Goal: Task Accomplishment & Management: Manage account settings

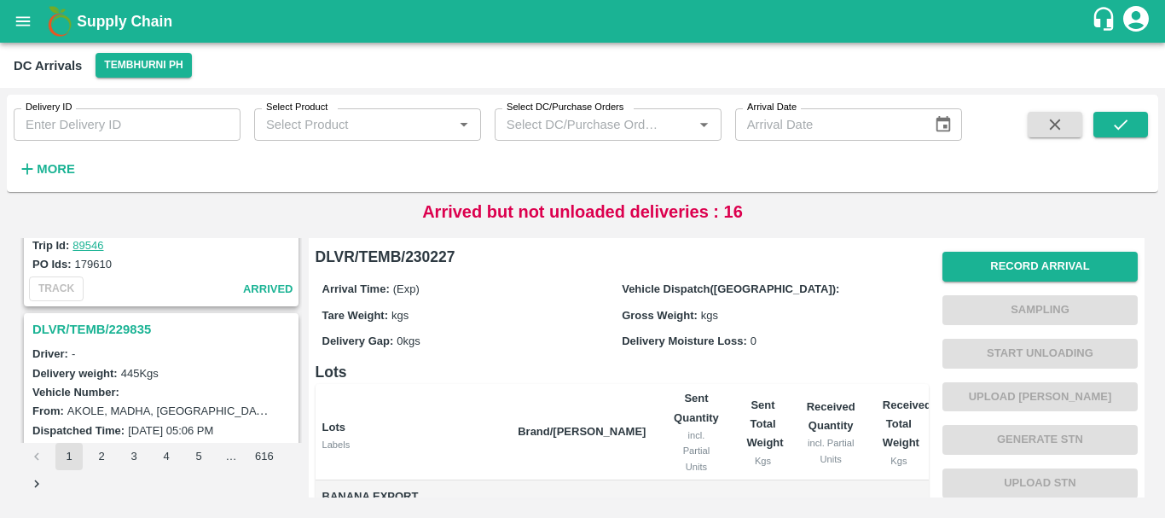
scroll to position [5376, 0]
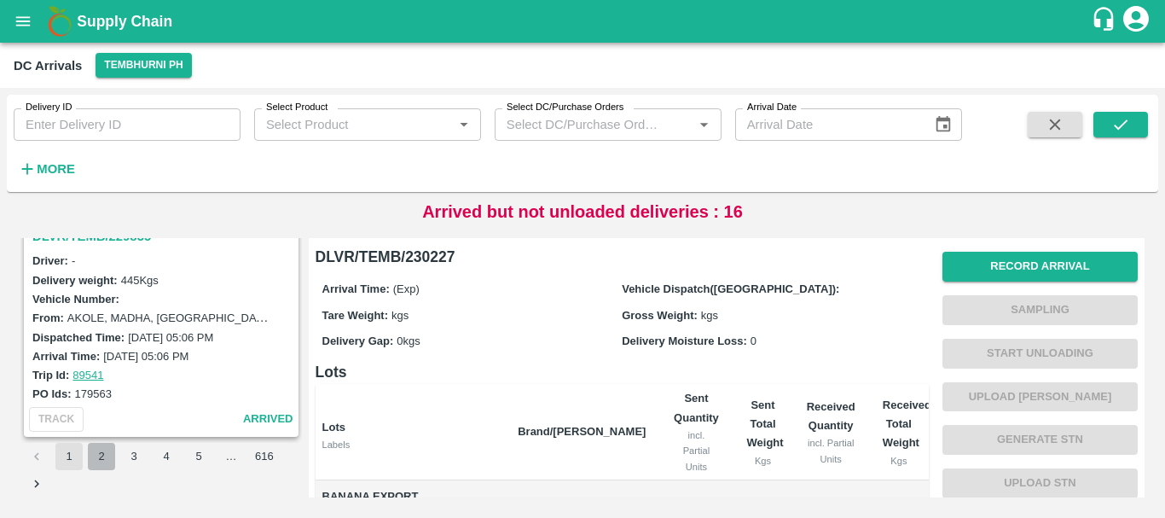
click at [100, 460] on button "2" at bounding box center [101, 456] width 27 height 27
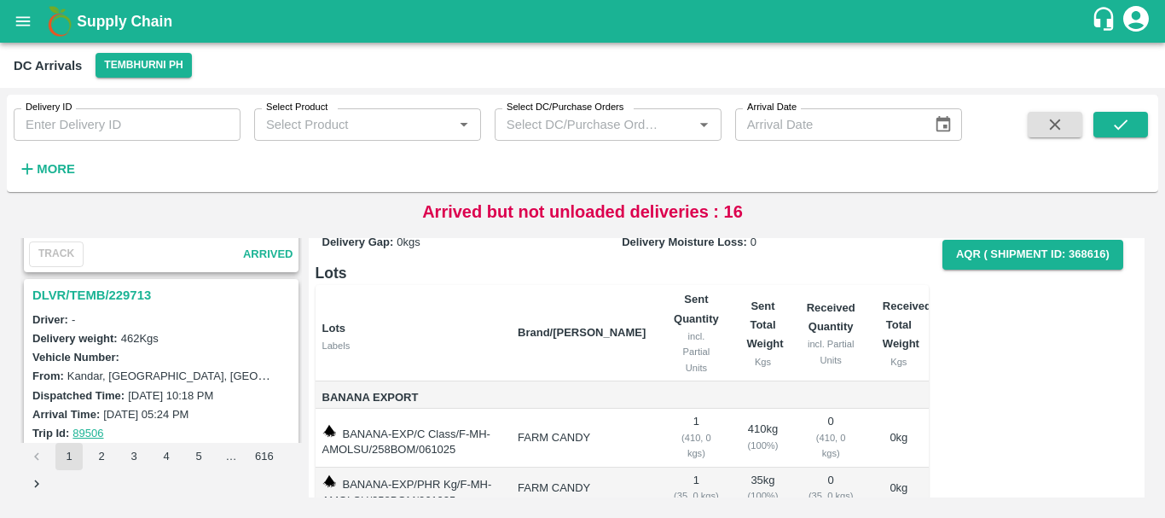
scroll to position [635, 0]
click at [118, 288] on h3 "DLVR/TEMB/229713" at bounding box center [163, 296] width 263 height 22
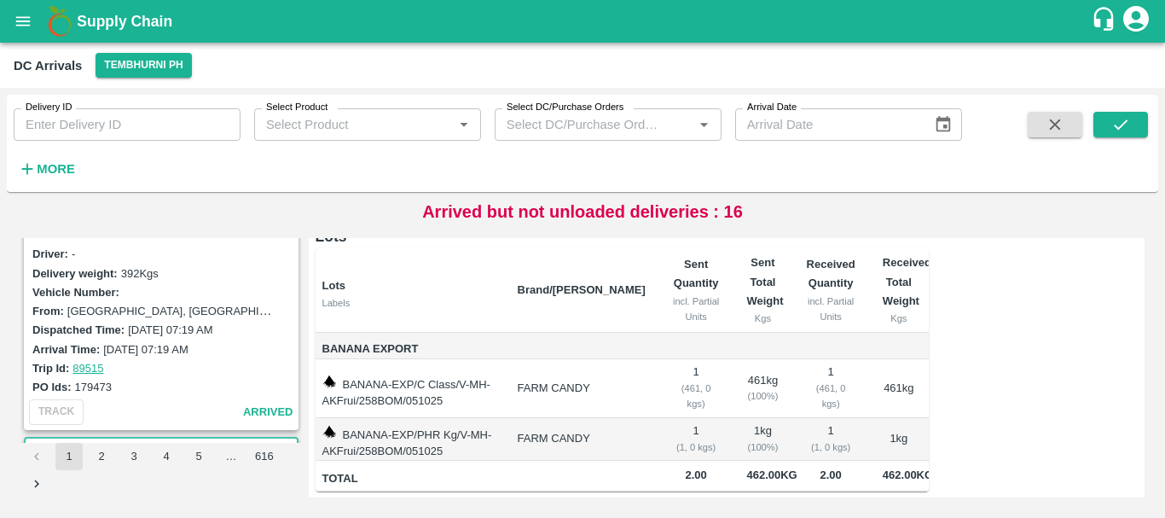
scroll to position [447, 0]
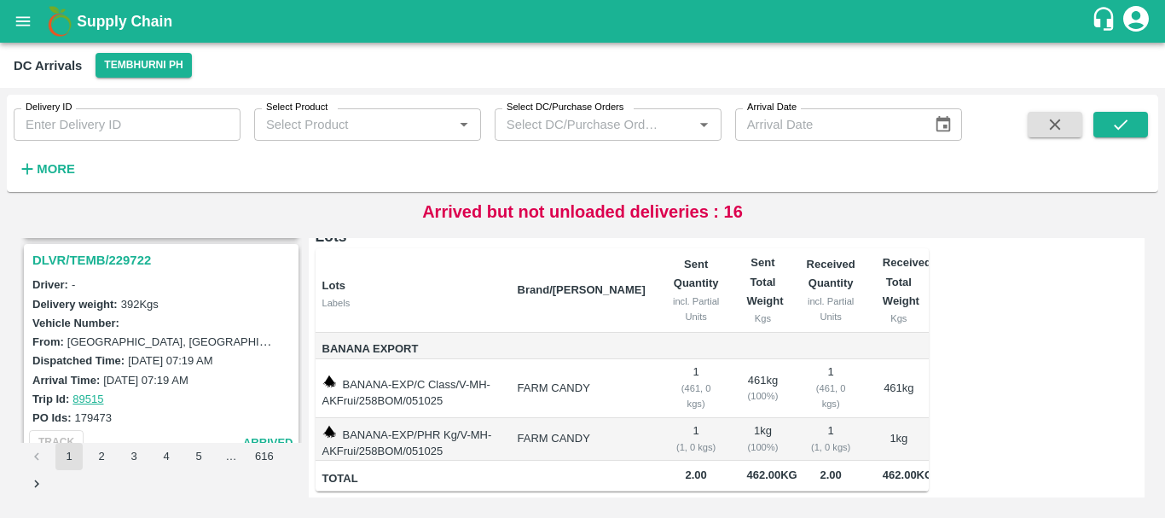
click at [123, 262] on h3 "DLVR/TEMB/229722" at bounding box center [163, 260] width 263 height 22
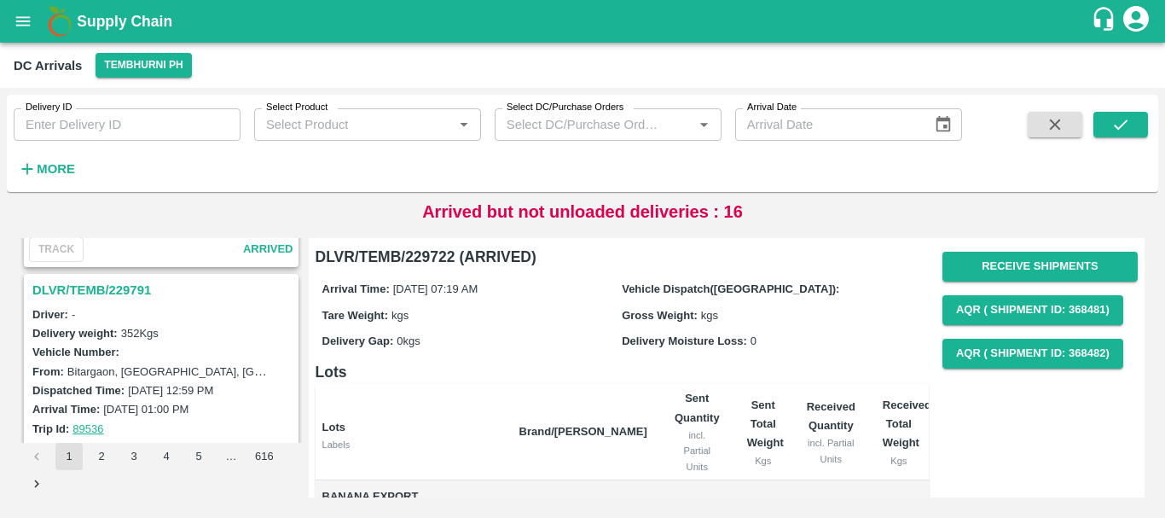
scroll to position [194, 0]
click at [125, 292] on h3 "DLVR/TEMB/229791" at bounding box center [163, 291] width 263 height 22
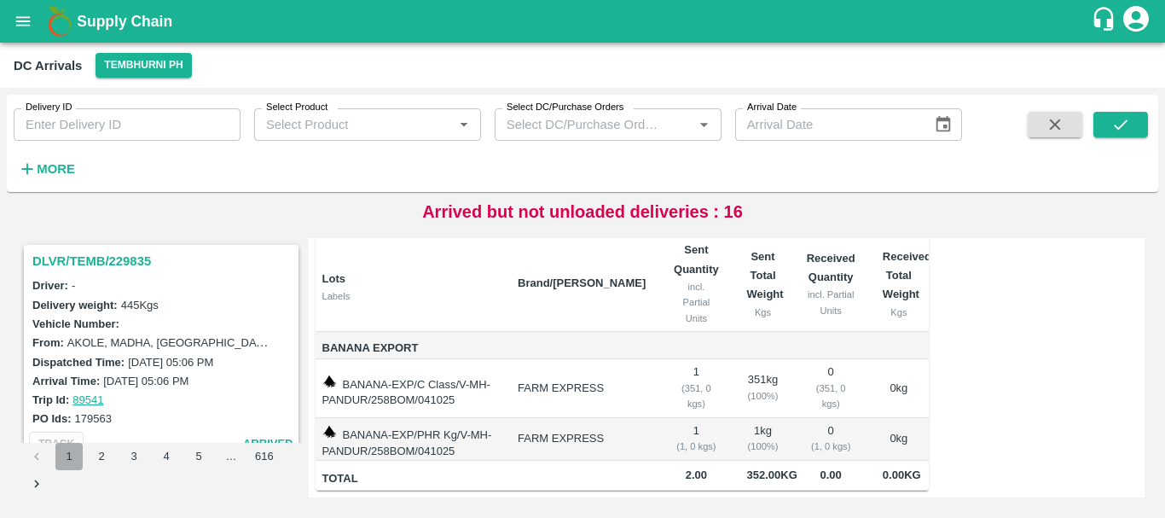
click at [69, 455] on button "1" at bounding box center [68, 456] width 27 height 27
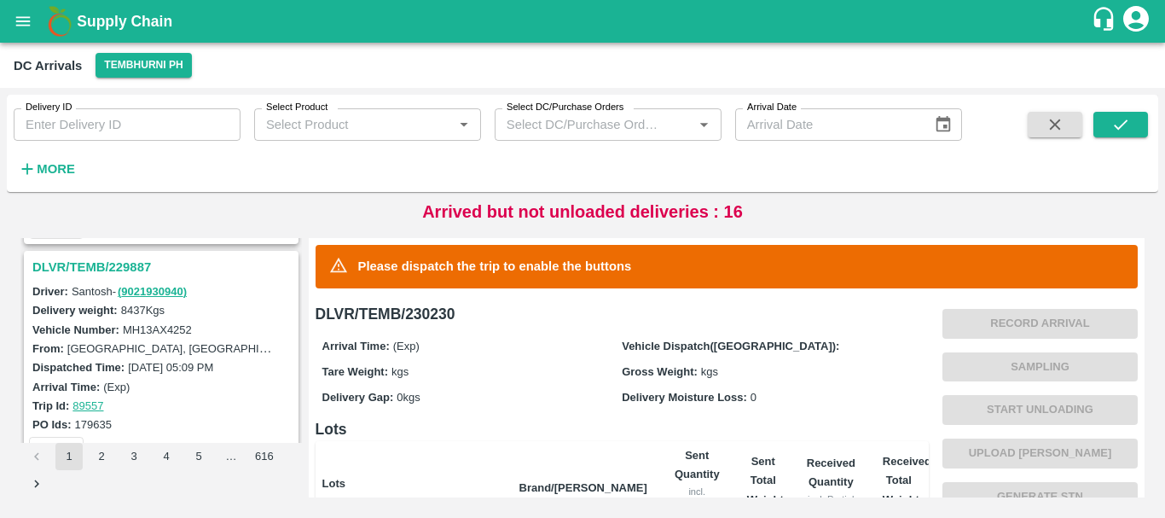
scroll to position [5122, 0]
click at [117, 266] on h3 "DLVR/TEMB/229887" at bounding box center [163, 268] width 263 height 22
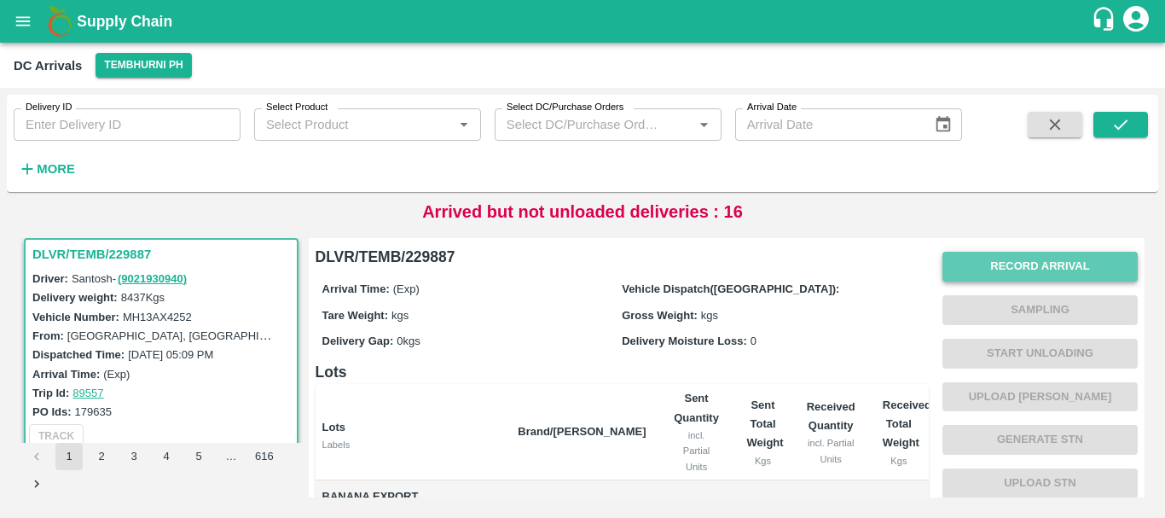
click at [977, 273] on button "Record Arrival" at bounding box center [1040, 267] width 195 height 30
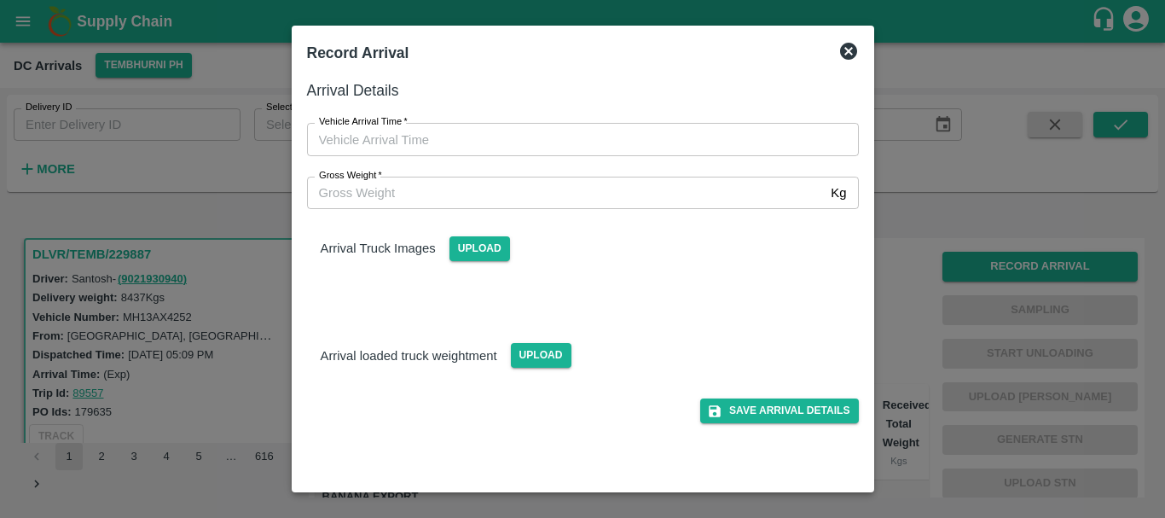
type input "DD/MM/YYYY hh:mm aa"
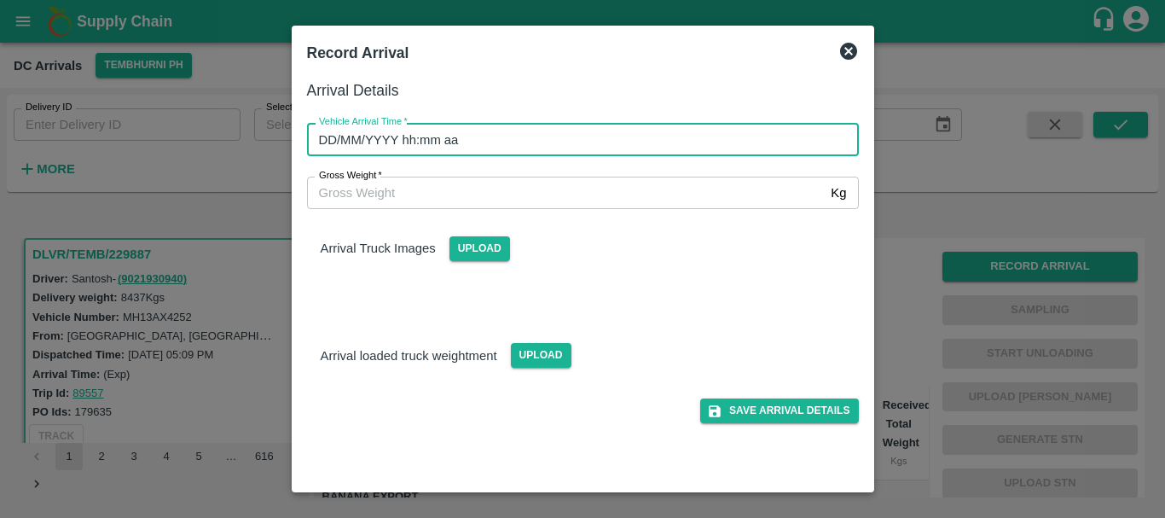
click at [764, 131] on input "DD/MM/YYYY hh:mm aa" at bounding box center [577, 139] width 540 height 32
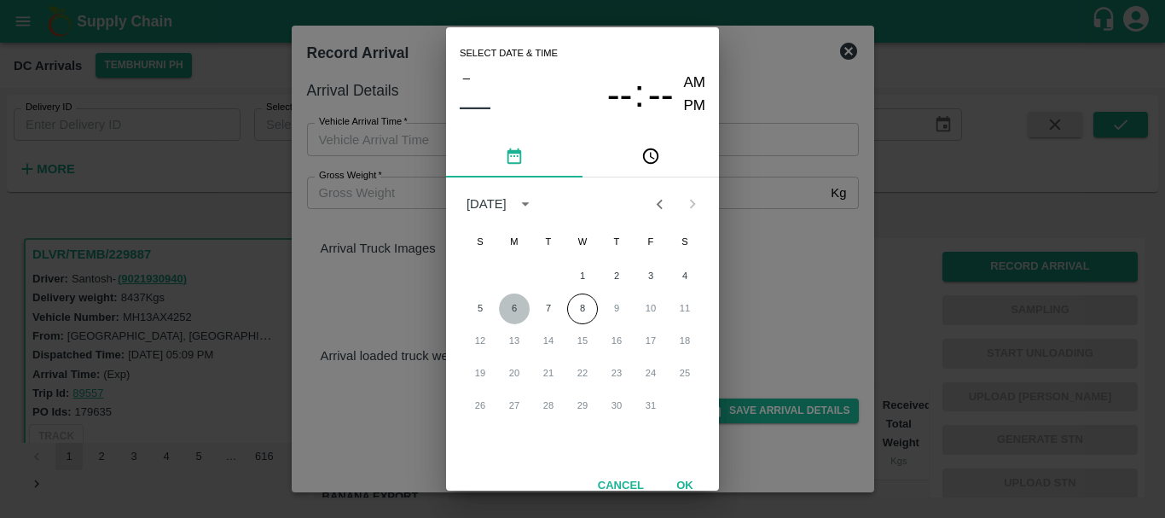
click at [499, 307] on button "6" at bounding box center [514, 308] width 31 height 31
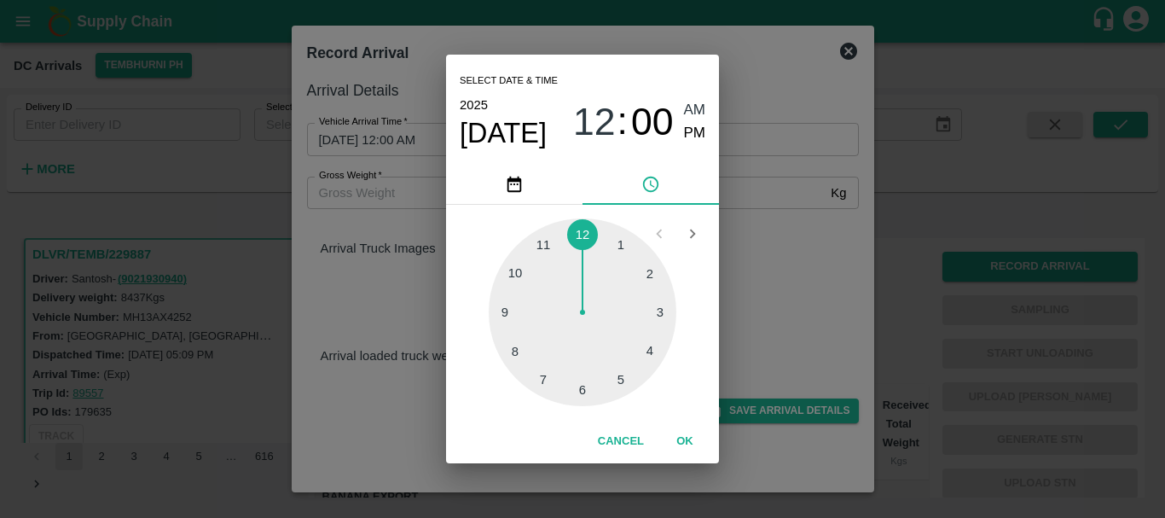
click at [611, 371] on div at bounding box center [583, 312] width 188 height 188
click at [584, 383] on div at bounding box center [583, 312] width 188 height 188
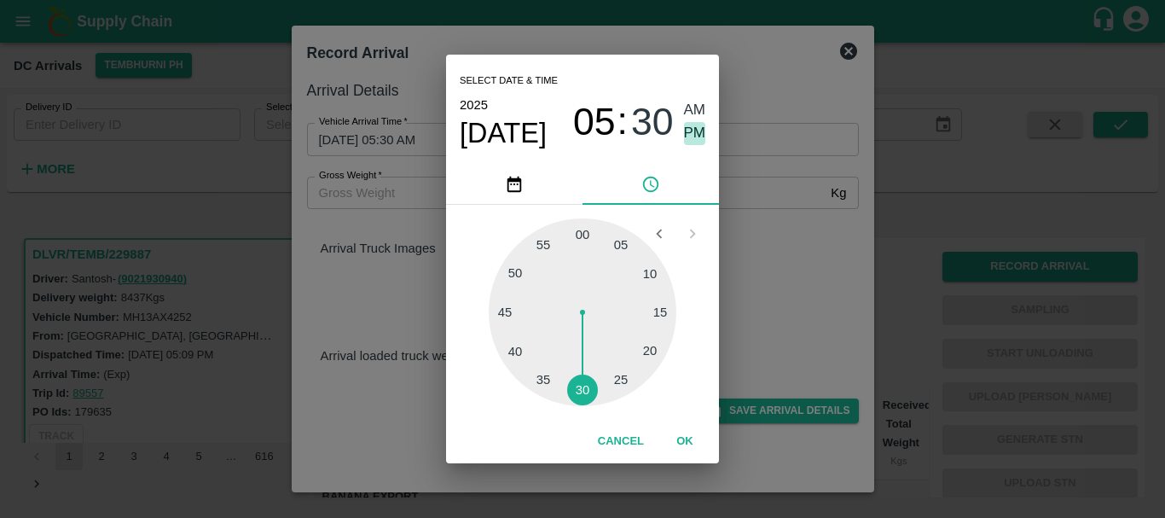
click at [692, 127] on span "PM" at bounding box center [695, 133] width 22 height 23
type input "06/10/2025 05:30 PM"
click at [775, 264] on div "Select date & time 2025 Oct 6 05 : 30 AM PM 05 10 15 20 25 30 35 40 45 50 55 00…" at bounding box center [582, 259] width 1165 height 518
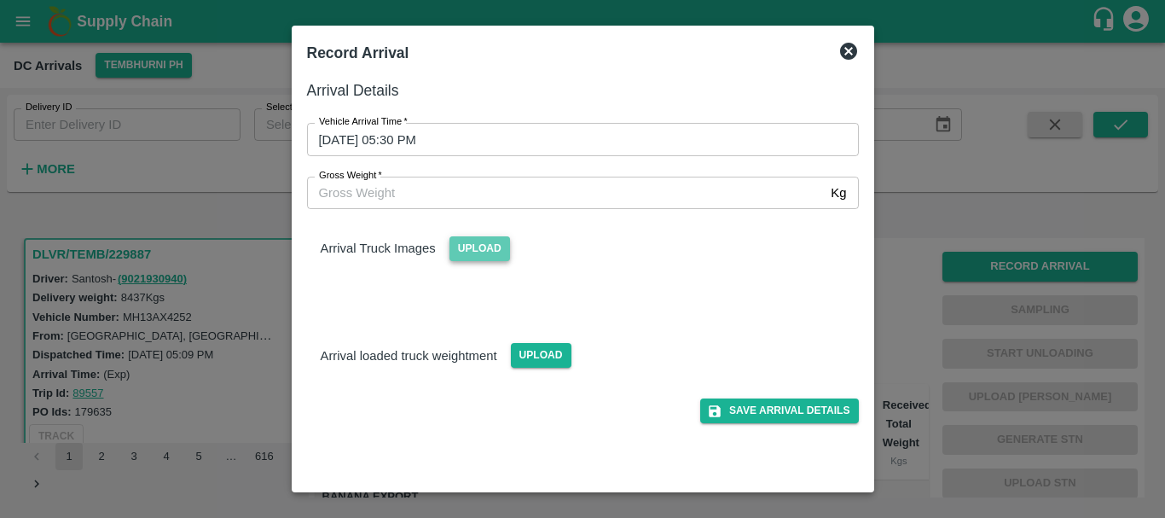
click at [476, 253] on span "Upload" at bounding box center [480, 248] width 61 height 25
click at [0, 0] on input "Upload" at bounding box center [0, 0] width 0 height 0
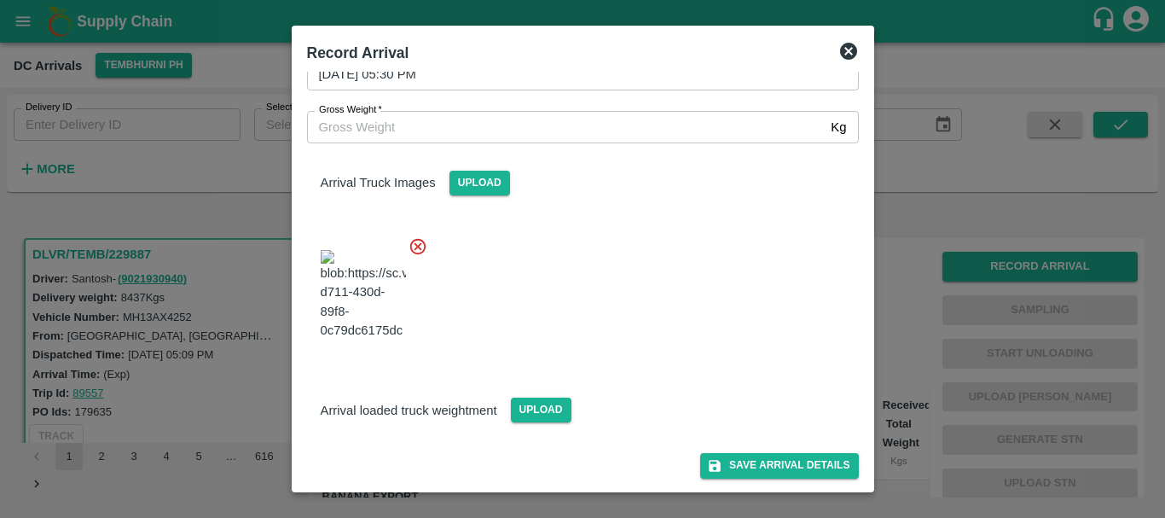
scroll to position [80, 0]
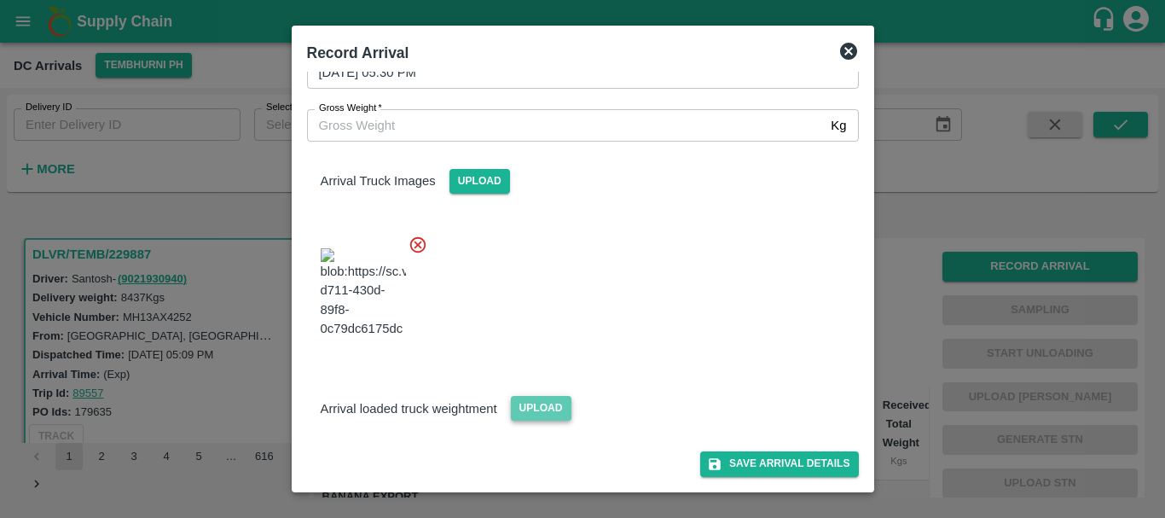
click at [513, 418] on span "Upload" at bounding box center [541, 408] width 61 height 25
click at [0, 0] on input "Upload" at bounding box center [0, 0] width 0 height 0
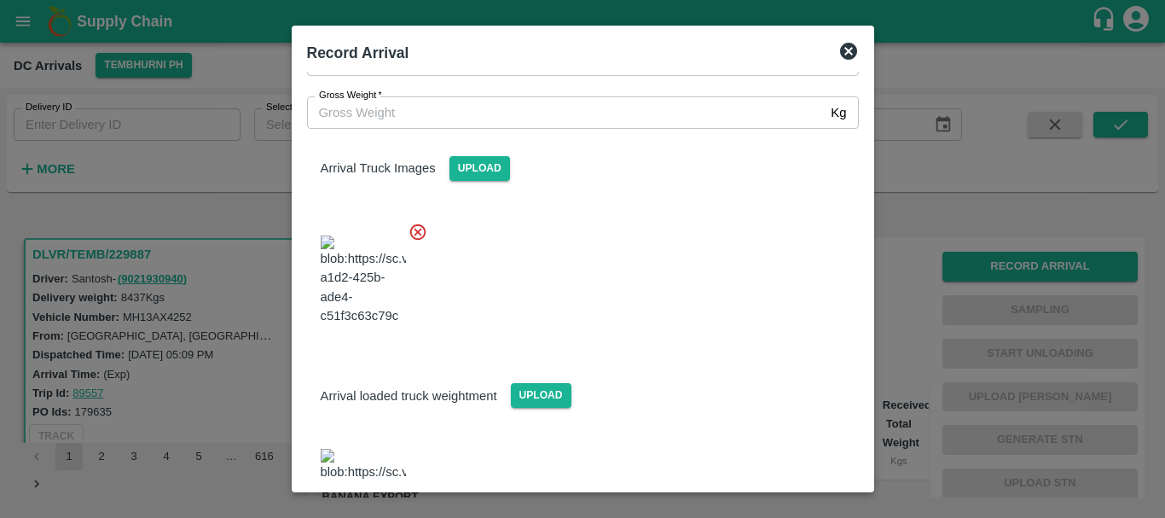
scroll to position [177, 0]
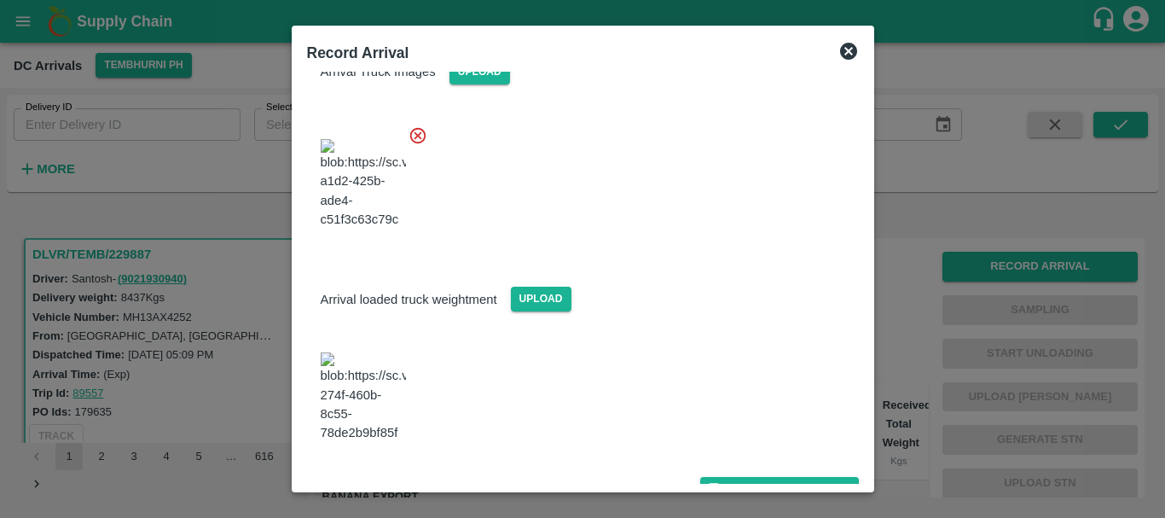
click at [395, 398] on img at bounding box center [363, 397] width 85 height 90
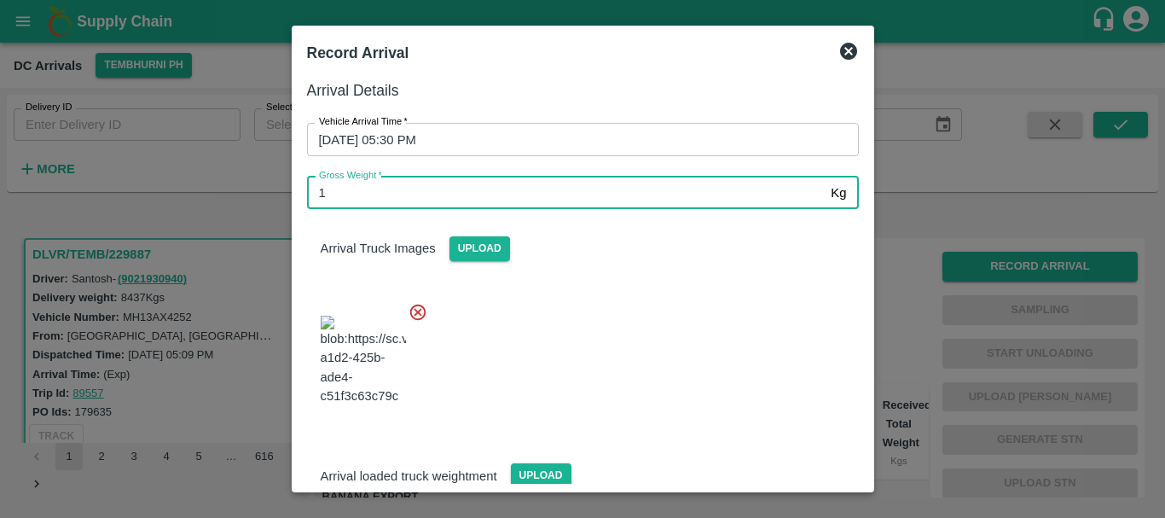
click at [480, 199] on input "1" at bounding box center [566, 193] width 518 height 32
type input "14650"
click at [700, 317] on div at bounding box center [576, 355] width 566 height 134
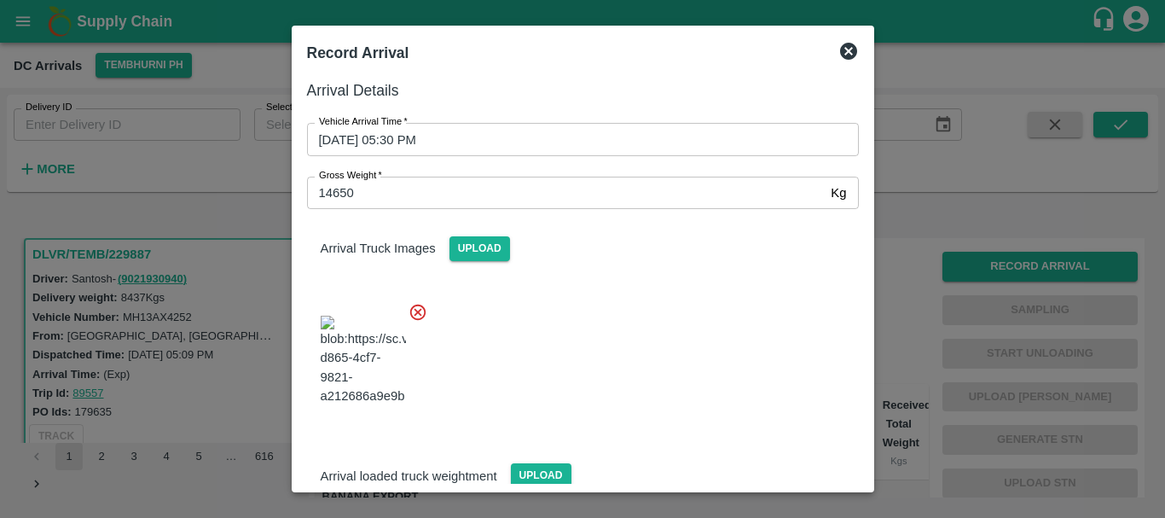
scroll to position [177, 0]
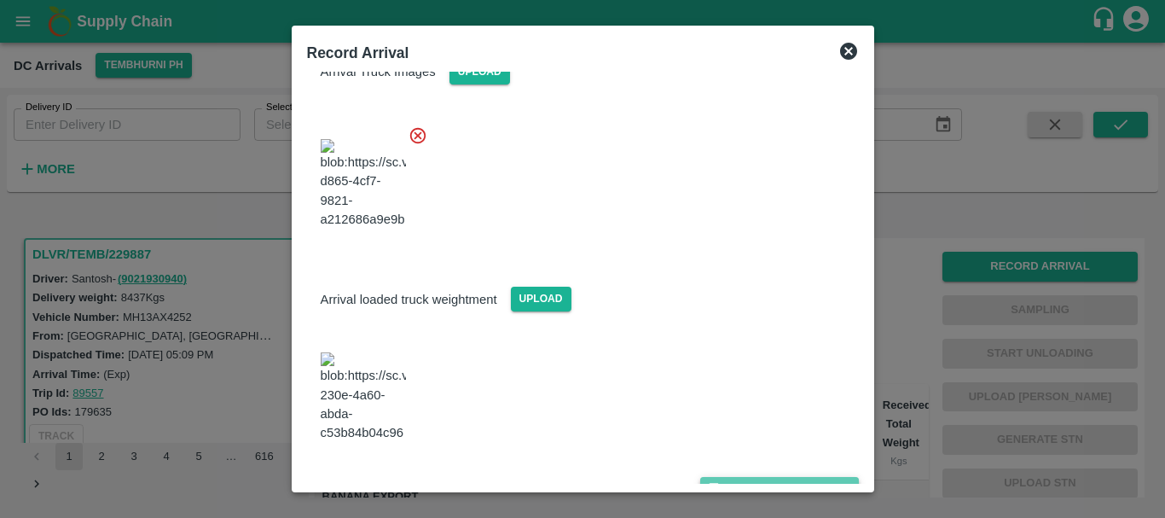
click at [735, 477] on button "Save Arrival Details" at bounding box center [779, 489] width 158 height 25
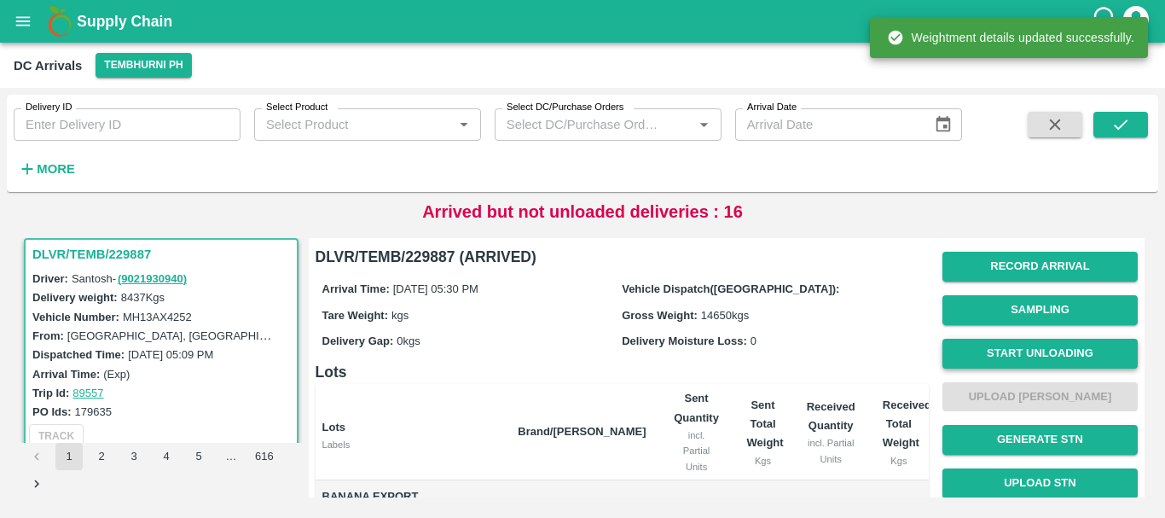
click at [1001, 361] on button "Start Unloading" at bounding box center [1040, 354] width 195 height 30
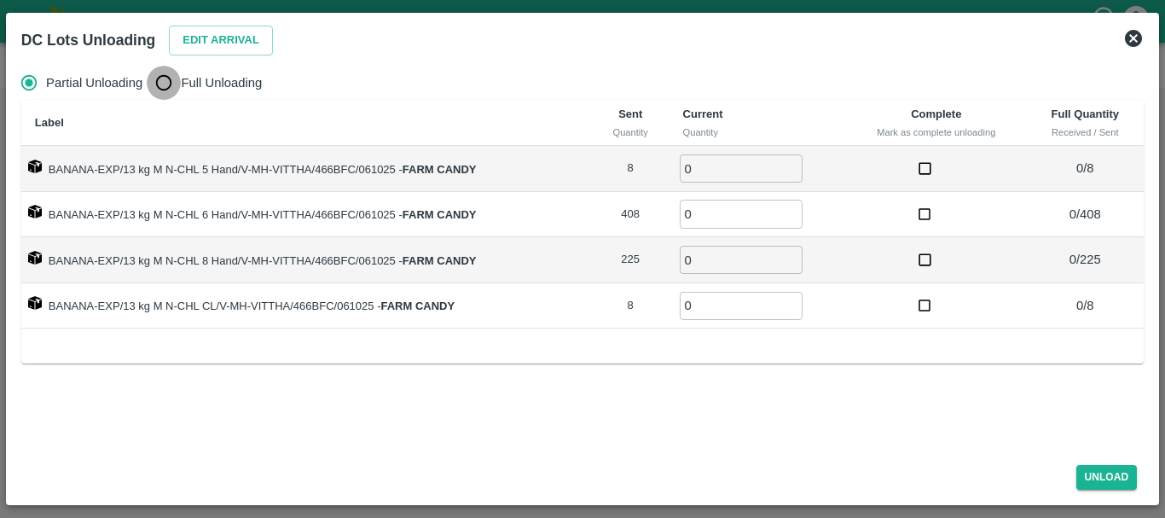
click at [171, 81] on input "Full Unloading" at bounding box center [164, 83] width 34 height 34
radio input "true"
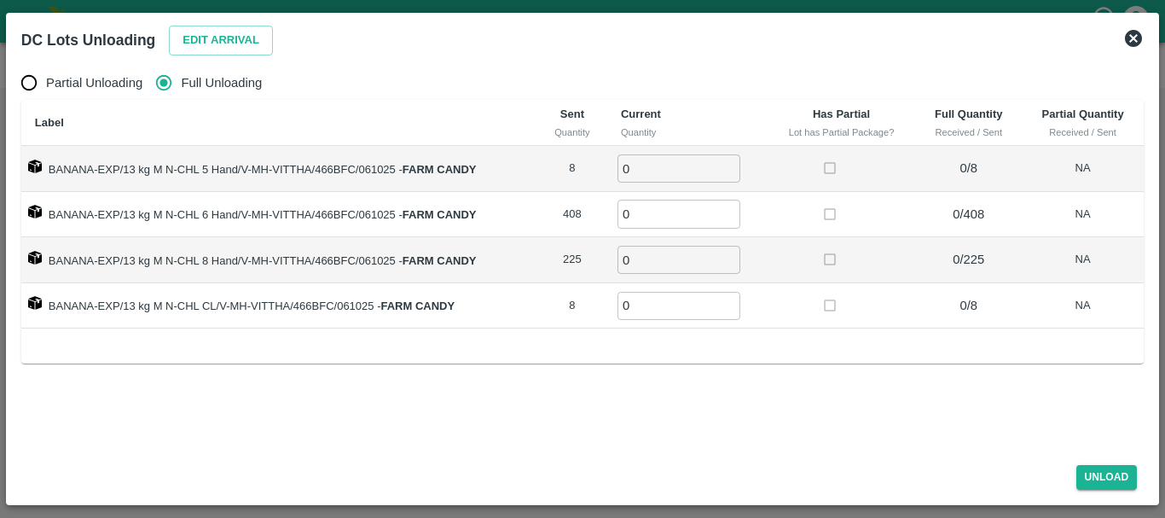
click at [665, 172] on input "0" at bounding box center [679, 168] width 123 height 28
type input "08"
type input "408"
type input "225"
type input "8"
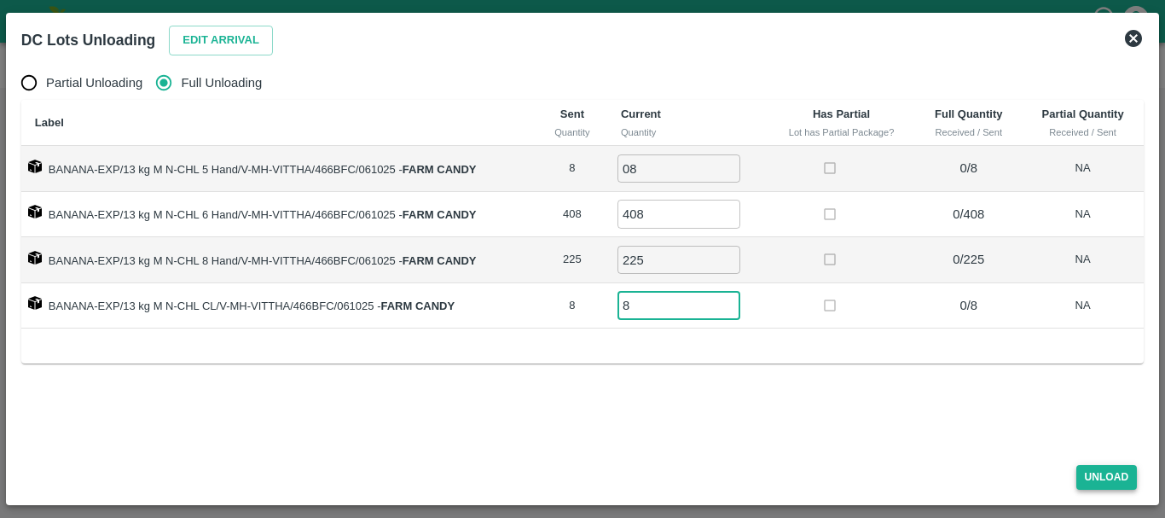
click at [1127, 474] on button "Unload" at bounding box center [1107, 477] width 61 height 25
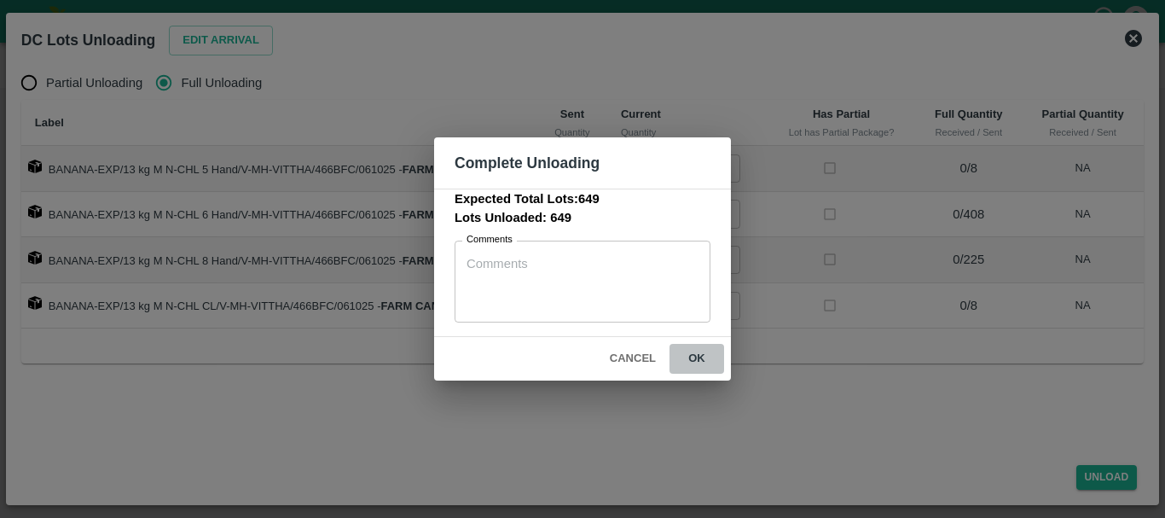
click at [713, 357] on button "ok" at bounding box center [697, 359] width 55 height 30
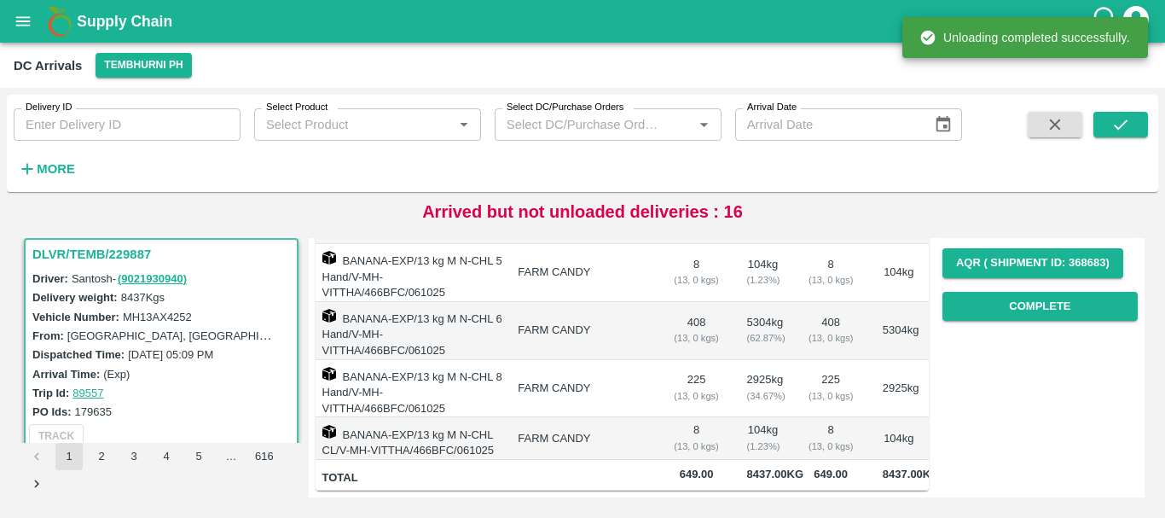
scroll to position [0, 0]
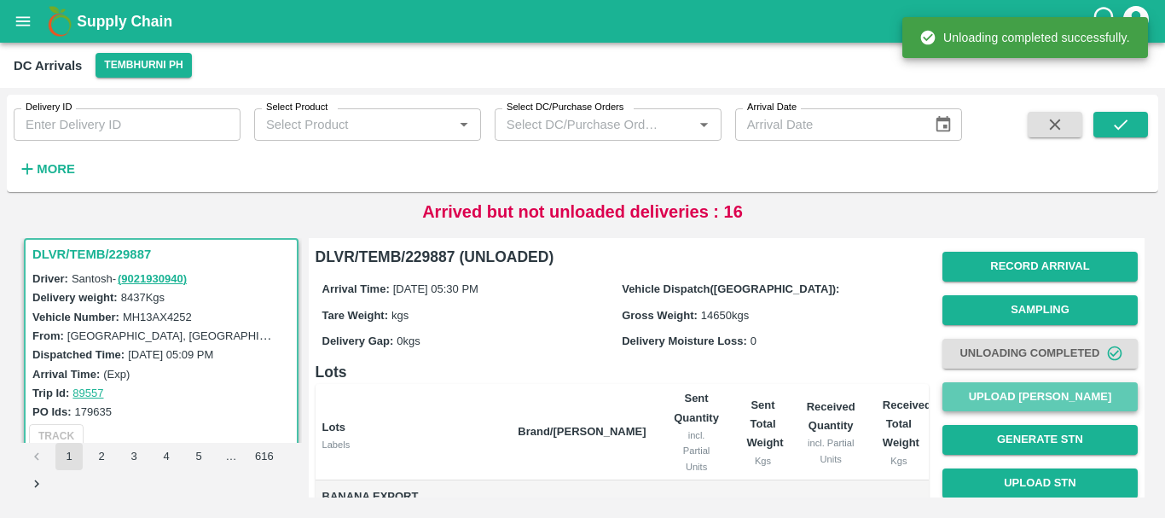
click at [979, 392] on button "Upload [PERSON_NAME]" at bounding box center [1040, 397] width 195 height 30
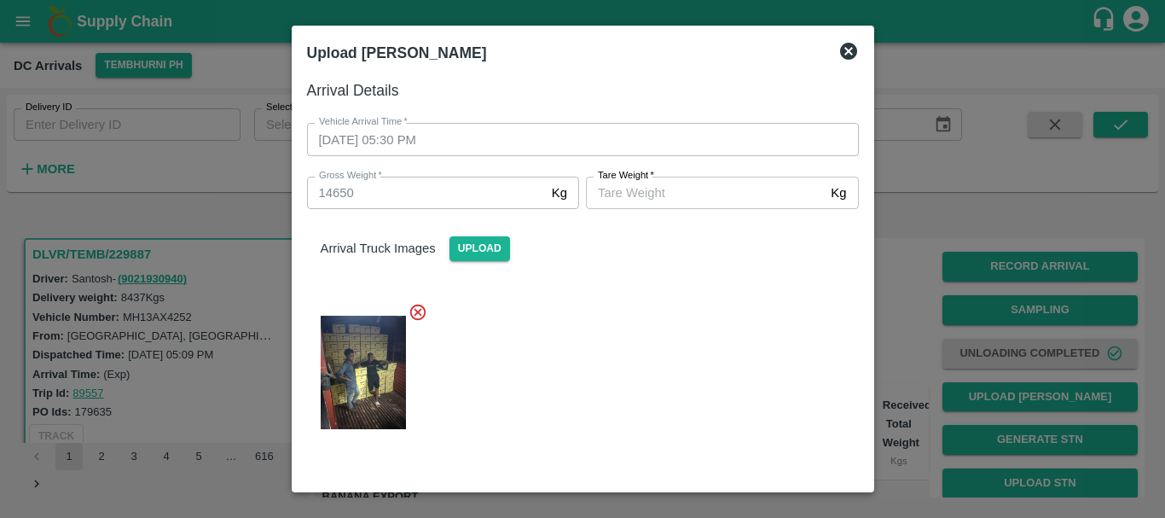
click at [690, 186] on input "[PERSON_NAME]   *" at bounding box center [705, 193] width 238 height 32
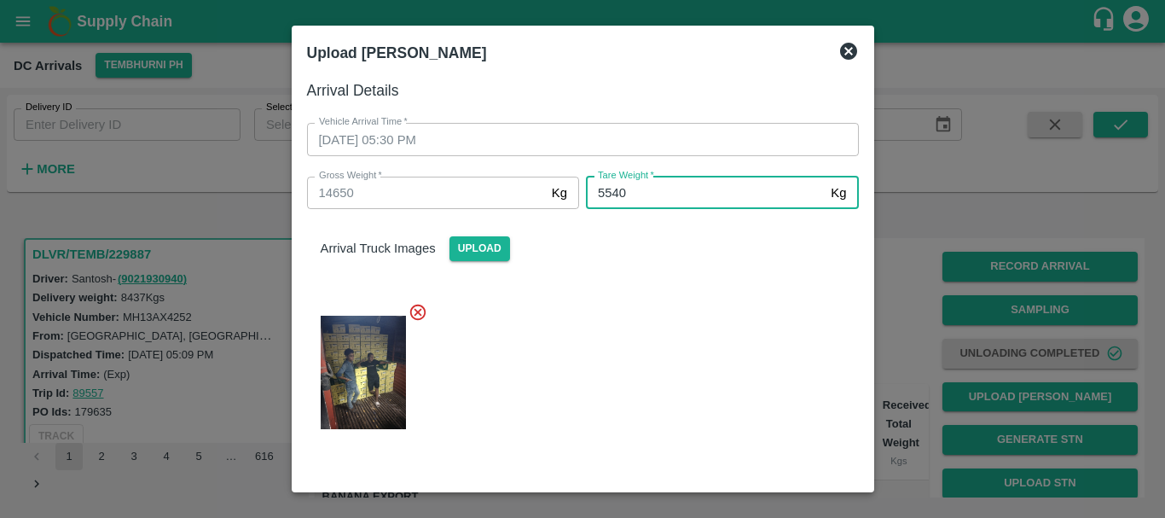
type input "5540"
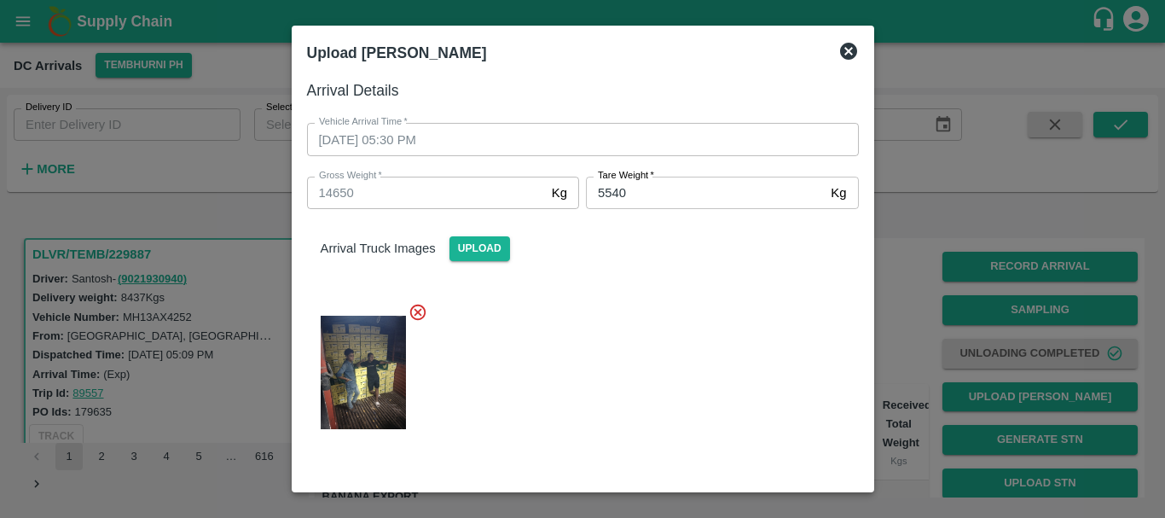
click at [675, 364] on div at bounding box center [576, 367] width 566 height 158
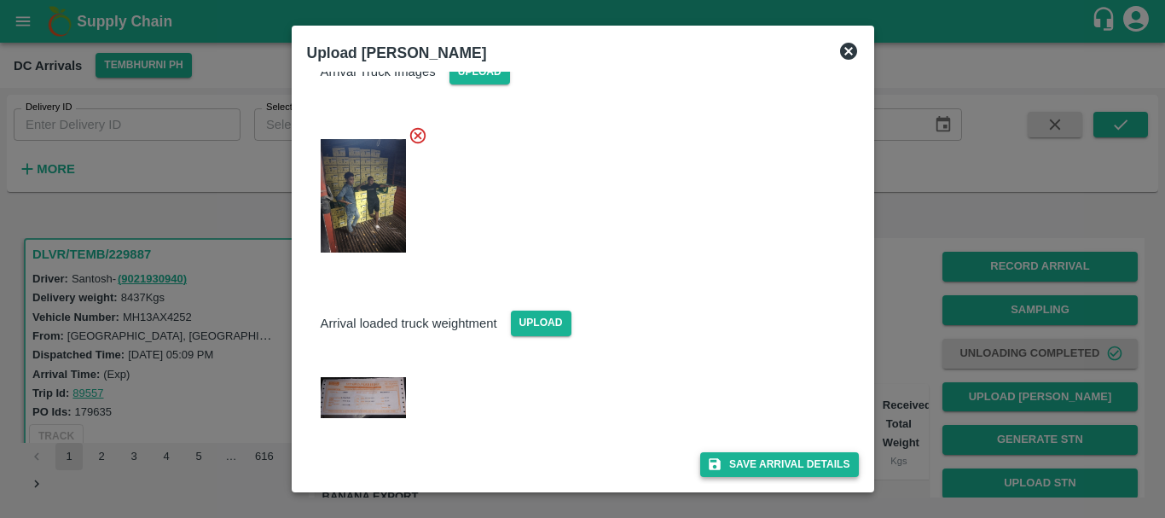
drag, startPoint x: 729, startPoint y: 450, endPoint x: 732, endPoint y: 461, distance: 10.8
click at [732, 461] on div "Save Arrival Details" at bounding box center [576, 458] width 566 height 38
click at [732, 461] on button "Save Arrival Details" at bounding box center [779, 464] width 158 height 25
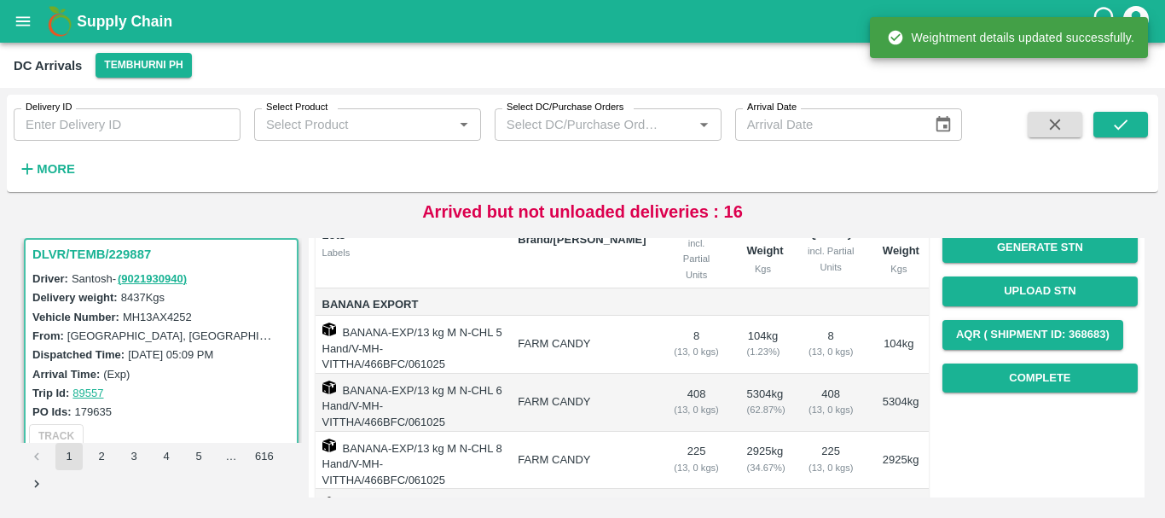
scroll to position [194, 0]
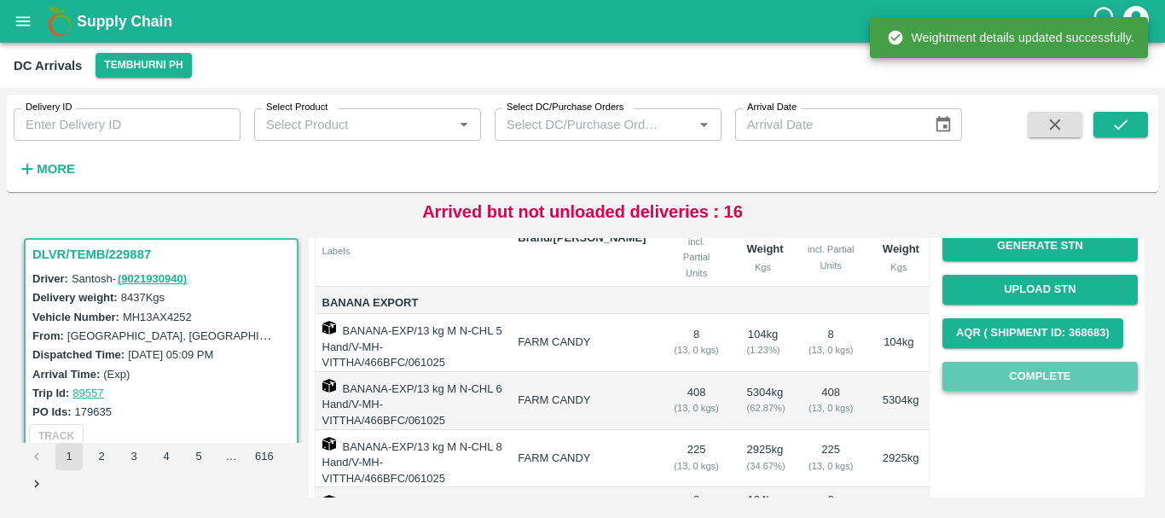
click at [1007, 380] on button "Complete" at bounding box center [1040, 377] width 195 height 30
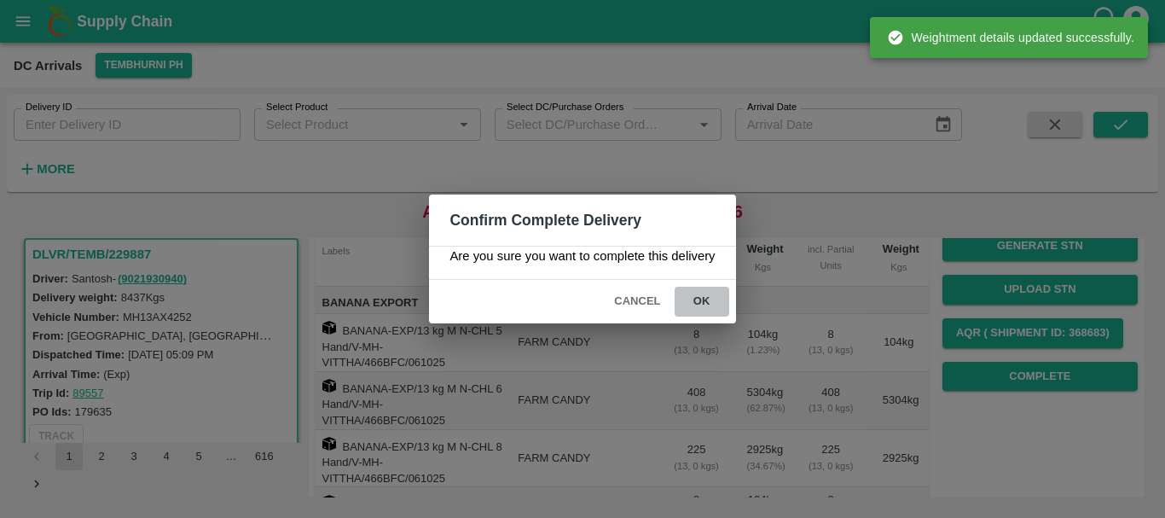
click at [710, 295] on button "ok" at bounding box center [702, 302] width 55 height 30
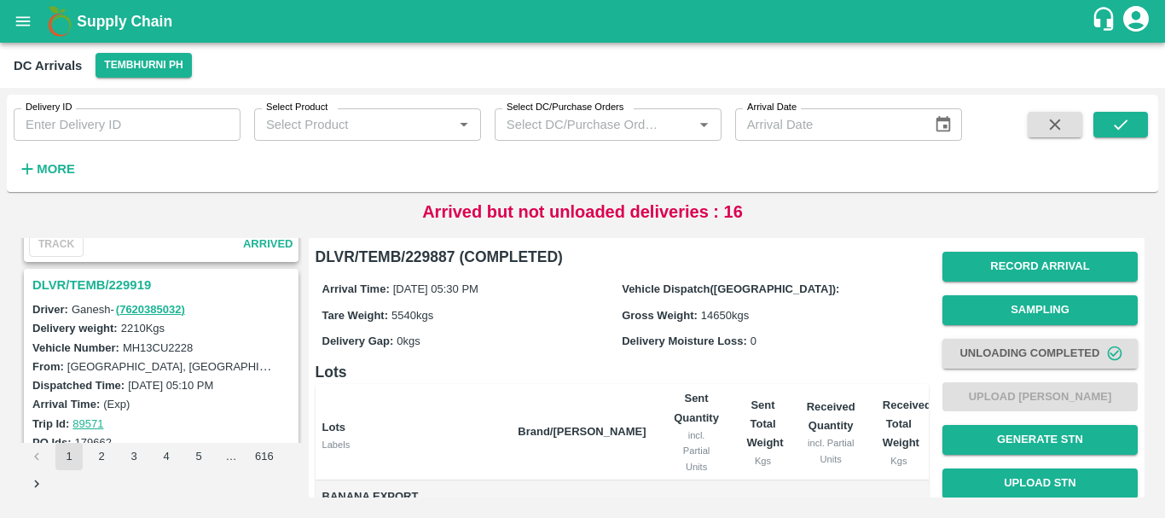
click at [120, 282] on h3 "DLVR/TEMB/229919" at bounding box center [163, 285] width 263 height 22
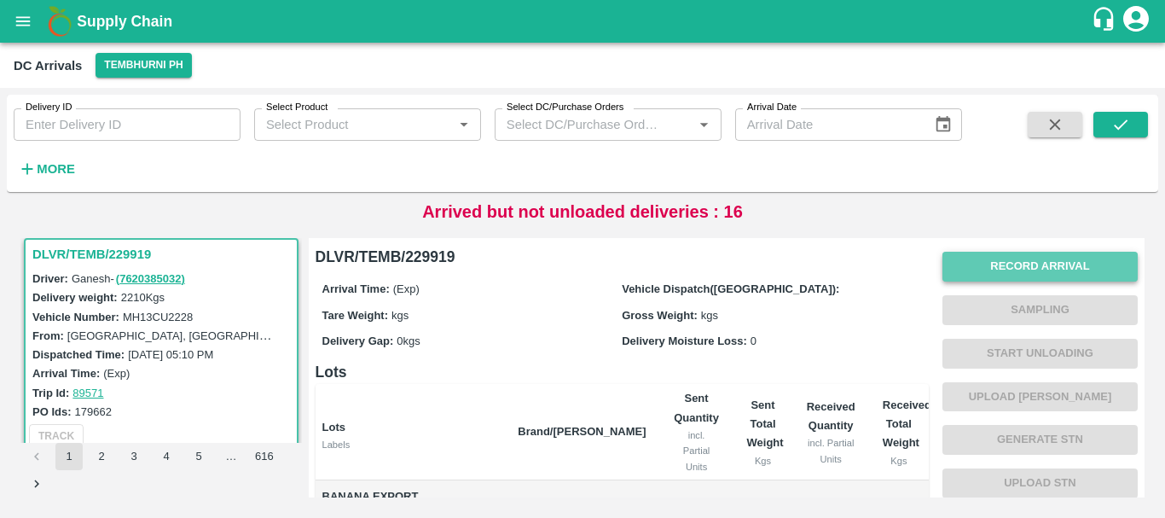
click at [991, 261] on button "Record Arrival" at bounding box center [1040, 267] width 195 height 30
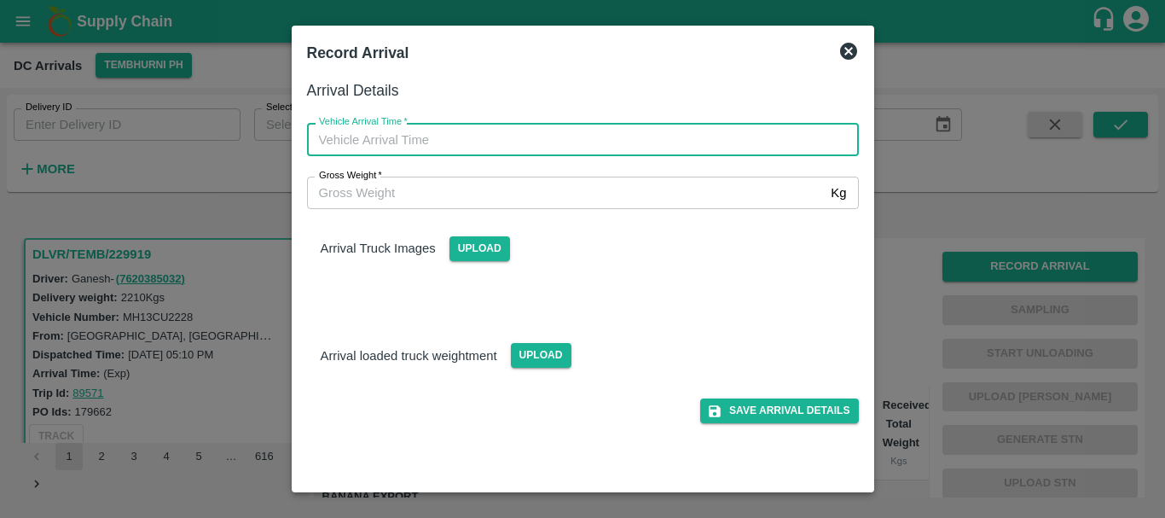
type input "DD/MM/YYYY hh:mm aa"
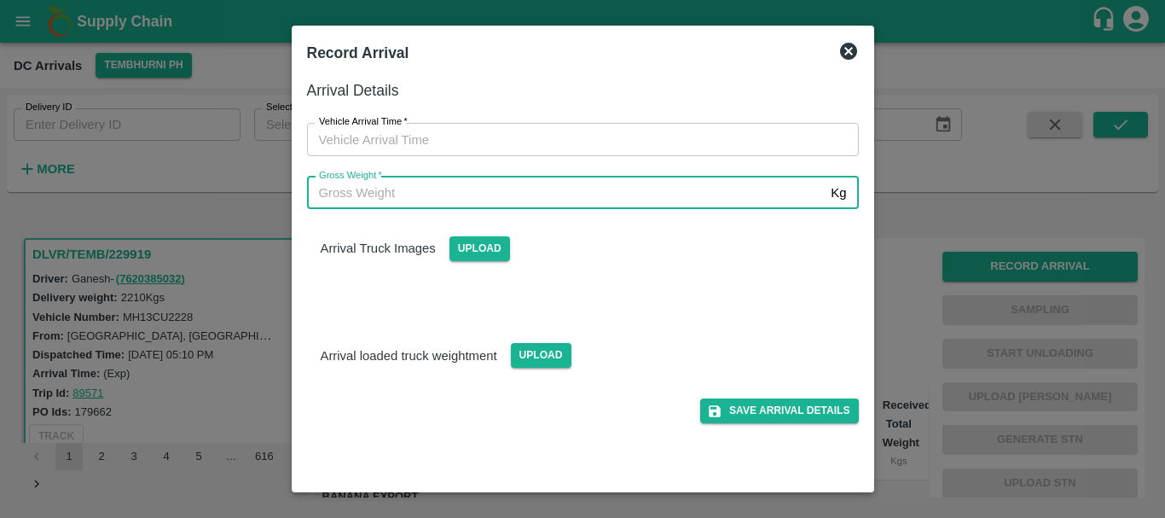
type input "DD/MM/YYYY hh:mm aa"
click at [742, 145] on input "DD/MM/YYYY hh:mm aa" at bounding box center [577, 139] width 540 height 32
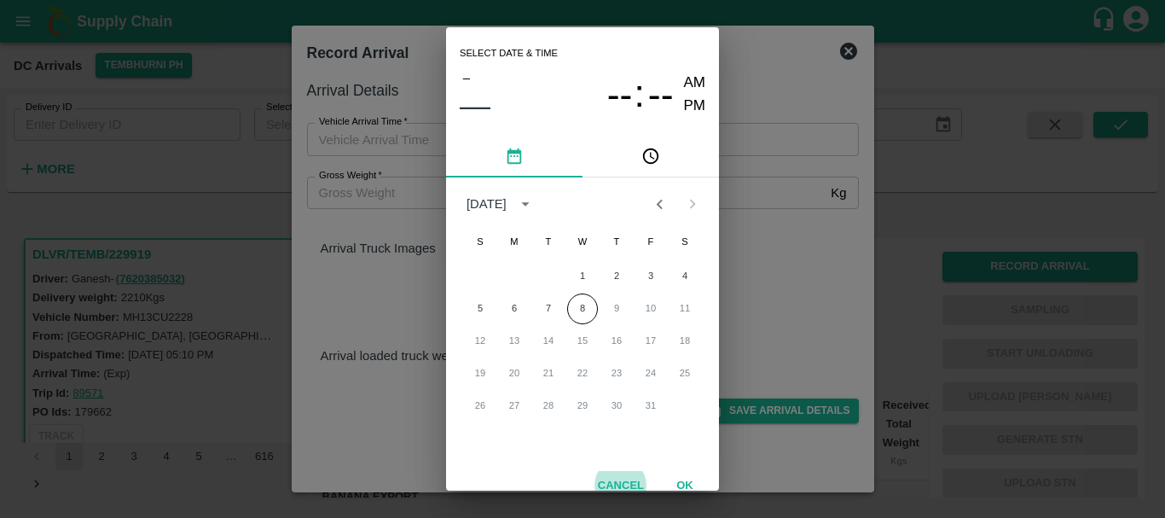
scroll to position [9, 0]
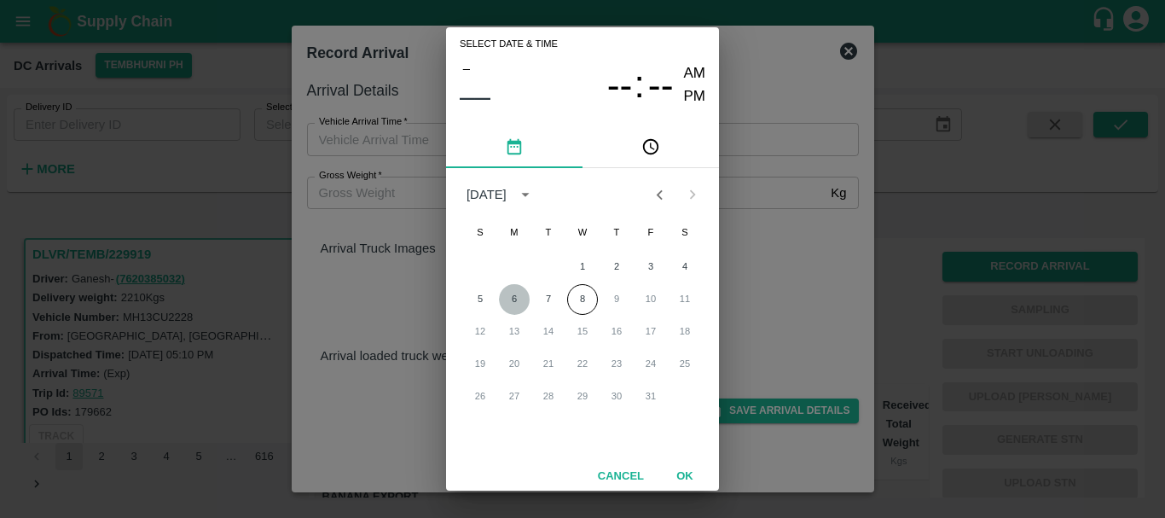
click at [518, 295] on button "6" at bounding box center [514, 299] width 31 height 31
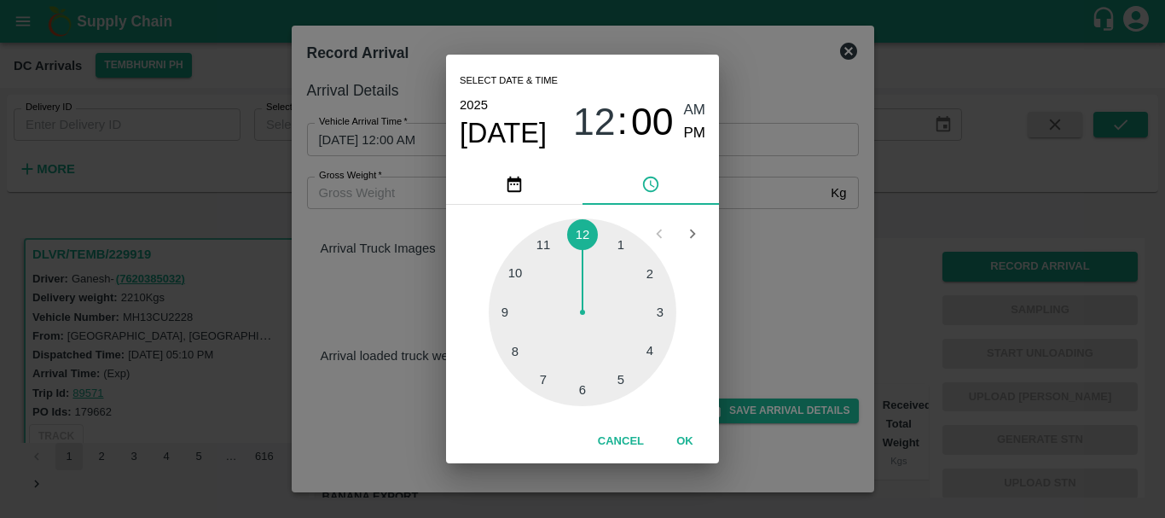
click at [510, 351] on div at bounding box center [583, 312] width 188 height 188
click at [657, 288] on div at bounding box center [583, 312] width 188 height 188
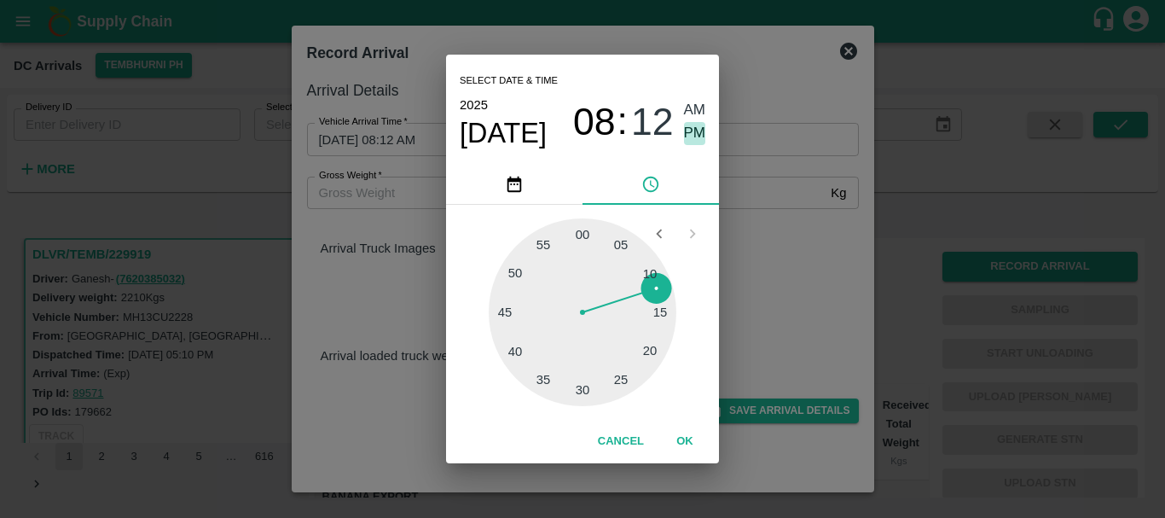
click at [692, 133] on span "PM" at bounding box center [695, 133] width 22 height 23
type input "06/10/2025 08:12 PM"
click at [833, 247] on div "Select date & time 2025 Oct 6 08 : 12 AM PM 05 10 15 20 25 30 35 40 45 50 55 00…" at bounding box center [582, 259] width 1165 height 518
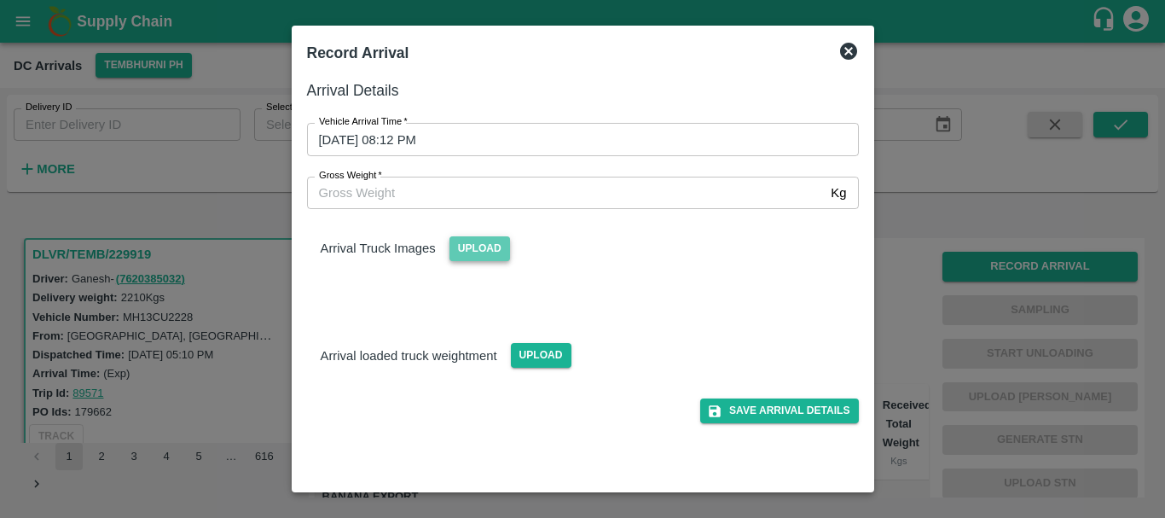
click at [486, 246] on span "Upload" at bounding box center [480, 248] width 61 height 25
click at [0, 0] on input "Upload" at bounding box center [0, 0] width 0 height 0
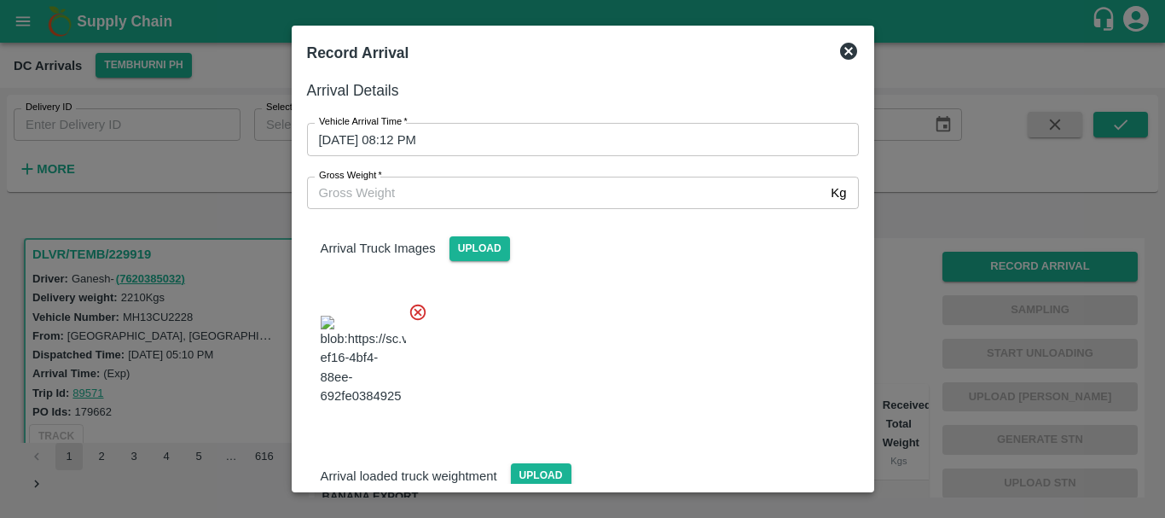
scroll to position [8, 0]
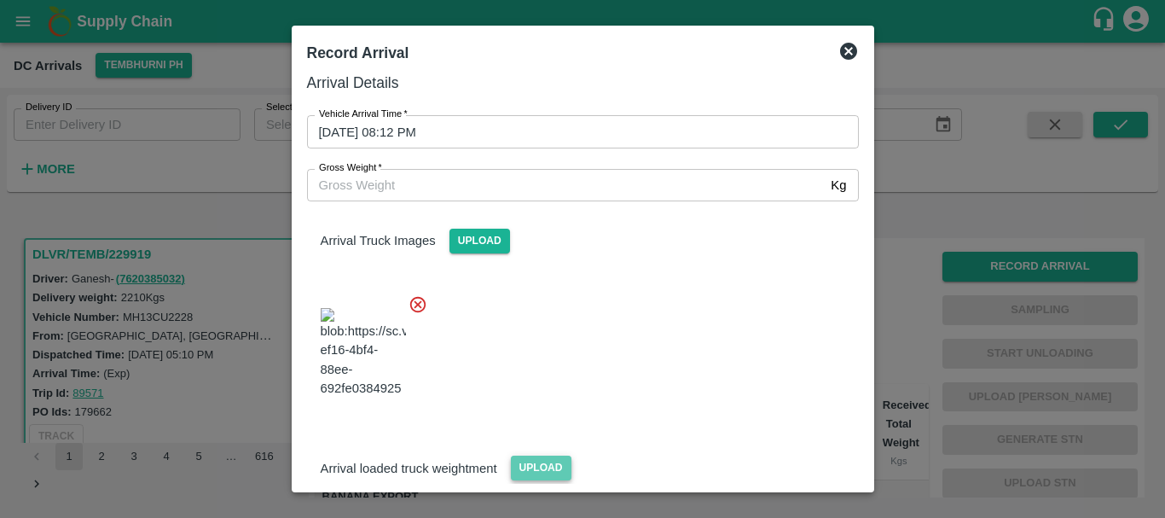
click at [530, 456] on span "Upload" at bounding box center [541, 468] width 61 height 25
click at [0, 0] on input "Upload" at bounding box center [0, 0] width 0 height 0
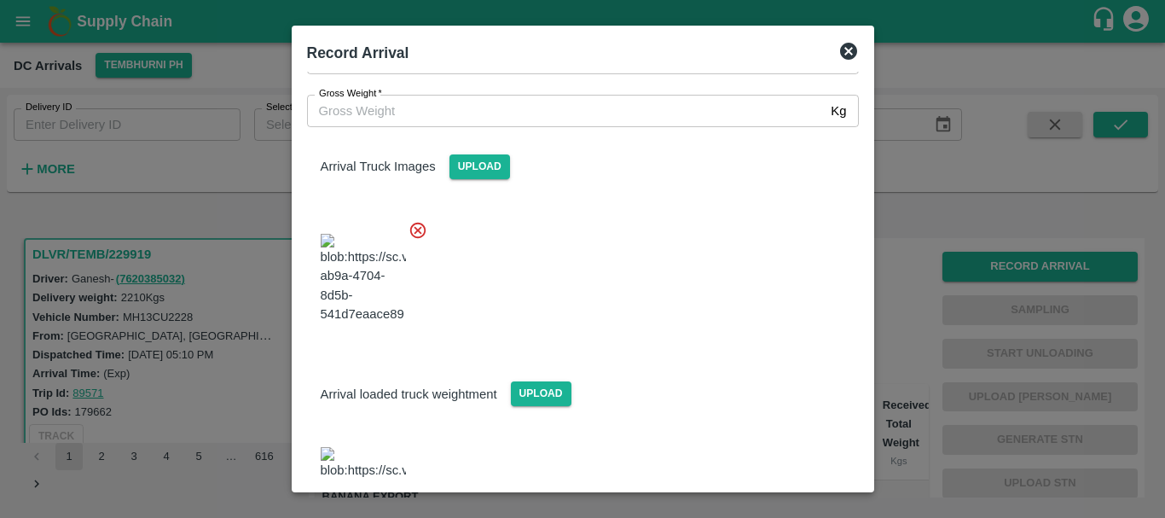
click at [392, 447] on img at bounding box center [363, 492] width 85 height 90
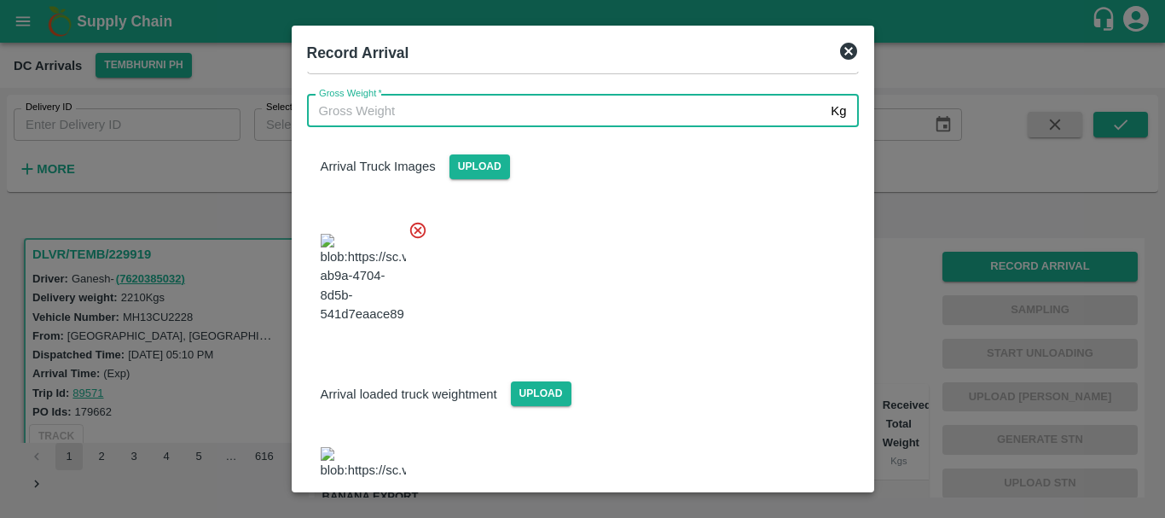
click at [413, 124] on input "Gross Weight   *" at bounding box center [566, 111] width 518 height 32
type input "4600"
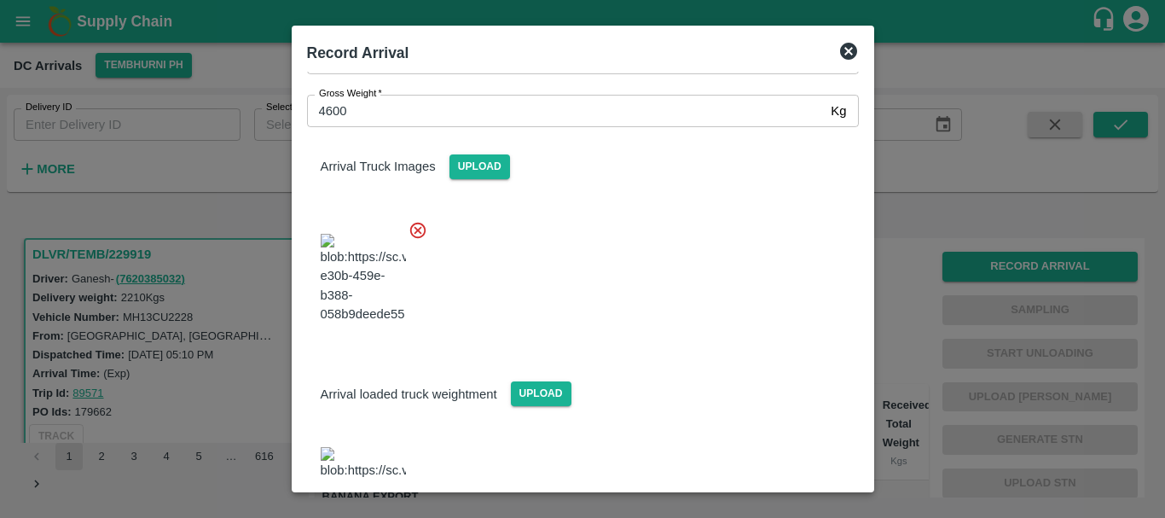
click at [700, 268] on div at bounding box center [576, 273] width 566 height 134
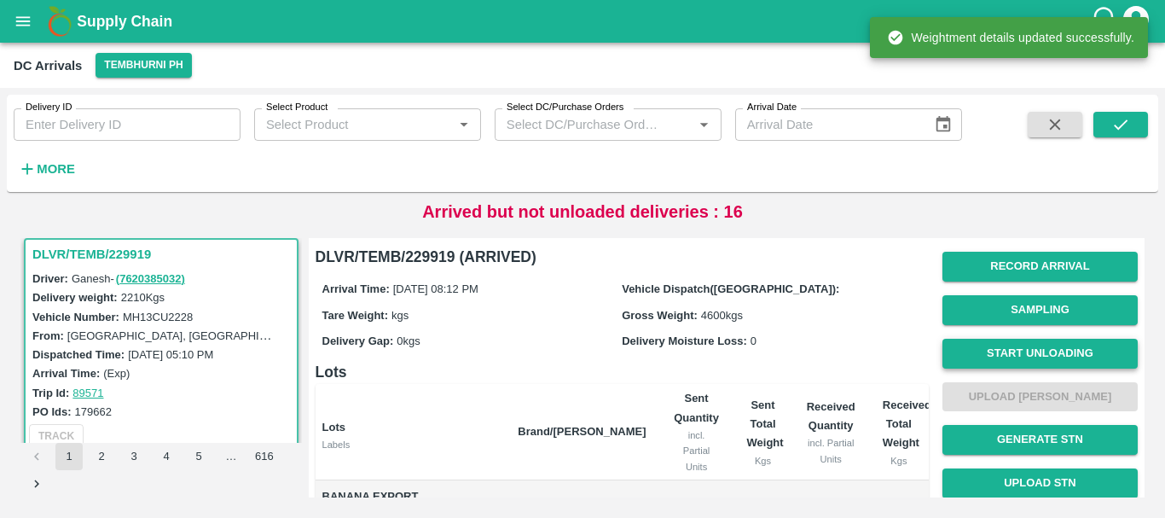
click at [988, 362] on button "Start Unloading" at bounding box center [1040, 354] width 195 height 30
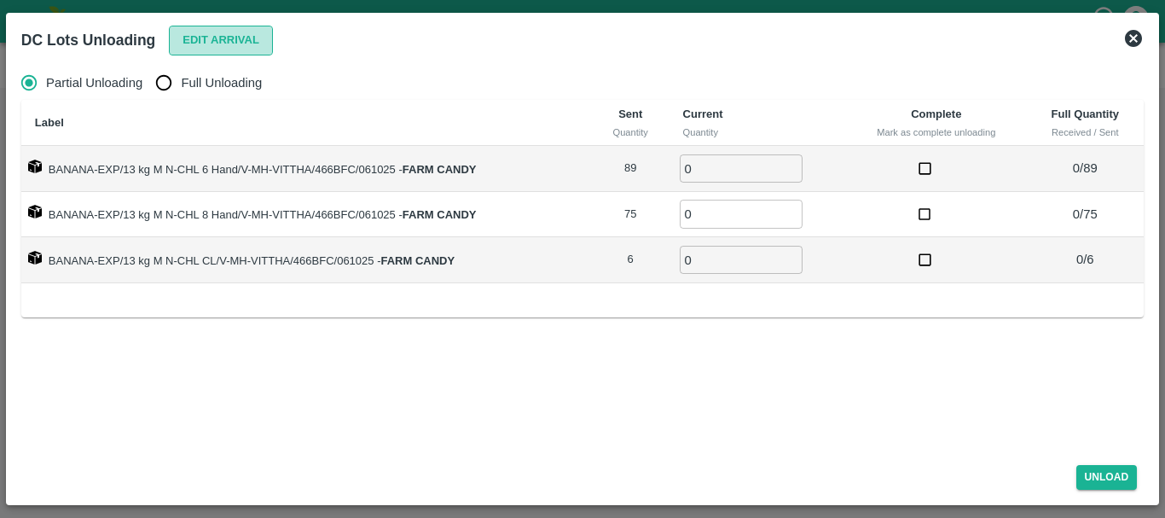
click at [220, 35] on button "Edit Arrival" at bounding box center [221, 41] width 104 height 30
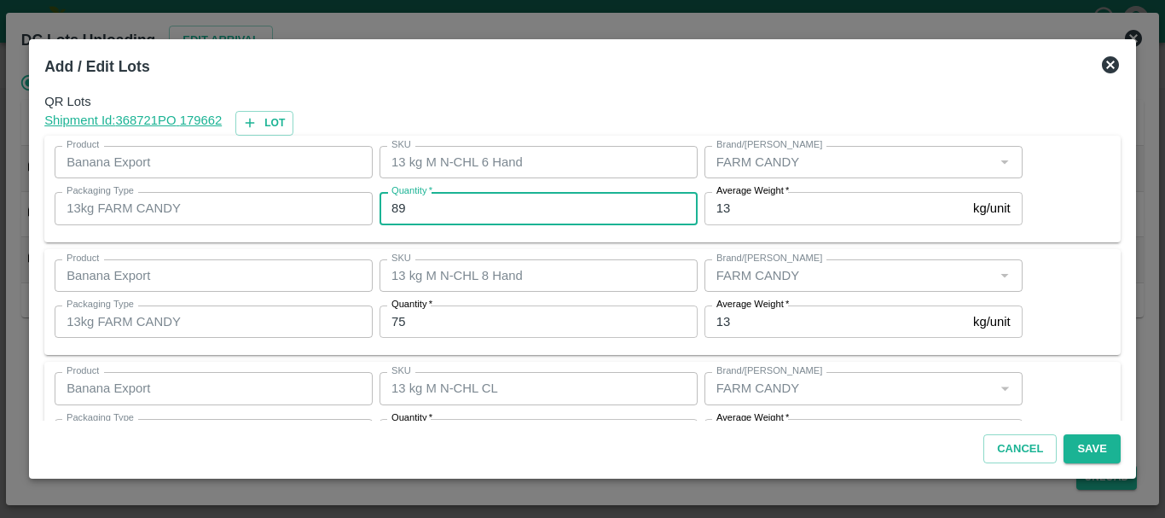
click at [537, 204] on input "89" at bounding box center [539, 208] width 318 height 32
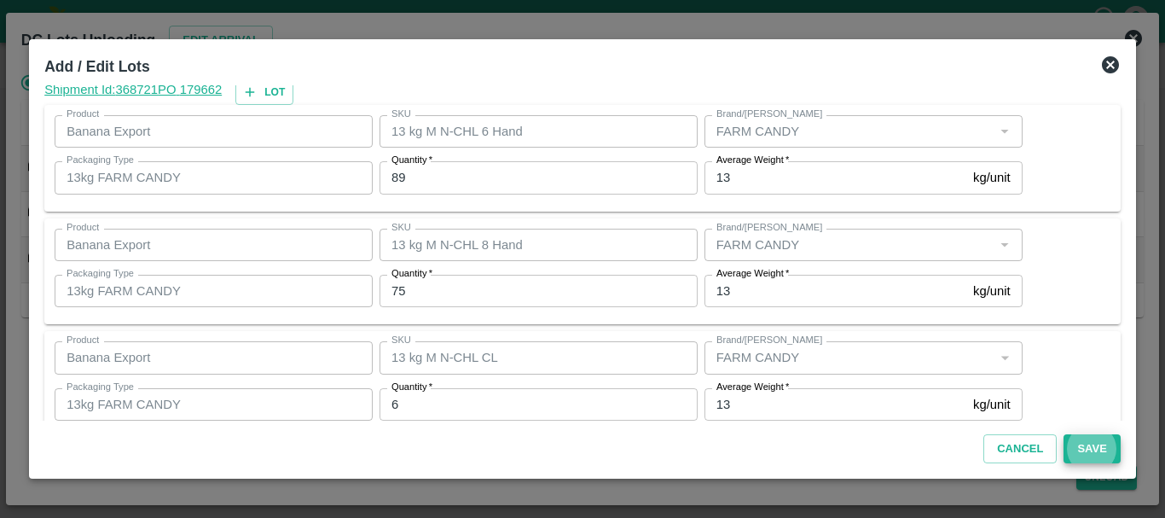
scroll to position [26, 0]
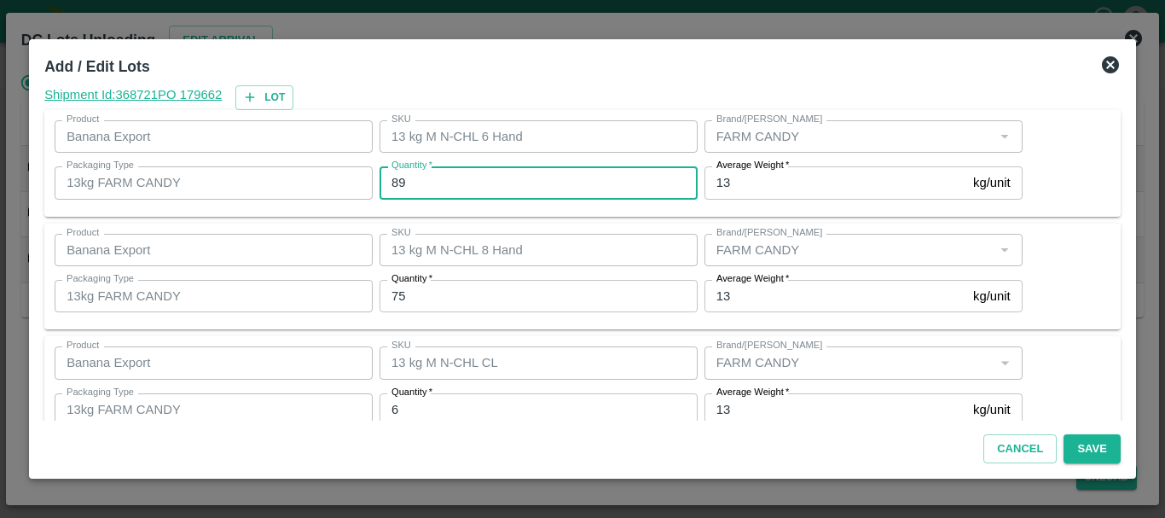
click at [445, 179] on input "89" at bounding box center [539, 182] width 318 height 32
type input "8"
type input "91"
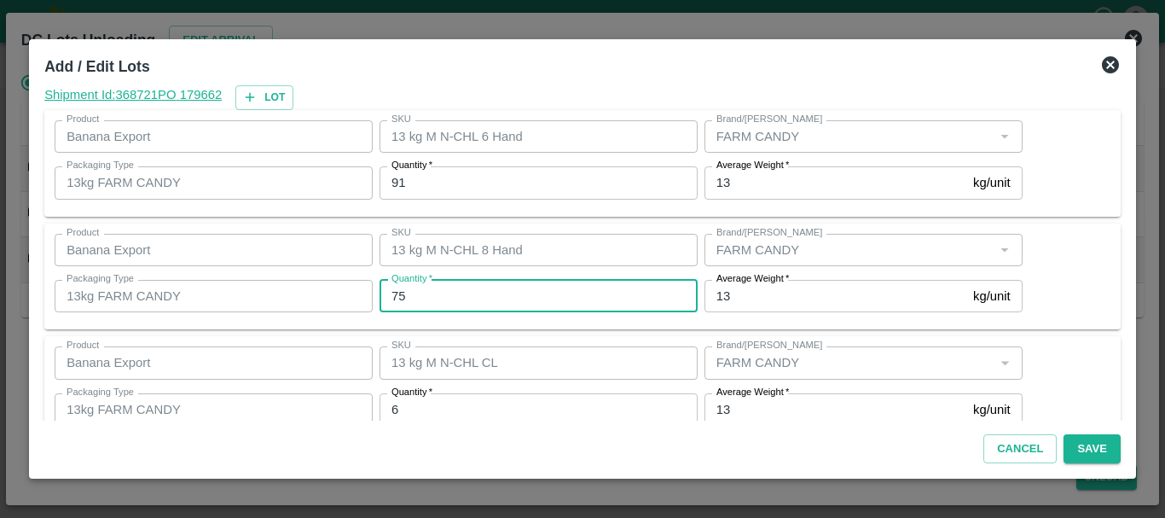
click at [514, 292] on input "75" at bounding box center [539, 296] width 318 height 32
type input "7"
type input "74"
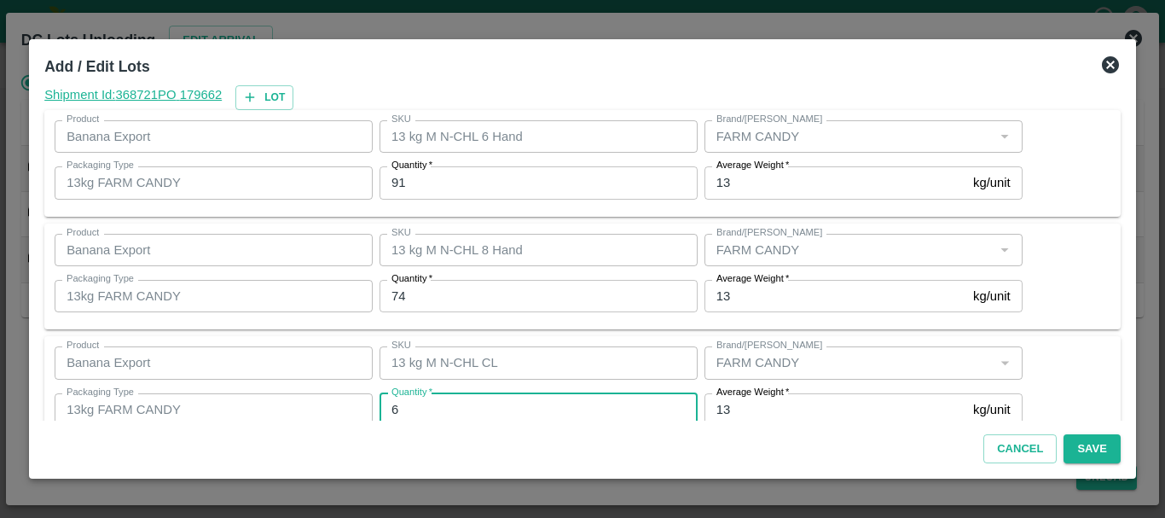
click at [517, 402] on input "6" at bounding box center [539, 409] width 318 height 32
click at [517, 402] on input "Quantity   *" at bounding box center [539, 409] width 318 height 32
type input "5"
click at [593, 333] on div "QR Lots Shipment Id: 368721 PO 179662 Lot Product Banana Export Product SKU 13 …" at bounding box center [583, 252] width 1090 height 335
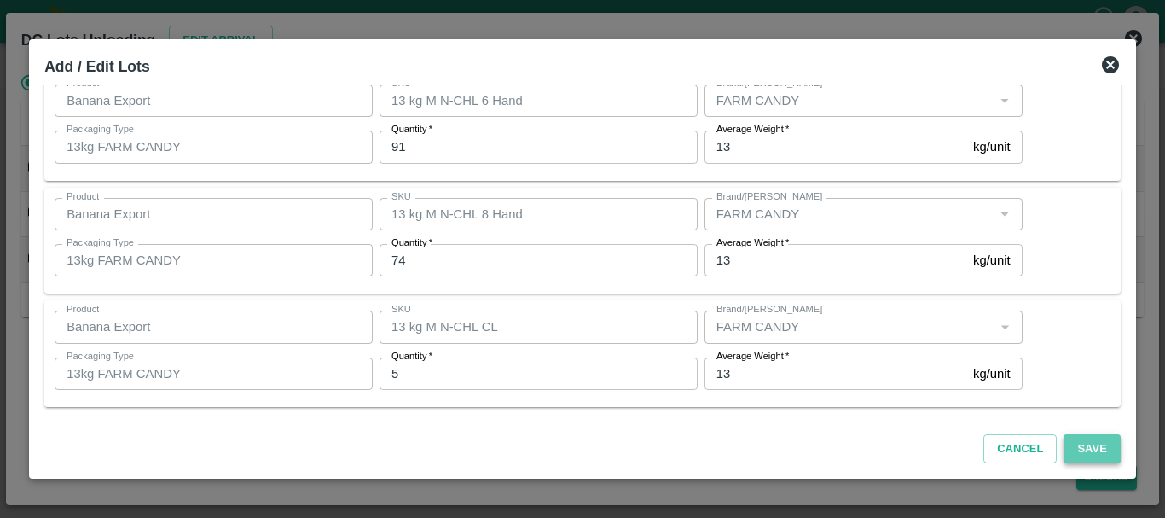
click at [1077, 451] on button "Save" at bounding box center [1092, 449] width 56 height 30
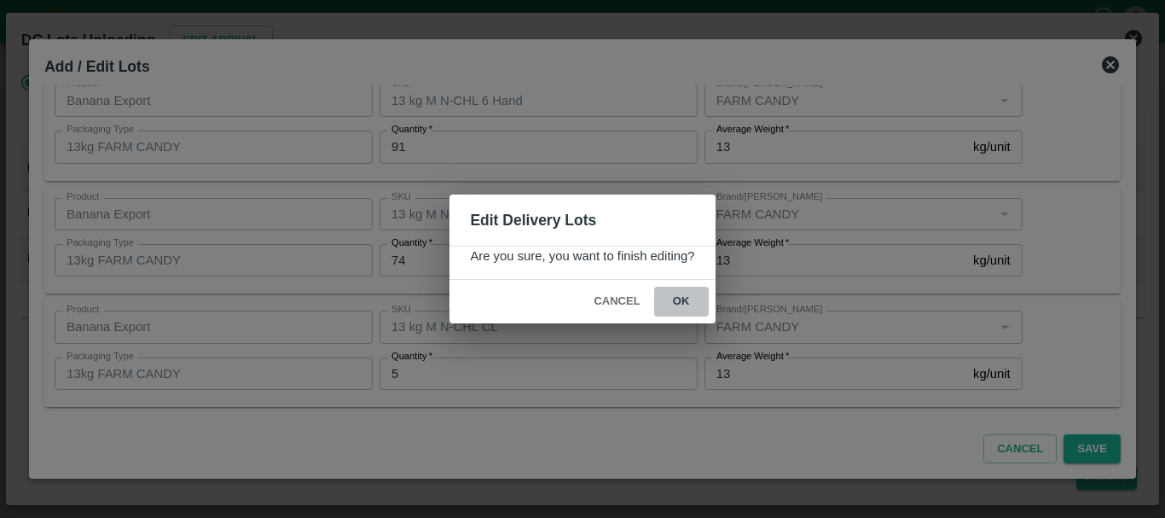
click at [688, 300] on button "ok" at bounding box center [681, 302] width 55 height 30
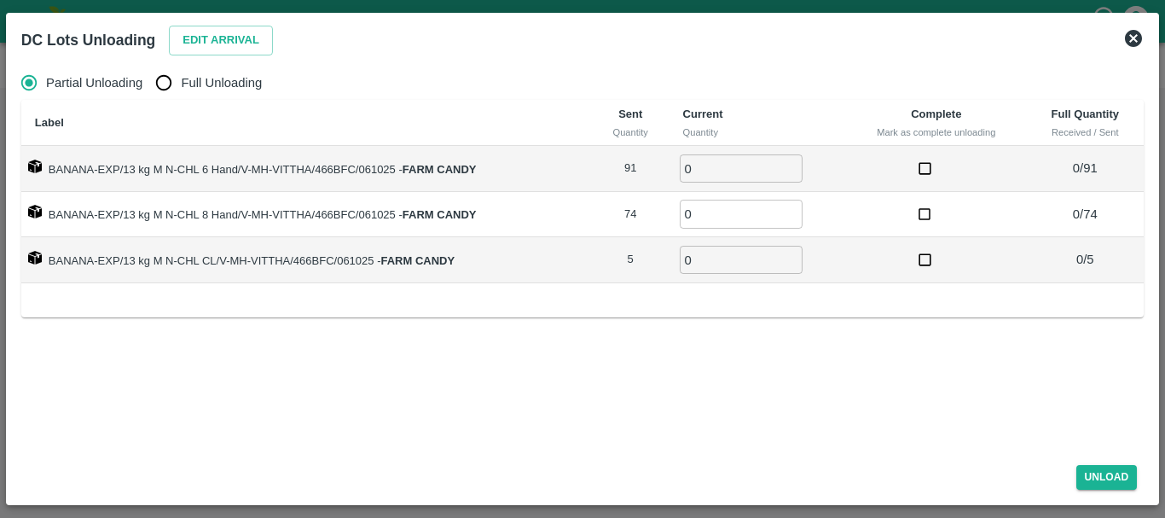
click at [234, 84] on span "Full Unloading" at bounding box center [221, 82] width 81 height 19
click at [181, 84] on input "Full Unloading" at bounding box center [164, 83] width 34 height 34
radio input "true"
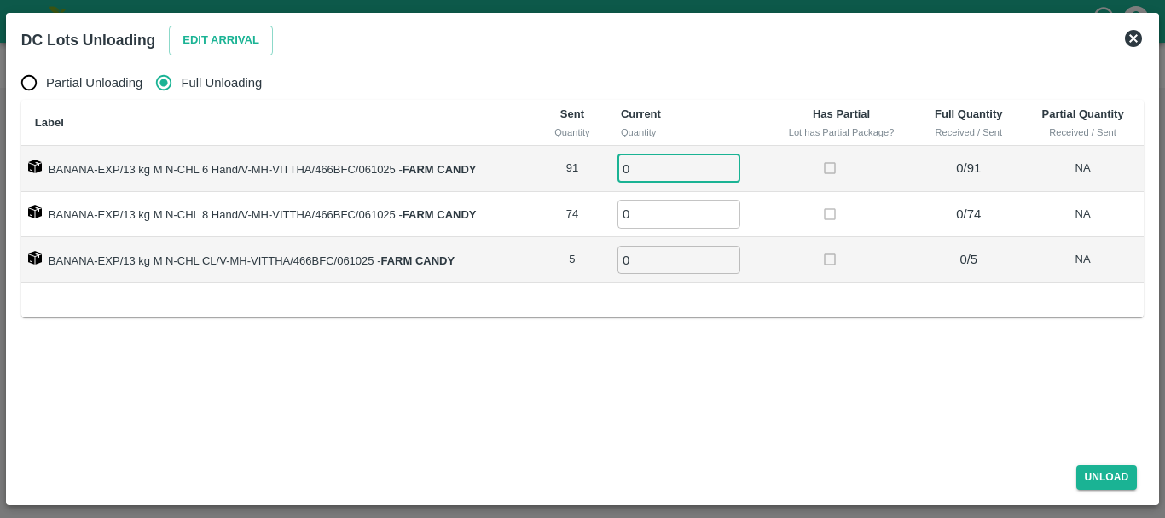
click at [665, 165] on input "0" at bounding box center [679, 168] width 123 height 28
type input "091"
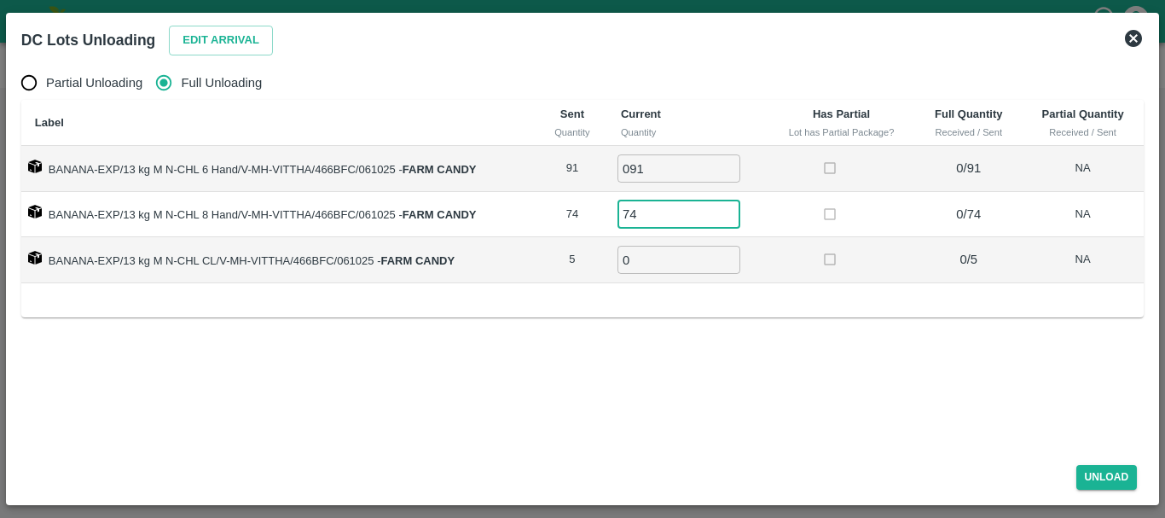
type input "74"
type input "5"
click at [807, 289] on div "Label Sent Quantity Current Quantity Has Partial Lot has Partial Package? Full …" at bounding box center [582, 209] width 1123 height 218
click at [1094, 474] on button "Unload" at bounding box center [1107, 477] width 61 height 25
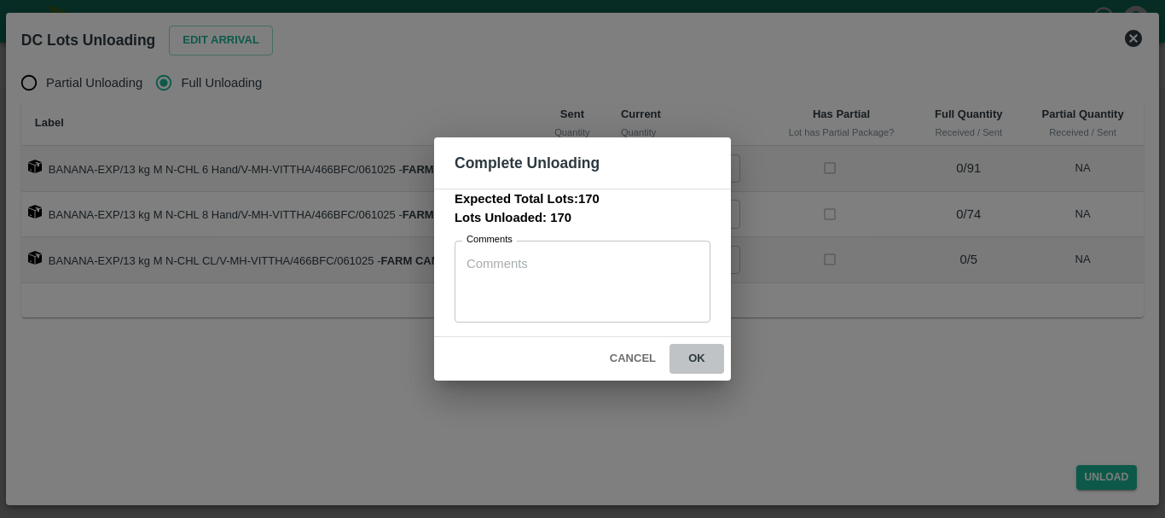
click at [711, 357] on button "ok" at bounding box center [697, 359] width 55 height 30
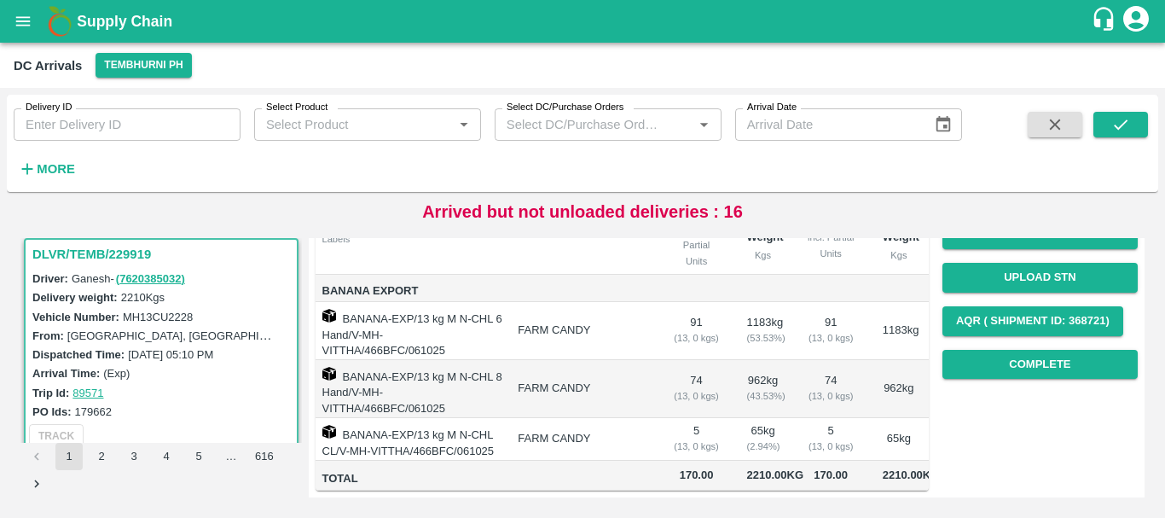
scroll to position [0, 0]
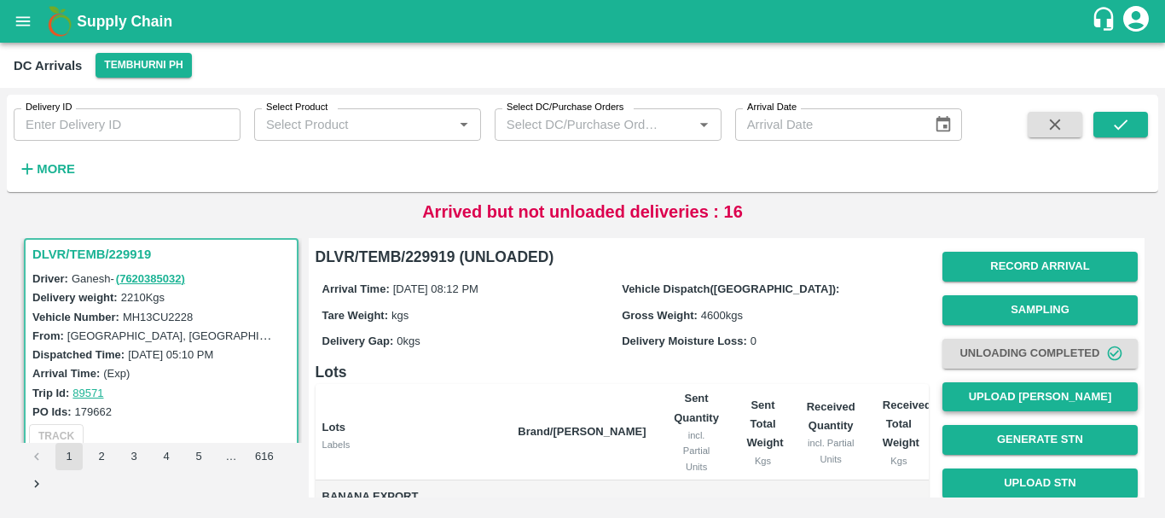
click at [969, 398] on button "Upload [PERSON_NAME]" at bounding box center [1040, 397] width 195 height 30
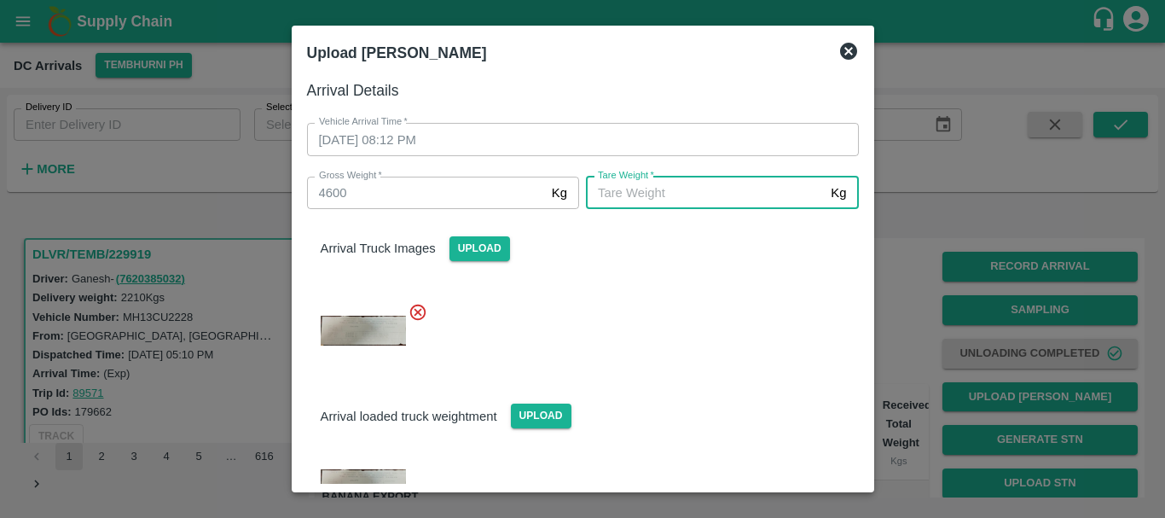
click at [717, 178] on input "[PERSON_NAME]   *" at bounding box center [705, 193] width 238 height 32
type input "2230"
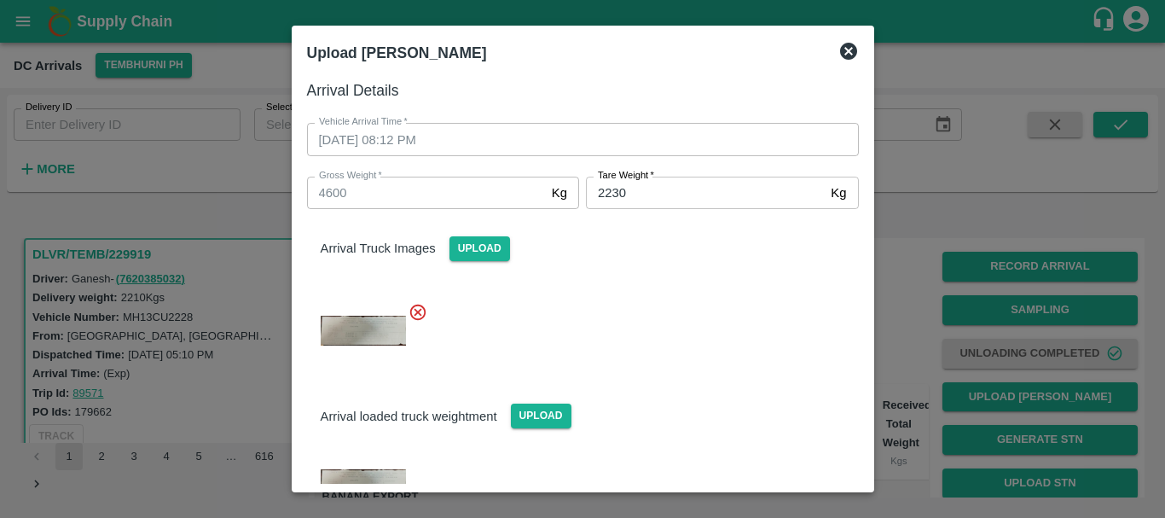
click at [721, 314] on div at bounding box center [576, 325] width 566 height 74
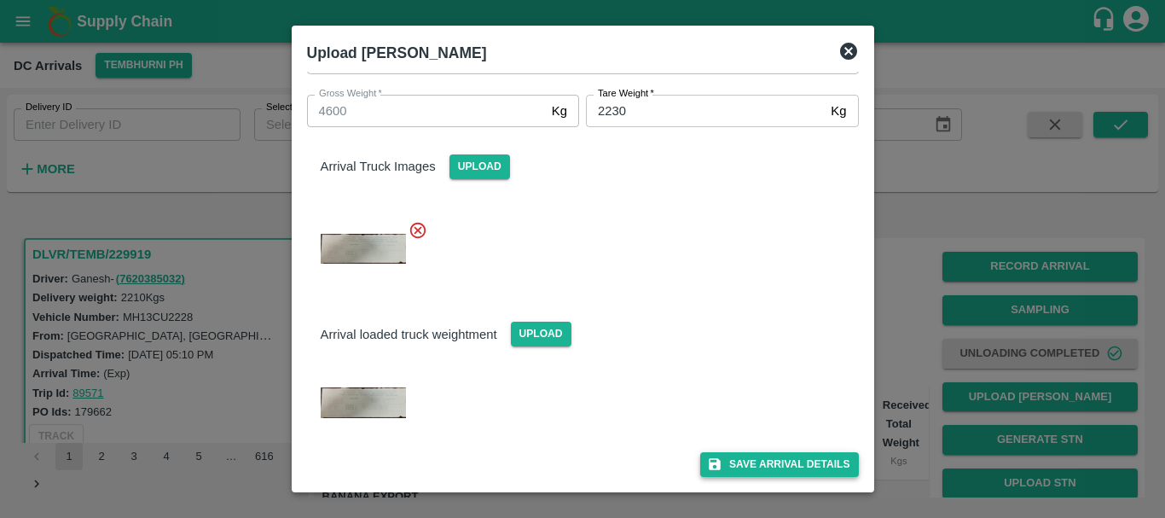
click at [764, 454] on button "Save Arrival Details" at bounding box center [779, 464] width 158 height 25
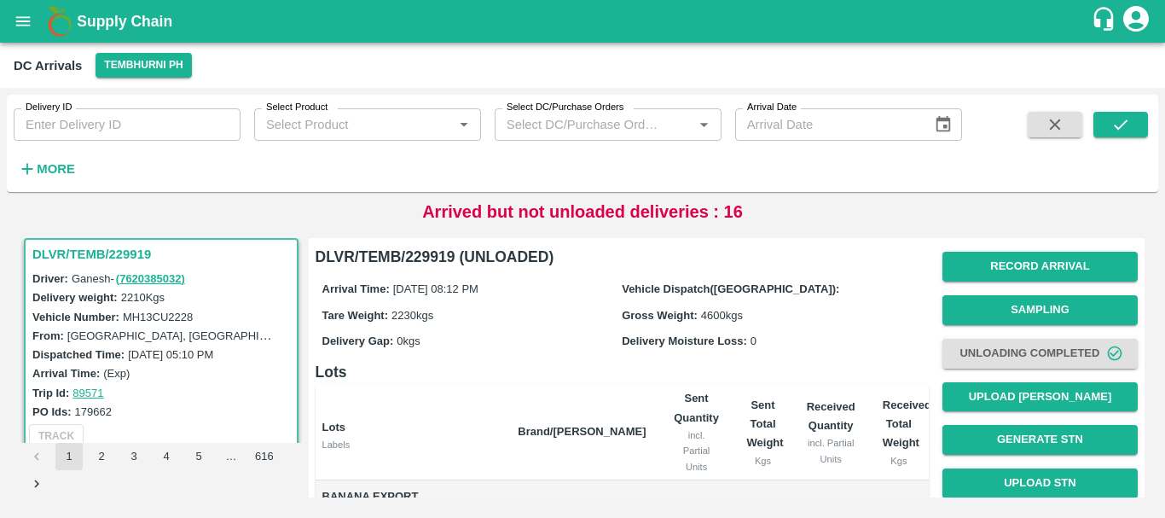
scroll to position [221, 0]
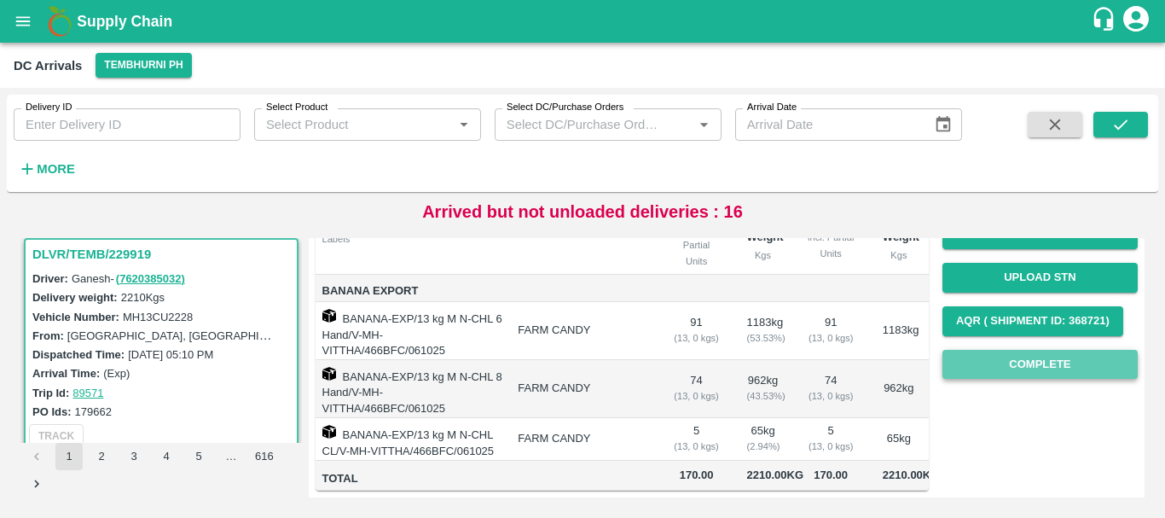
click at [972, 353] on button "Complete" at bounding box center [1040, 365] width 195 height 30
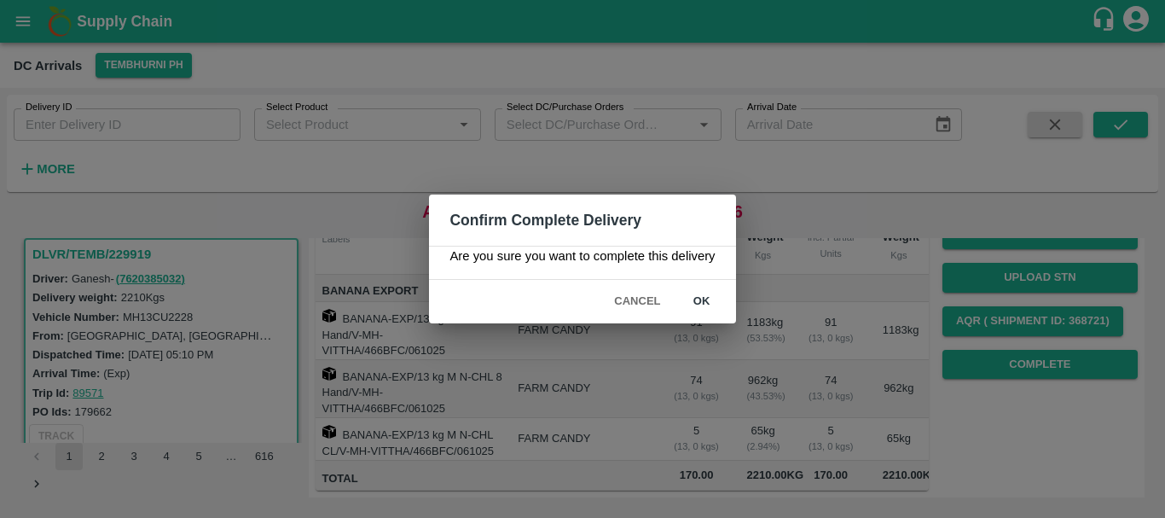
click at [678, 296] on button "ok" at bounding box center [702, 302] width 55 height 30
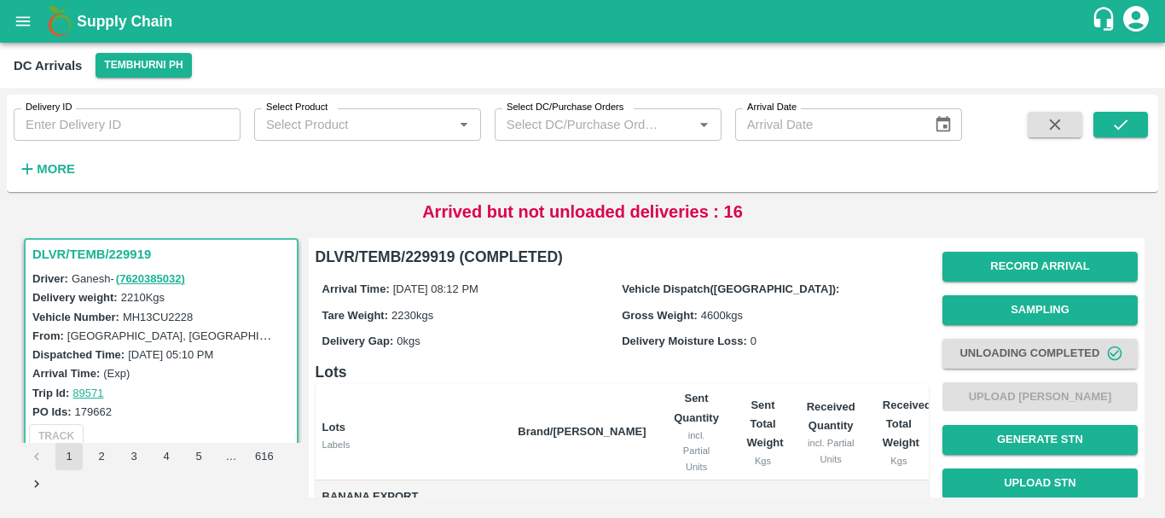
scroll to position [0, 0]
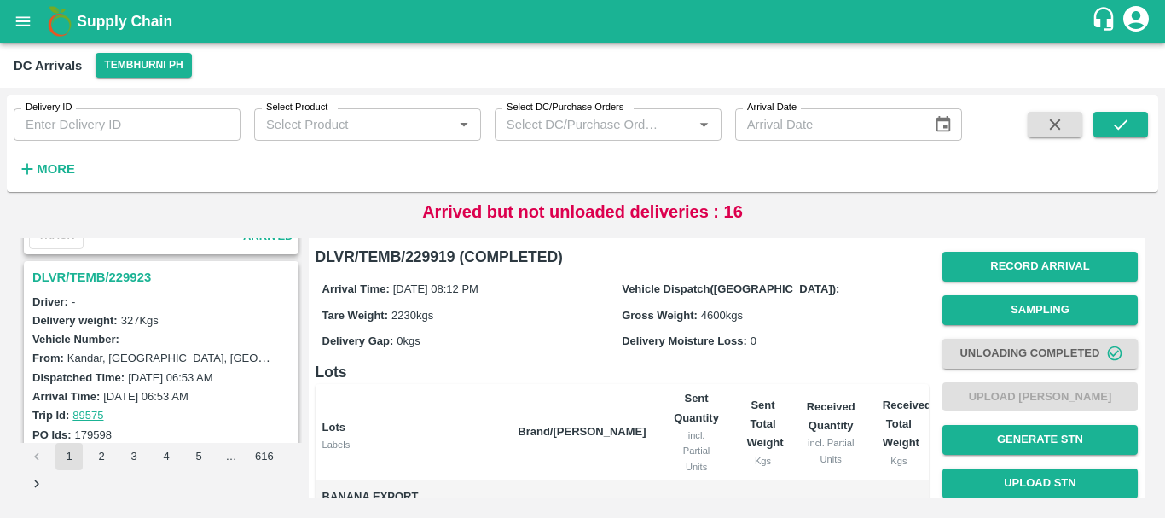
click at [128, 278] on h3 "DLVR/TEMB/229923" at bounding box center [163, 277] width 263 height 22
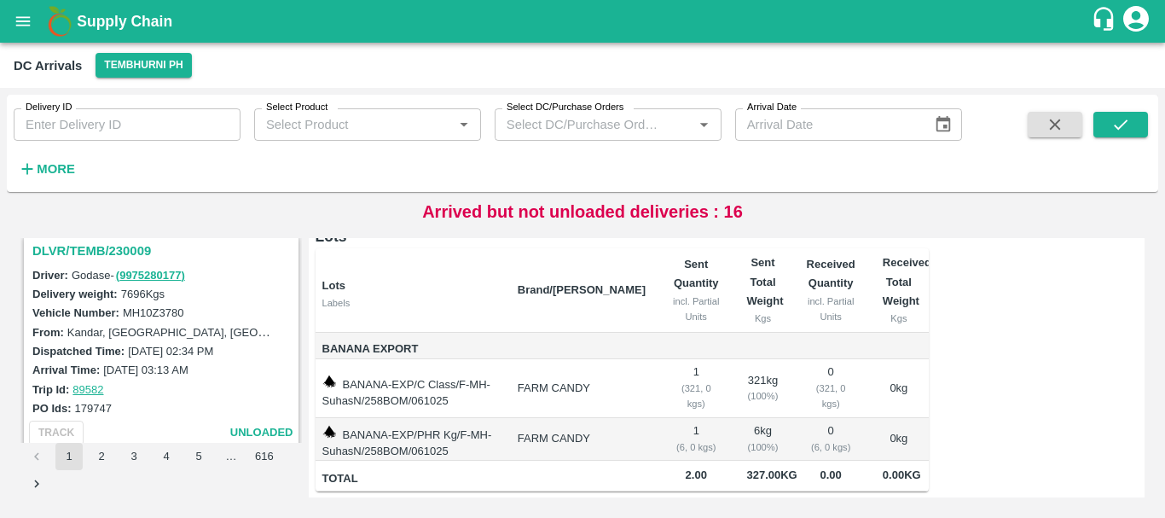
scroll to position [3801, 0]
click at [136, 243] on h3 "DLVR/TEMB/230009" at bounding box center [163, 252] width 263 height 22
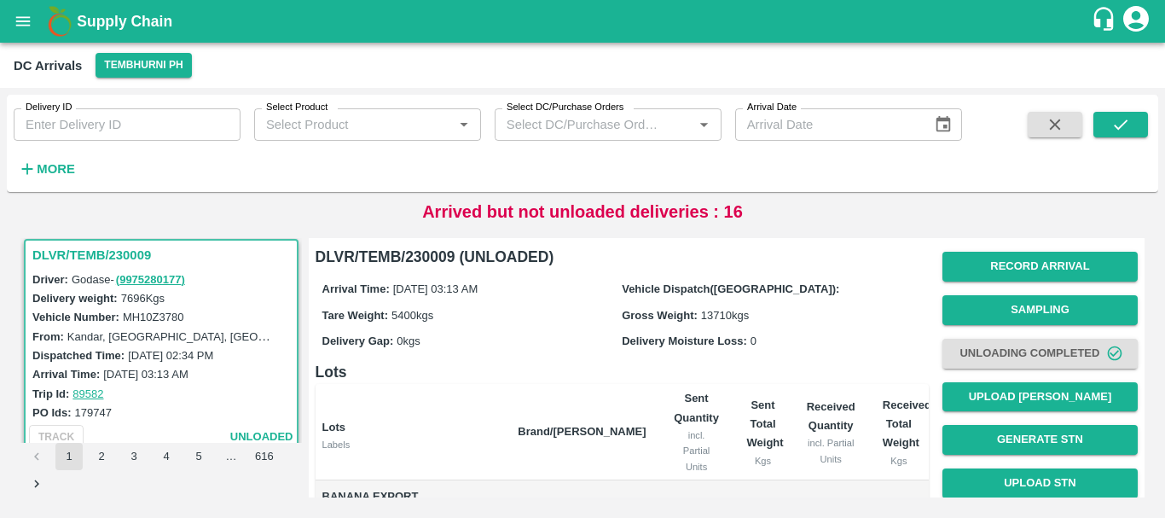
scroll to position [295, 0]
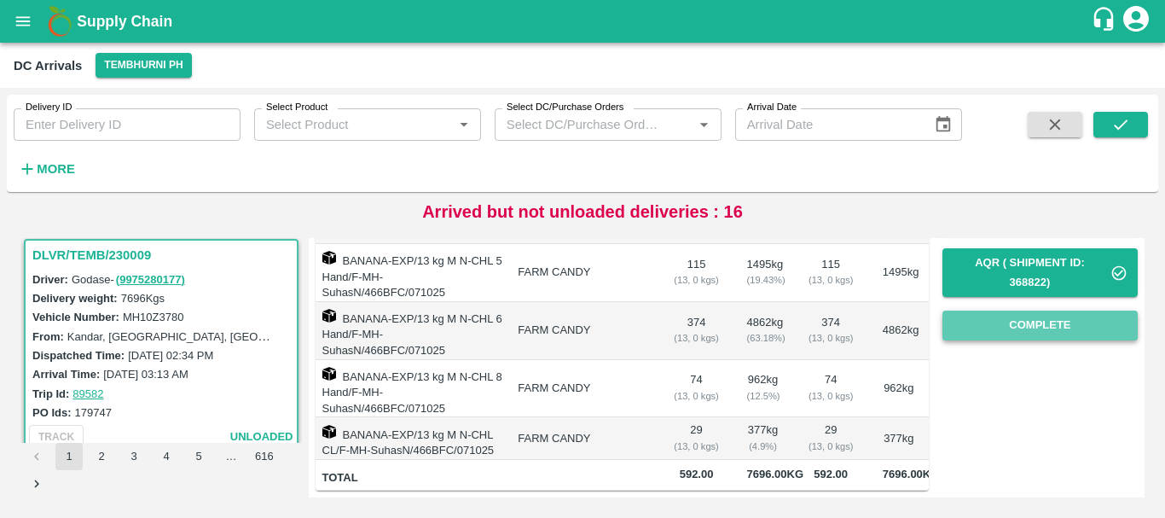
click at [975, 311] on button "Complete" at bounding box center [1040, 326] width 195 height 30
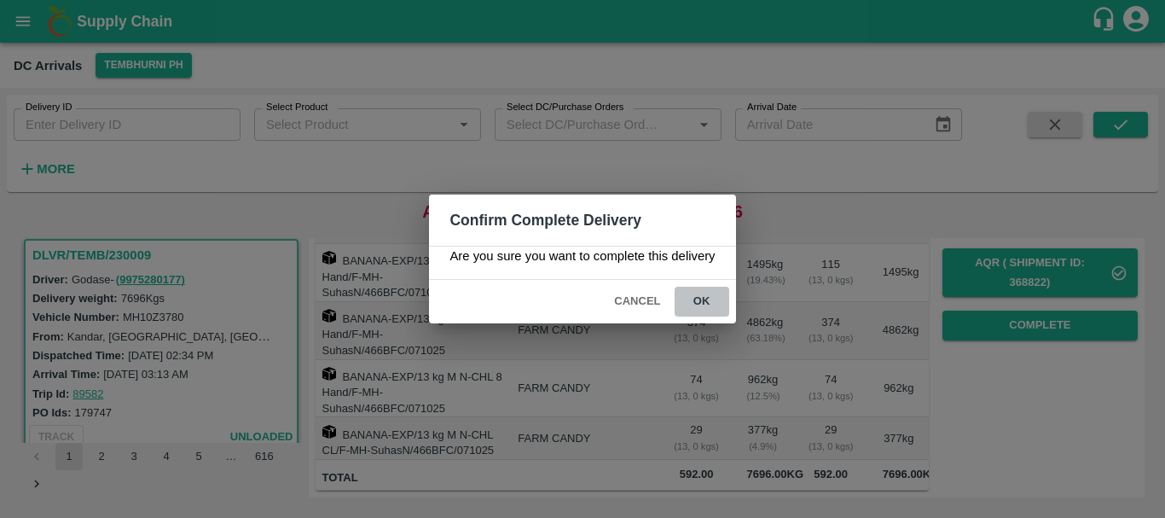
click at [718, 293] on button "ok" at bounding box center [702, 302] width 55 height 30
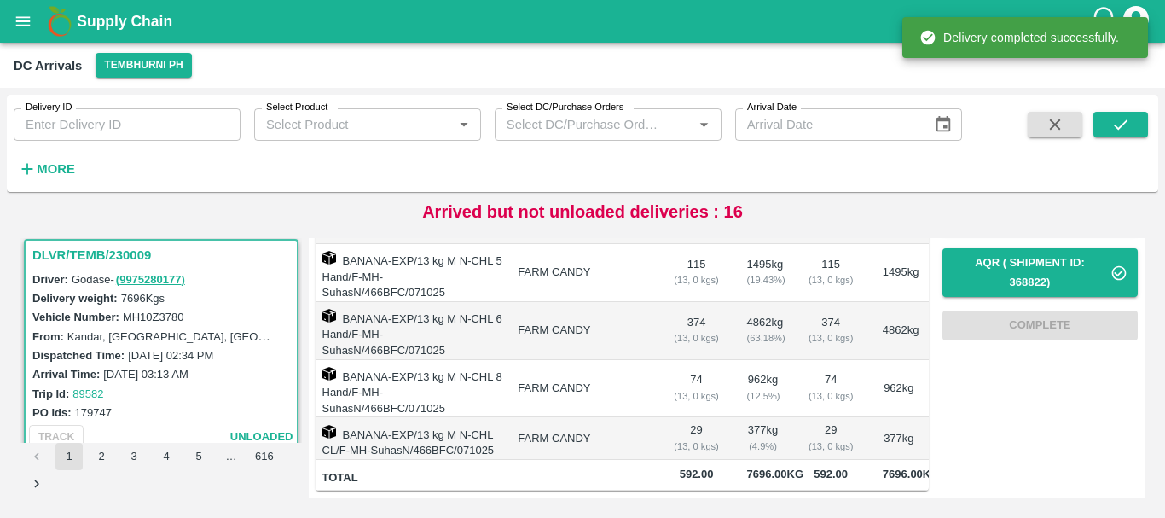
scroll to position [0, 0]
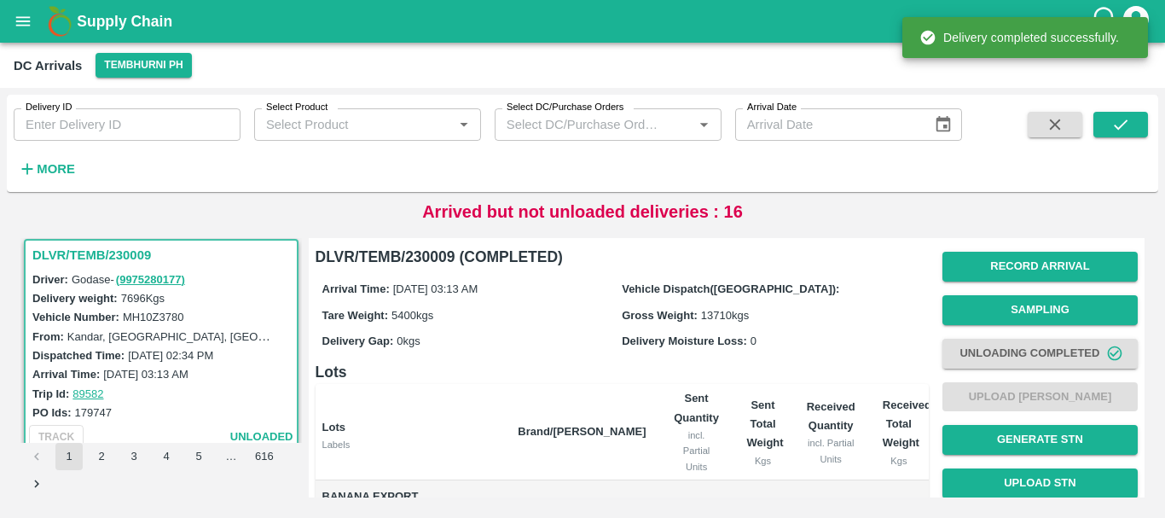
click at [860, 343] on div "Delivery Moisture Loss: 0" at bounding box center [772, 340] width 300 height 19
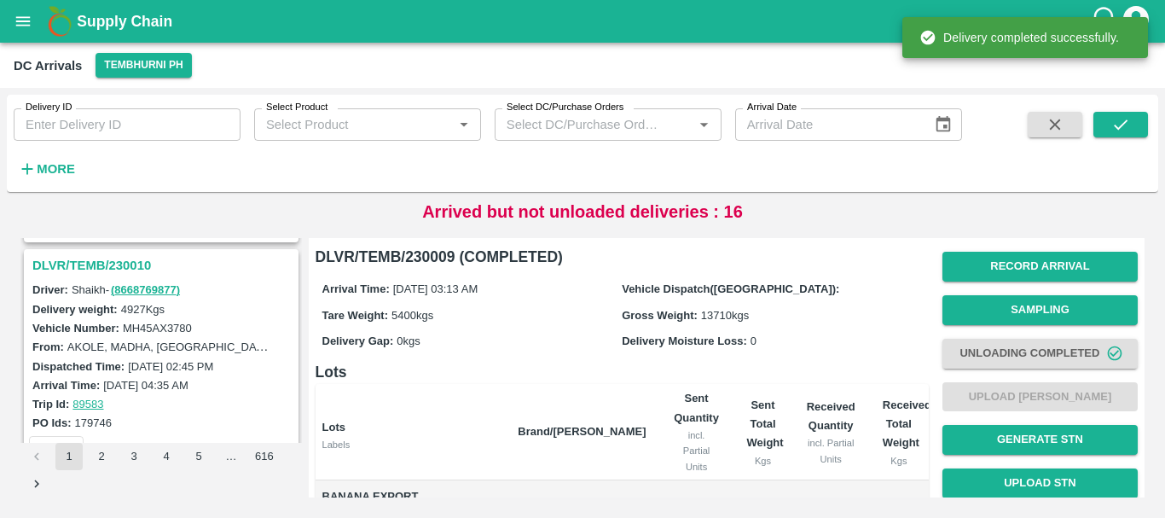
scroll to position [3563, 0]
click at [135, 265] on h3 "DLVR/TEMB/230010" at bounding box center [163, 266] width 263 height 22
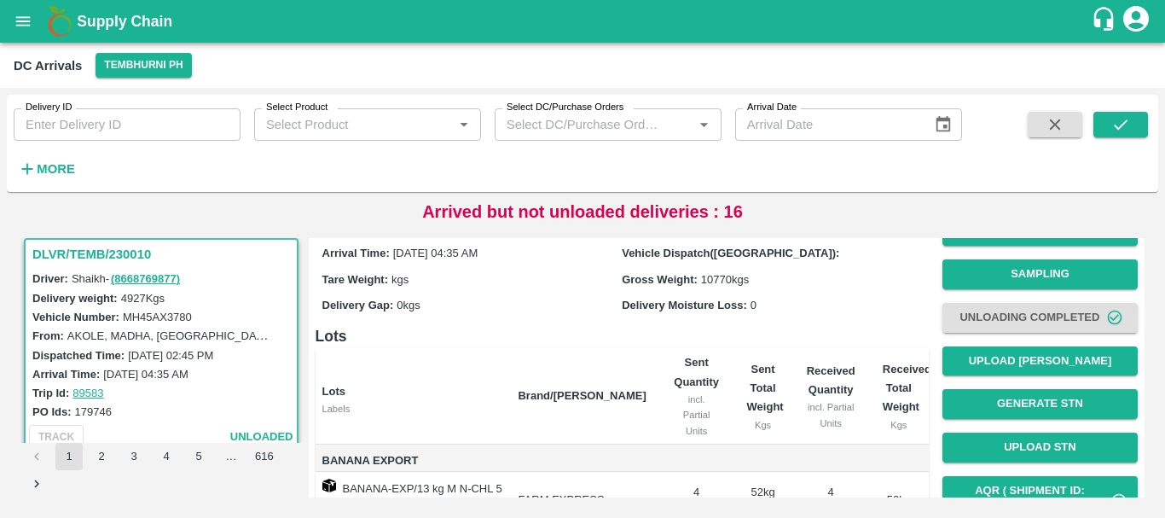
scroll to position [38, 0]
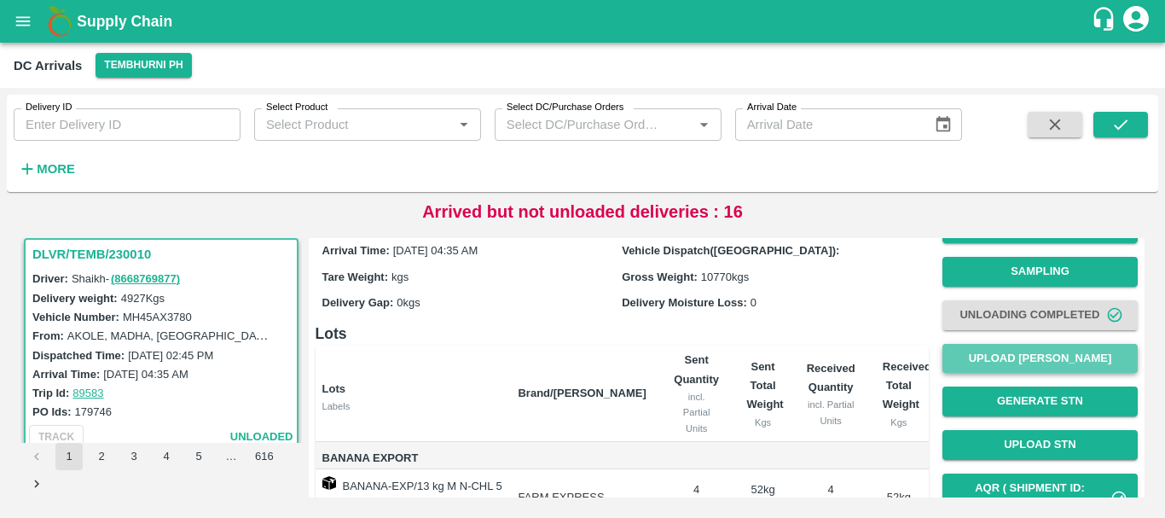
click at [961, 356] on button "Upload [PERSON_NAME]" at bounding box center [1040, 359] width 195 height 30
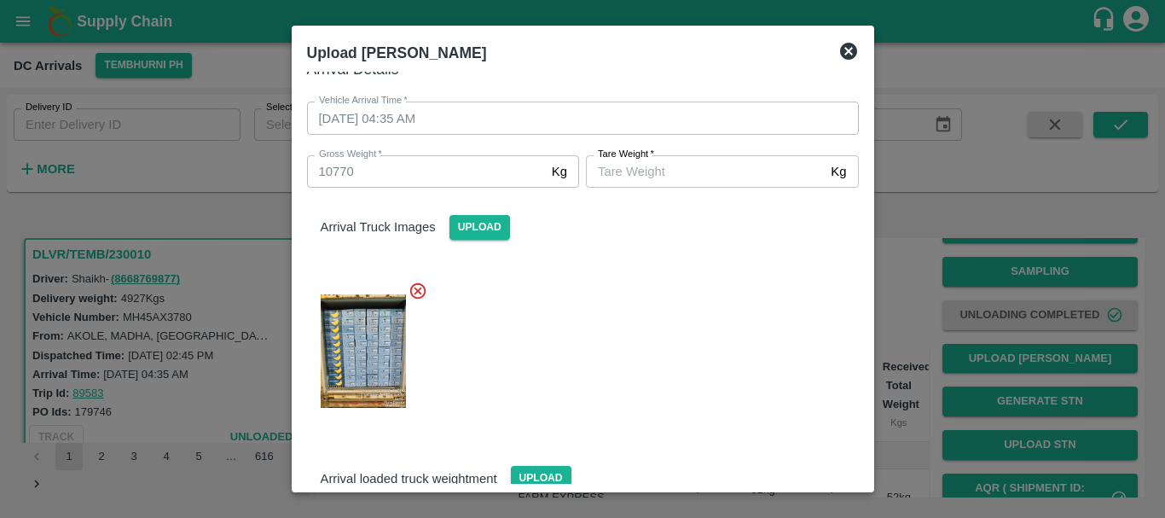
scroll to position [288, 0]
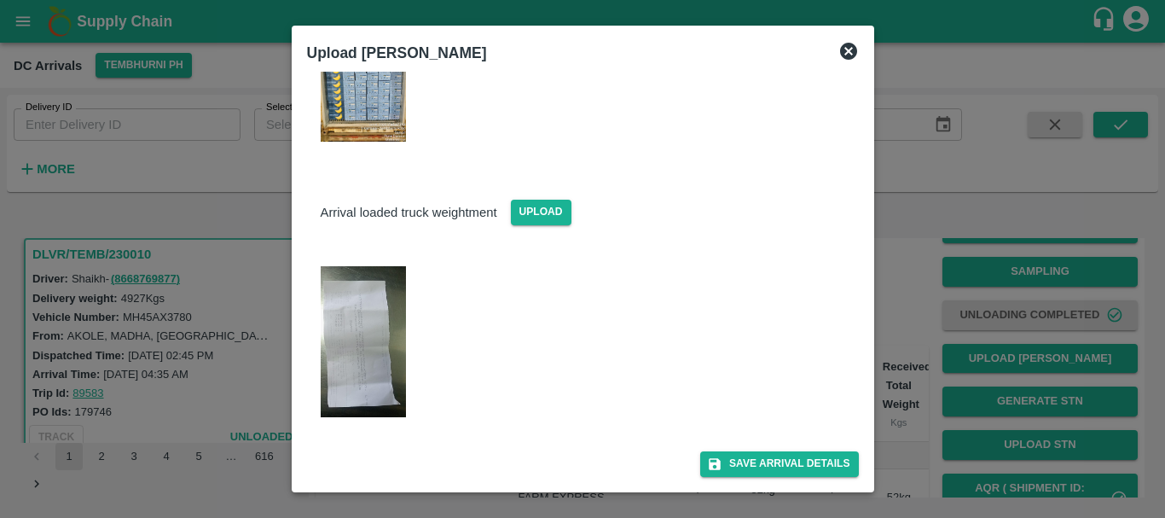
click at [370, 362] on img at bounding box center [363, 342] width 85 height 152
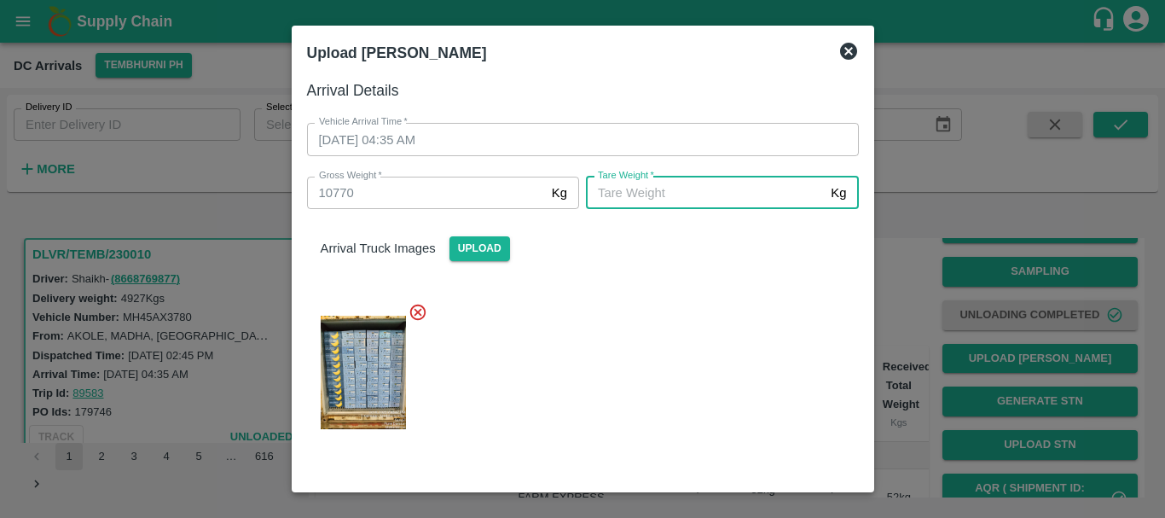
click at [636, 190] on input "[PERSON_NAME]   *" at bounding box center [705, 193] width 238 height 32
type input "5470"
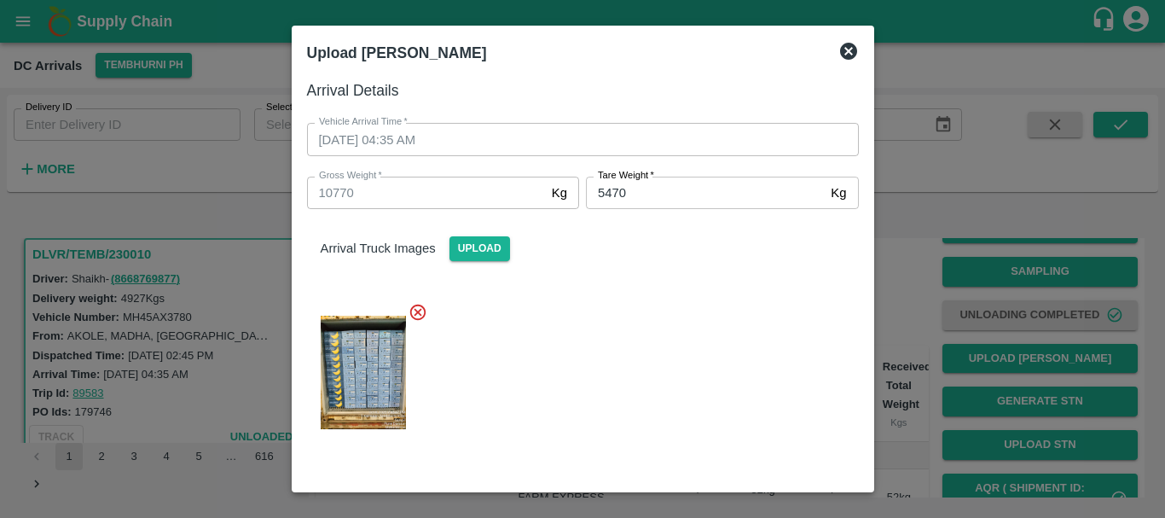
click at [671, 343] on div at bounding box center [576, 367] width 566 height 158
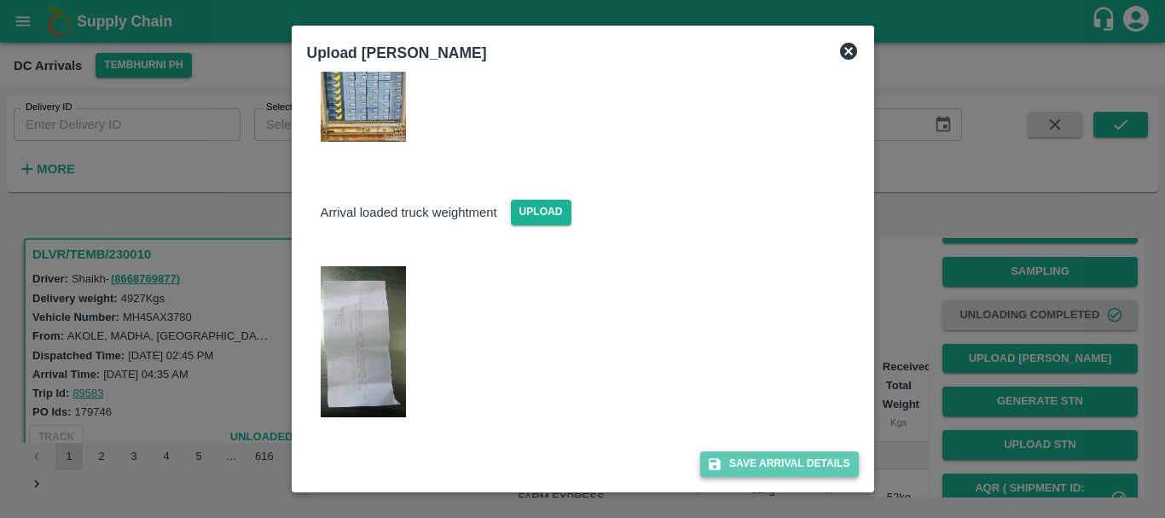
click at [713, 458] on icon "submit" at bounding box center [714, 463] width 15 height 15
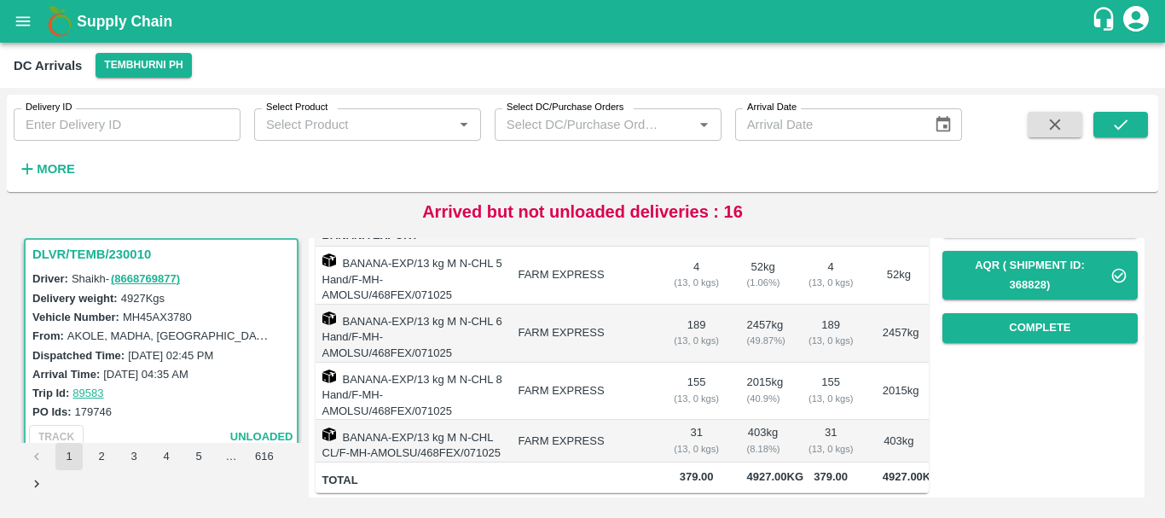
scroll to position [280, 0]
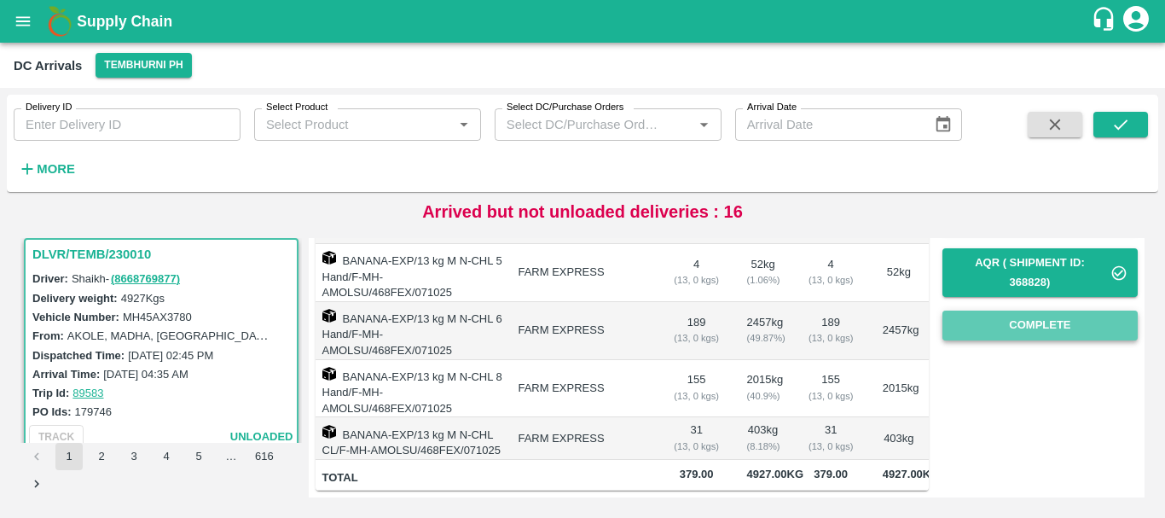
click at [1034, 311] on button "Complete" at bounding box center [1040, 326] width 195 height 30
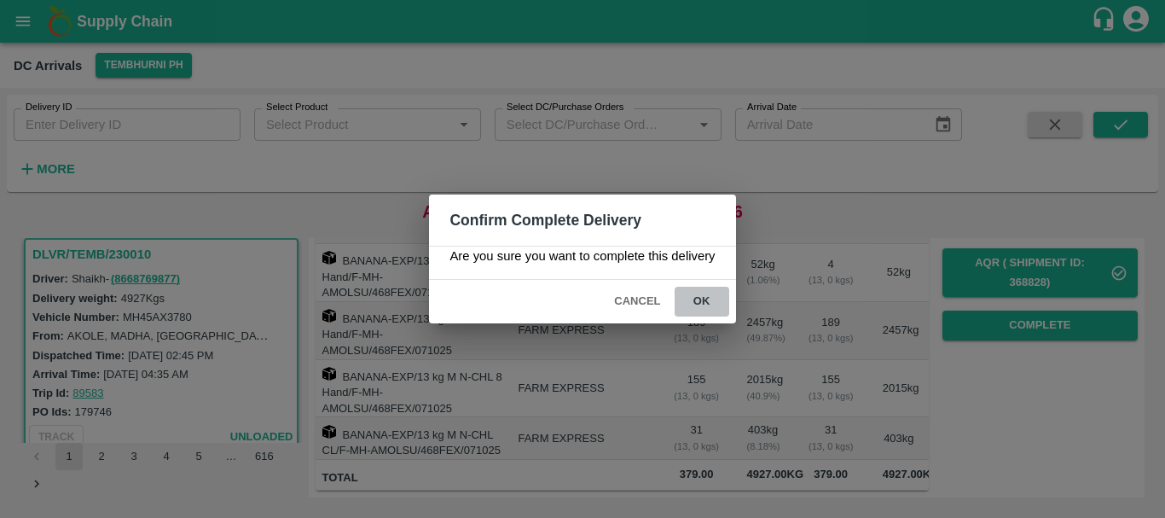
click at [693, 293] on button "ok" at bounding box center [702, 302] width 55 height 30
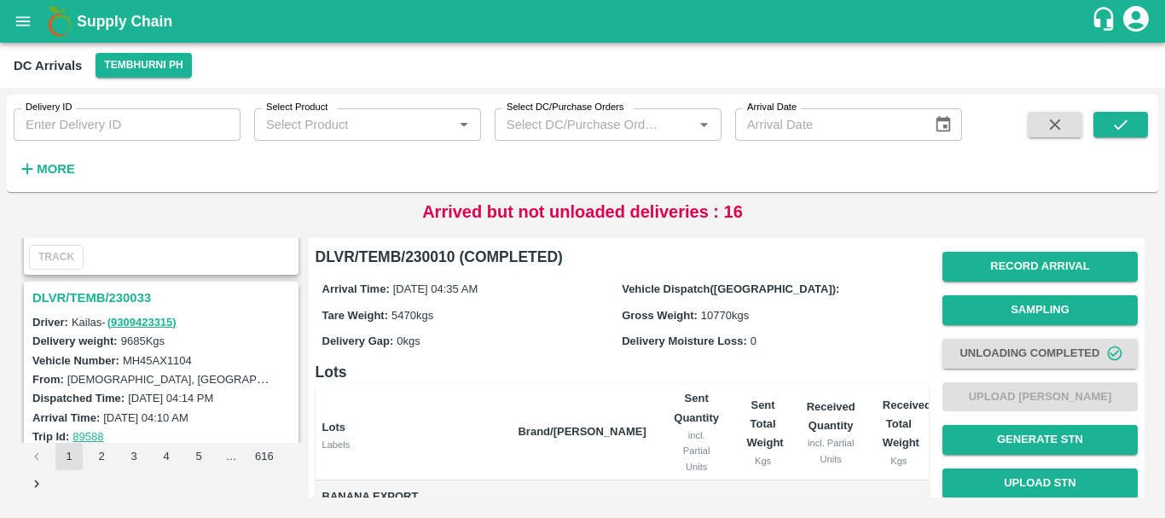
scroll to position [3308, 0]
click at [131, 298] on h3 "DLVR/TEMB/230033" at bounding box center [163, 299] width 263 height 22
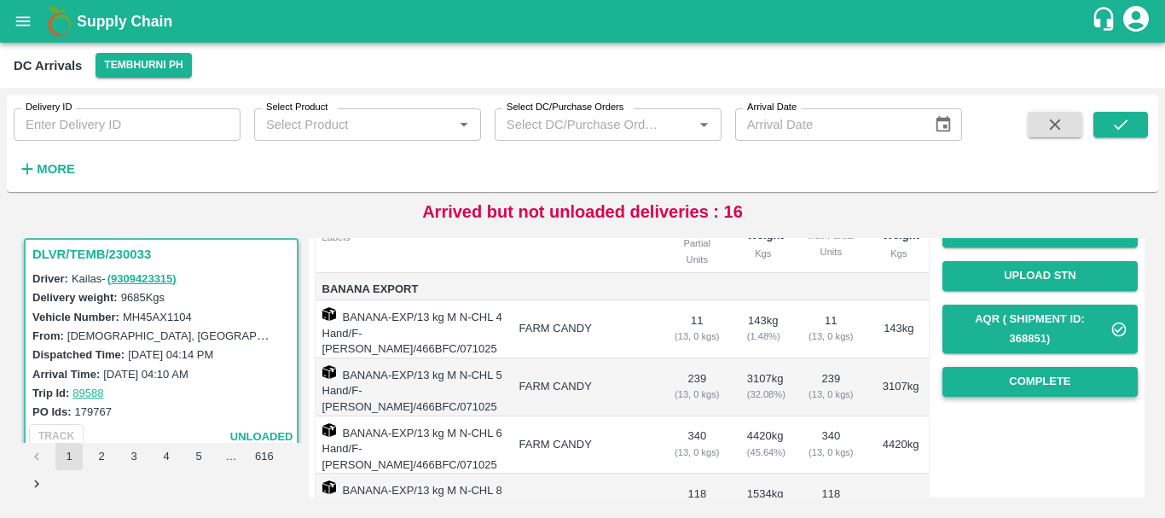
scroll to position [206, 0]
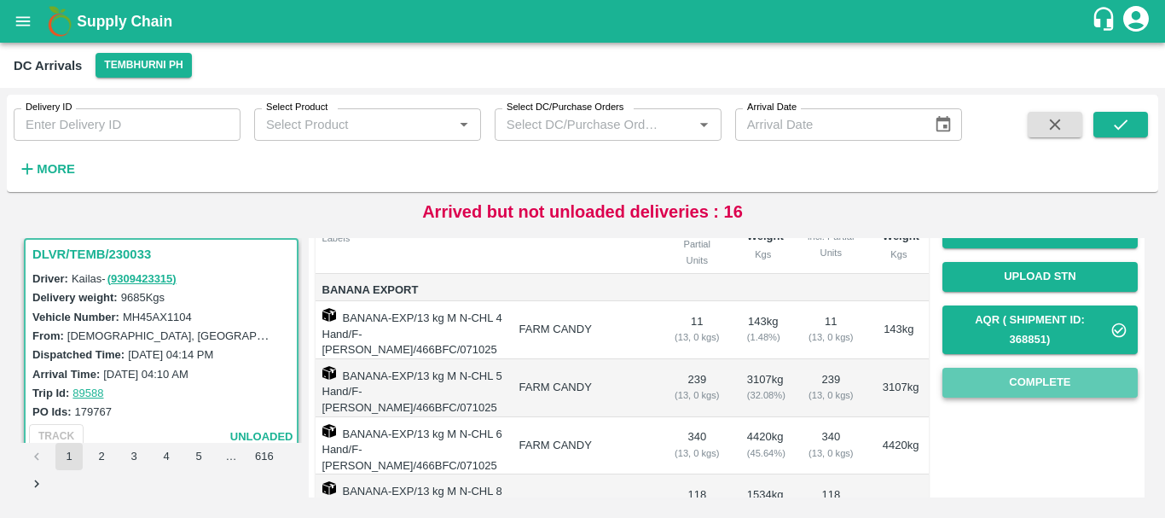
click at [995, 392] on button "Complete" at bounding box center [1040, 383] width 195 height 30
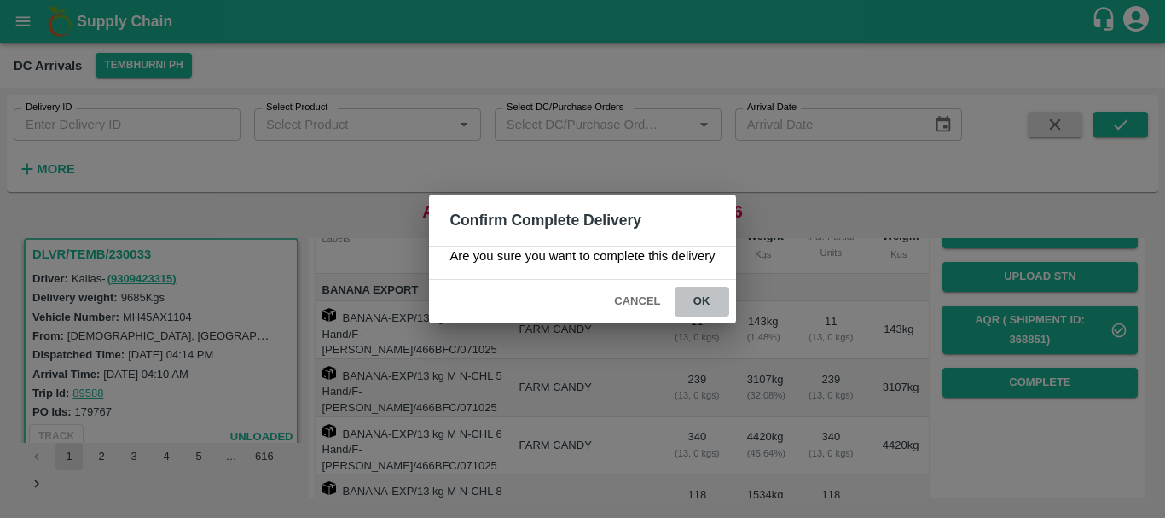
click at [706, 305] on button "ok" at bounding box center [702, 302] width 55 height 30
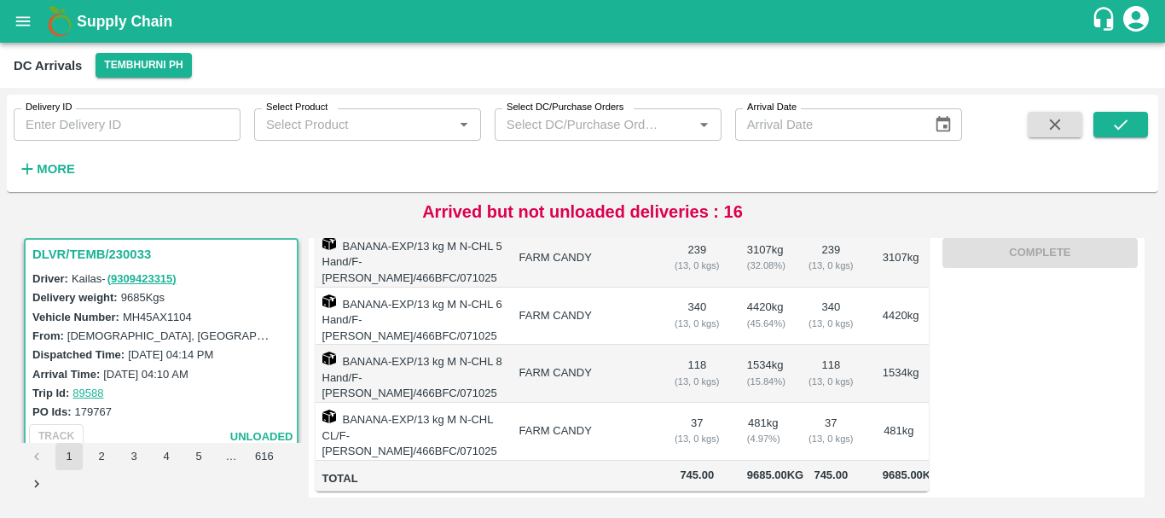
scroll to position [20, 0]
click at [729, 370] on td "118 ( 13, 0 kgs)" at bounding box center [697, 374] width 73 height 58
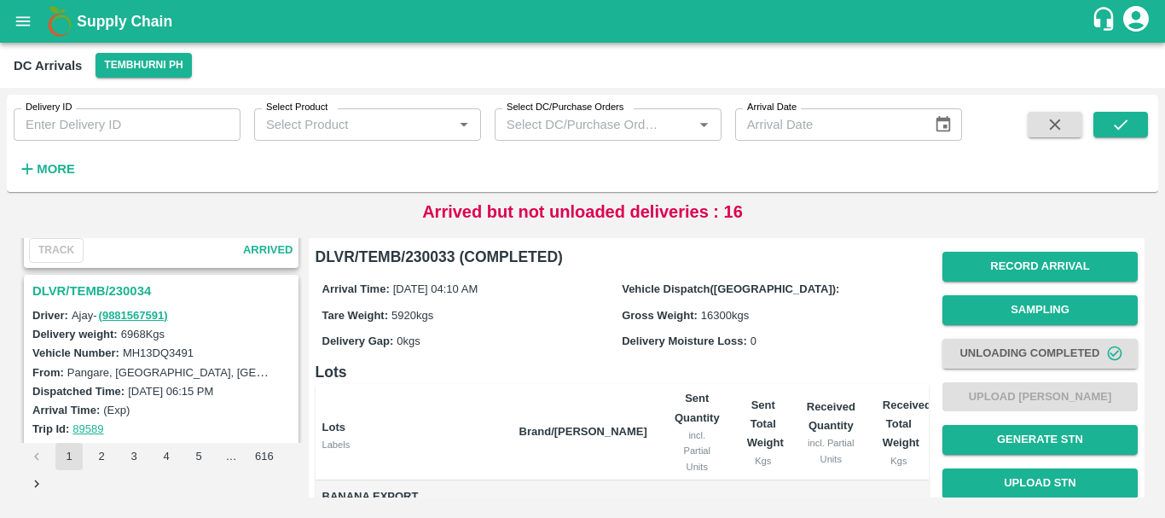
click at [122, 293] on h3 "DLVR/TEMB/230034" at bounding box center [163, 291] width 263 height 22
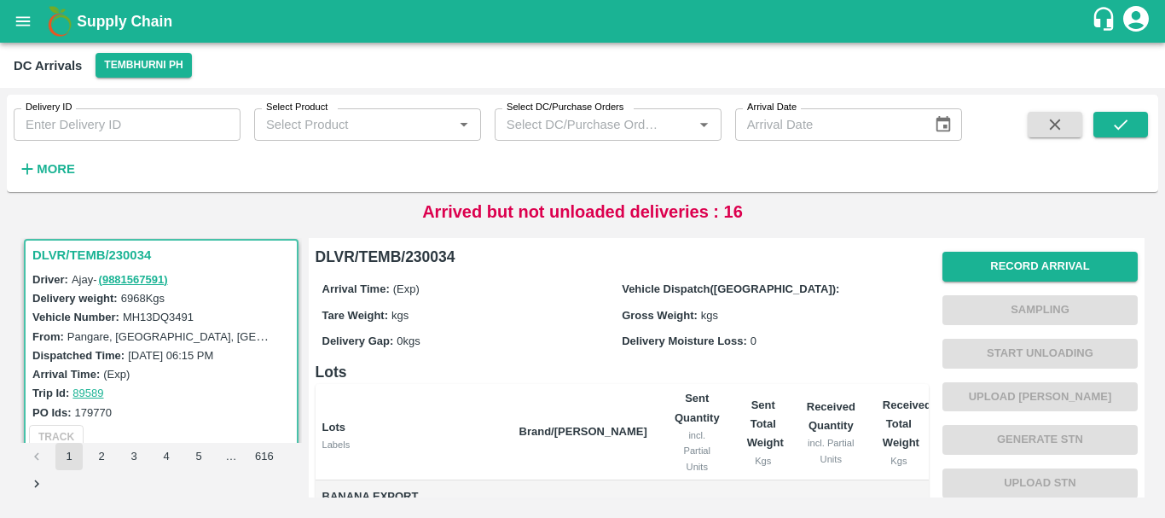
scroll to position [354, 0]
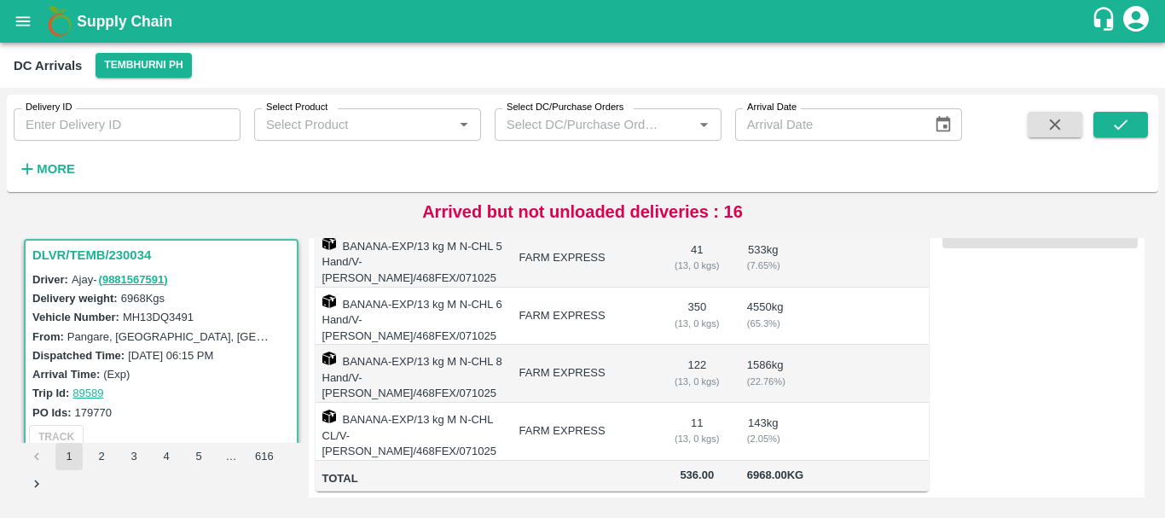
click at [766, 374] on div "( 22.76 %)" at bounding box center [763, 381] width 32 height 15
click at [823, 345] on td at bounding box center [831, 374] width 76 height 58
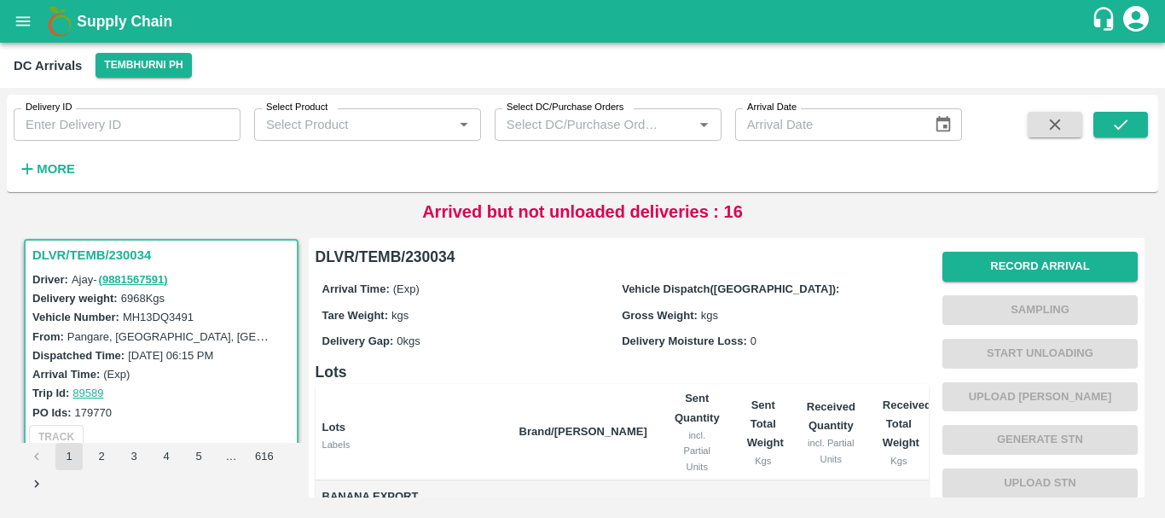
click at [764, 349] on div "Delivery Moisture Loss: 0" at bounding box center [772, 340] width 300 height 19
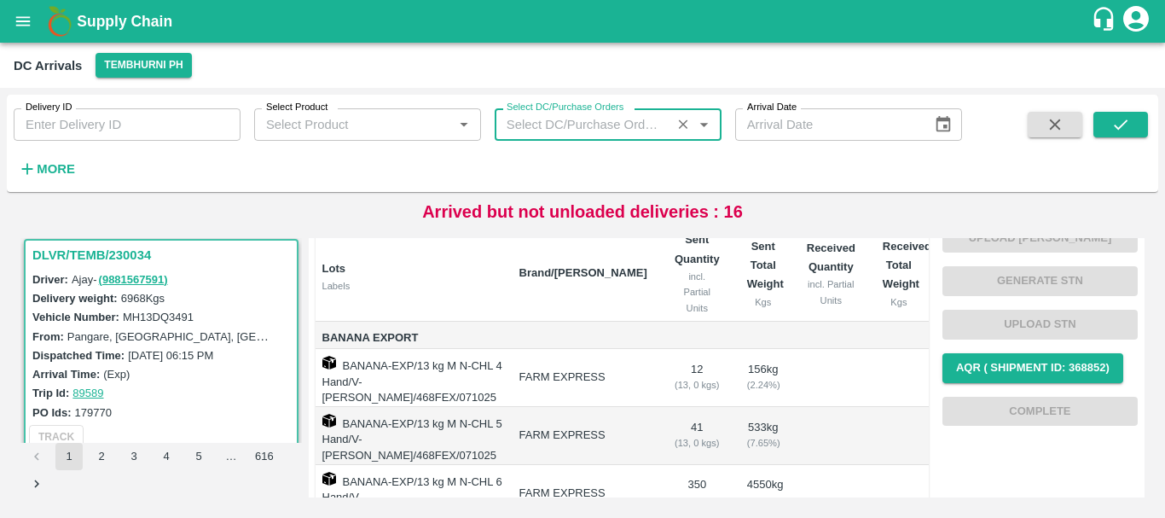
type input "DD/MM/YYYY"
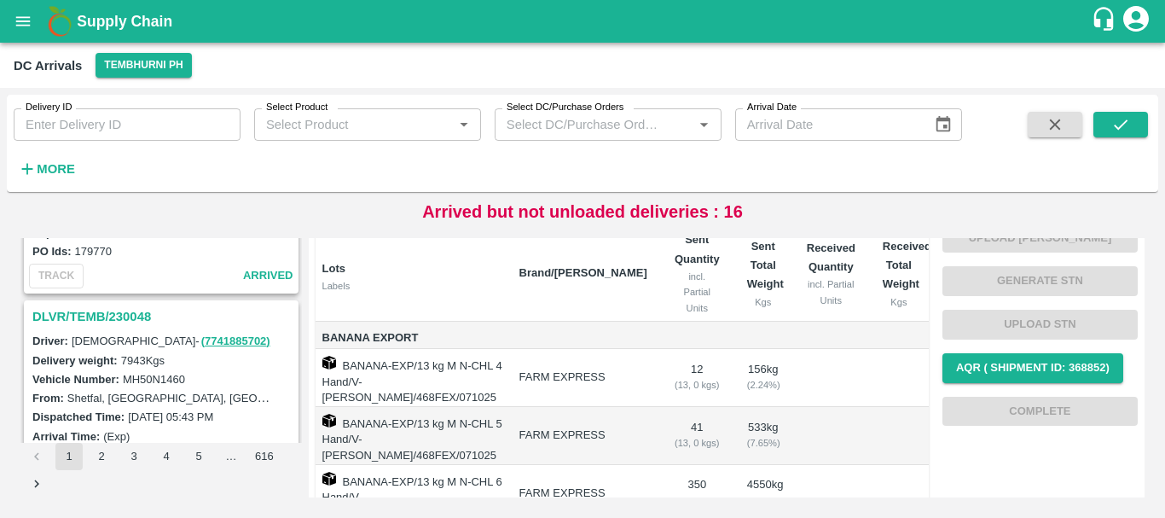
scroll to position [2289, 0]
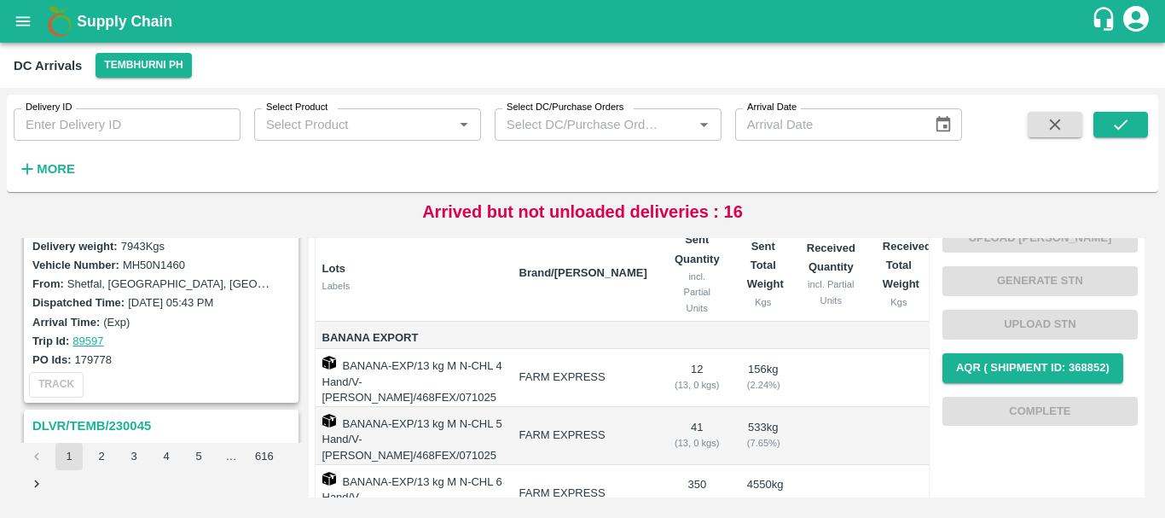
click at [774, 366] on td "156 kg ( 2.24 %)" at bounding box center [764, 378] width 60 height 58
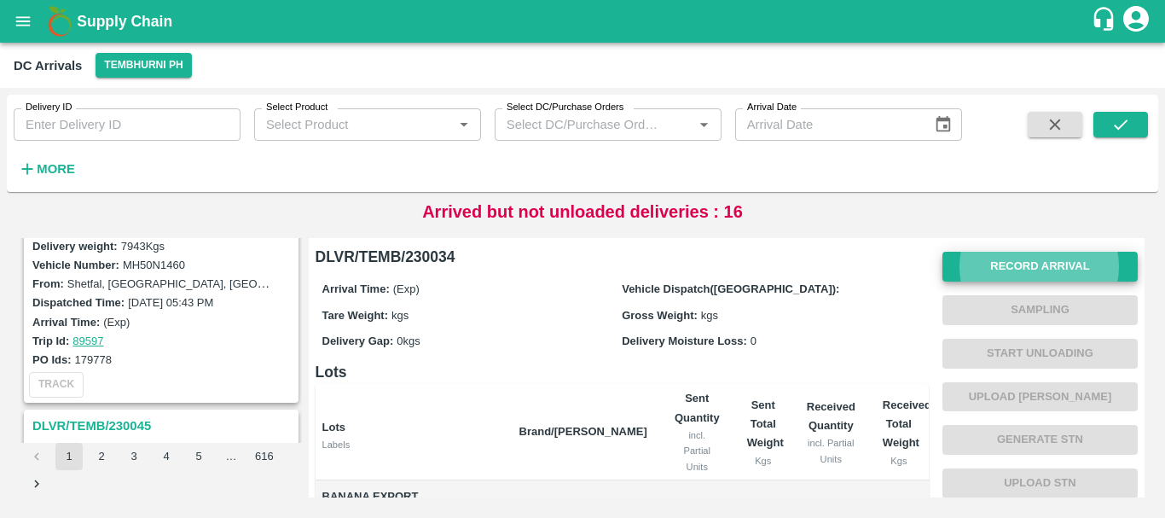
scroll to position [159, 0]
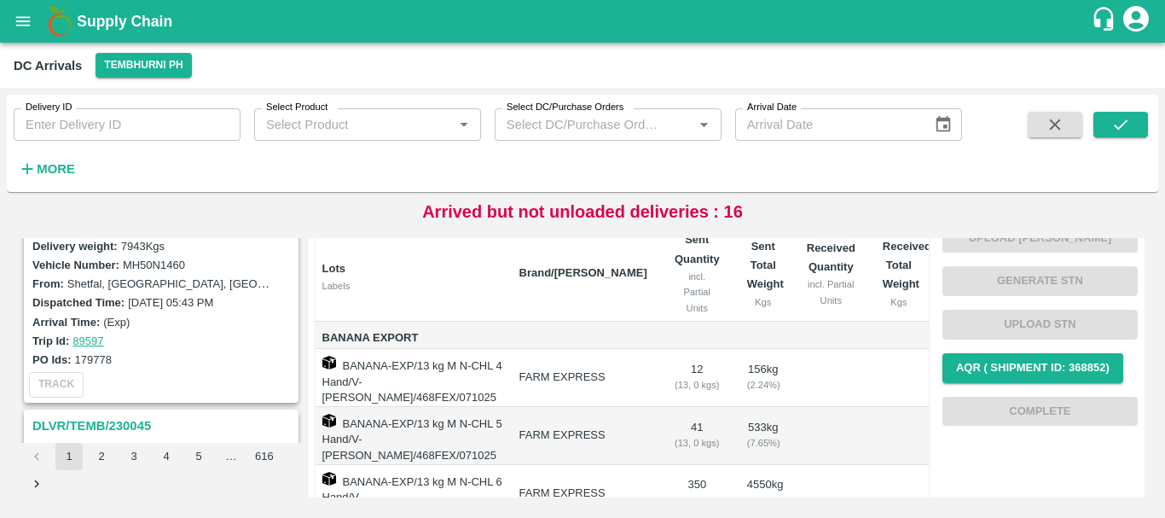
click at [626, 154] on div "Delivery ID Delivery ID Select Product Select Product   * Select DC/Purchase Or…" at bounding box center [481, 139] width 962 height 89
click at [639, 56] on div "DC Arrivals Tembhurni PH" at bounding box center [581, 65] width 1135 height 25
click at [642, 68] on div "DC Arrivals Tembhurni PH" at bounding box center [581, 65] width 1135 height 25
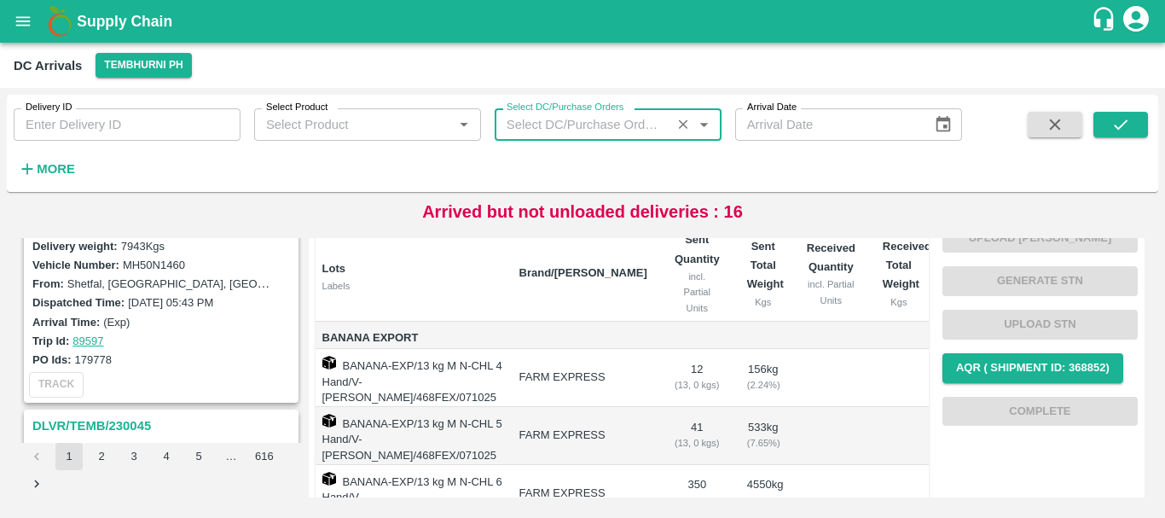
type input "DD/MM/YYYY"
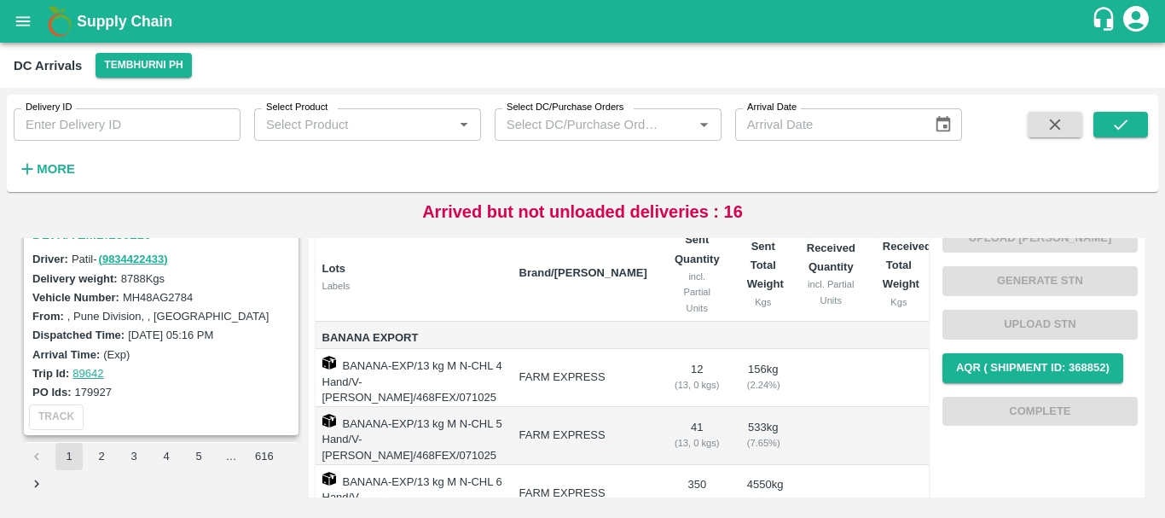
scroll to position [445, 0]
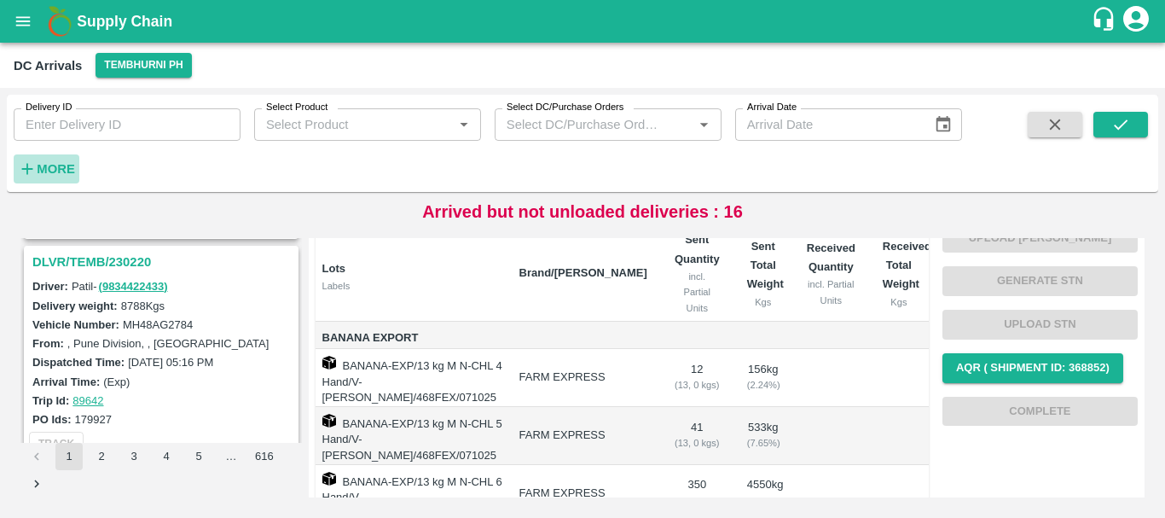
click at [73, 175] on strong "More" at bounding box center [56, 169] width 38 height 14
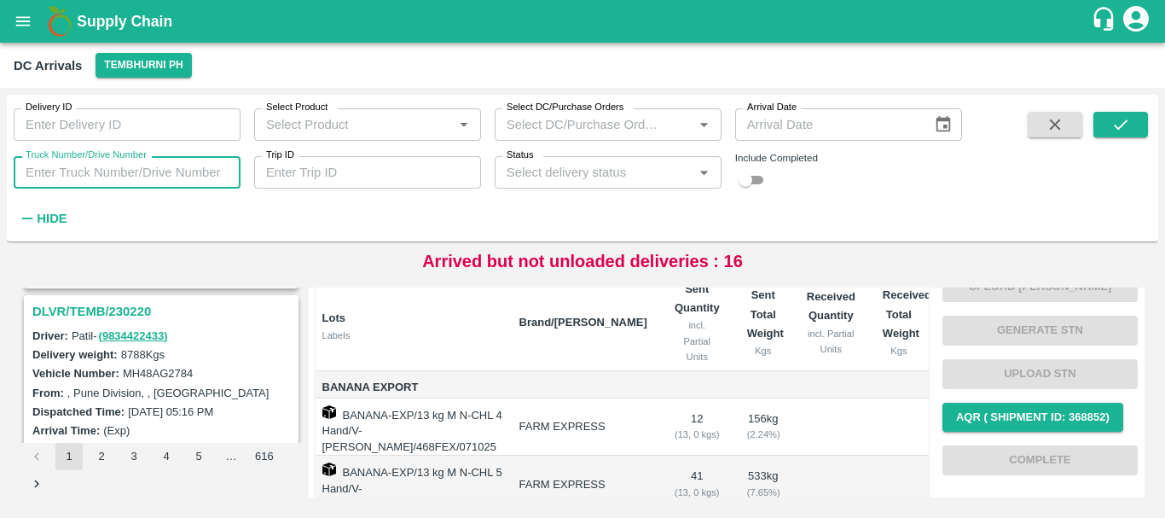
click at [195, 173] on input "Truck Number/Drive Number" at bounding box center [127, 172] width 227 height 32
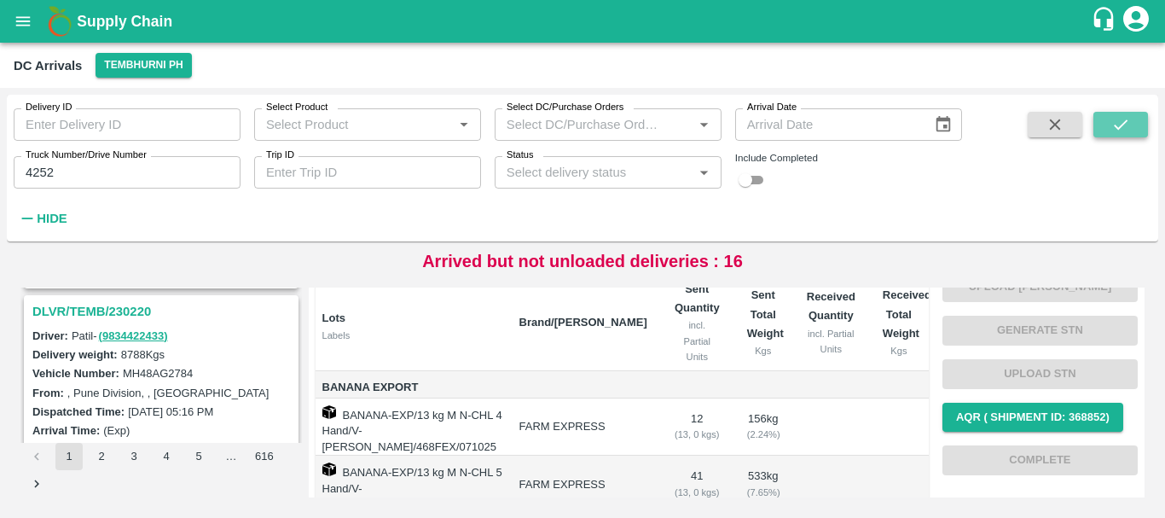
click at [1126, 127] on icon "submit" at bounding box center [1121, 124] width 19 height 19
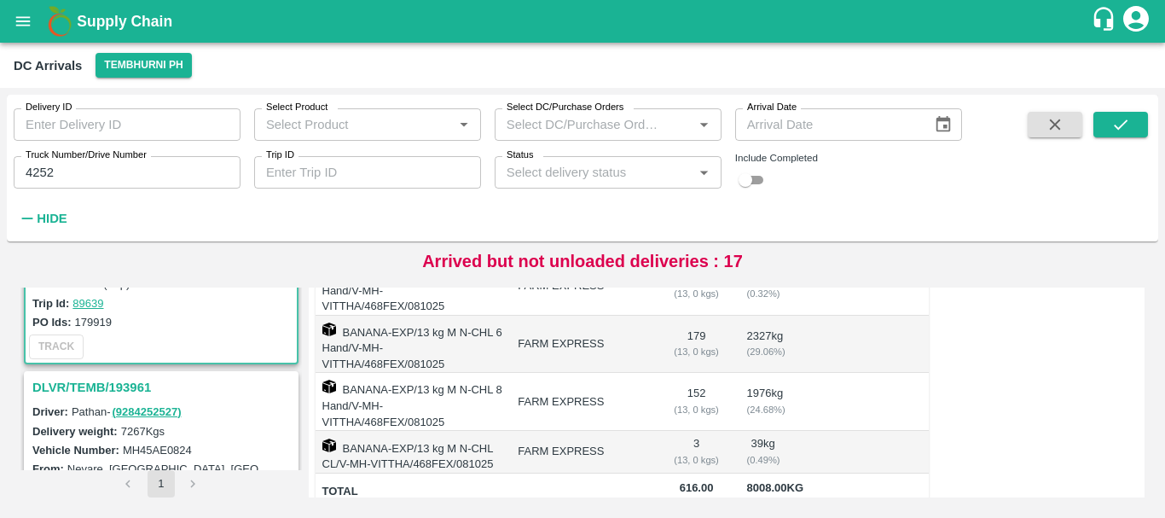
scroll to position [145, 0]
click at [120, 391] on h3 "DLVR/TEMB/193961" at bounding box center [163, 388] width 263 height 22
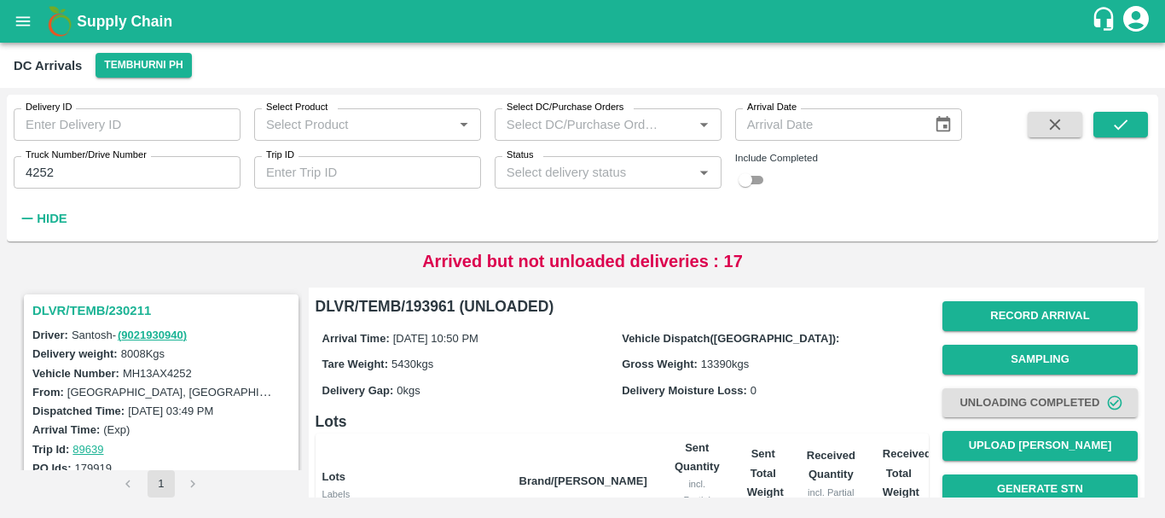
click at [110, 309] on h3 "DLVR/TEMB/230211" at bounding box center [163, 310] width 263 height 22
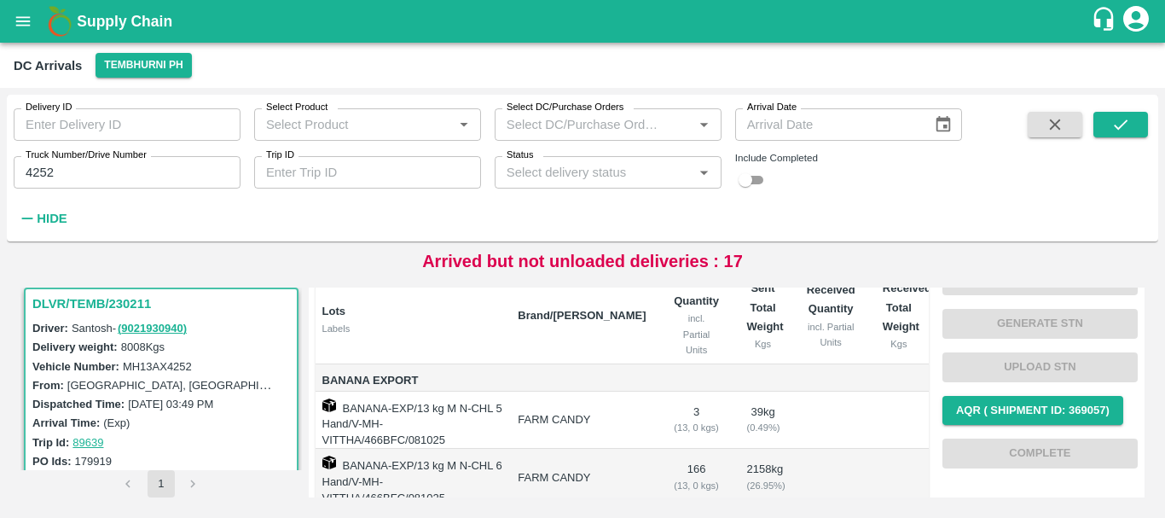
scroll to position [227, 0]
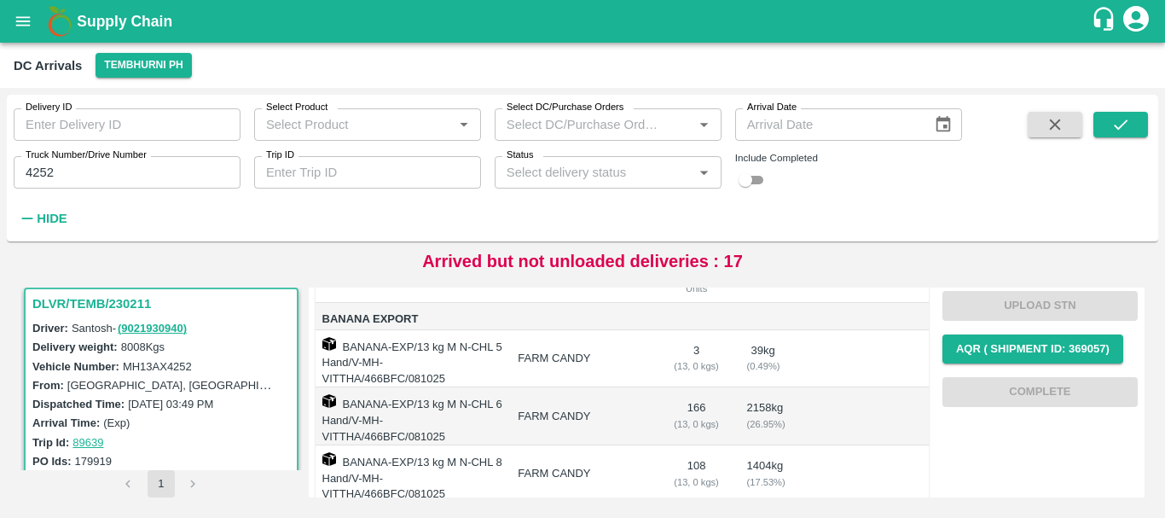
drag, startPoint x: 714, startPoint y: 390, endPoint x: 642, endPoint y: 401, distance: 72.5
click at [642, 401] on td "FARM CANDY" at bounding box center [581, 416] width 155 height 58
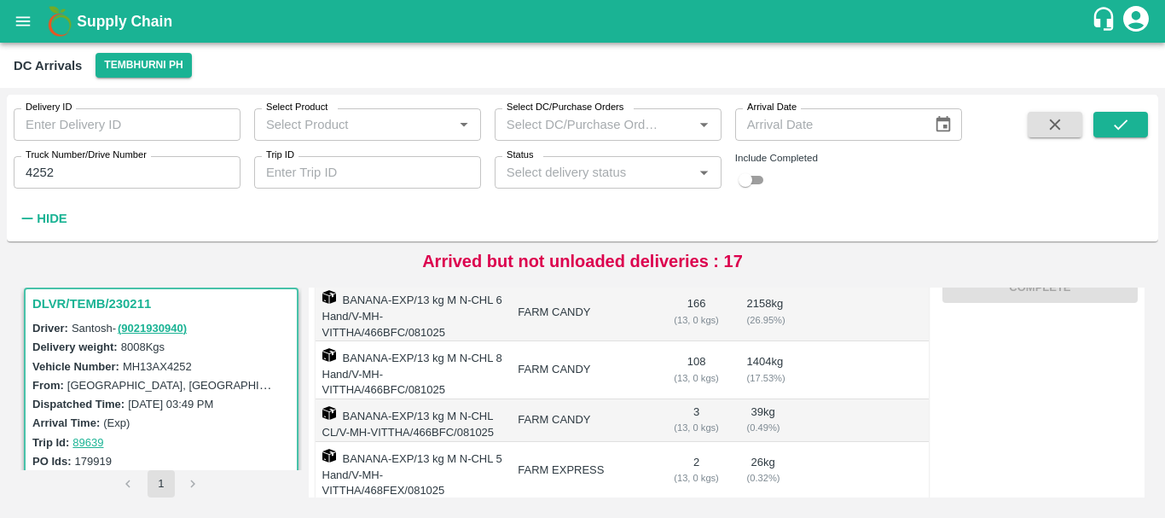
scroll to position [347, 0]
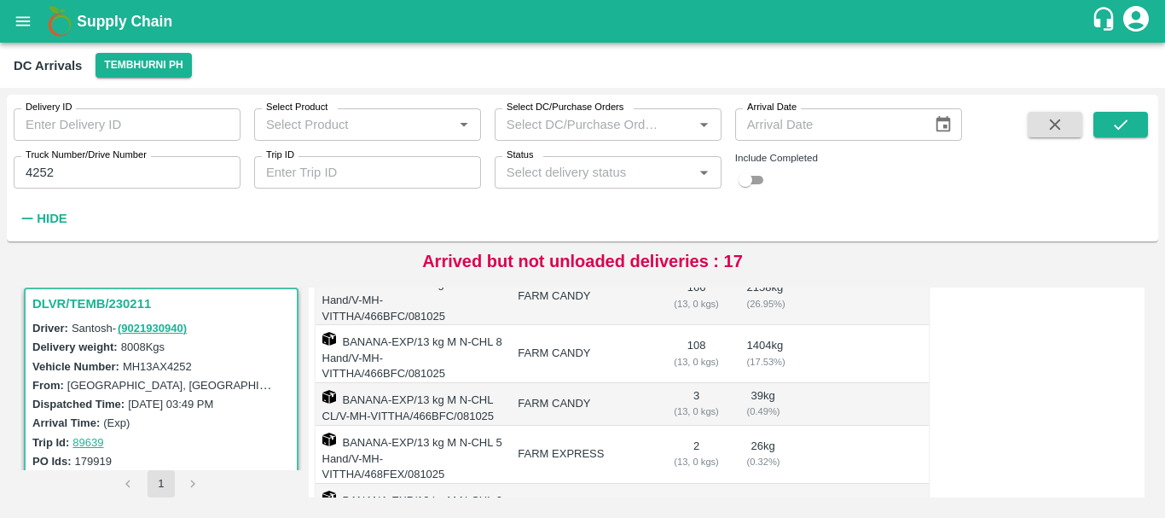
click at [663, 390] on td "3 ( 13, 0 kgs)" at bounding box center [696, 404] width 73 height 43
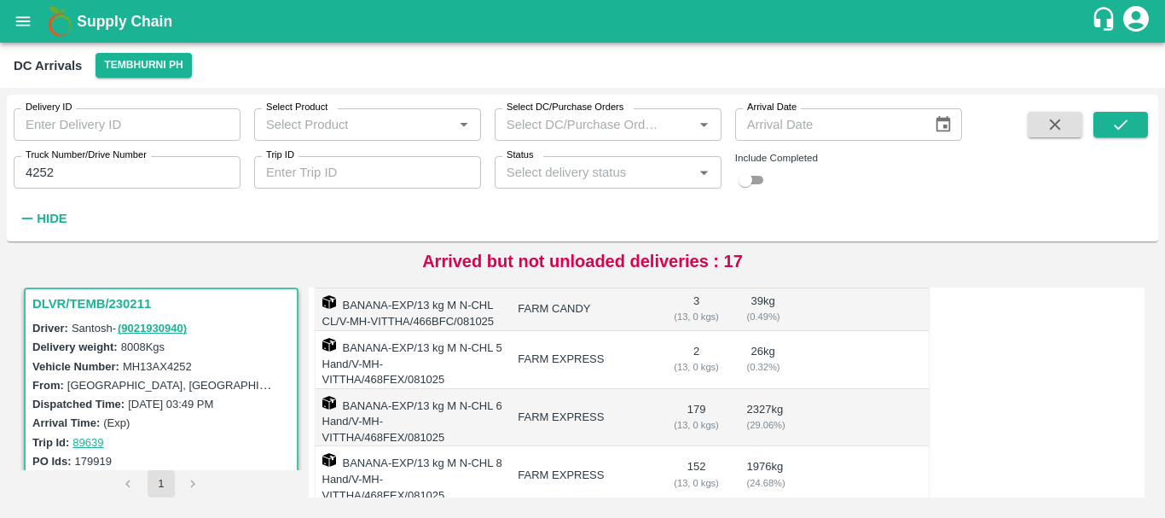
scroll to position [515, 0]
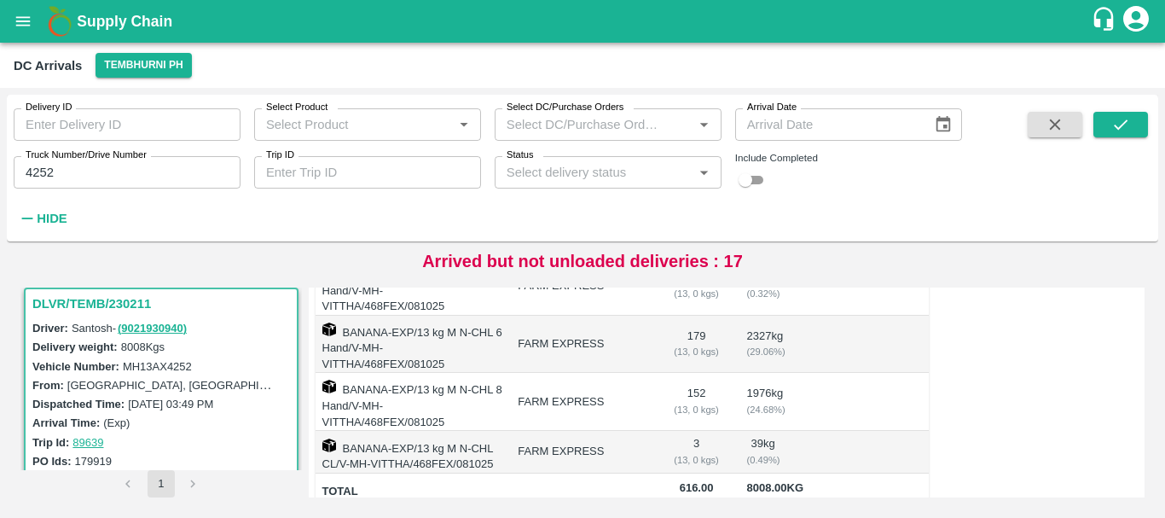
click at [702, 380] on td "152 ( 13, 0 kgs)" at bounding box center [696, 402] width 73 height 58
click at [87, 174] on input "4252" at bounding box center [127, 172] width 227 height 32
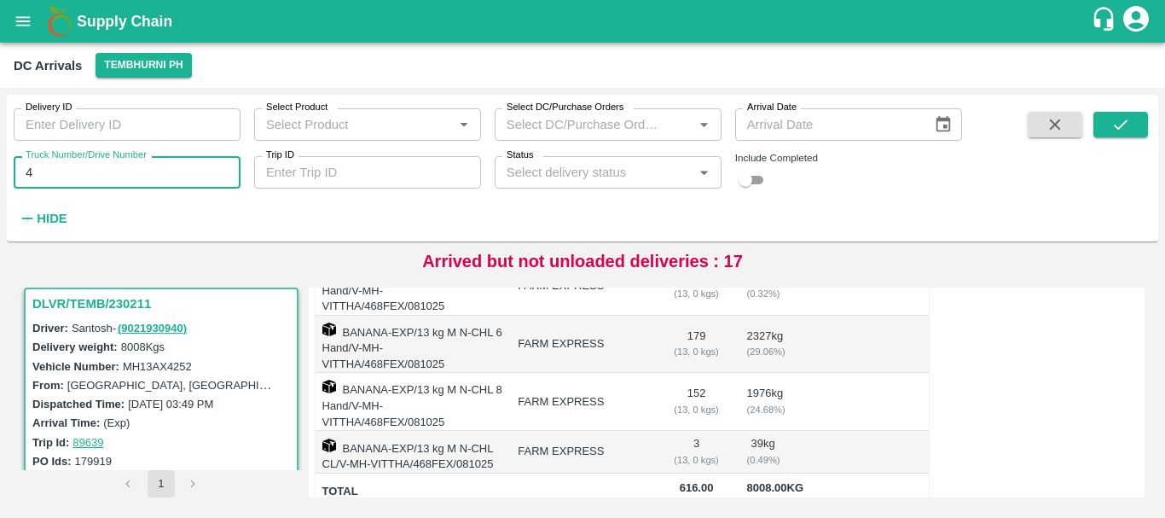
type input "4"
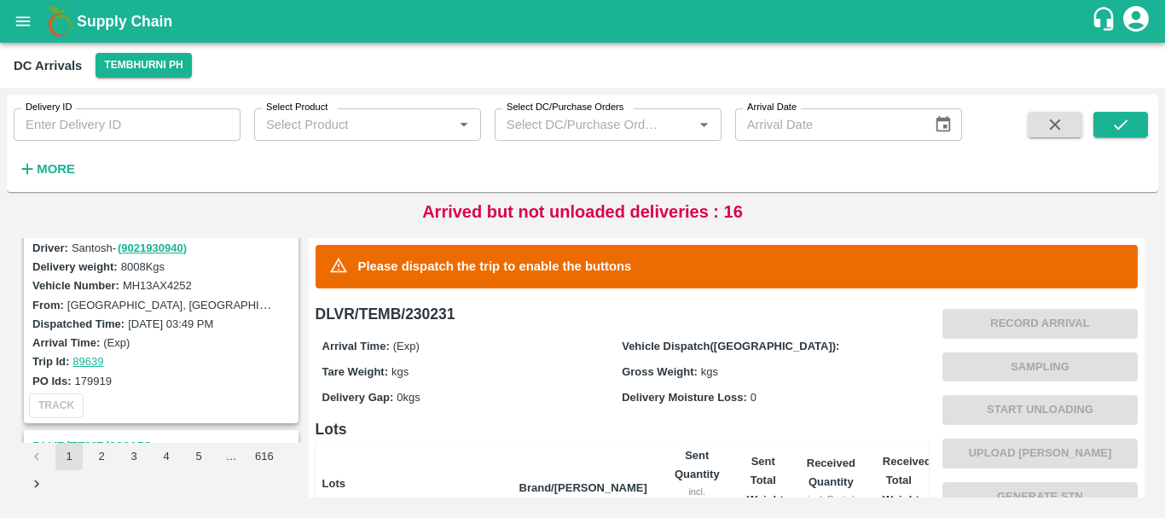
scroll to position [1316, 0]
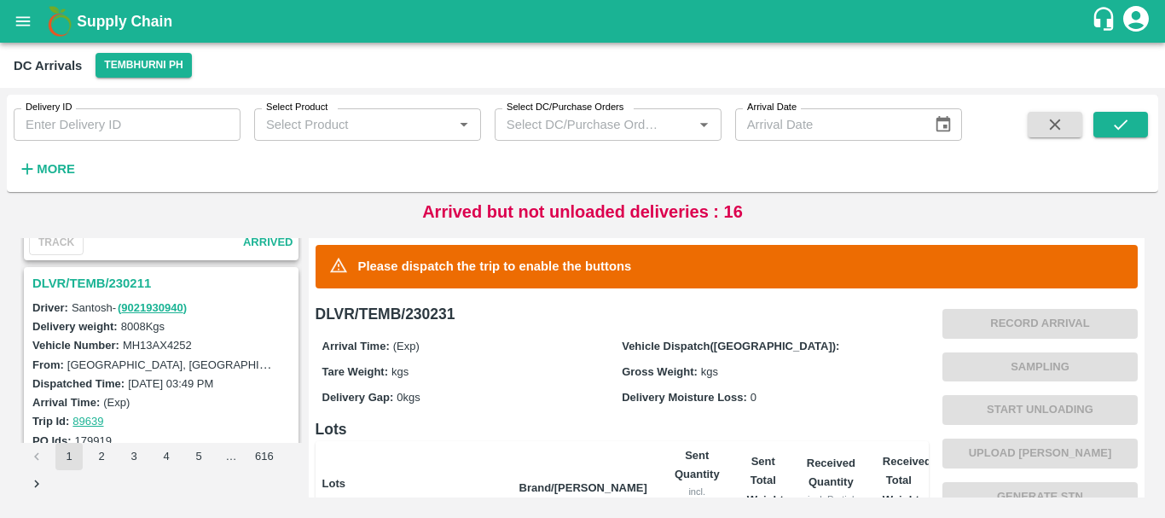
click at [126, 285] on h3 "DLVR/TEMB/230211" at bounding box center [163, 283] width 263 height 22
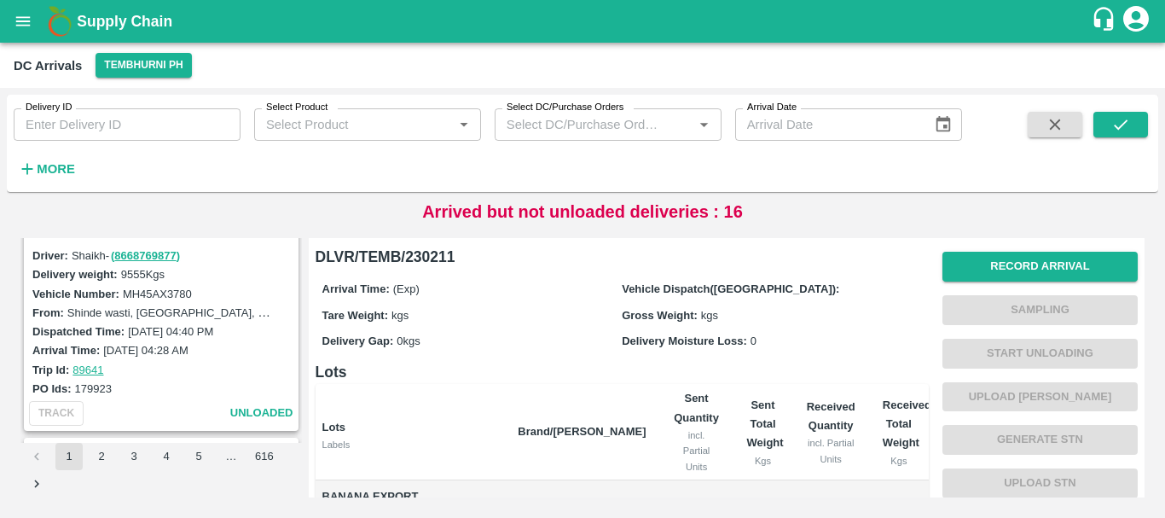
scroll to position [861, 0]
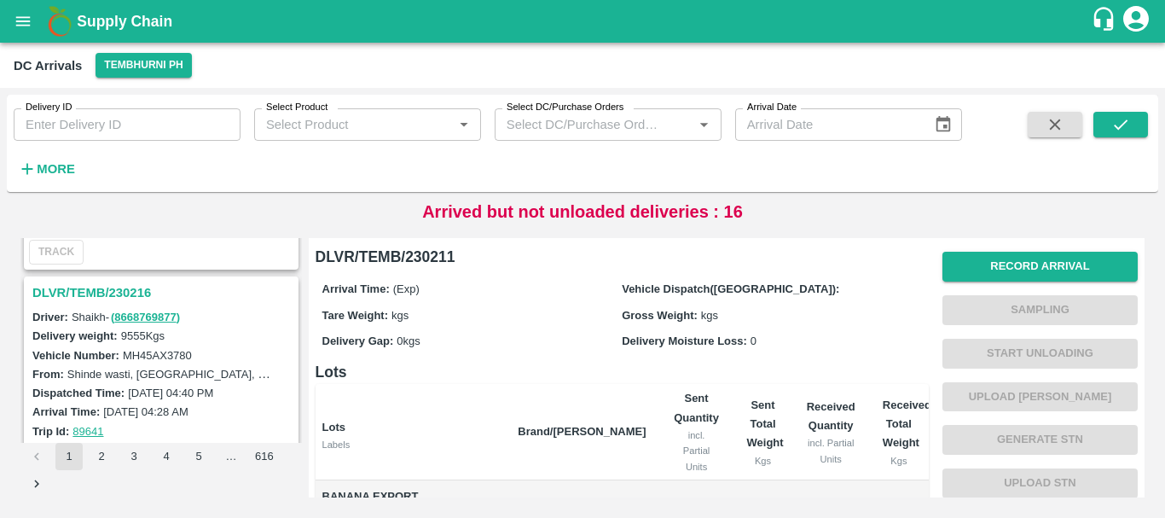
click at [140, 282] on h3 "DLVR/TEMB/230216" at bounding box center [163, 293] width 263 height 22
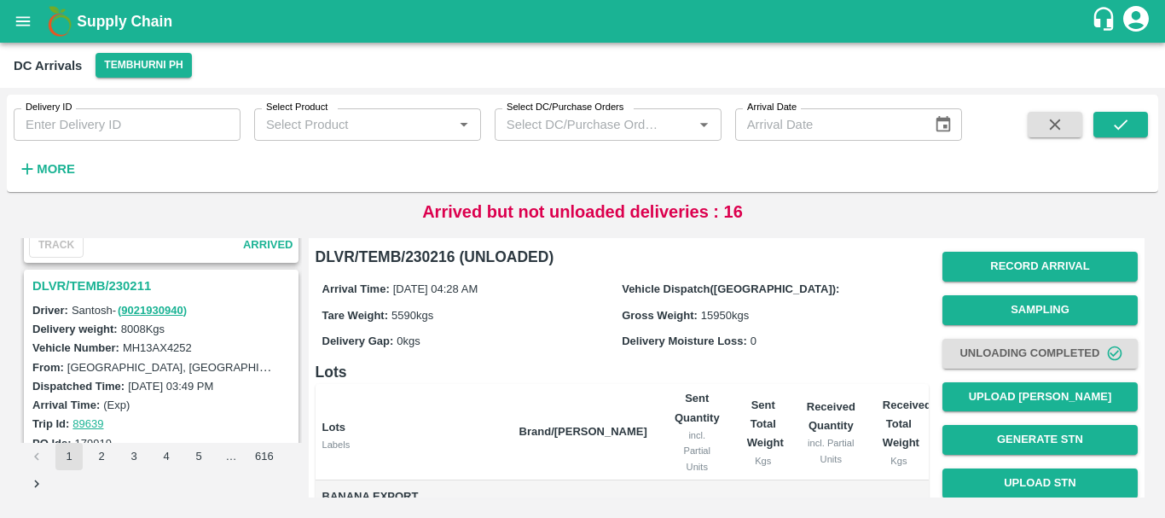
scroll to position [1312, 0]
click at [133, 285] on h3 "DLVR/TEMB/230211" at bounding box center [163, 287] width 263 height 22
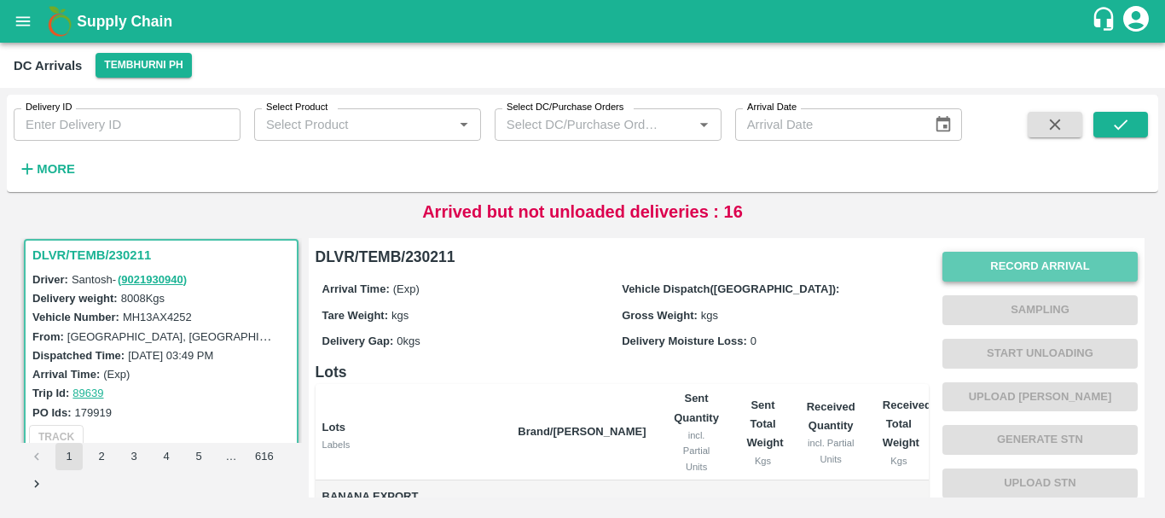
click at [960, 264] on button "Record Arrival" at bounding box center [1040, 267] width 195 height 30
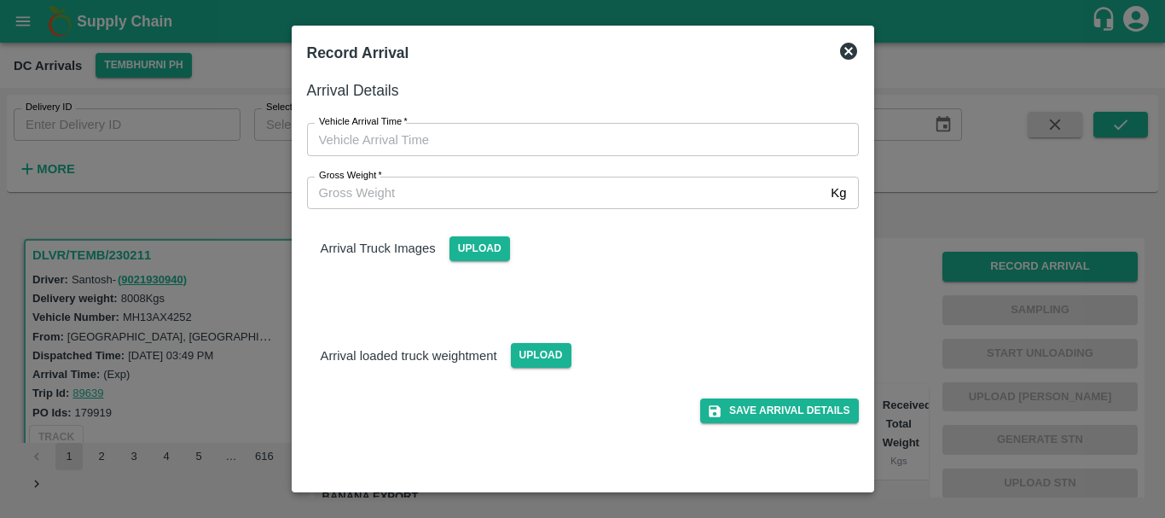
type input "DD/MM/YYYY hh:mm aa"
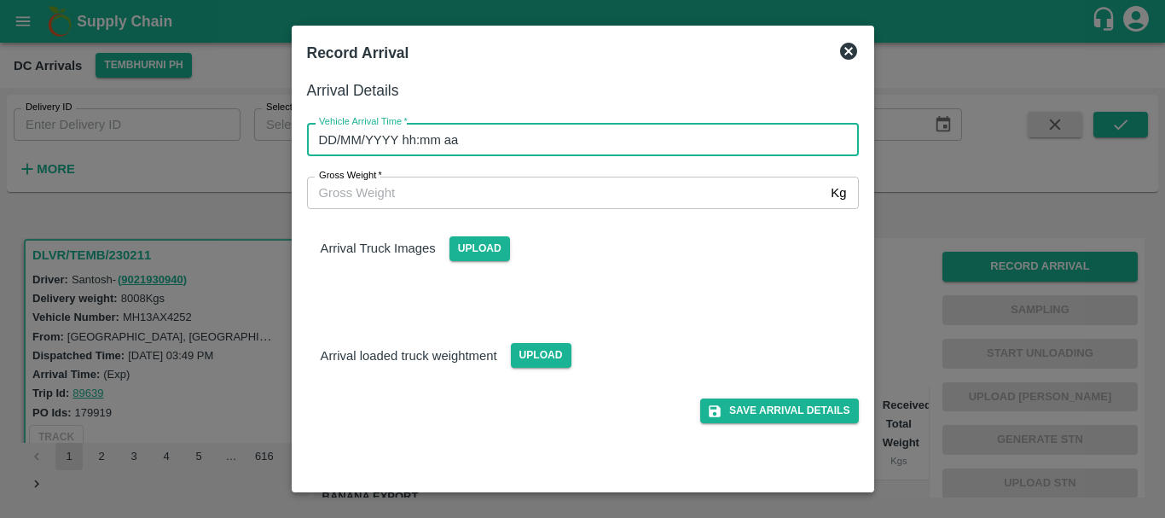
click at [694, 128] on input "DD/MM/YYYY hh:mm aa" at bounding box center [577, 139] width 540 height 32
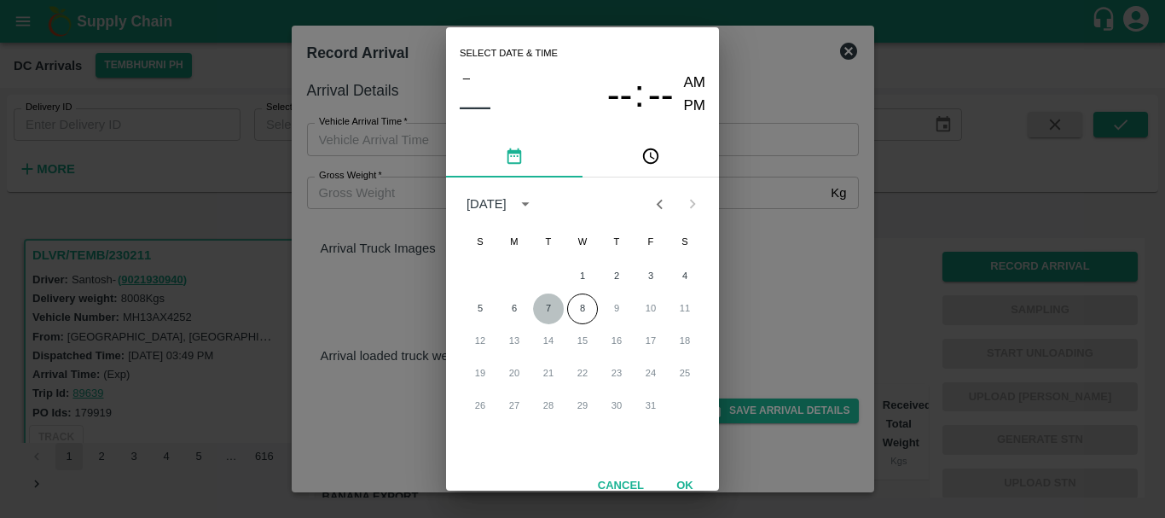
click at [546, 304] on button "7" at bounding box center [548, 308] width 31 height 31
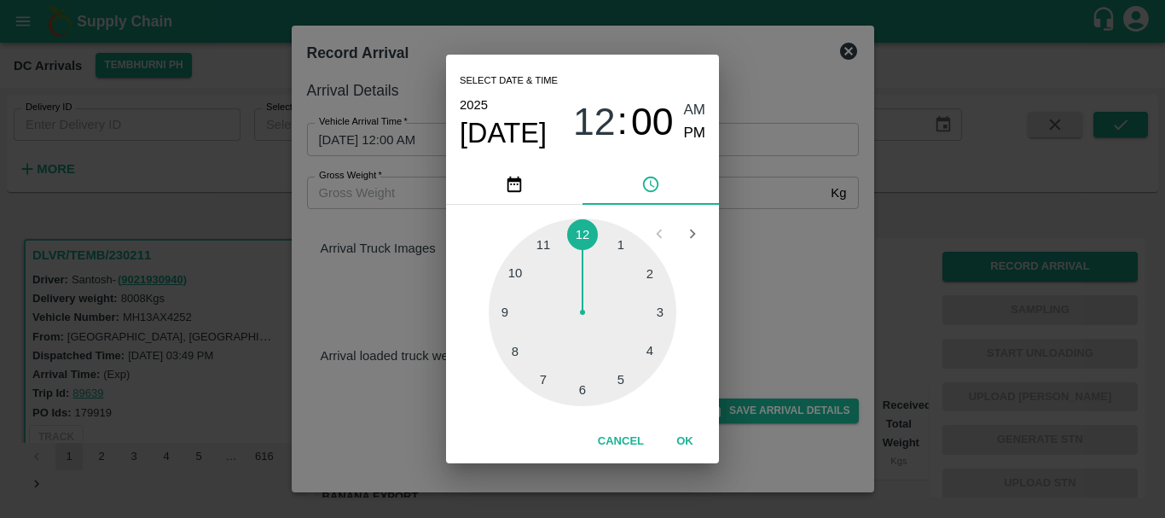
click at [578, 380] on div at bounding box center [583, 312] width 188 height 188
click at [611, 376] on div at bounding box center [583, 312] width 188 height 188
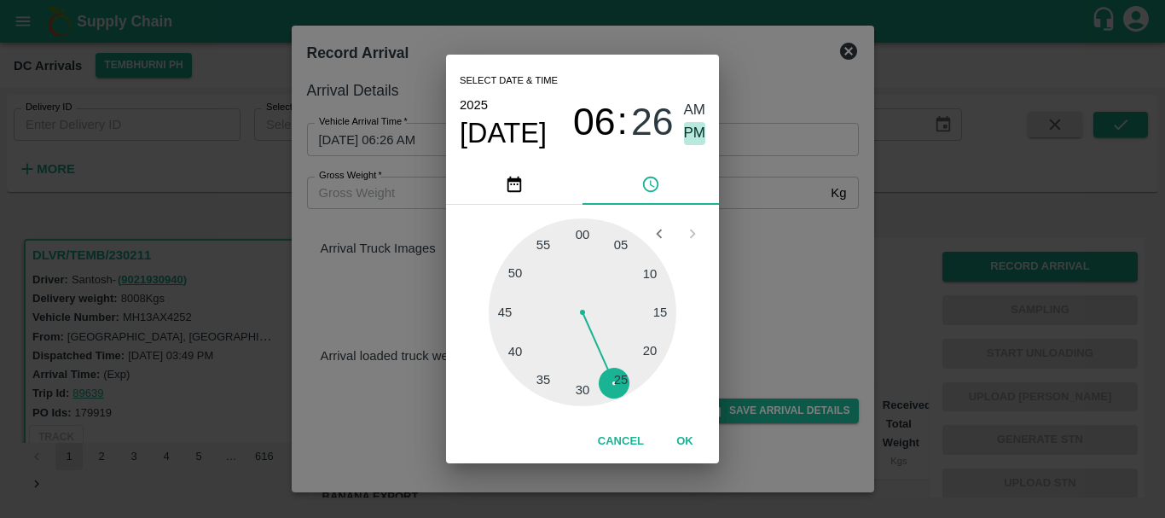
click at [688, 130] on span "PM" at bounding box center [695, 133] width 22 height 23
type input "[DATE] 06:26 PM"
click at [745, 231] on div "Select date & time [DATE] 06 : 26 AM PM 05 10 15 20 25 30 35 40 45 50 55 00 Can…" at bounding box center [582, 259] width 1165 height 518
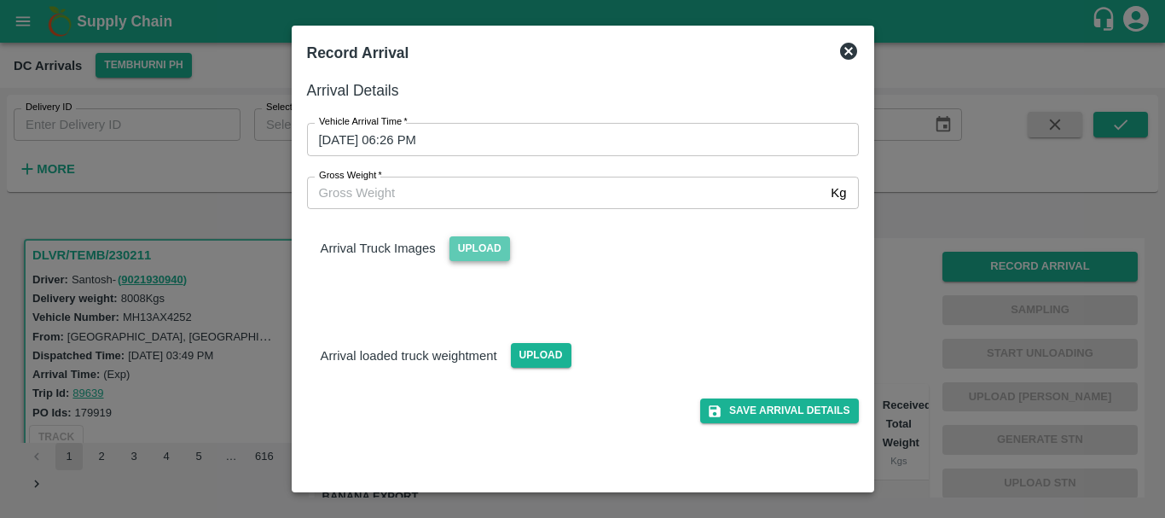
click at [502, 247] on span "Upload" at bounding box center [480, 248] width 61 height 25
click at [0, 0] on input "Upload" at bounding box center [0, 0] width 0 height 0
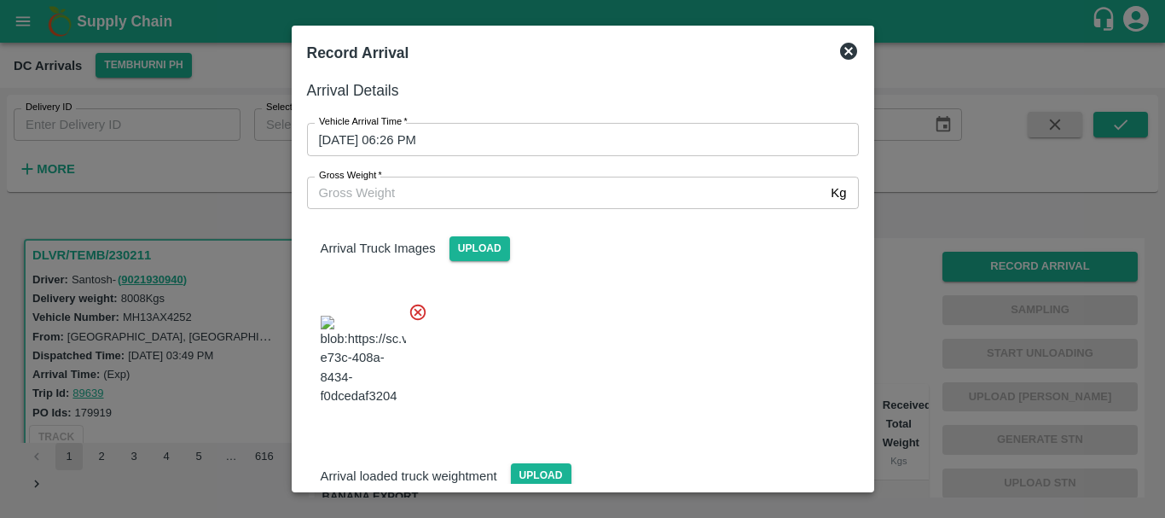
scroll to position [91, 0]
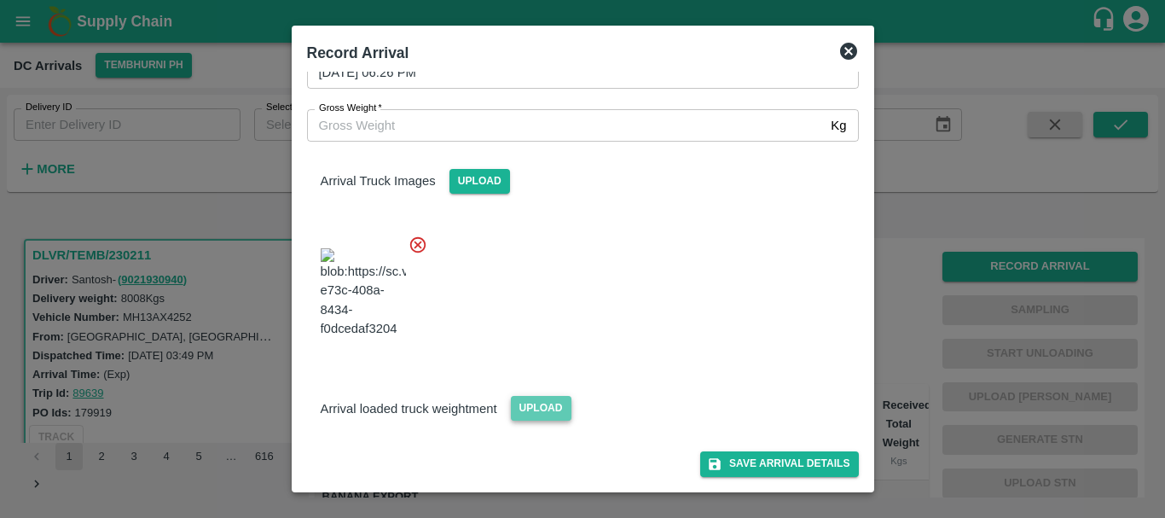
click at [535, 414] on span "Upload" at bounding box center [541, 408] width 61 height 25
click at [0, 0] on input "Upload" at bounding box center [0, 0] width 0 height 0
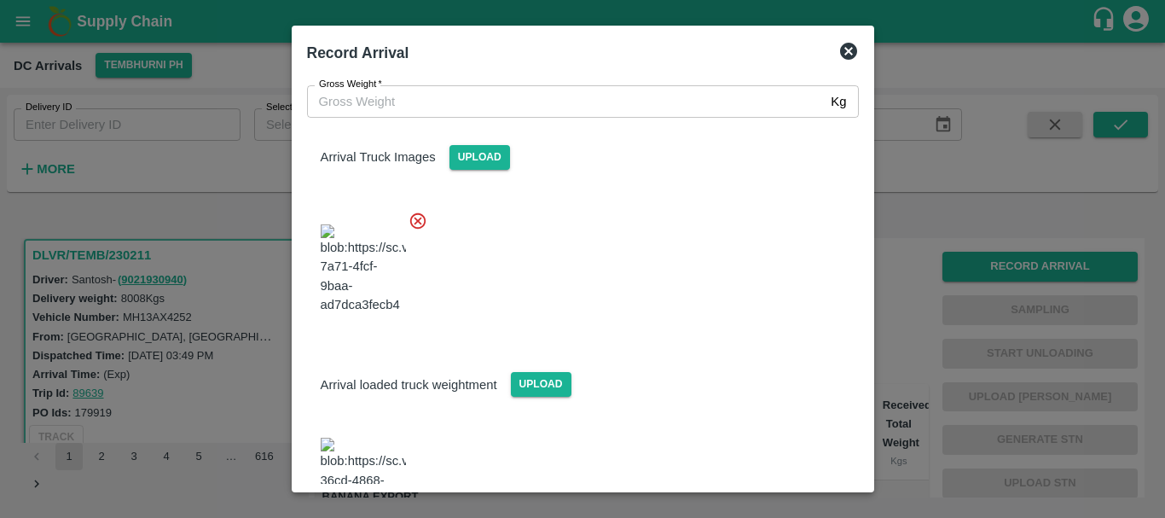
scroll to position [170, 0]
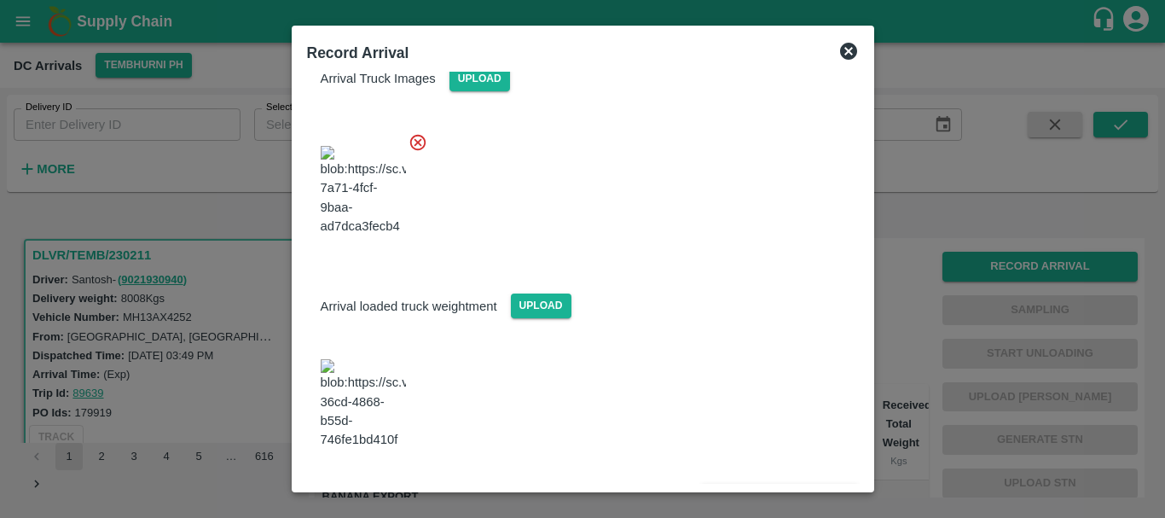
click at [359, 400] on img at bounding box center [363, 404] width 85 height 90
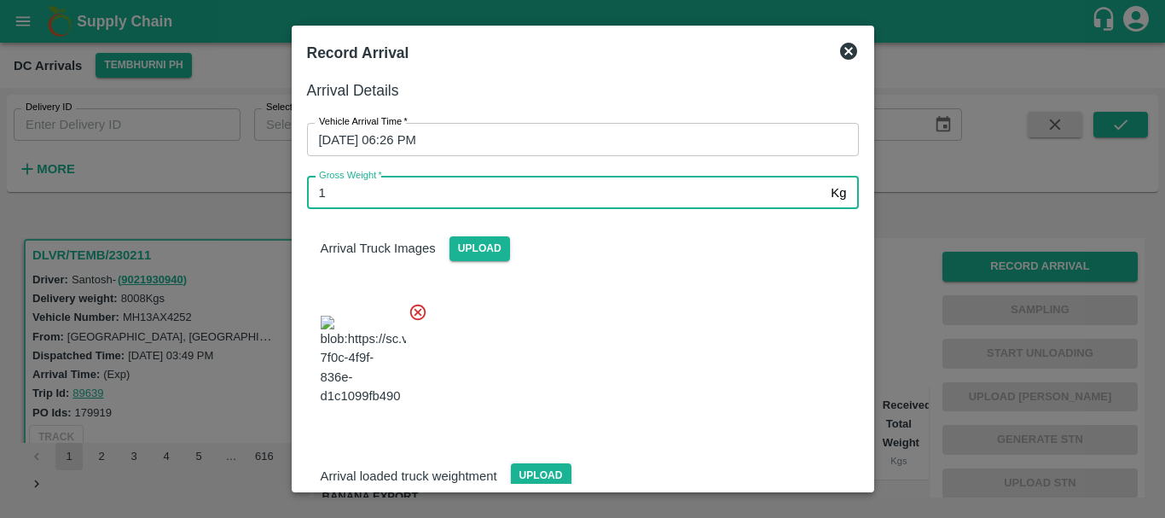
click at [476, 195] on input "1" at bounding box center [566, 193] width 518 height 32
type input "14260"
click at [677, 366] on div at bounding box center [576, 355] width 566 height 134
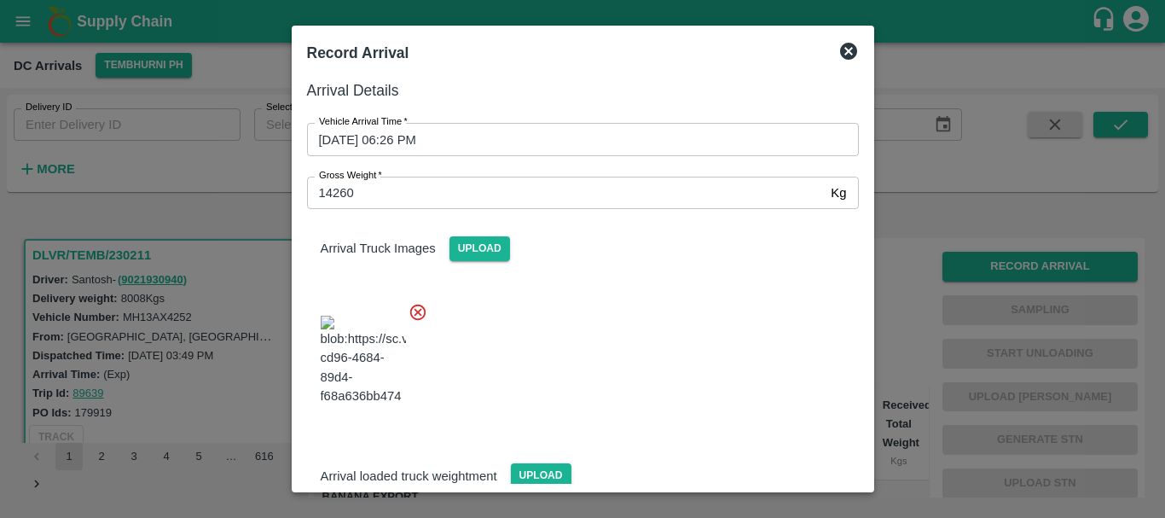
scroll to position [170, 0]
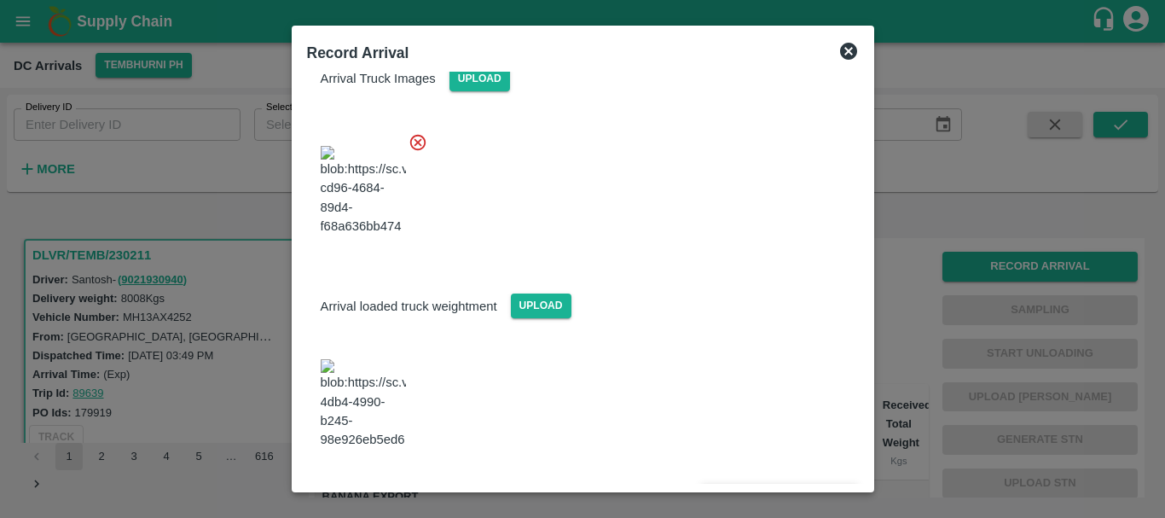
click at [742, 484] on button "Save Arrival Details" at bounding box center [779, 496] width 158 height 25
click at [766, 318] on div "Arrival loaded truck weightment Upload" at bounding box center [582, 292] width 579 height 52
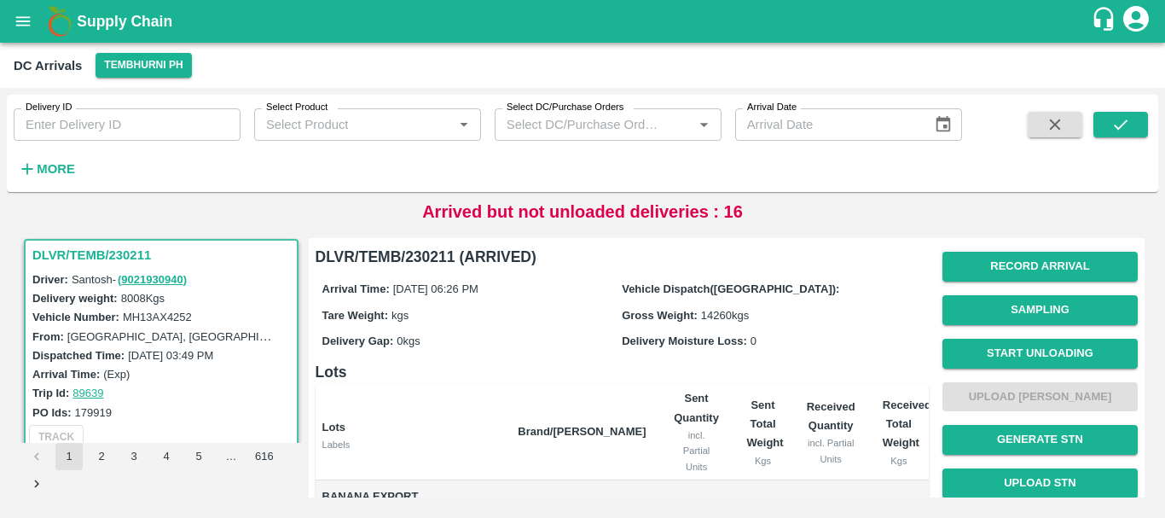
scroll to position [466, 0]
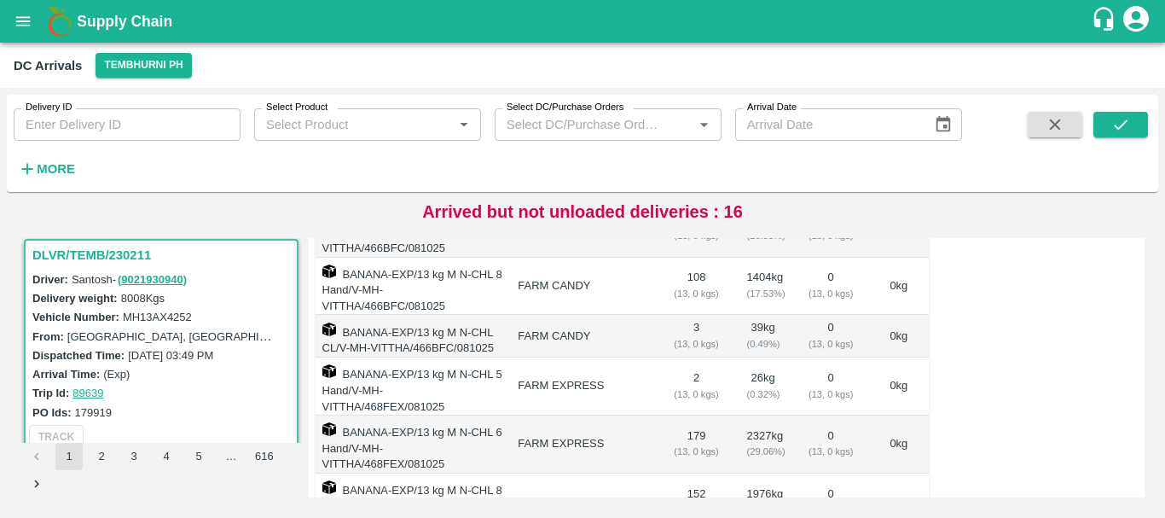
click at [660, 415] on td "179 ( 13, 0 kgs)" at bounding box center [696, 444] width 73 height 58
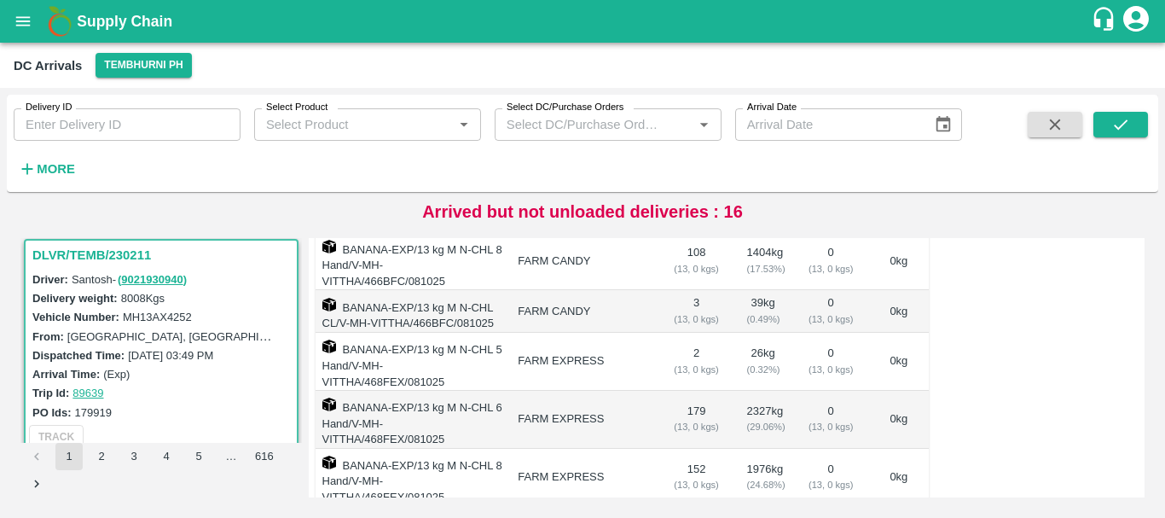
drag, startPoint x: 658, startPoint y: 407, endPoint x: 621, endPoint y: 386, distance: 42.0
click at [621, 391] on td "FARM EXPRESS" at bounding box center [581, 420] width 155 height 58
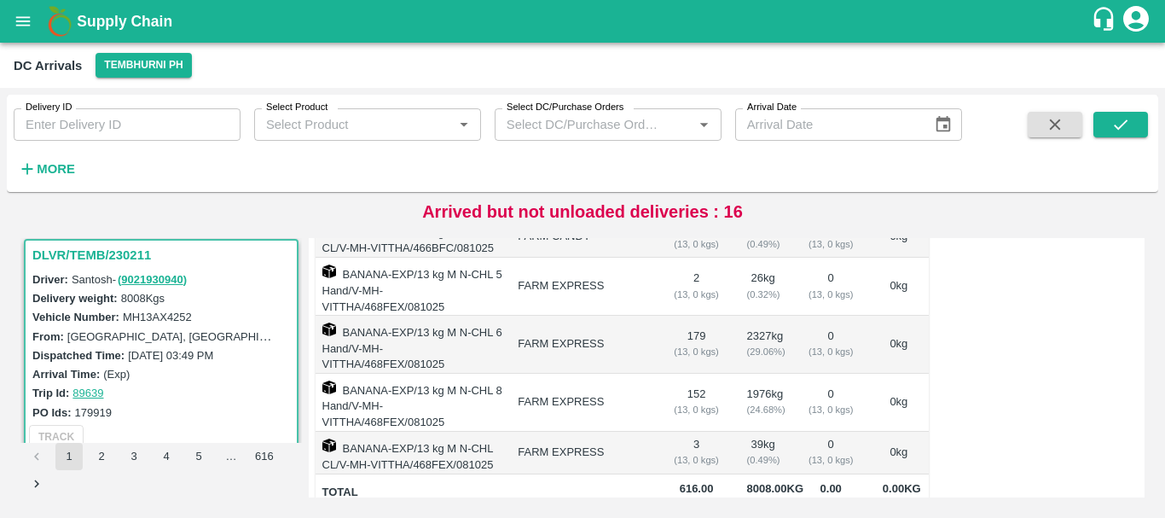
scroll to position [0, 0]
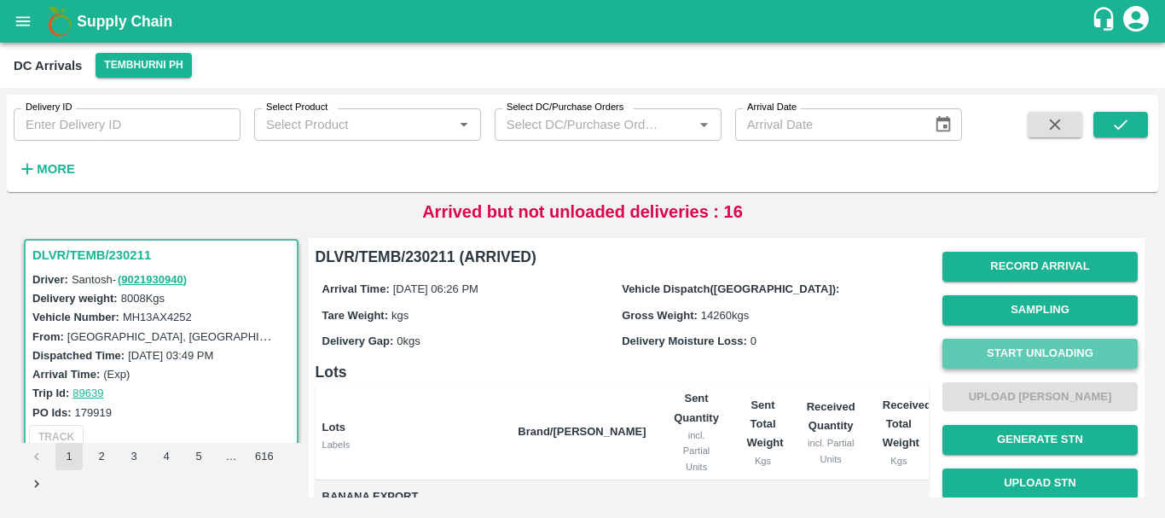
click at [991, 363] on button "Start Unloading" at bounding box center [1040, 354] width 195 height 30
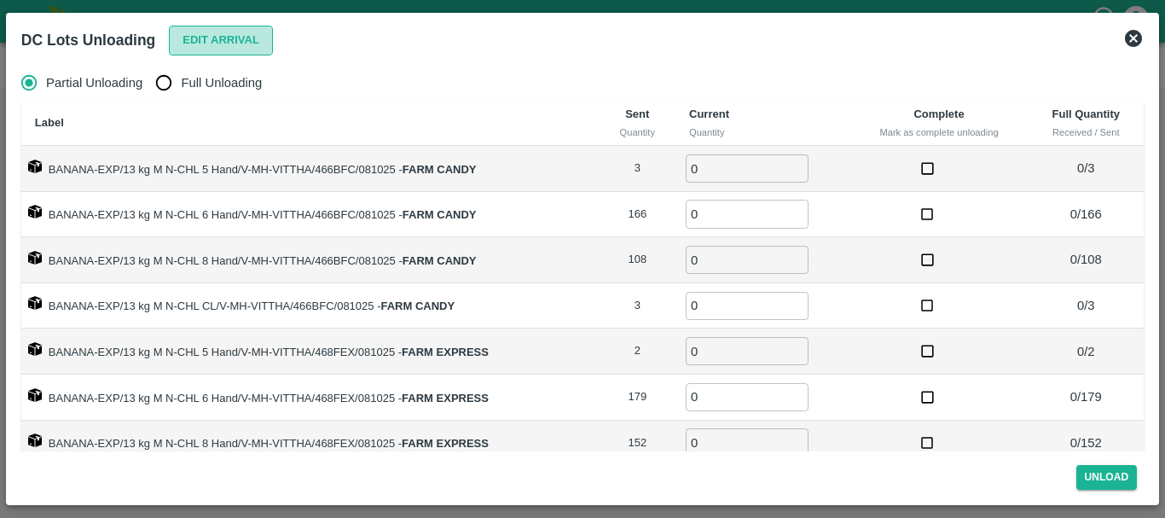
click at [212, 44] on button "Edit Arrival" at bounding box center [221, 41] width 104 height 30
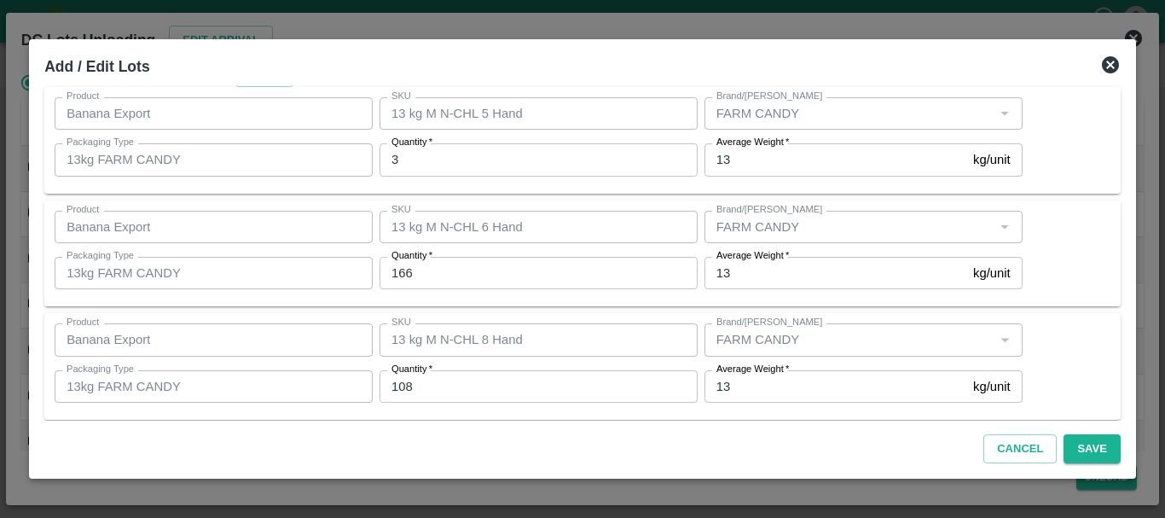
scroll to position [49, 0]
click at [475, 169] on input "3" at bounding box center [539, 158] width 318 height 32
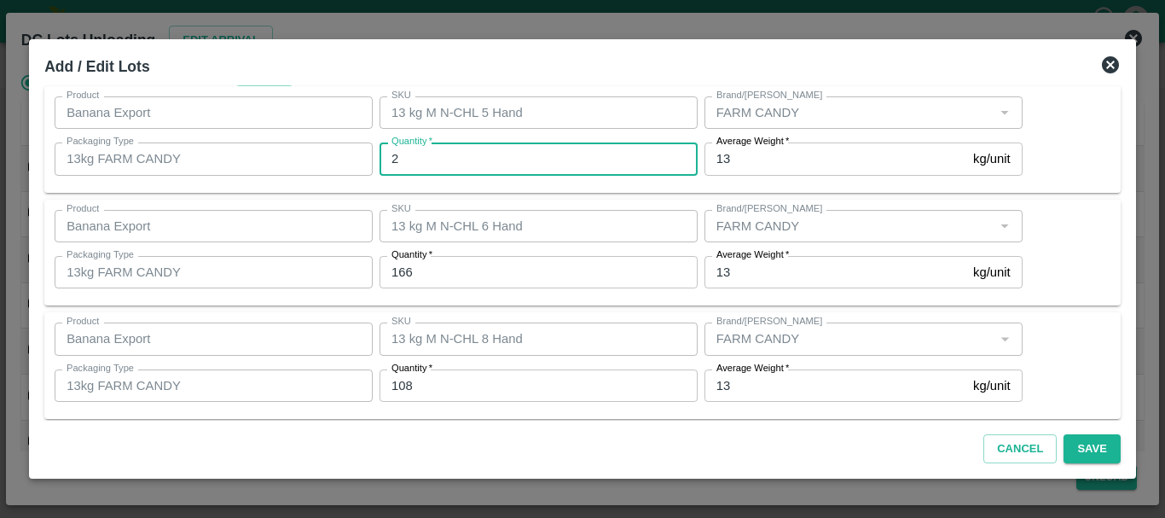
type input "2"
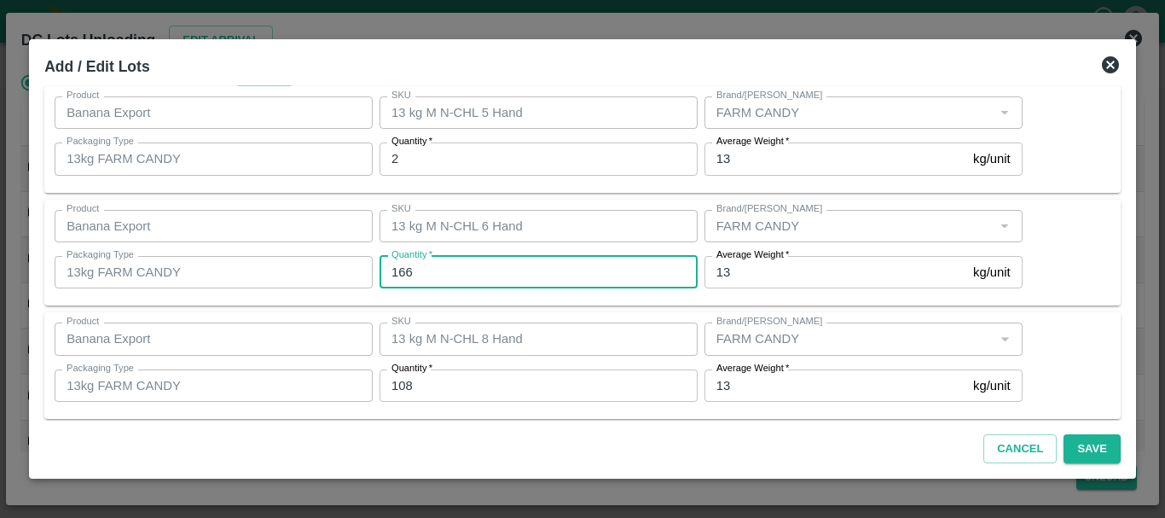
click at [470, 273] on input "166" at bounding box center [539, 272] width 318 height 32
type input "182"
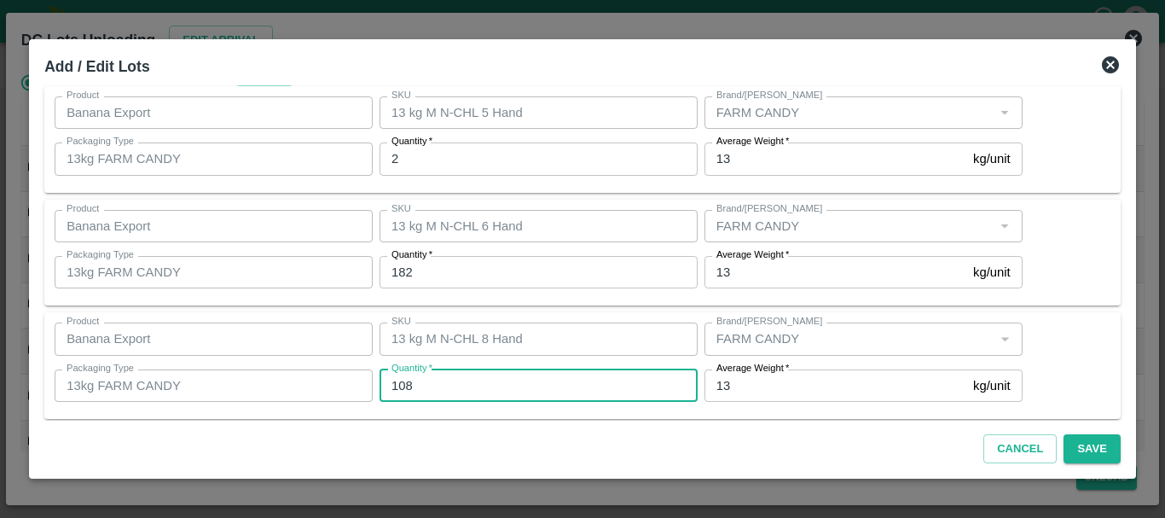
click at [496, 386] on input "108" at bounding box center [539, 385] width 318 height 32
type input "1"
type input "126"
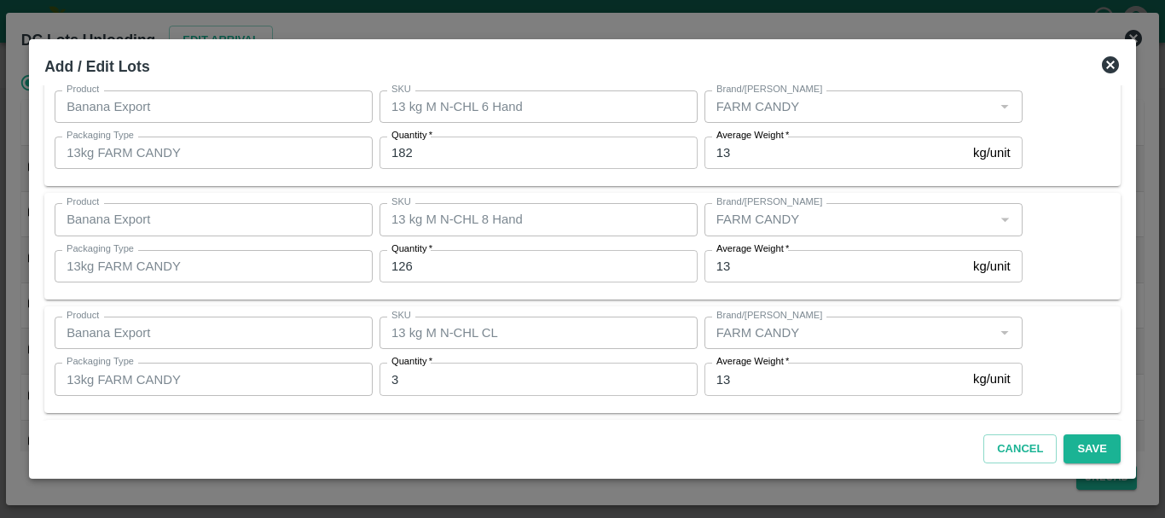
scroll to position [171, 0]
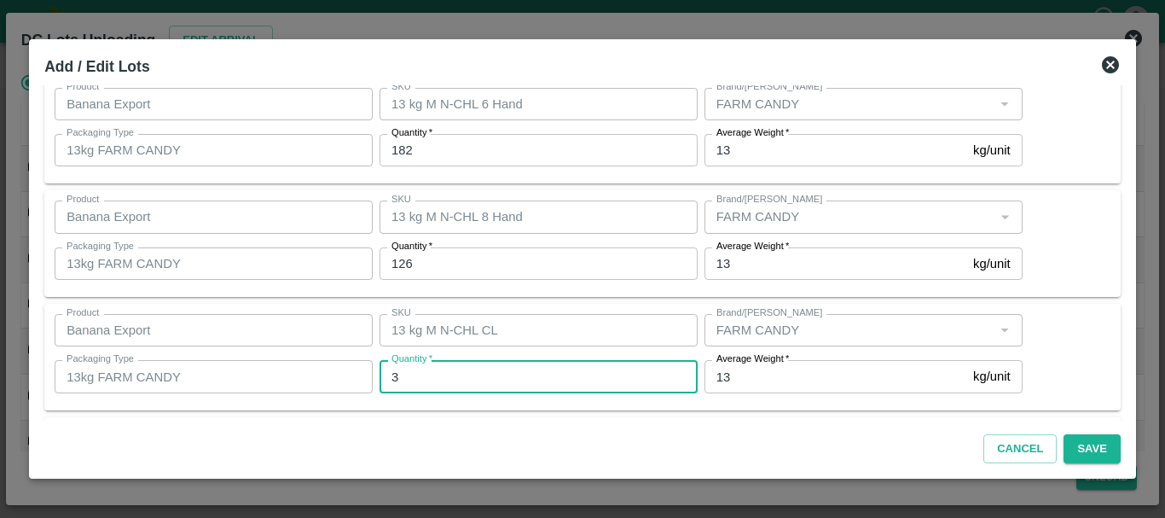
click at [463, 381] on input "3" at bounding box center [539, 376] width 318 height 32
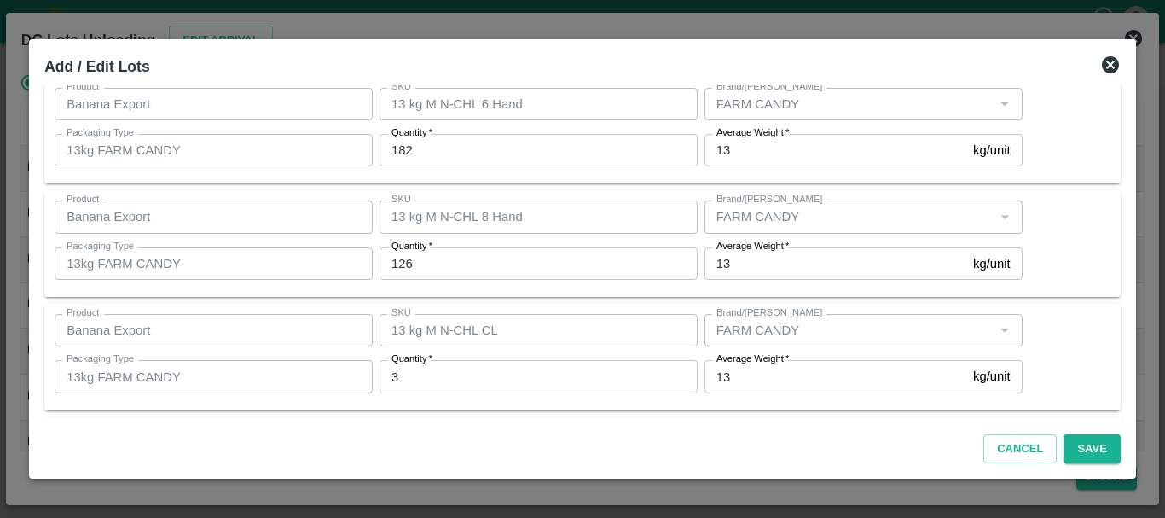
click at [559, 398] on div "Quantity   * 3 Quantity" at bounding box center [535, 376] width 325 height 46
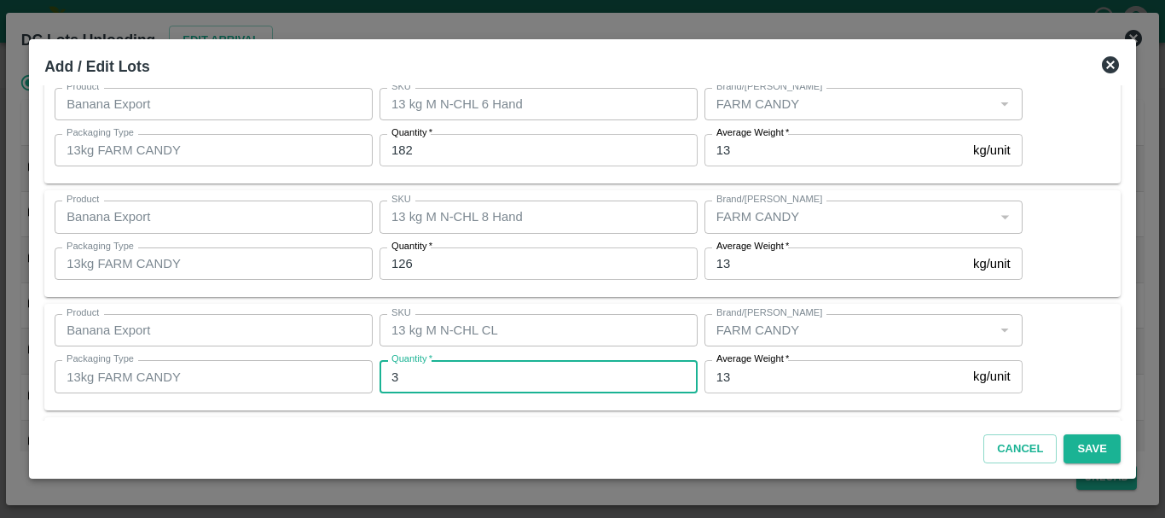
drag, startPoint x: 446, startPoint y: 376, endPoint x: 475, endPoint y: 383, distance: 29.8
click at [475, 383] on input "3" at bounding box center [539, 376] width 318 height 32
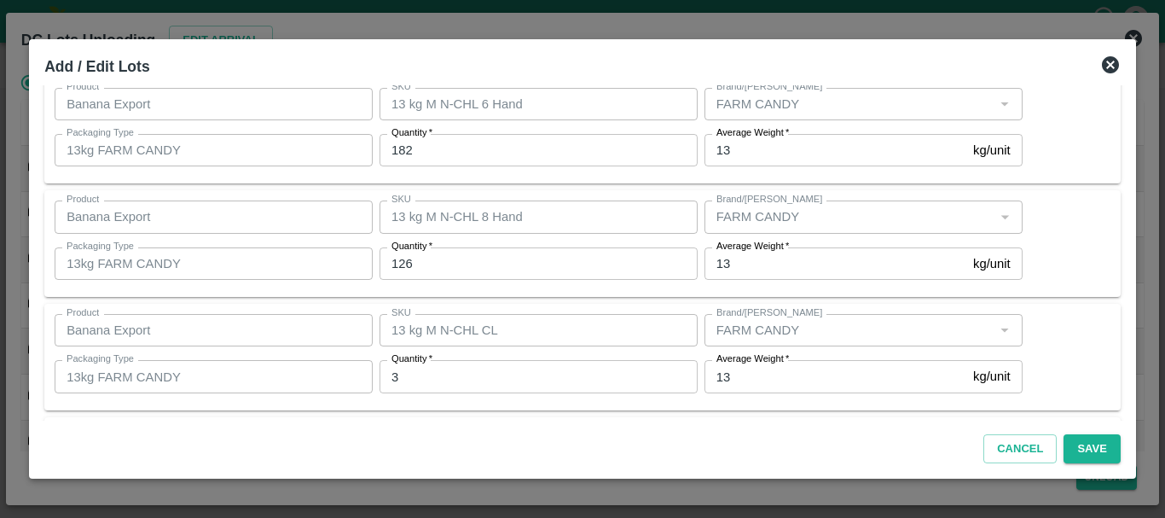
click at [551, 349] on div "SKU 13 kg M N-CHL CL SKU" at bounding box center [535, 330] width 325 height 46
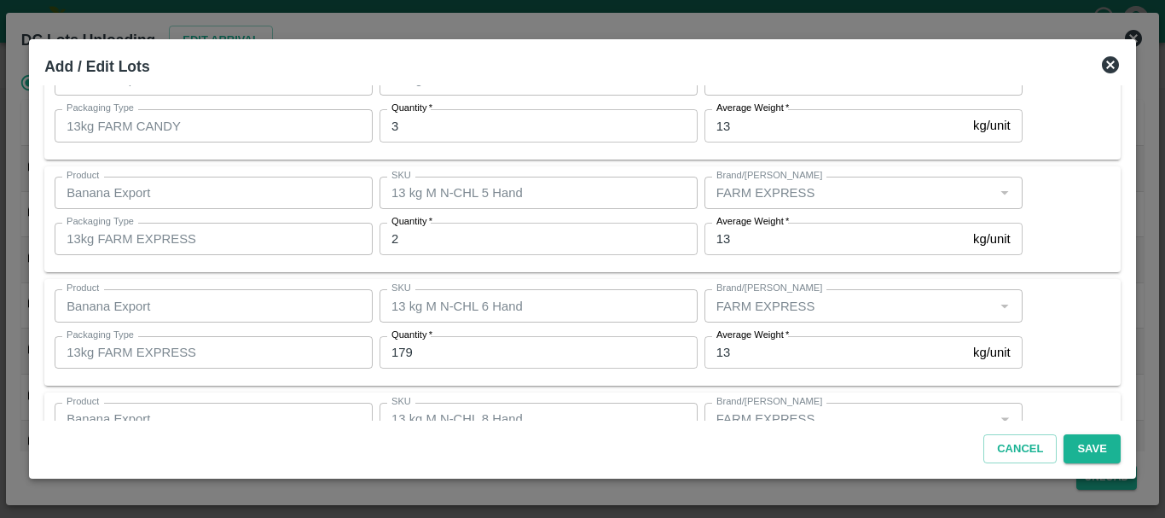
scroll to position [424, 0]
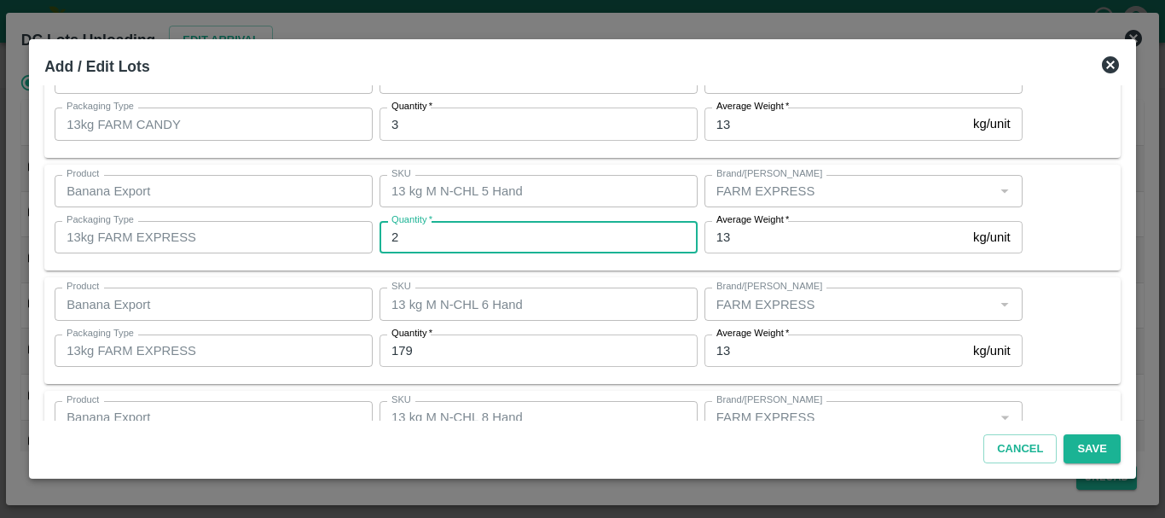
click at [447, 223] on input "2" at bounding box center [539, 237] width 318 height 32
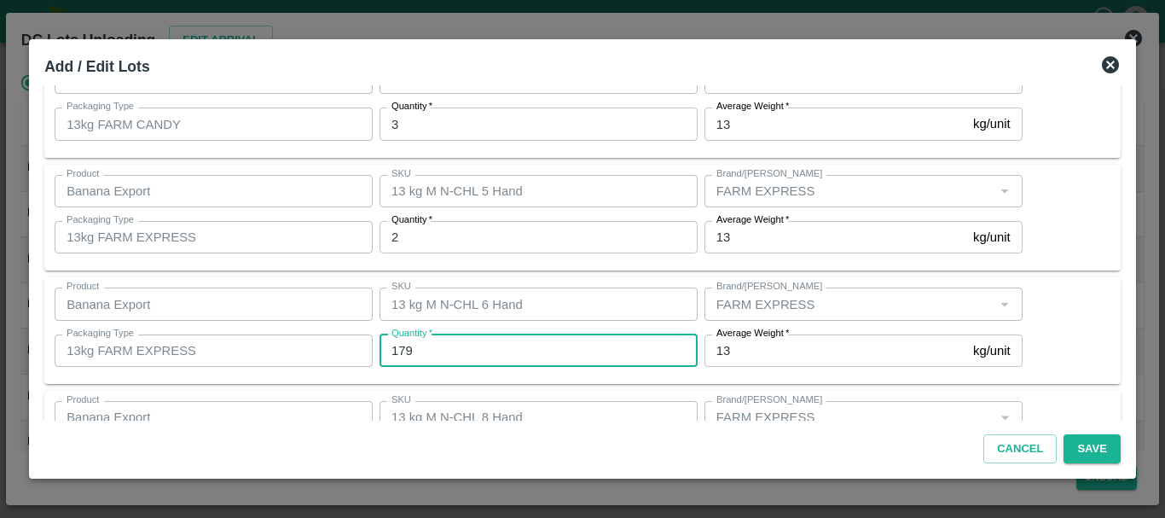
click at [508, 346] on input "179" at bounding box center [539, 350] width 318 height 32
type input "165"
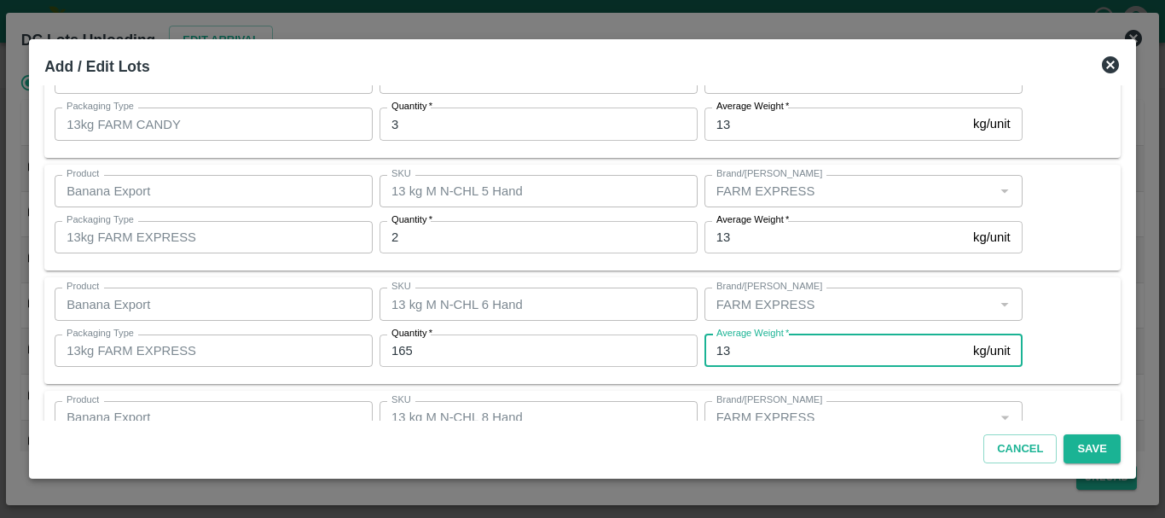
scroll to position [628, 0]
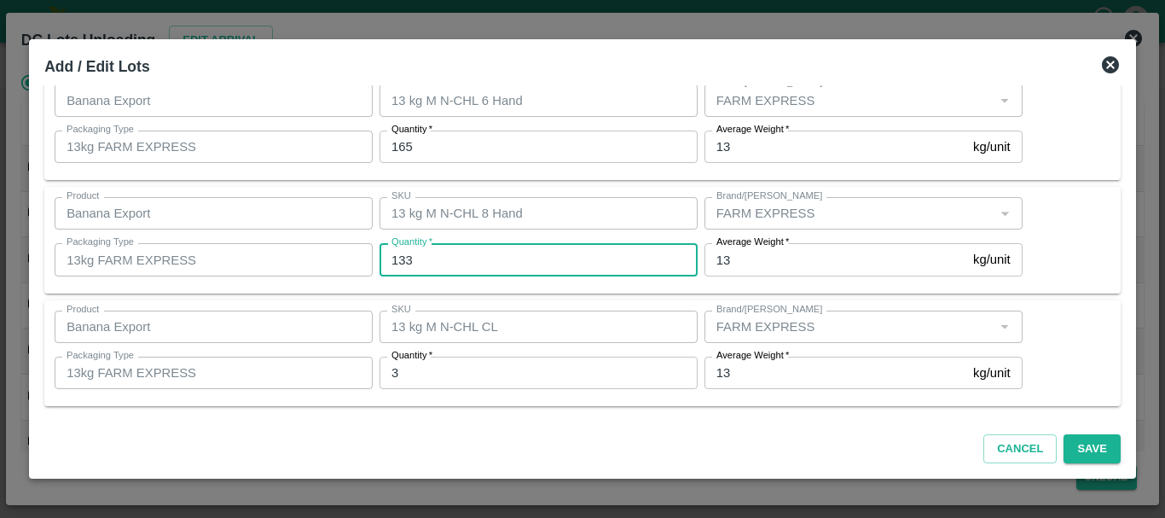
type input "133"
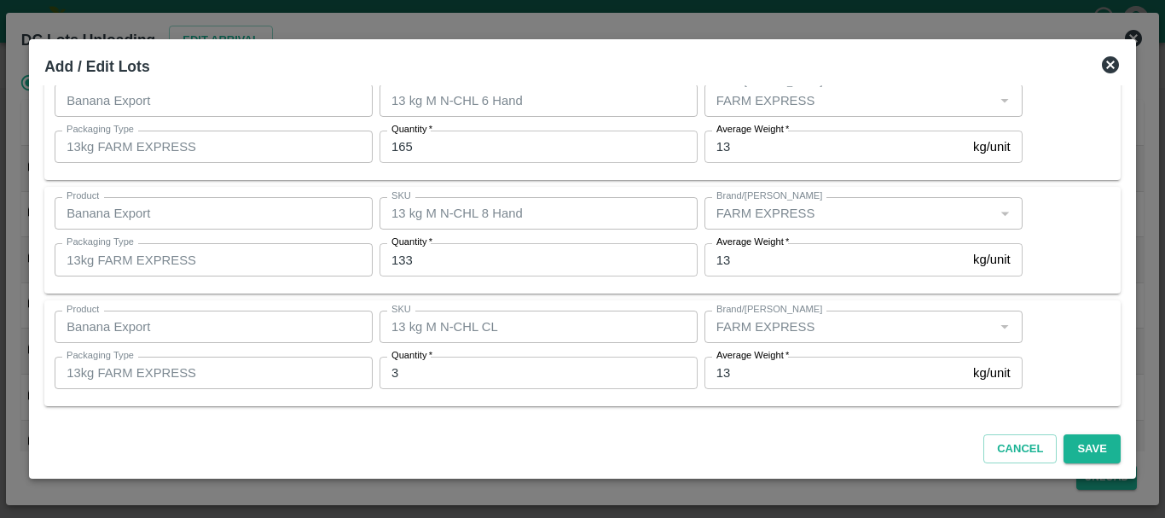
scroll to position [627, 0]
click at [1090, 448] on button "Save" at bounding box center [1092, 449] width 56 height 30
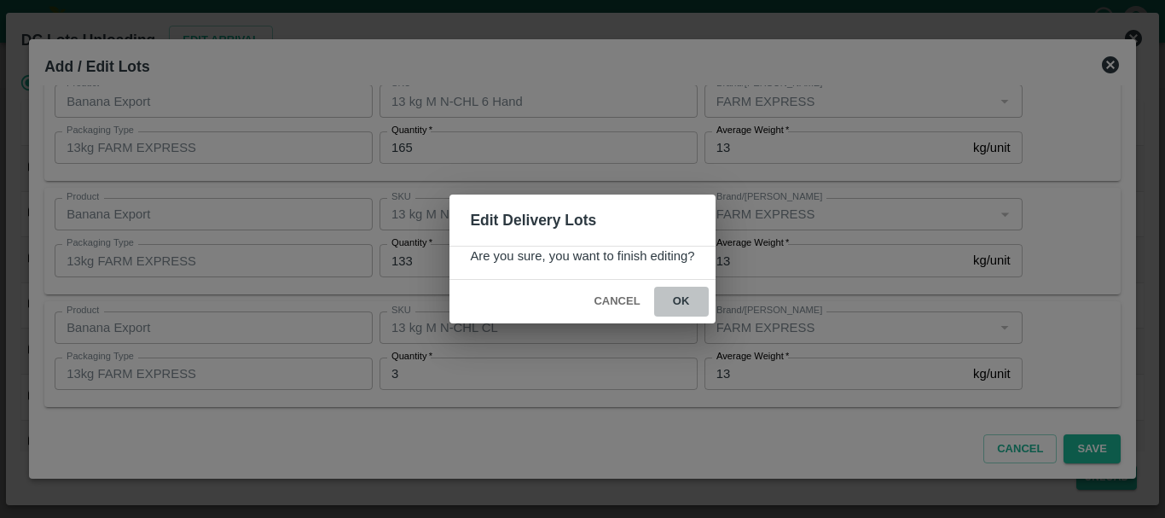
click at [686, 309] on button "ok" at bounding box center [681, 302] width 55 height 30
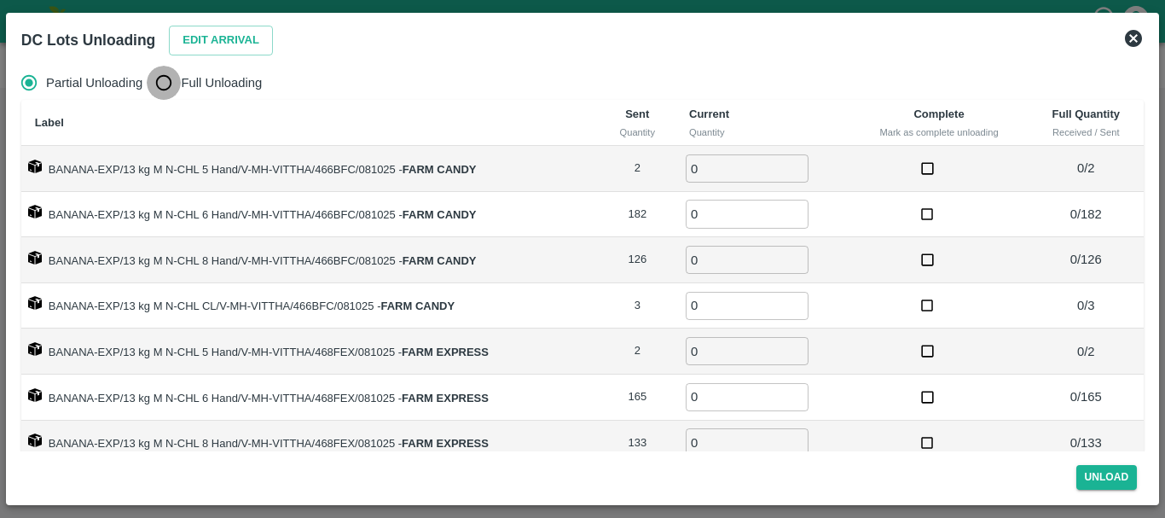
click at [176, 86] on input "Full Unloading" at bounding box center [164, 83] width 34 height 34
radio input "true"
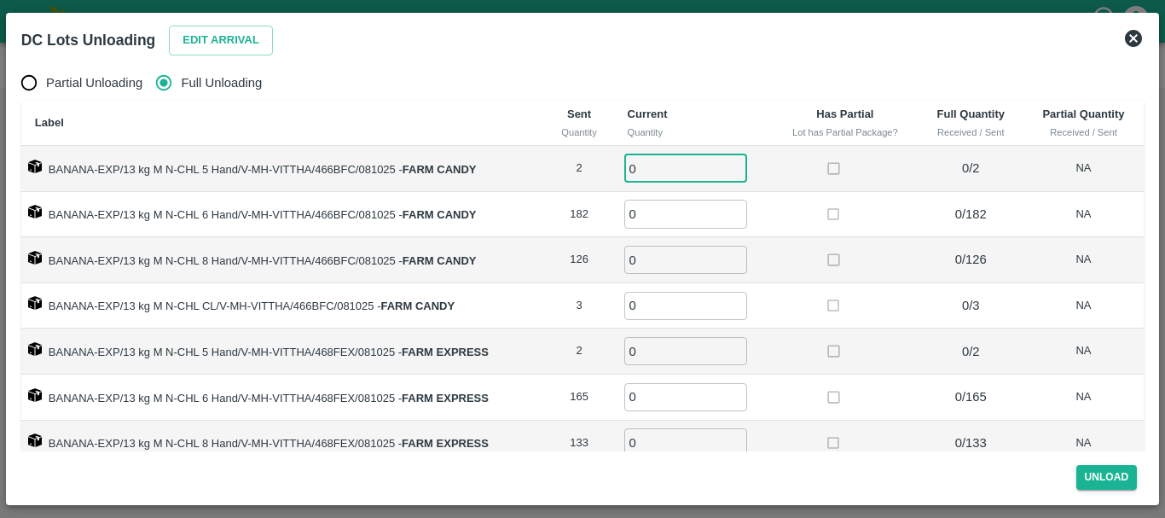
click at [688, 169] on input "0" at bounding box center [685, 168] width 123 height 28
type input "02"
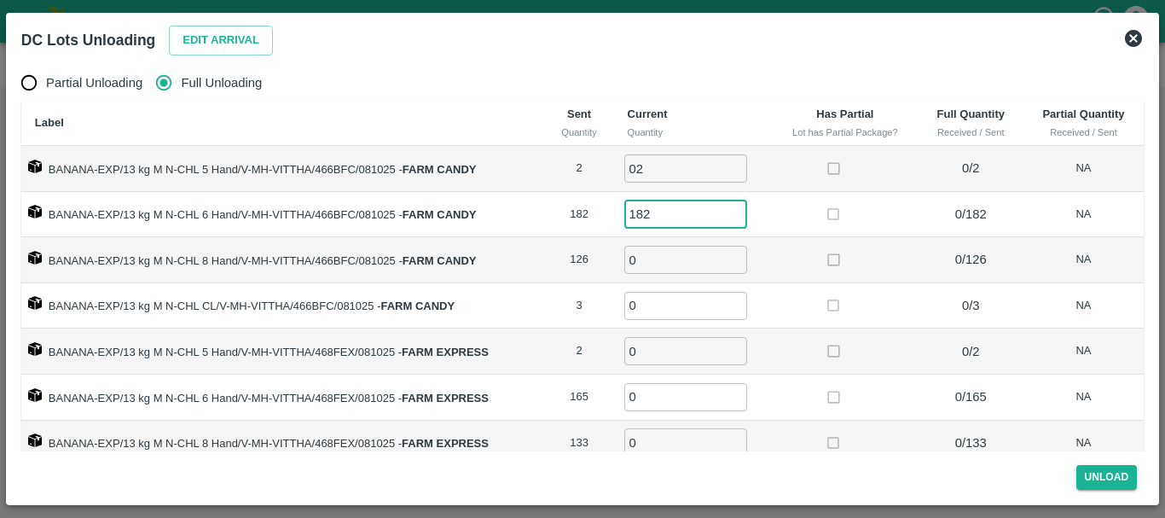
type input "182"
type input "126"
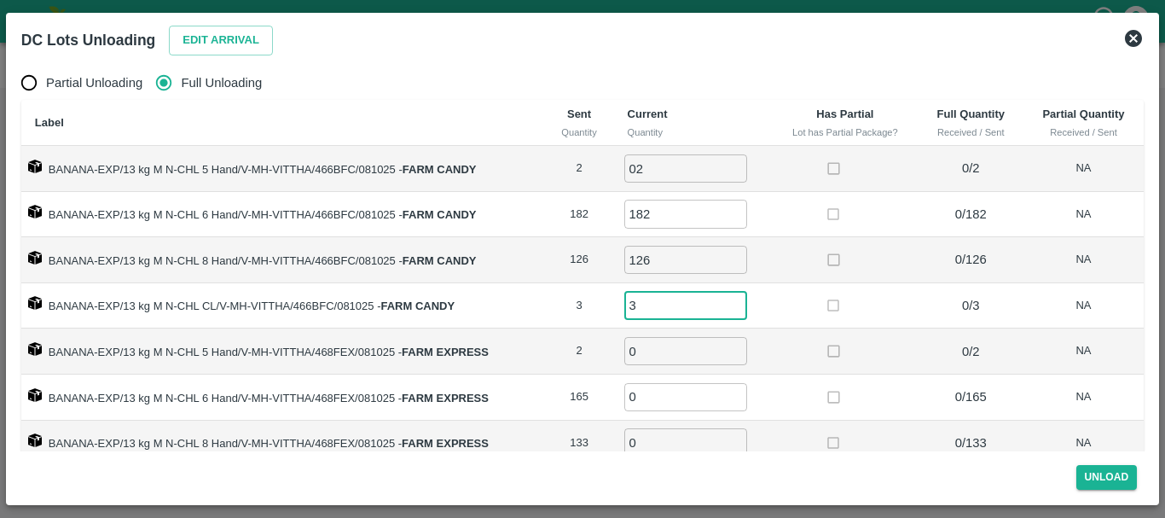
type input "3"
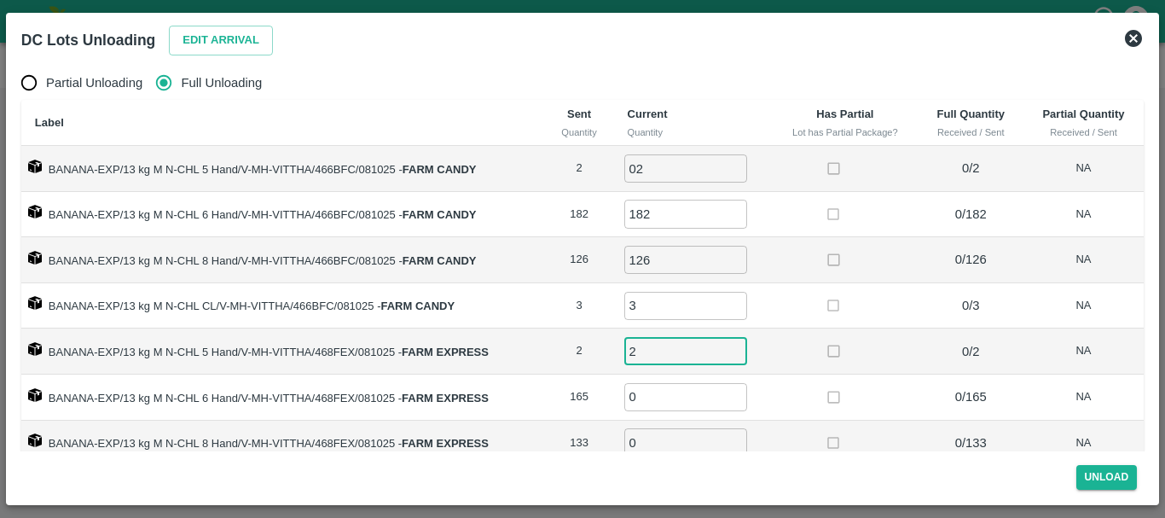
type input "2"
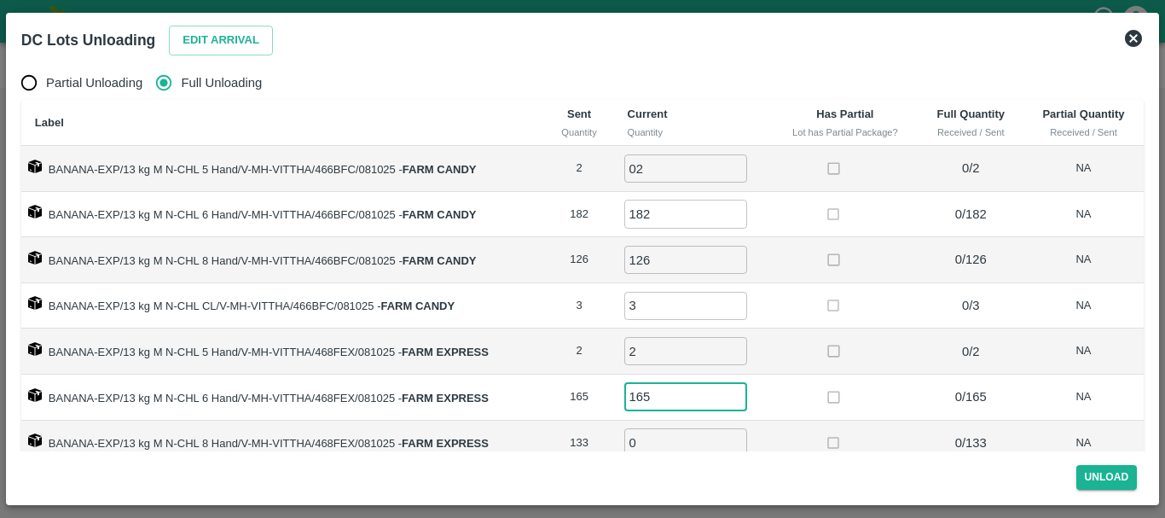
type input "165"
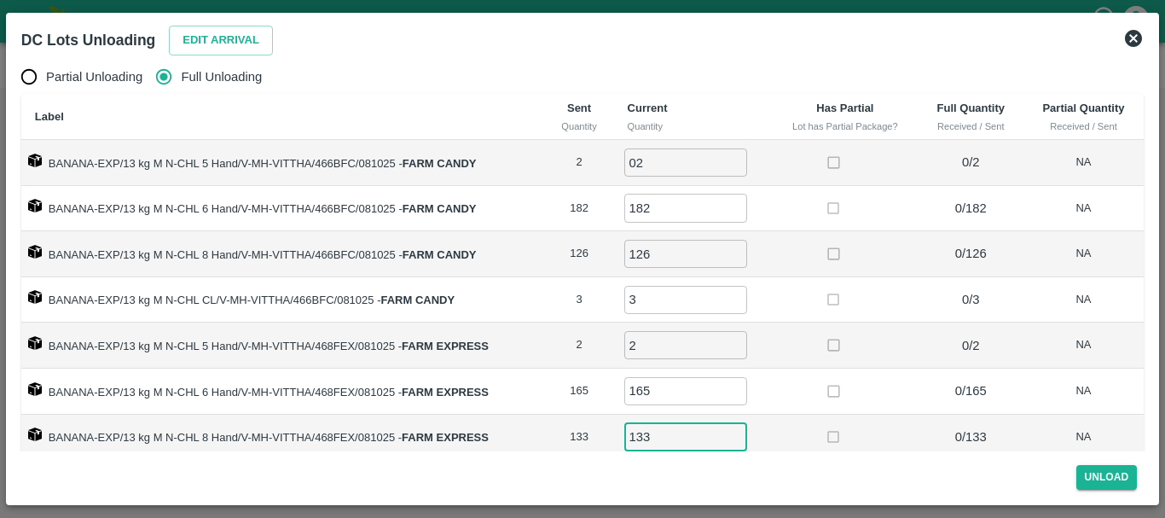
type input "133"
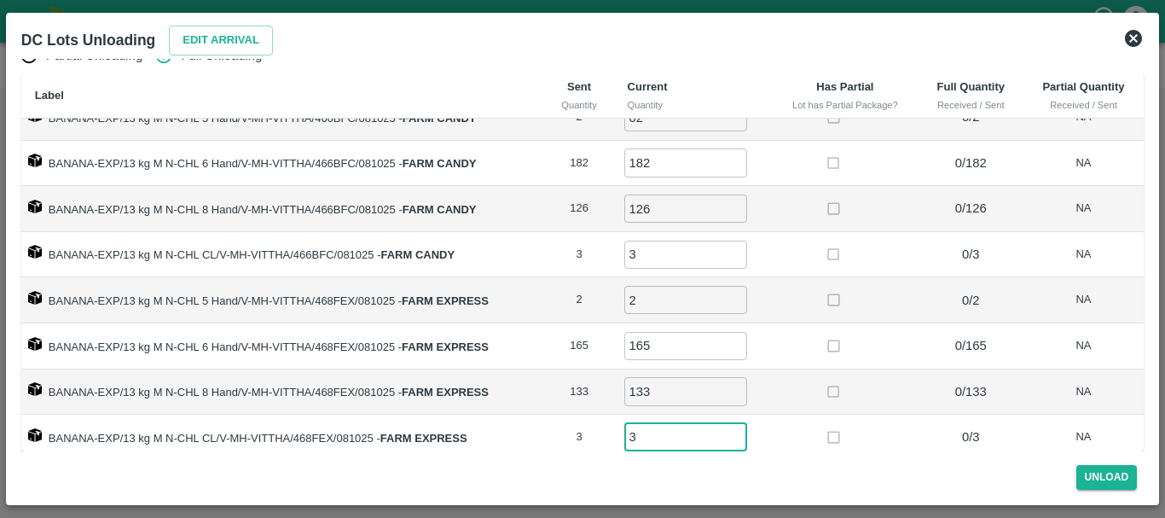
type input "3"
click at [749, 270] on td "3 ​" at bounding box center [693, 255] width 158 height 46
click at [799, 316] on td at bounding box center [845, 300] width 147 height 46
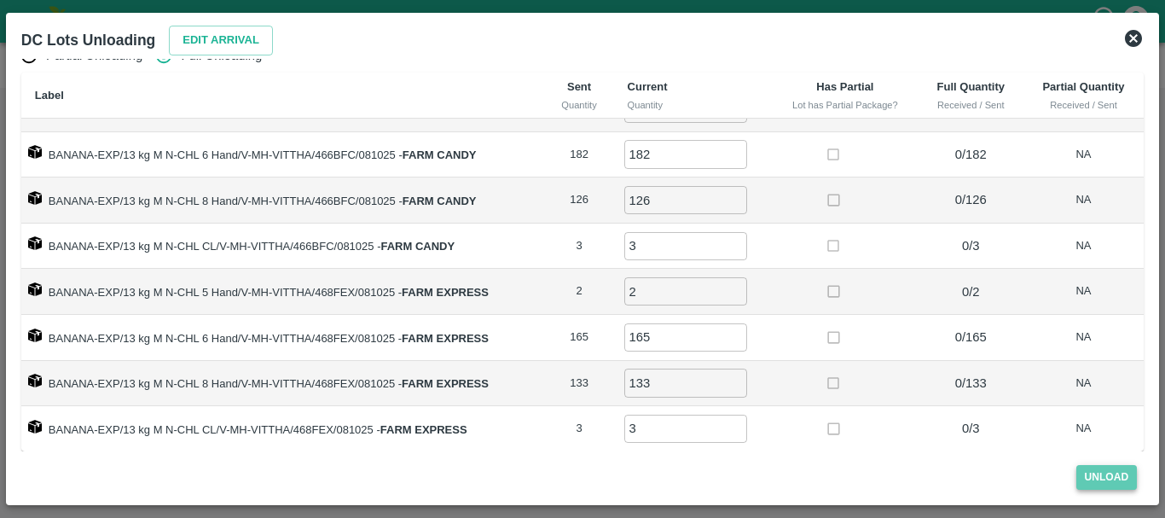
click at [1087, 478] on button "Unload" at bounding box center [1107, 477] width 61 height 25
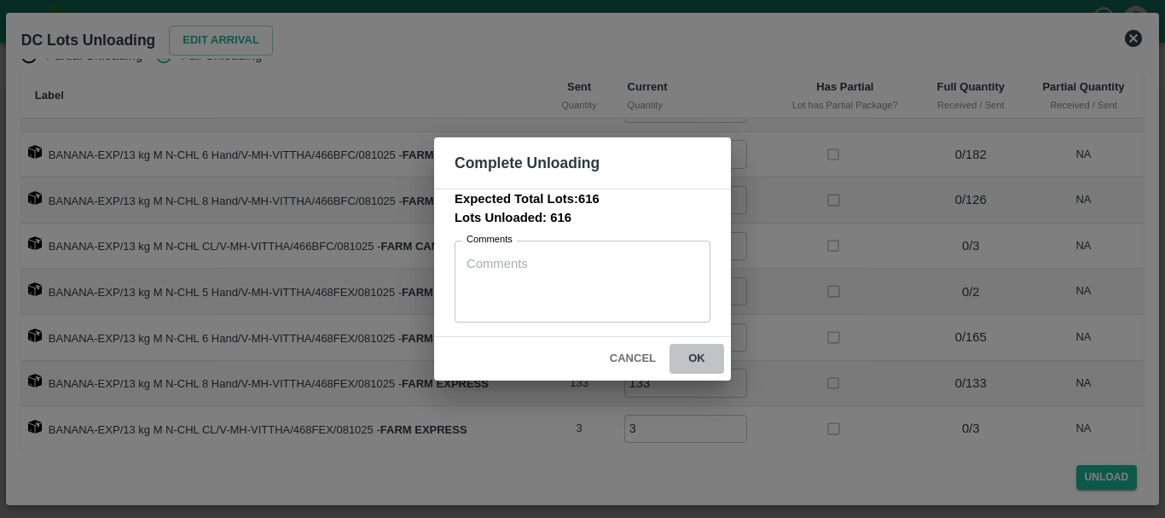
click at [690, 363] on button "ok" at bounding box center [697, 359] width 55 height 30
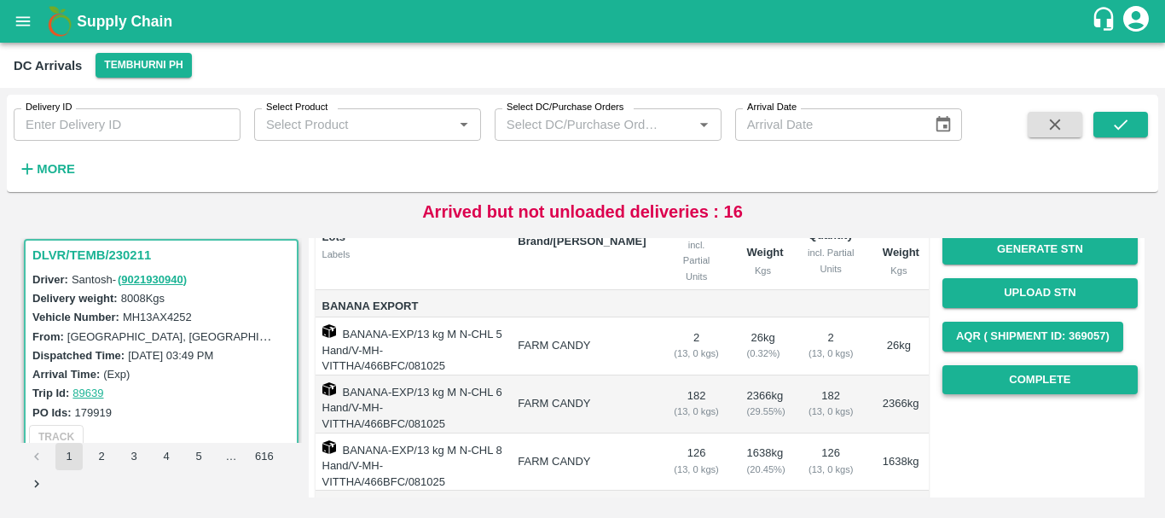
scroll to position [0, 0]
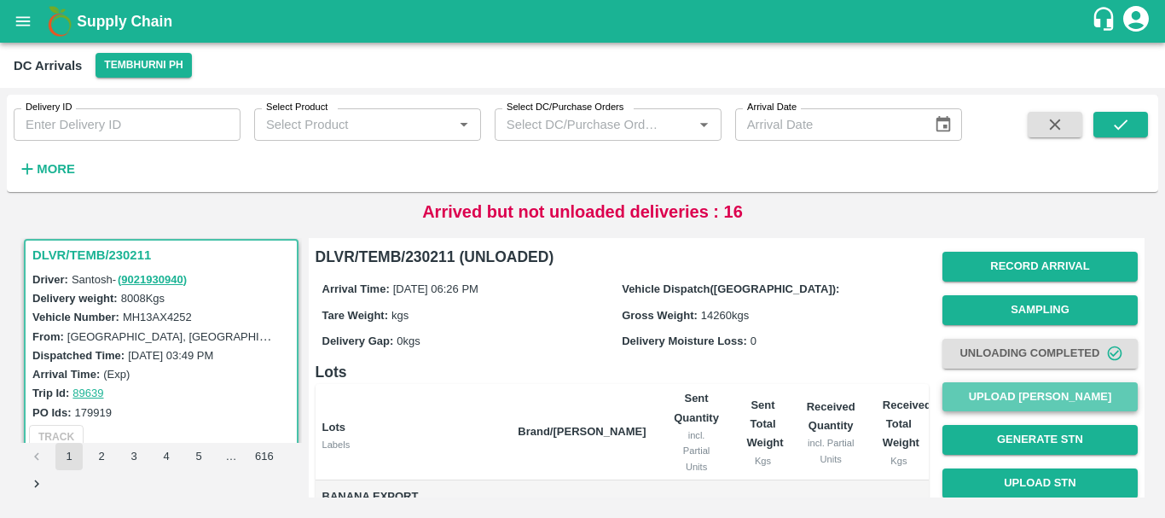
click at [1027, 393] on button "Upload [PERSON_NAME]" at bounding box center [1040, 397] width 195 height 30
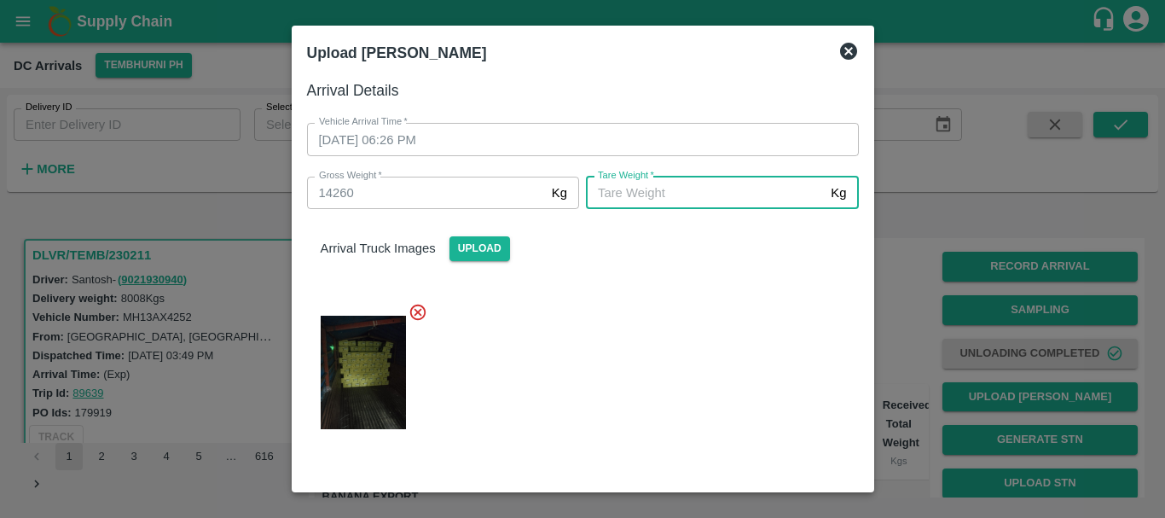
click at [701, 206] on input "[PERSON_NAME]   *" at bounding box center [705, 193] width 238 height 32
type input "4"
type input "5540"
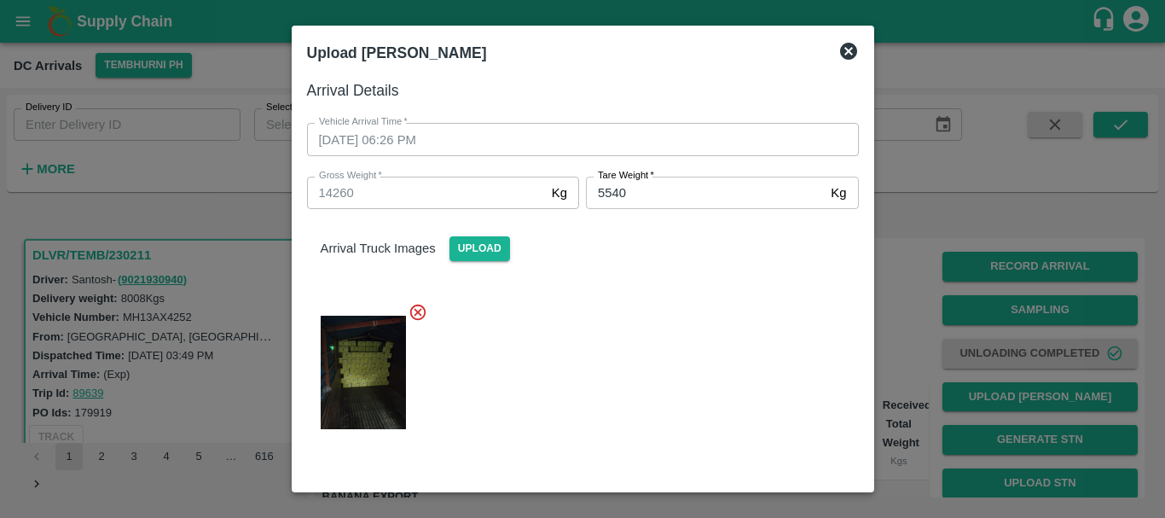
click at [688, 334] on div at bounding box center [576, 367] width 566 height 158
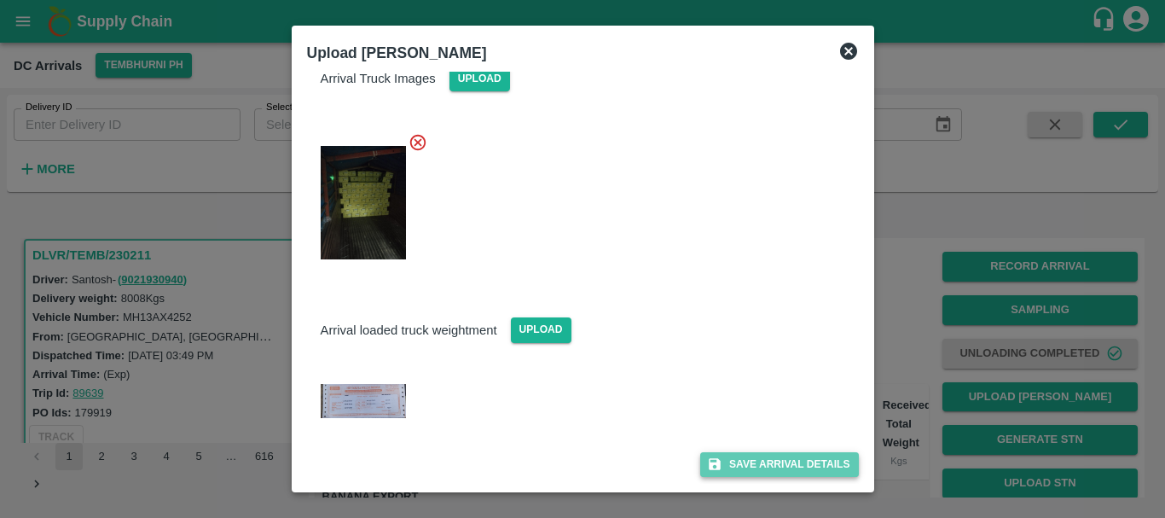
click at [736, 468] on button "Save Arrival Details" at bounding box center [779, 464] width 158 height 25
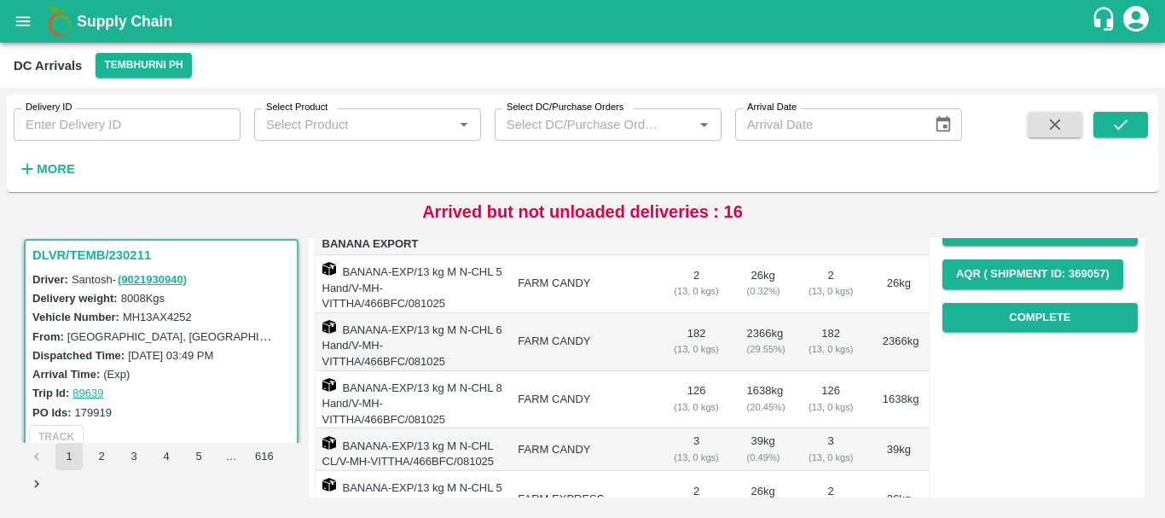
scroll to position [252, 0]
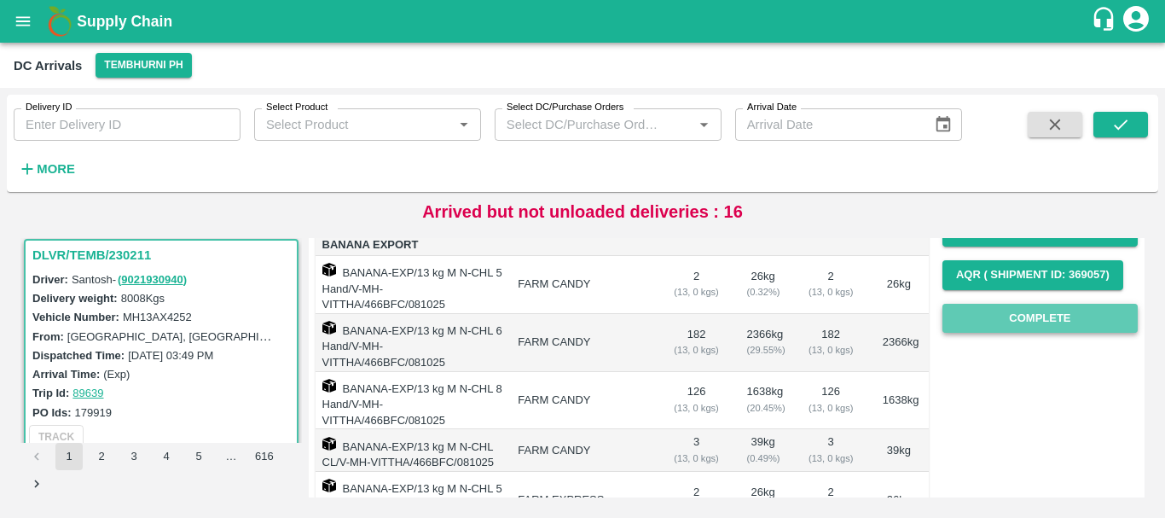
click at [1023, 332] on button "Complete" at bounding box center [1040, 319] width 195 height 30
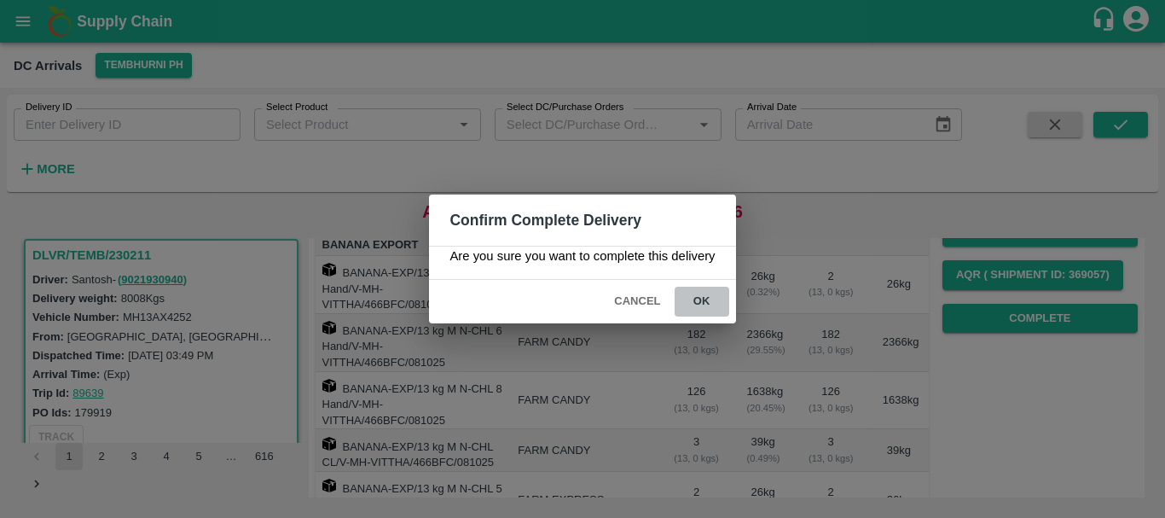
click at [696, 302] on button "ok" at bounding box center [702, 302] width 55 height 30
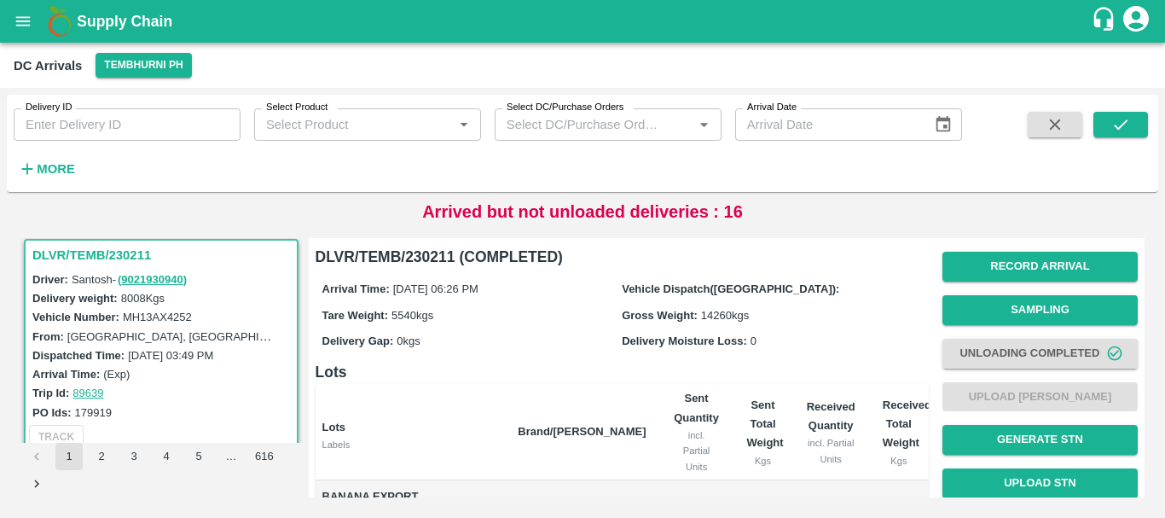
click at [88, 166] on div "Delivery ID Delivery ID Select Product Select Product   * Select DC/Purchase Or…" at bounding box center [481, 139] width 962 height 89
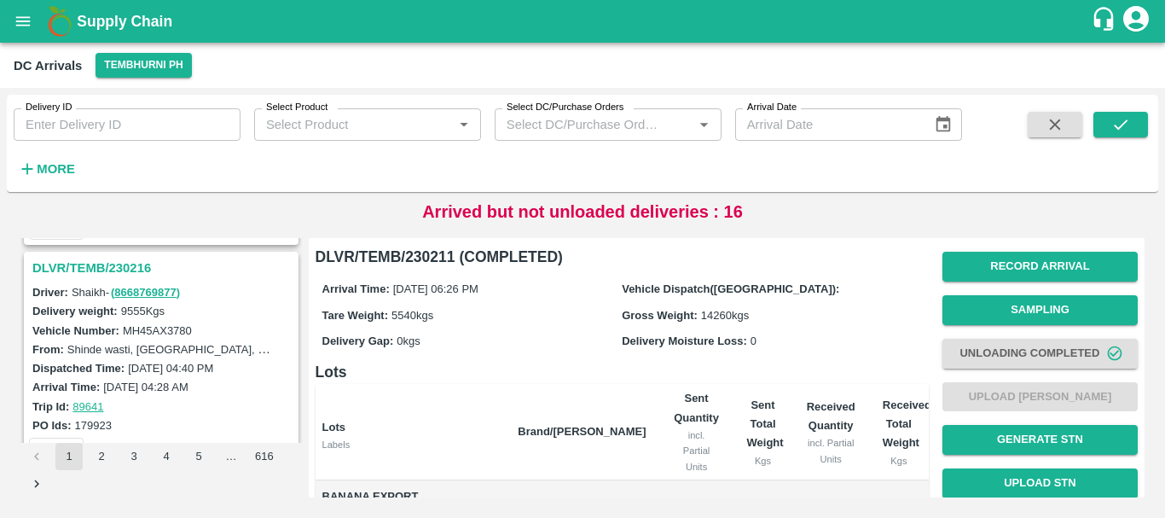
scroll to position [885, 0]
click at [124, 276] on h3 "DLVR/TEMB/230216" at bounding box center [163, 269] width 263 height 22
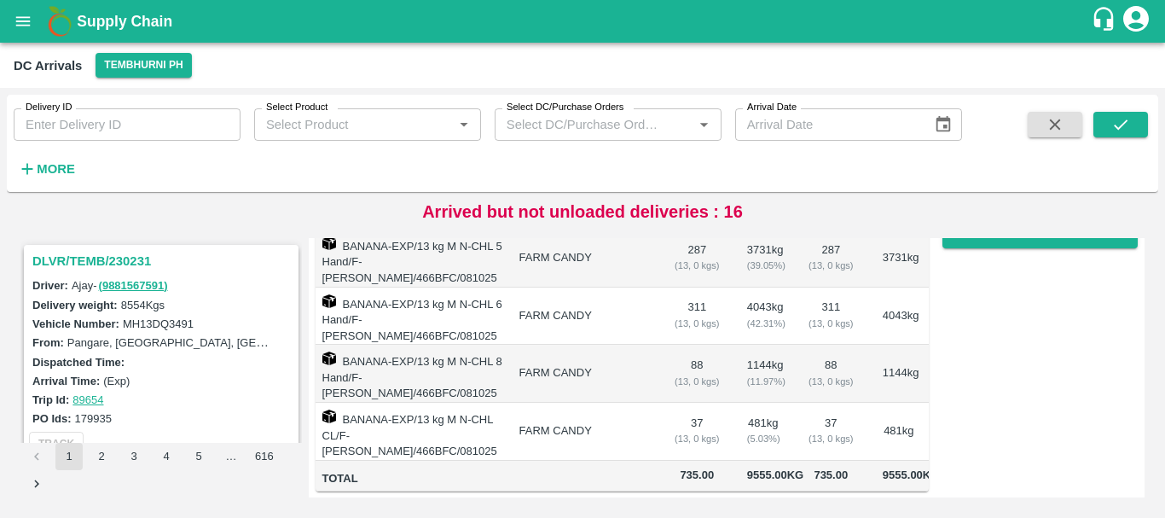
click at [52, 180] on h6 "More" at bounding box center [56, 169] width 38 height 22
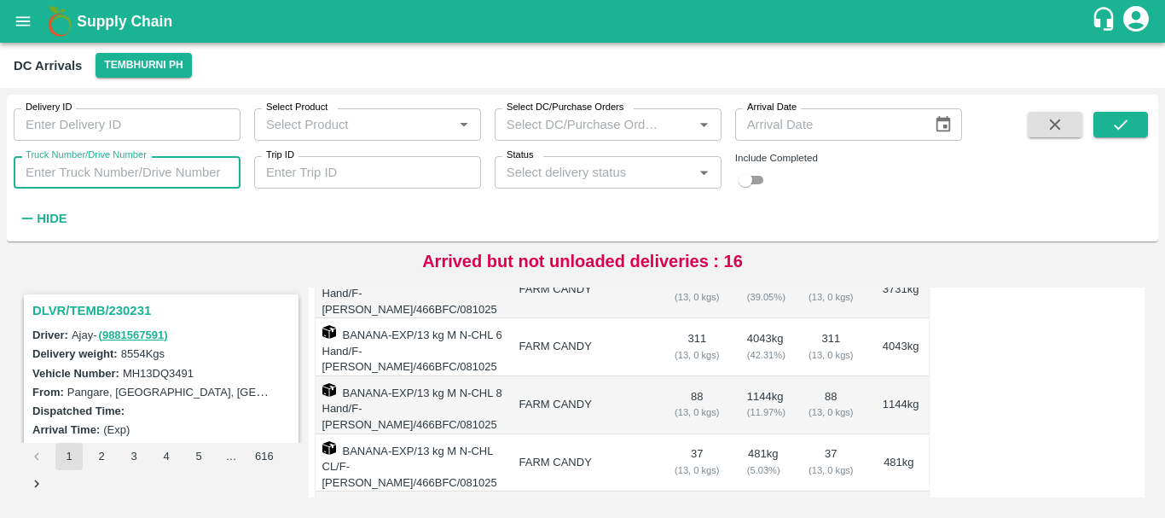
click at [158, 183] on input "Truck Number/Drive Number" at bounding box center [127, 172] width 227 height 32
type input "3491"
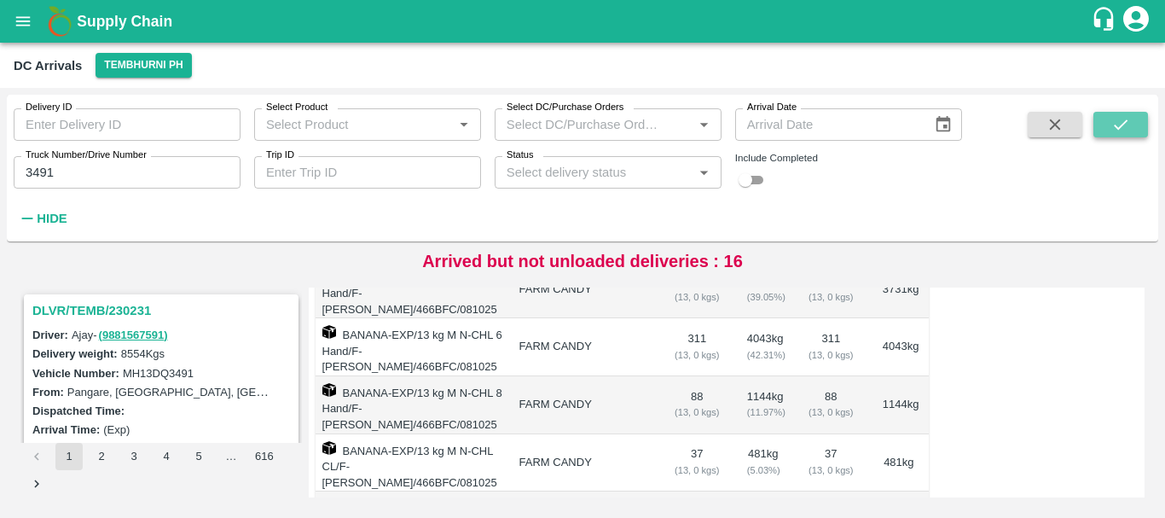
click at [1134, 118] on button "submit" at bounding box center [1121, 125] width 55 height 26
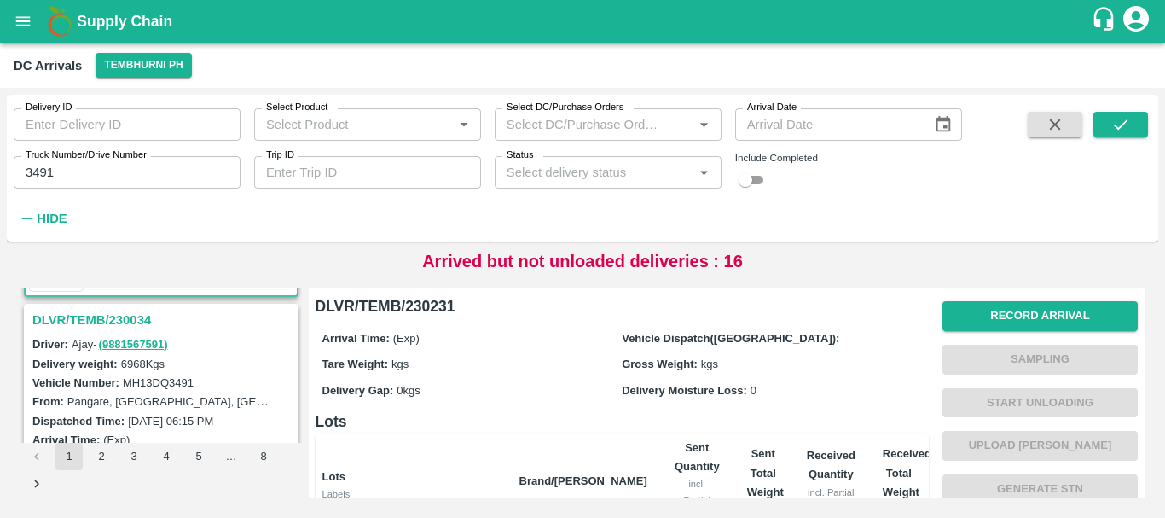
scroll to position [212, 0]
click at [141, 318] on h3 "DLVR/TEMB/230034" at bounding box center [163, 322] width 263 height 22
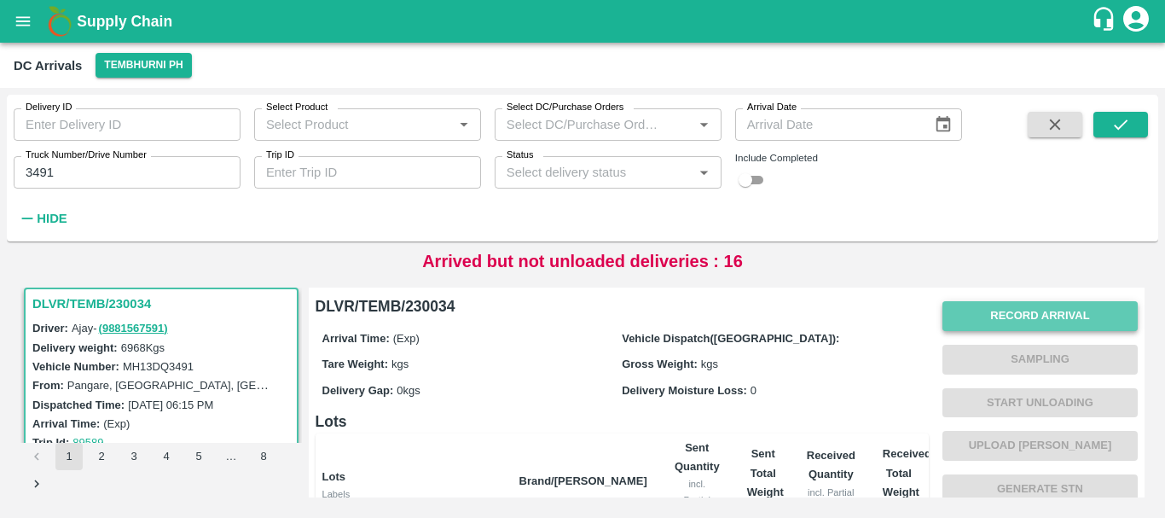
click at [975, 318] on button "Record Arrival" at bounding box center [1040, 316] width 195 height 30
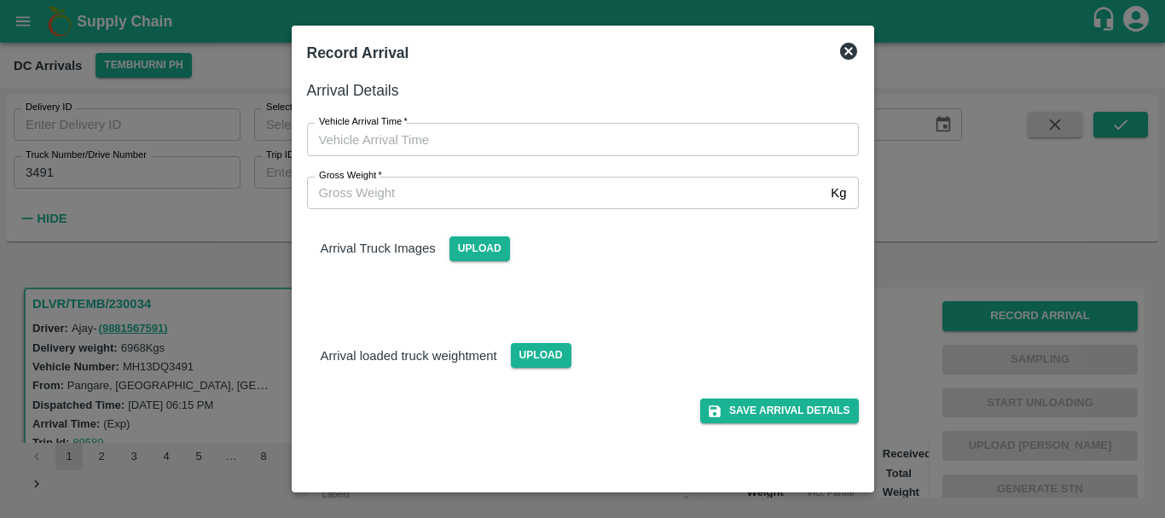
type input "DD/MM/YYYY hh:mm aa"
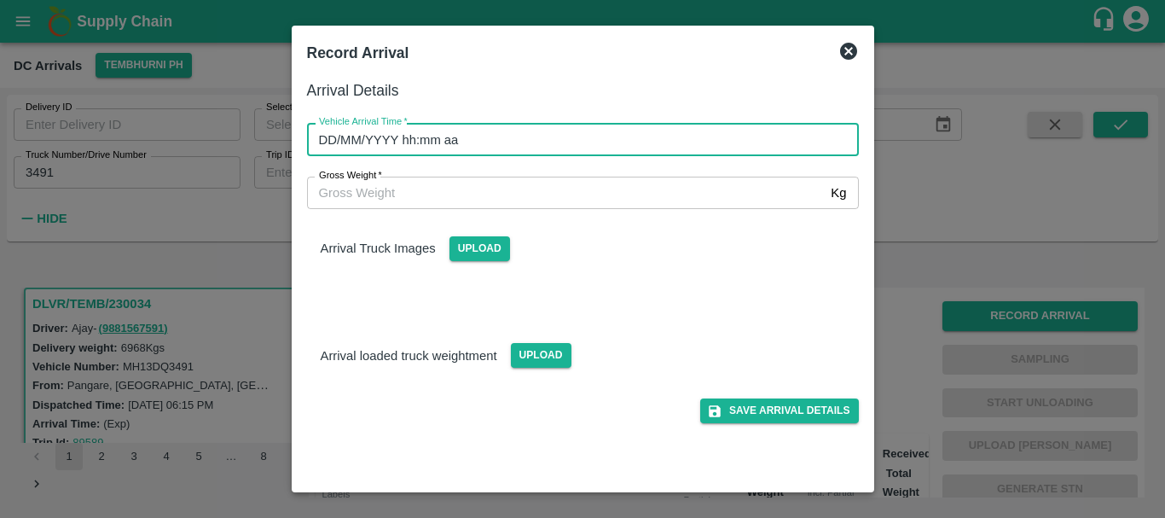
click at [622, 132] on input "DD/MM/YYYY hh:mm aa" at bounding box center [577, 139] width 540 height 32
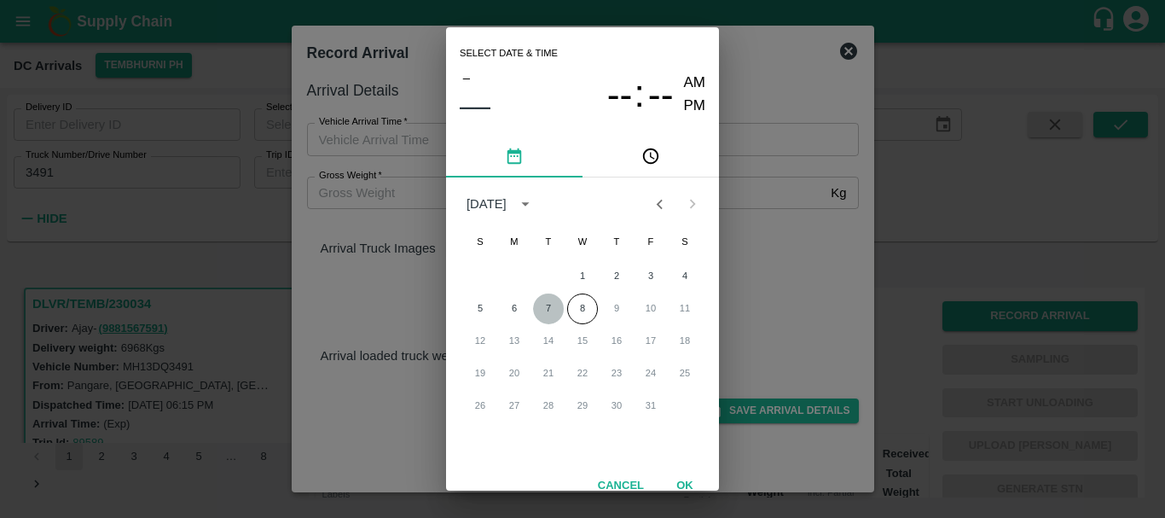
click at [544, 311] on button "7" at bounding box center [548, 308] width 31 height 31
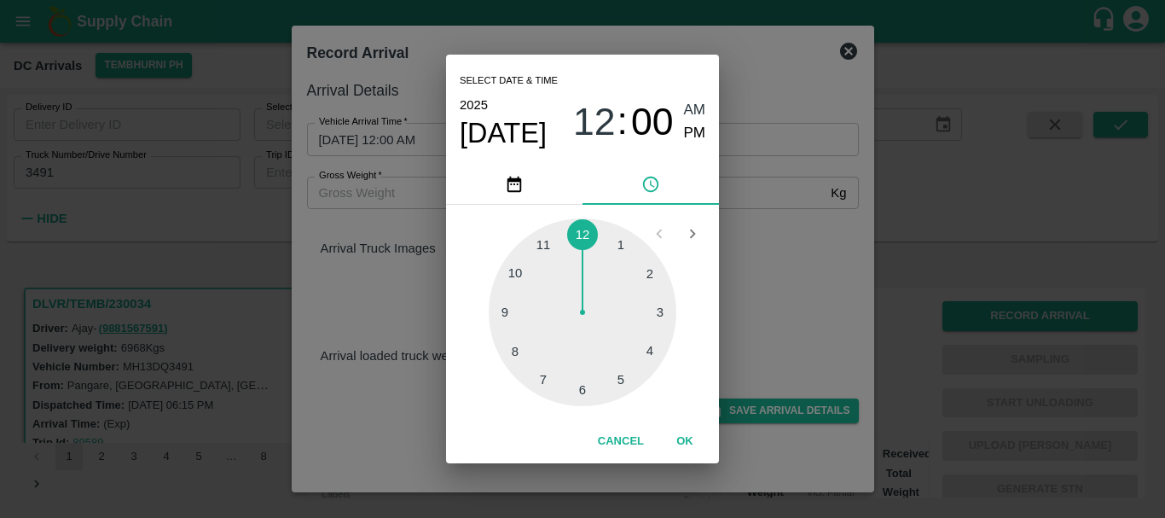
click at [551, 364] on div at bounding box center [583, 312] width 188 height 188
click at [686, 141] on span "PM" at bounding box center [695, 133] width 22 height 23
type input "[DATE] 07:00 PM"
click at [791, 221] on div "Select date & time [DATE] 07 : 00 AM PM 05 10 15 20 25 30 35 40 45 50 55 00 Can…" at bounding box center [582, 259] width 1165 height 518
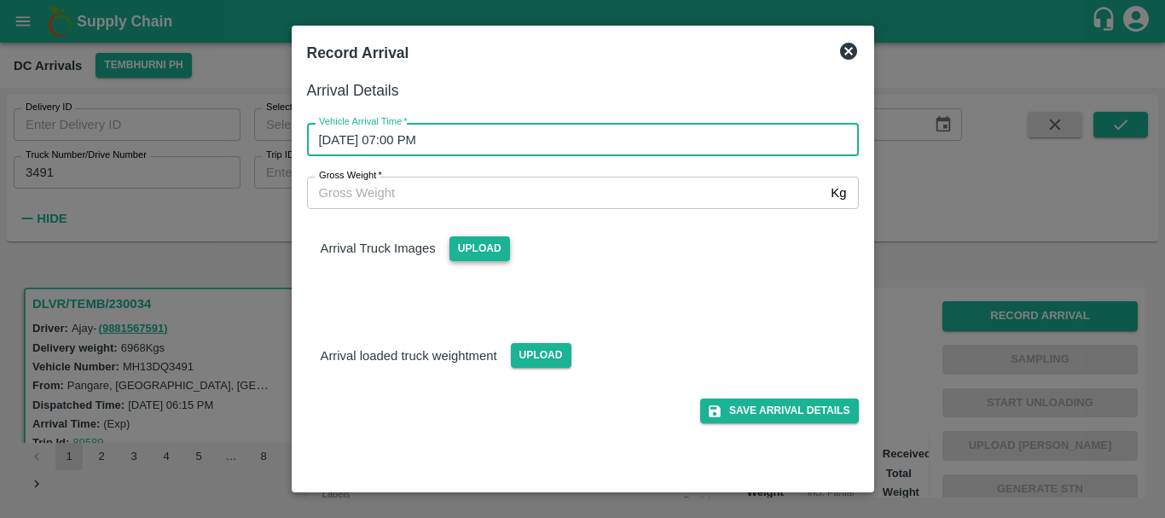
click at [470, 251] on span "Upload" at bounding box center [480, 248] width 61 height 25
click at [0, 0] on input "Upload" at bounding box center [0, 0] width 0 height 0
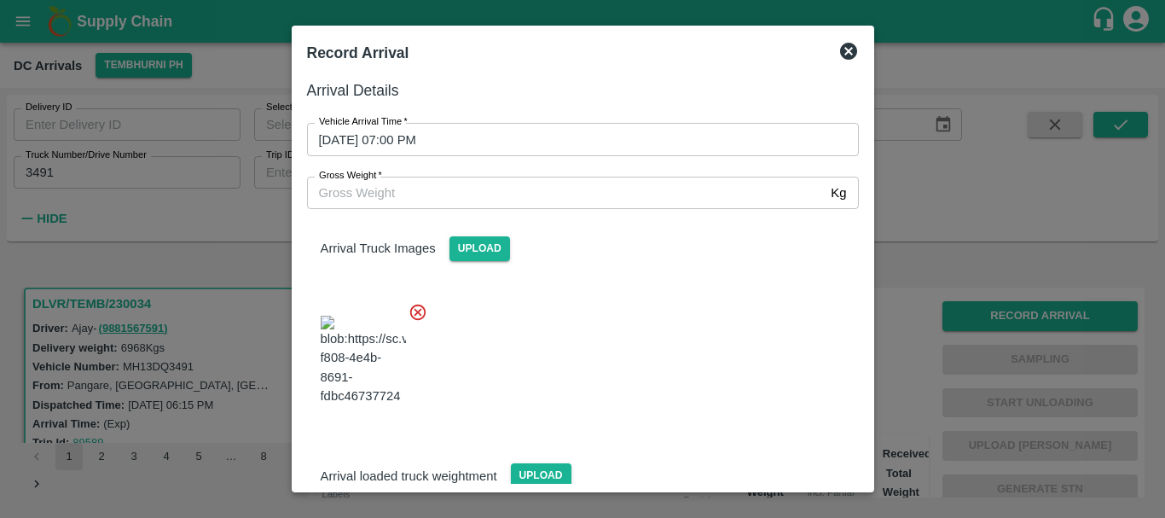
scroll to position [15, 0]
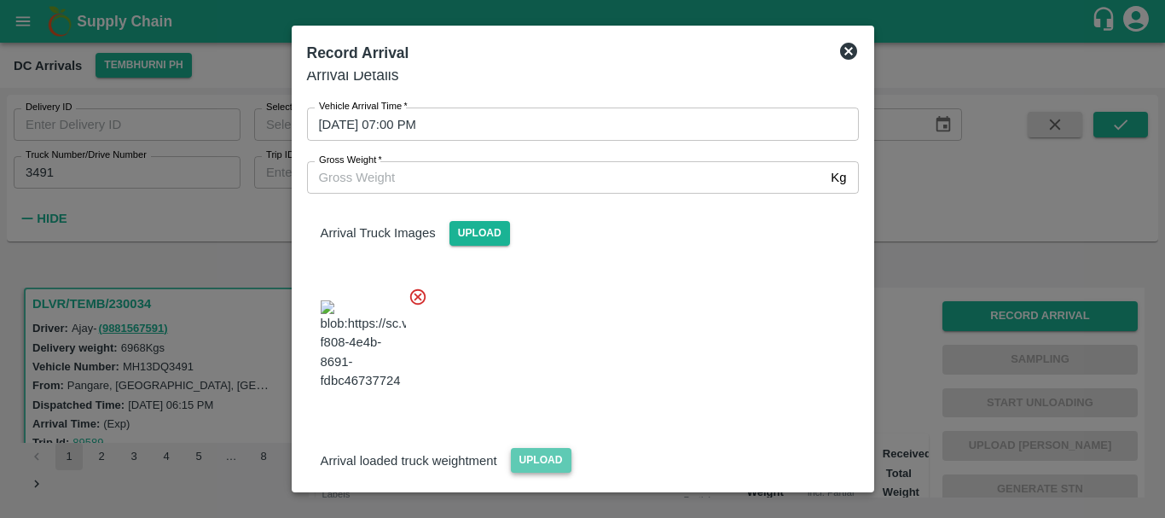
click at [539, 448] on span "Upload" at bounding box center [541, 460] width 61 height 25
click at [0, 0] on input "Upload" at bounding box center [0, 0] width 0 height 0
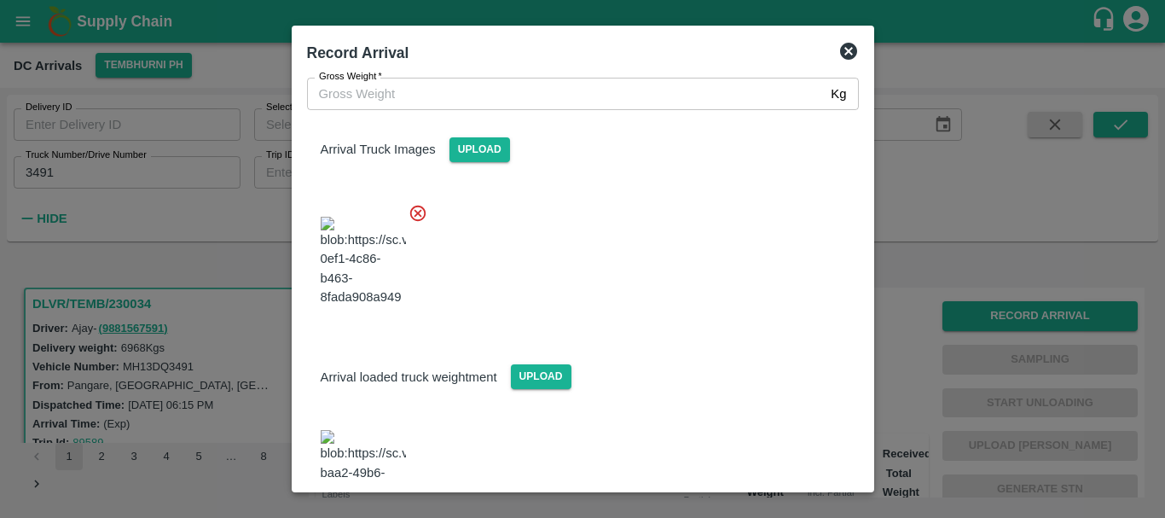
click at [375, 430] on img at bounding box center [363, 475] width 85 height 90
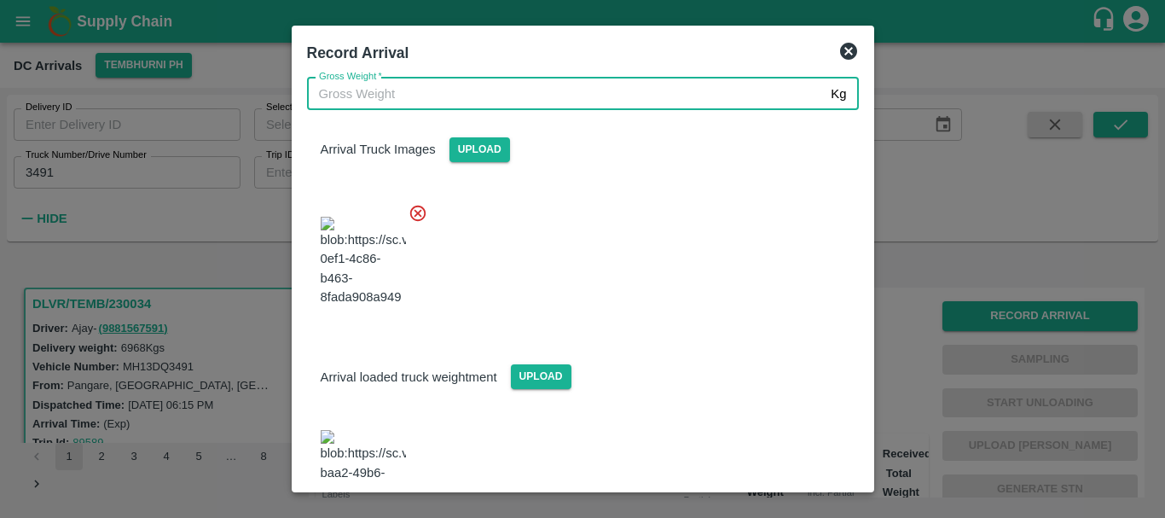
click at [365, 85] on input "Gross Weight   *" at bounding box center [566, 94] width 518 height 32
type input "13300"
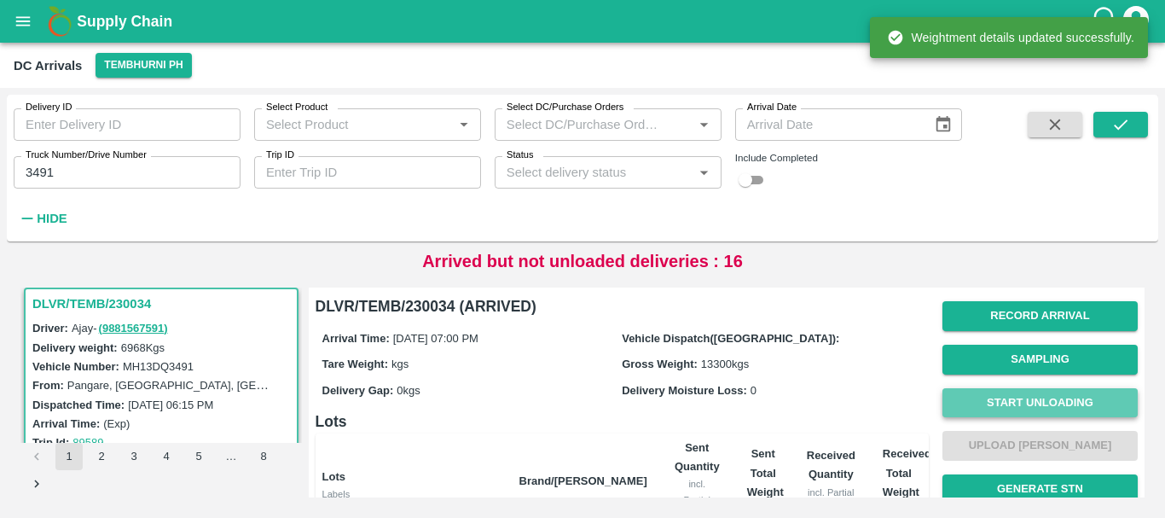
click at [952, 415] on button "Start Unloading" at bounding box center [1040, 403] width 195 height 30
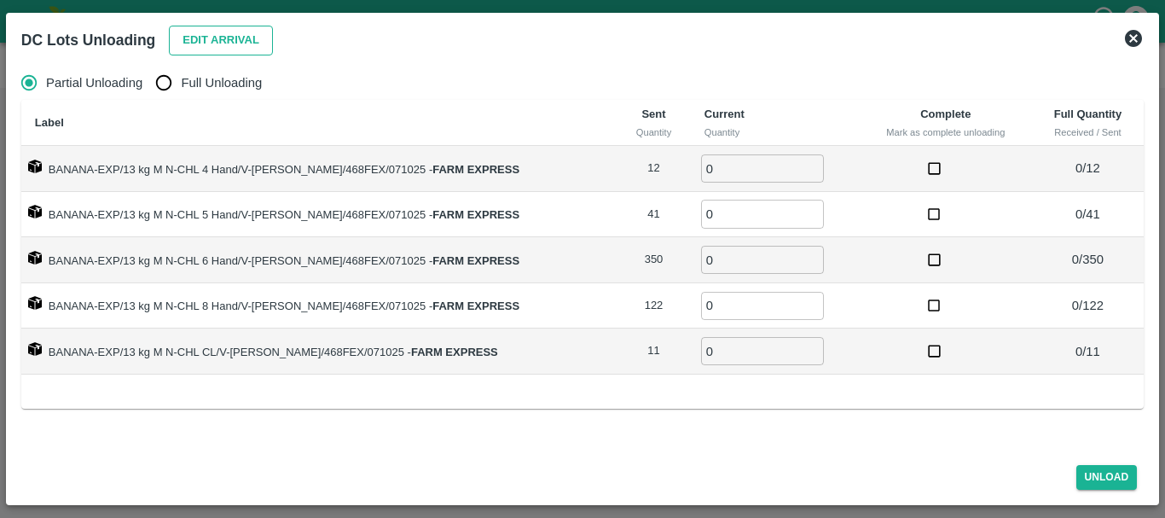
click at [210, 34] on button "Edit Arrival" at bounding box center [221, 41] width 104 height 30
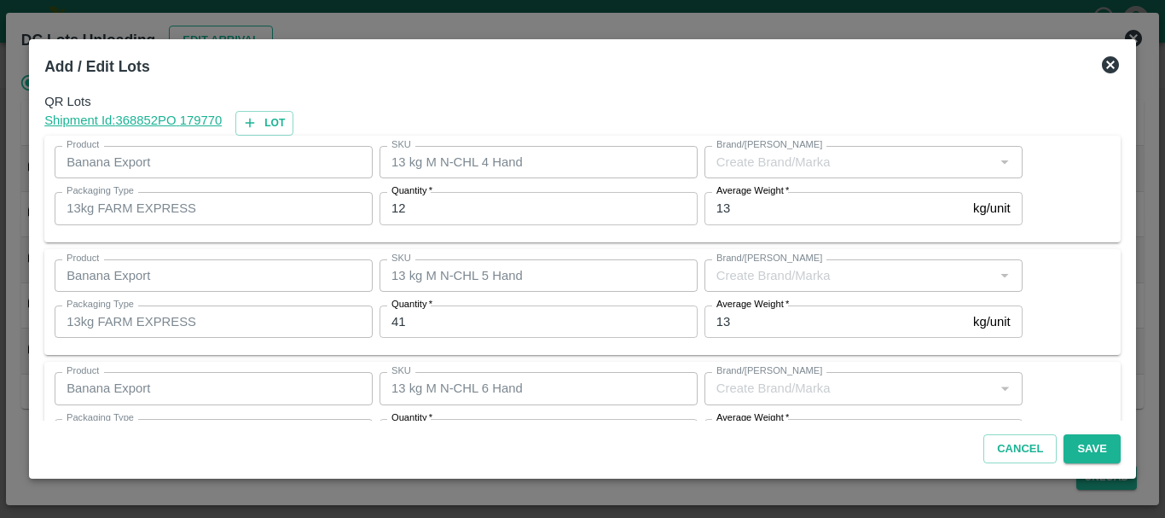
type input "FARM EXPRESS"
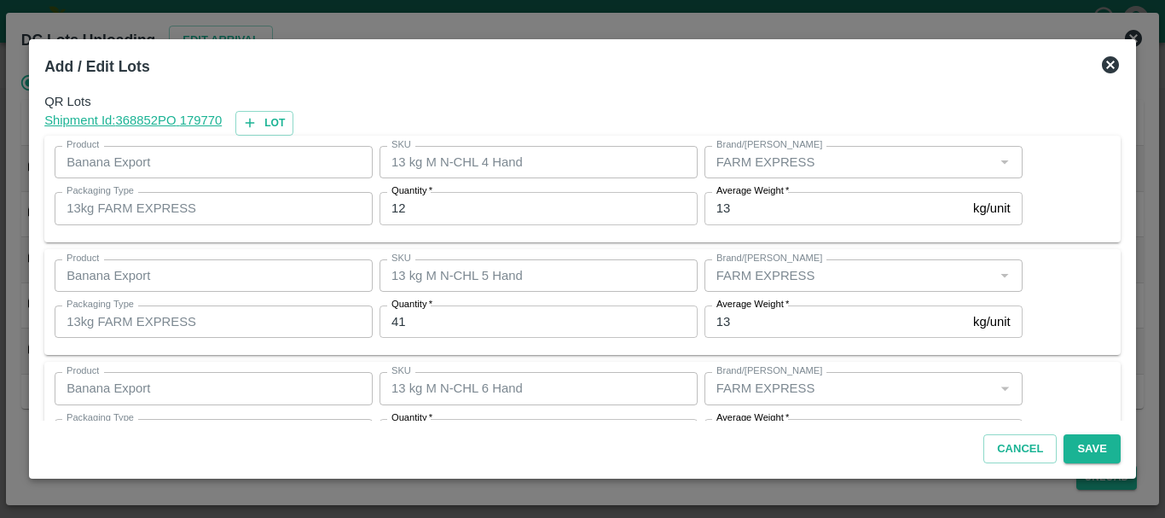
click at [492, 201] on input "12" at bounding box center [539, 208] width 318 height 32
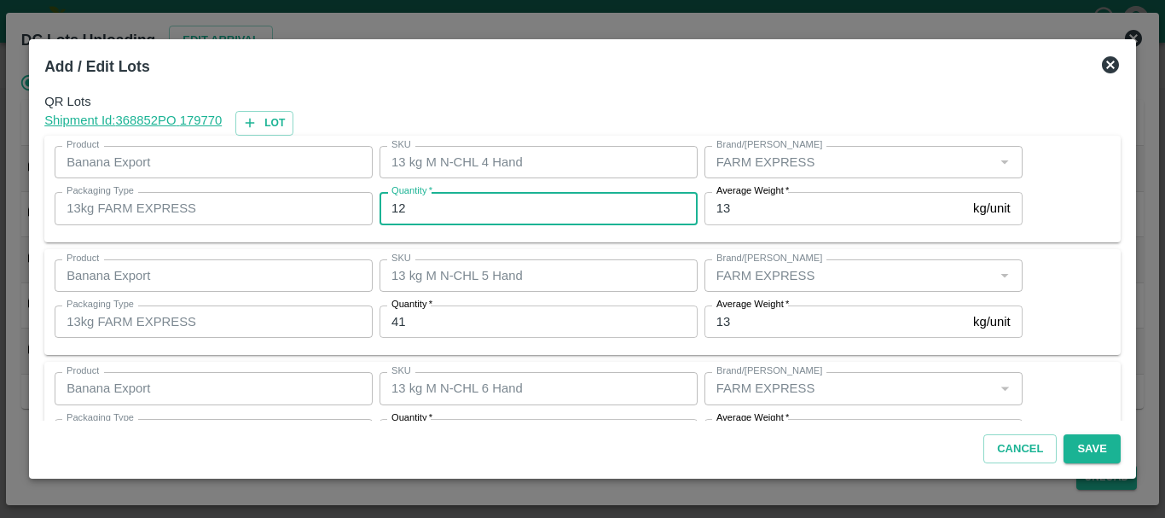
type input "1"
type input "8"
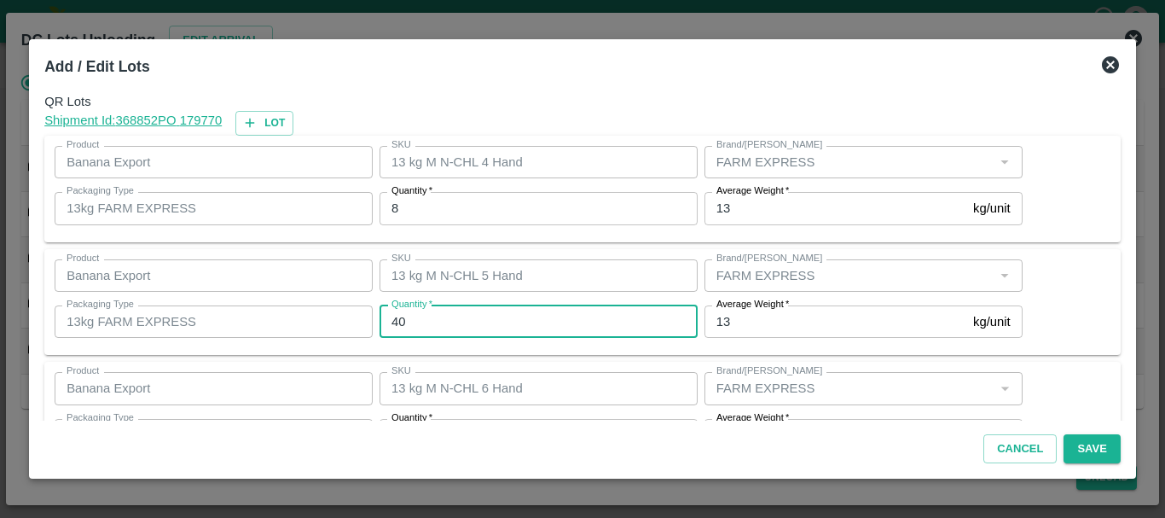
type input "40"
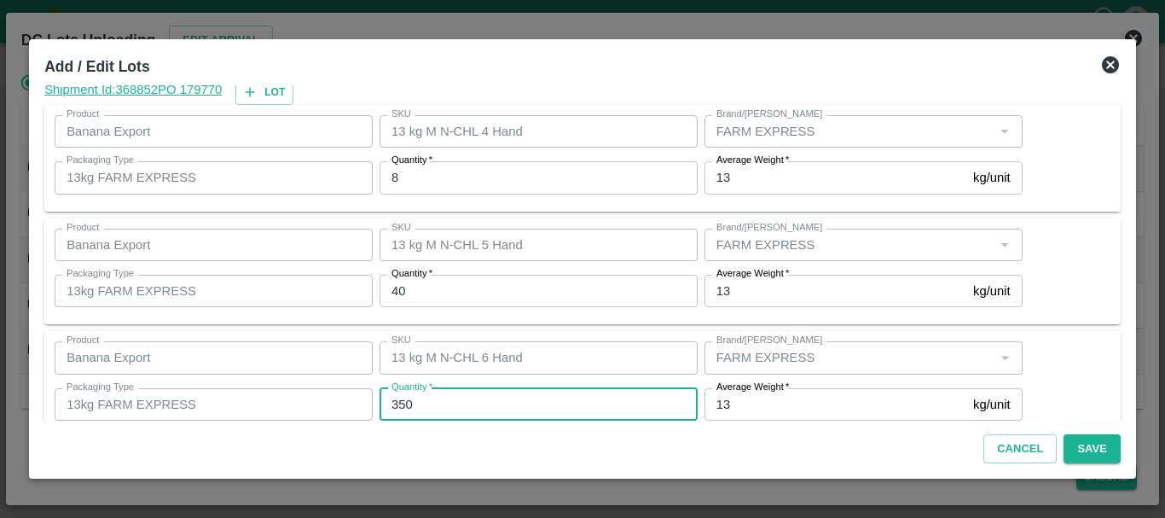
scroll to position [26, 0]
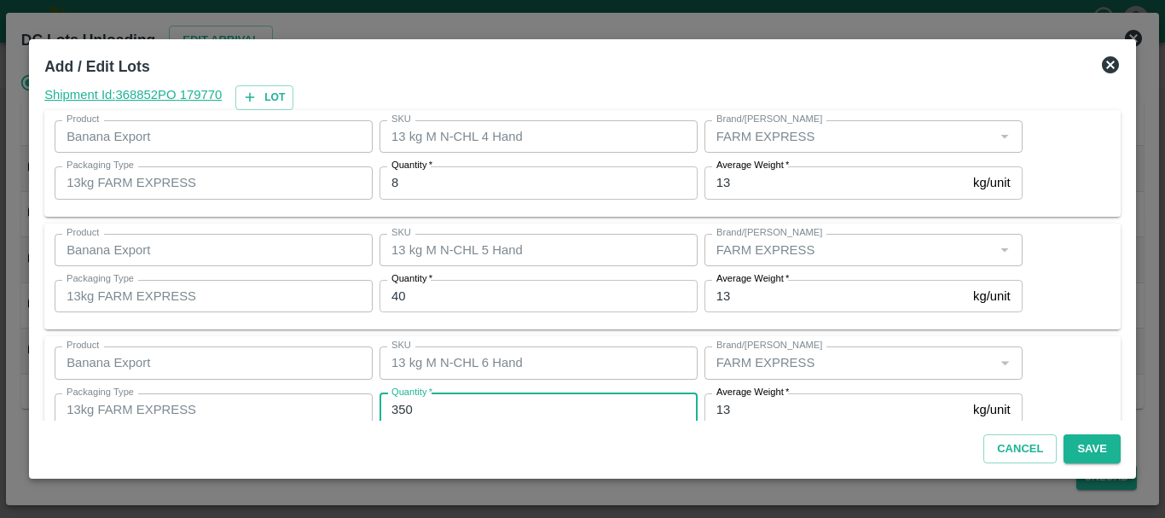
click at [560, 436] on div "Cancel Save" at bounding box center [583, 446] width 1090 height 50
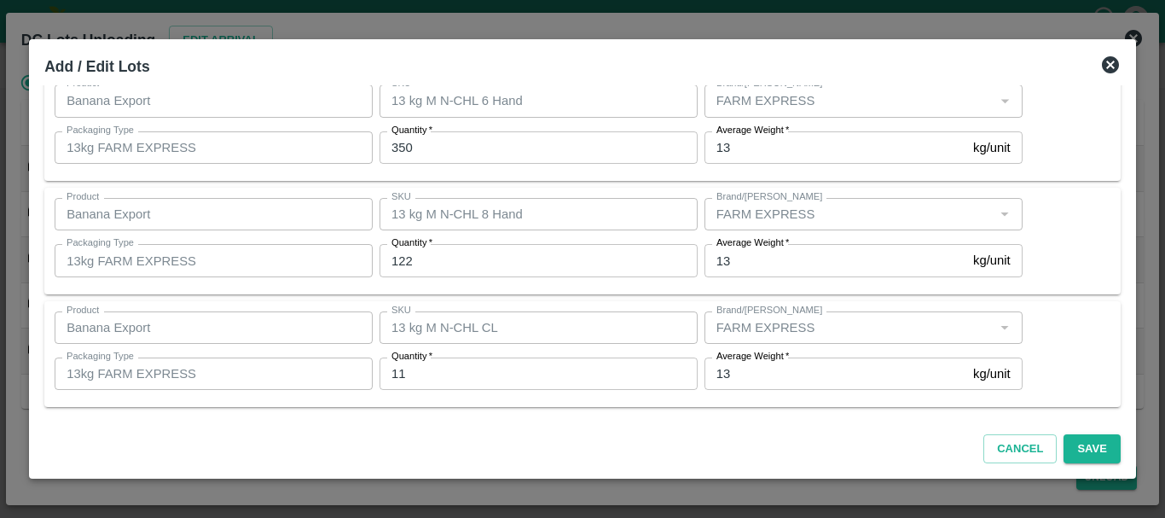
scroll to position [265, 0]
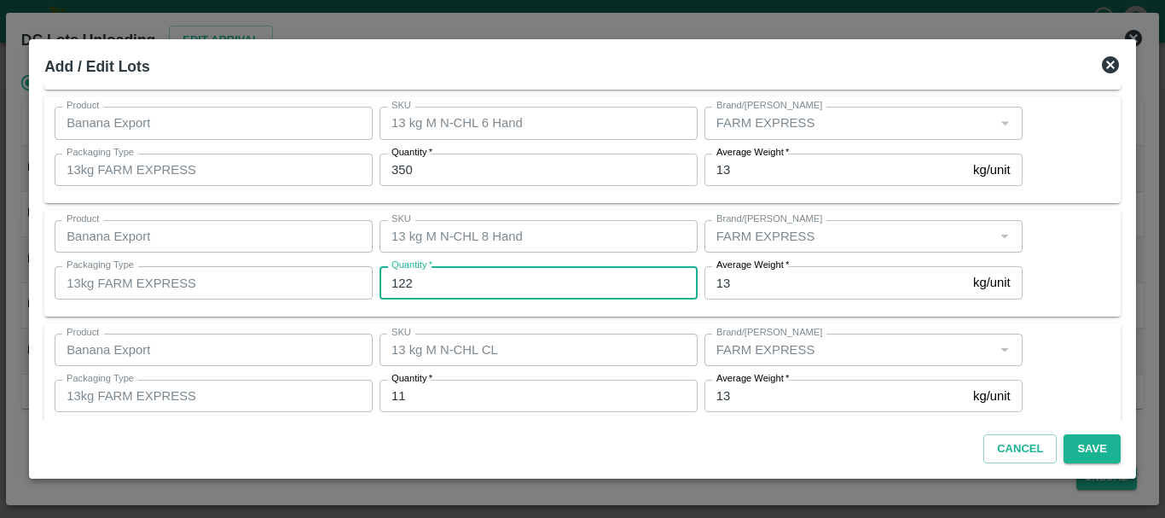
click at [467, 268] on input "122" at bounding box center [539, 282] width 318 height 32
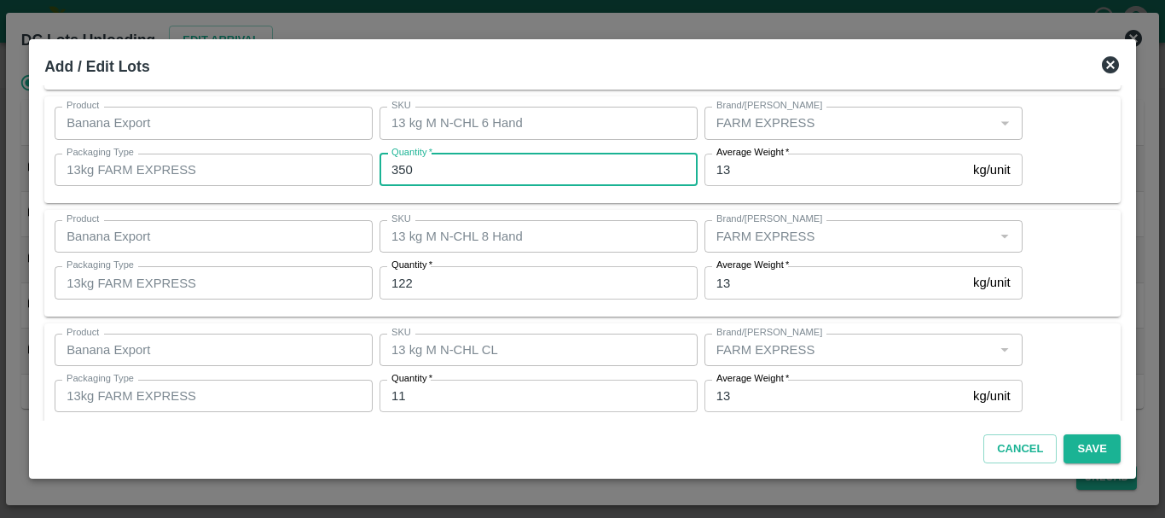
click at [471, 164] on input "350" at bounding box center [539, 170] width 318 height 32
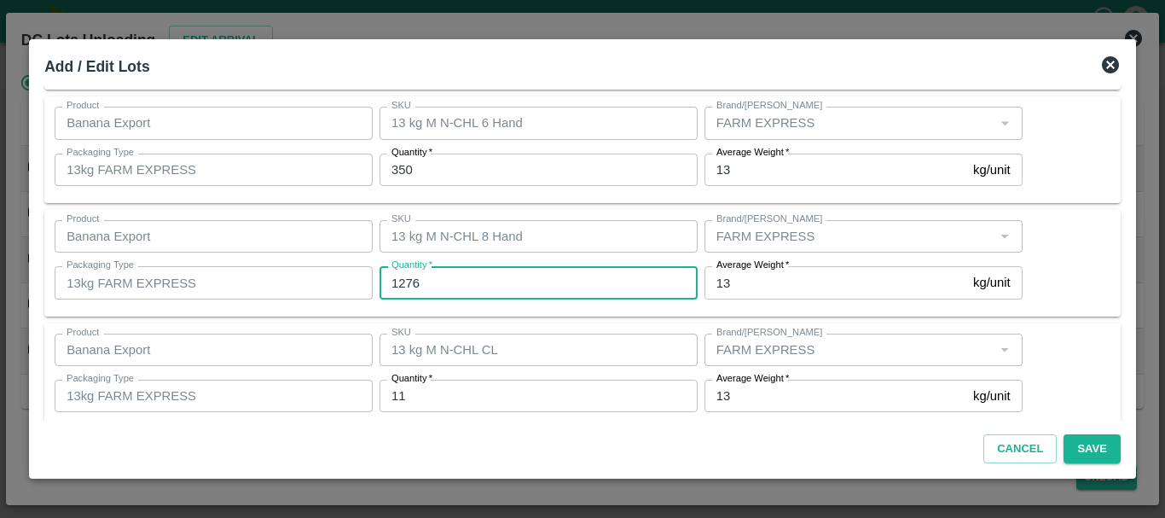
click at [526, 285] on input "1276" at bounding box center [539, 282] width 318 height 32
type input "127"
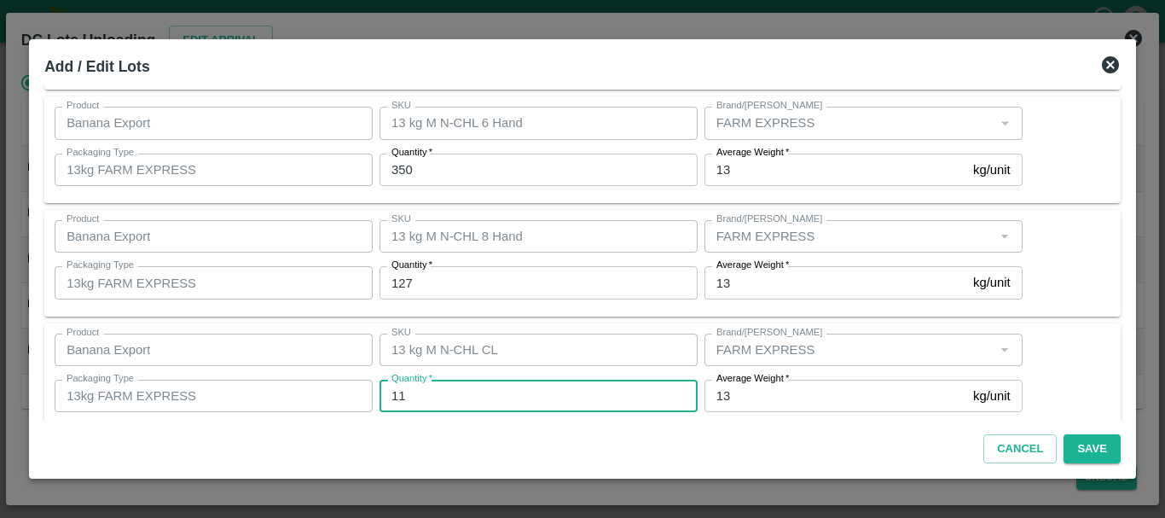
click at [482, 395] on input "11" at bounding box center [539, 396] width 318 height 32
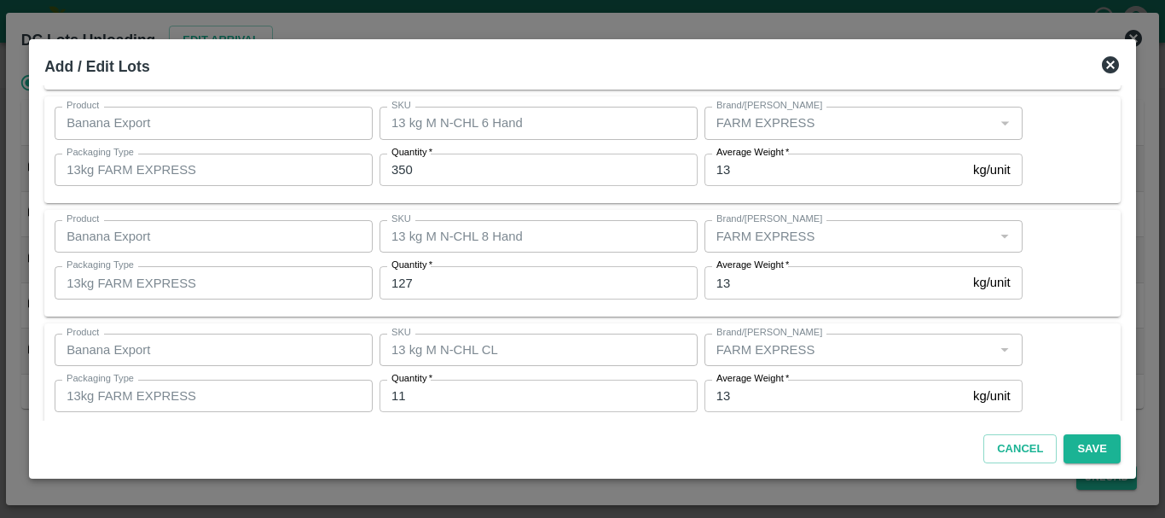
click at [760, 451] on div "Cancel Save" at bounding box center [583, 446] width 1090 height 50
click at [1070, 454] on button "Save" at bounding box center [1092, 449] width 56 height 30
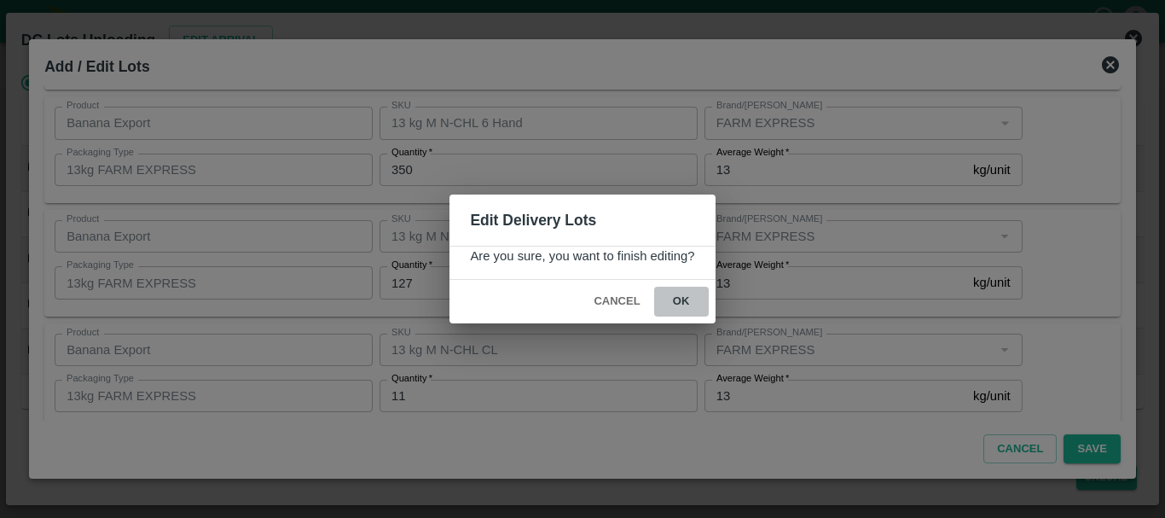
click at [706, 304] on button "ok" at bounding box center [681, 302] width 55 height 30
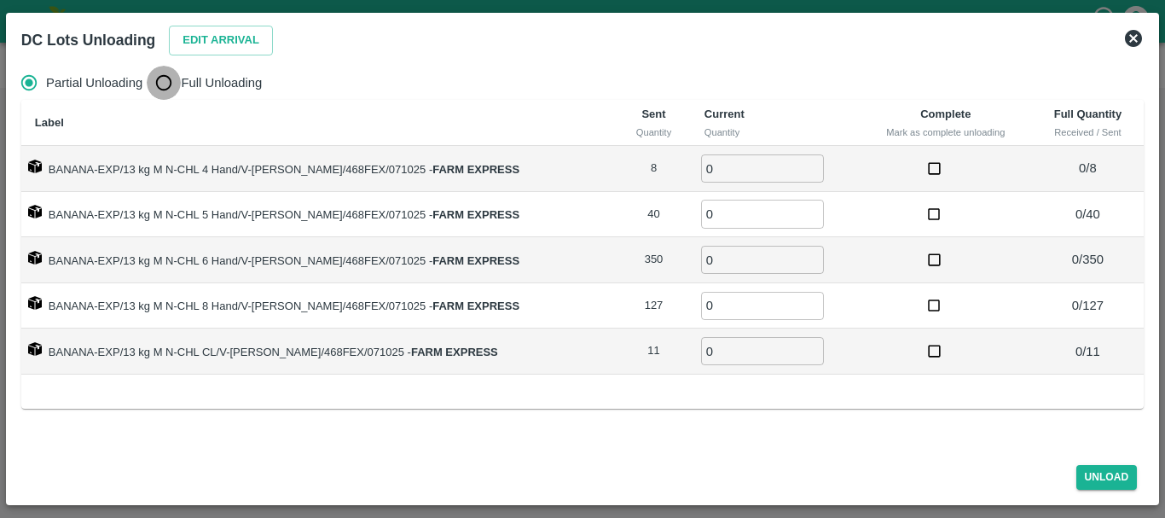
click at [167, 99] on input "Full Unloading" at bounding box center [164, 83] width 34 height 34
radio input "true"
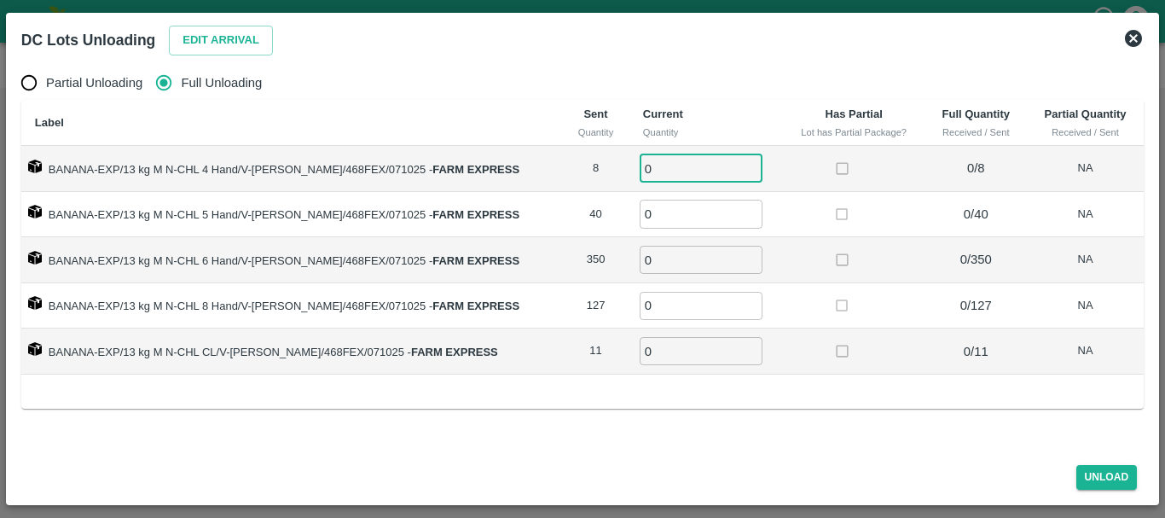
click at [645, 159] on input "0" at bounding box center [701, 168] width 123 height 28
type input "08"
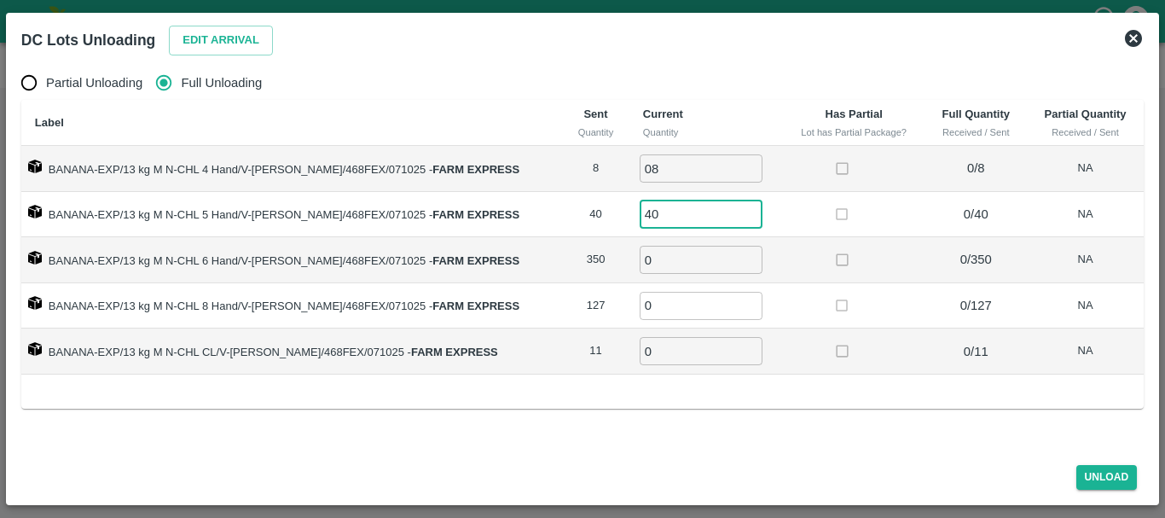
type input "40"
type input "350"
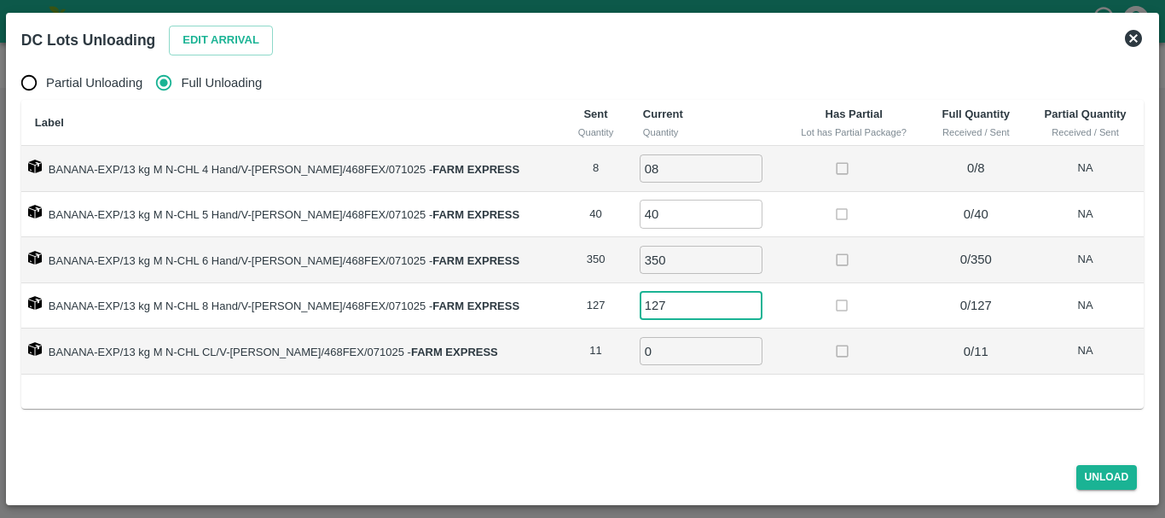
type input "127"
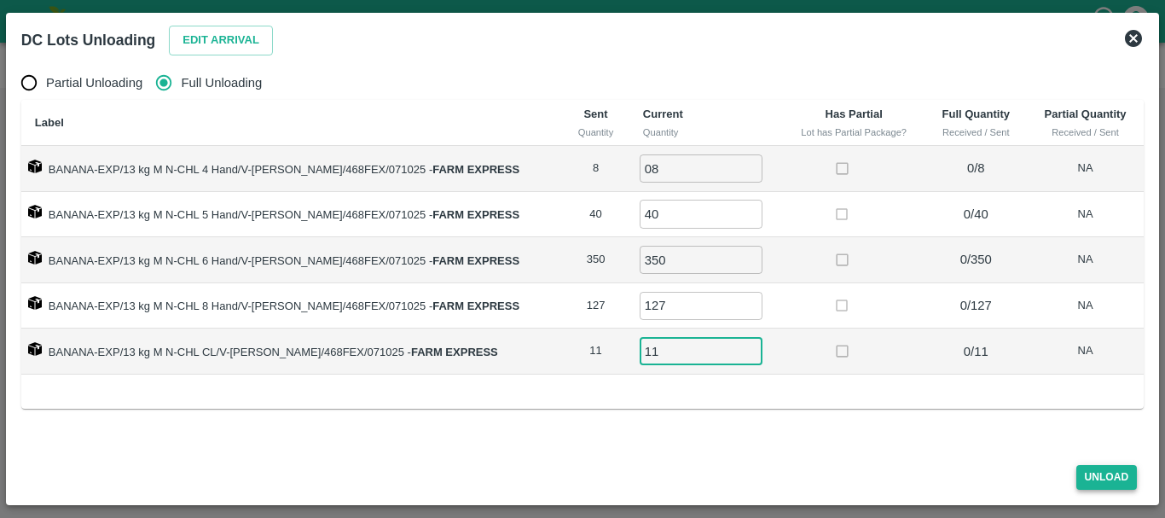
type input "11"
click at [1080, 476] on button "Unload" at bounding box center [1107, 477] width 61 height 25
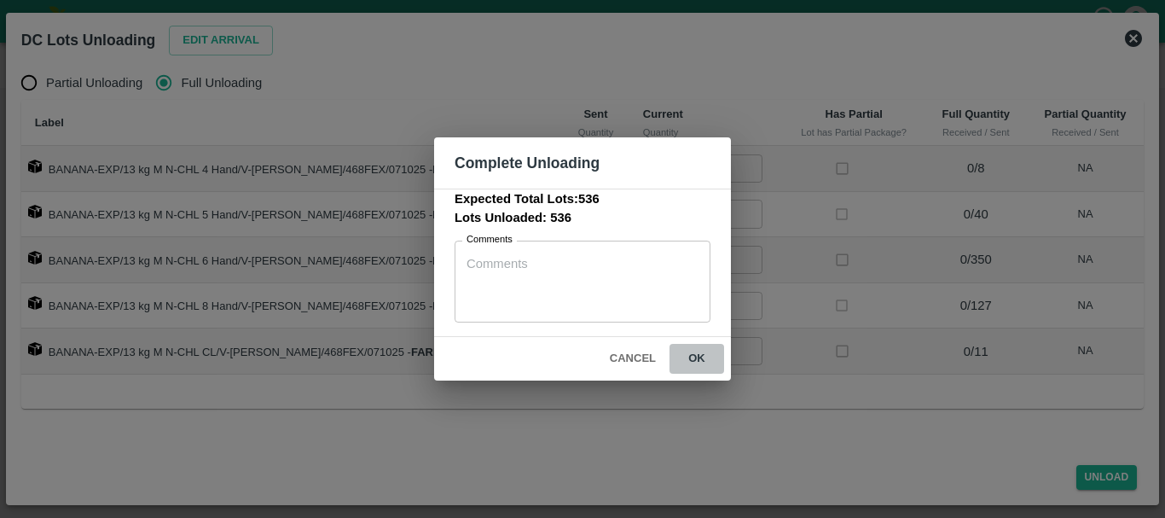
click at [690, 359] on button "ok" at bounding box center [697, 359] width 55 height 30
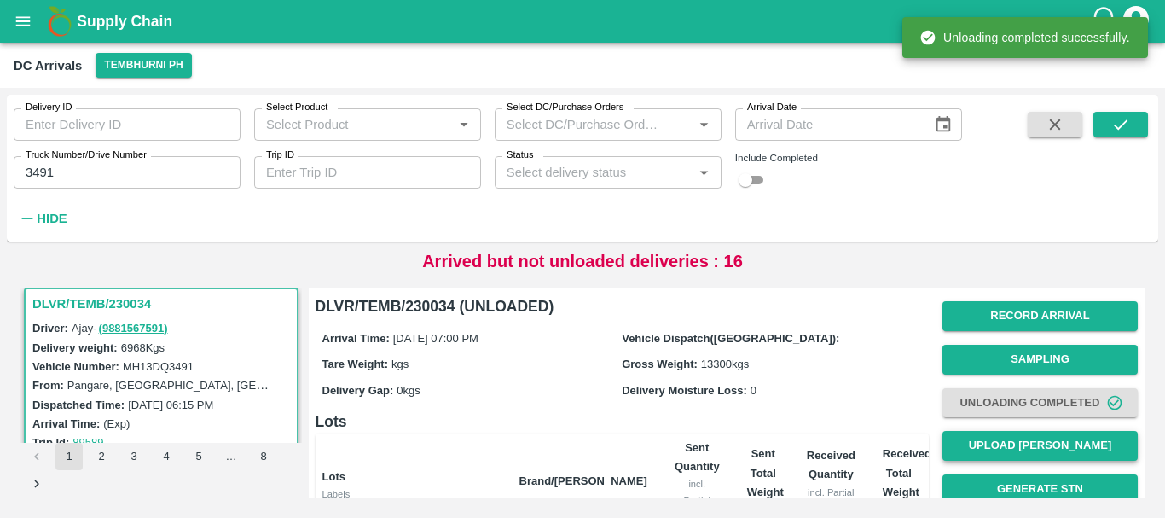
click at [1025, 443] on button "Upload [PERSON_NAME]" at bounding box center [1040, 446] width 195 height 30
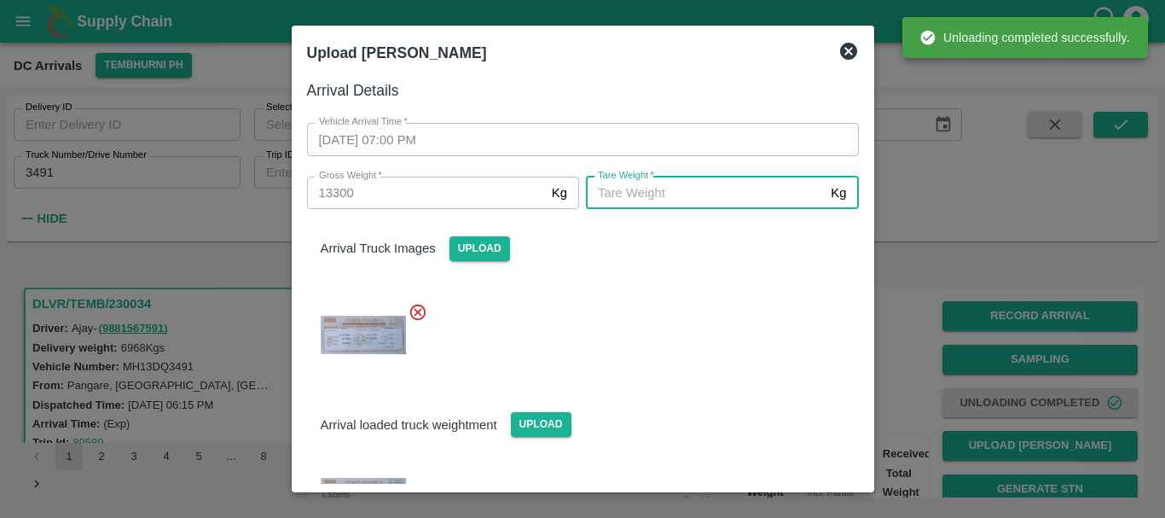
click at [699, 188] on input "[PERSON_NAME]   *" at bounding box center [705, 193] width 238 height 32
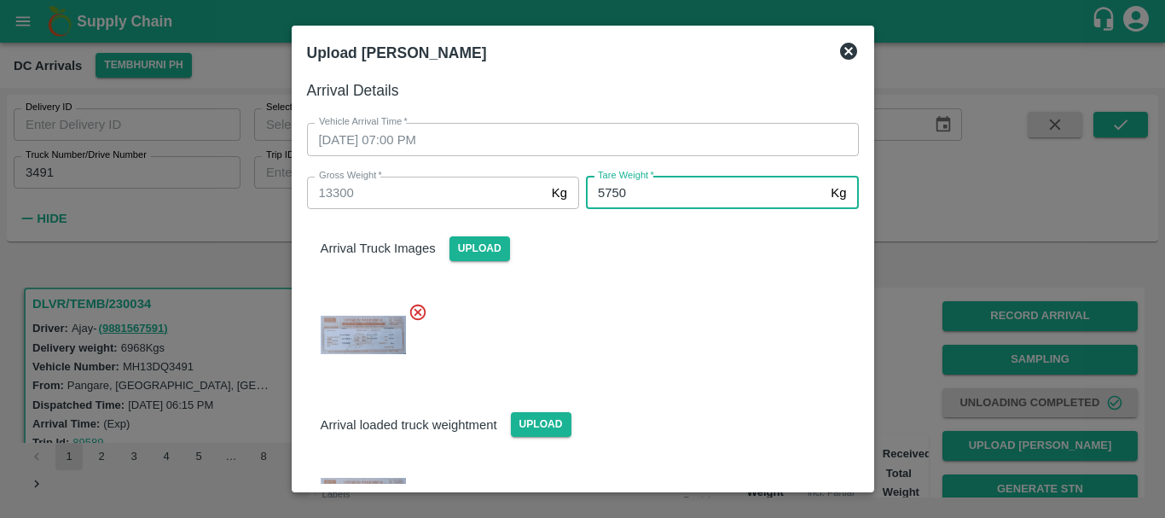
type input "5750"
click at [688, 341] on div at bounding box center [576, 329] width 566 height 83
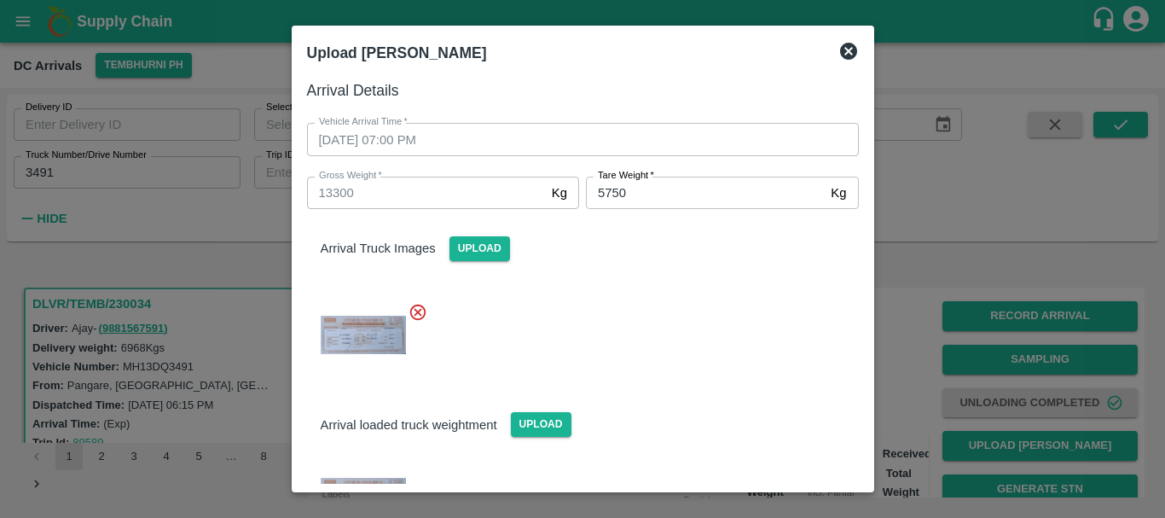
scroll to position [99, 0]
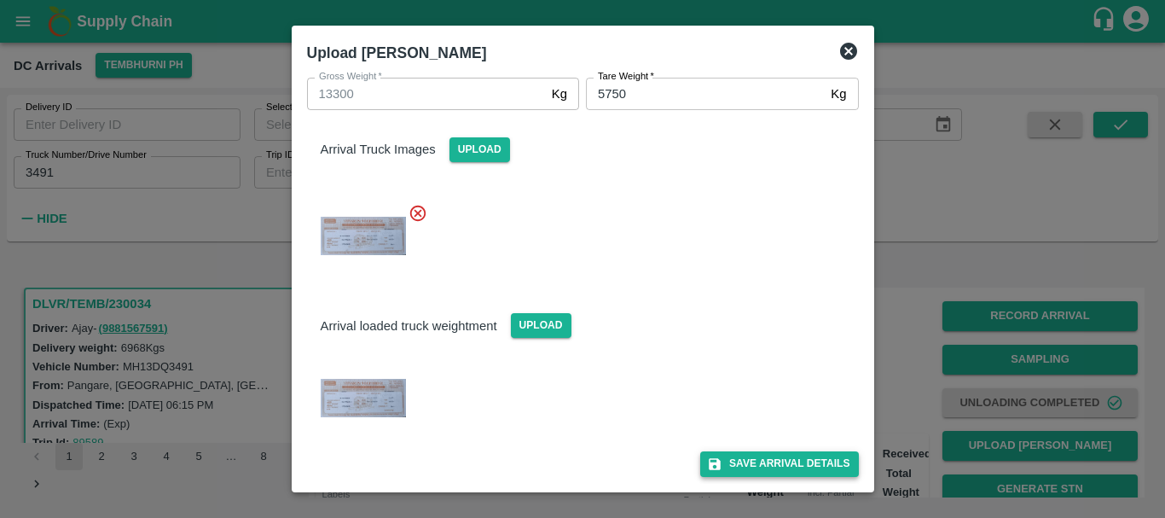
click at [738, 470] on button "Save Arrival Details" at bounding box center [779, 463] width 158 height 25
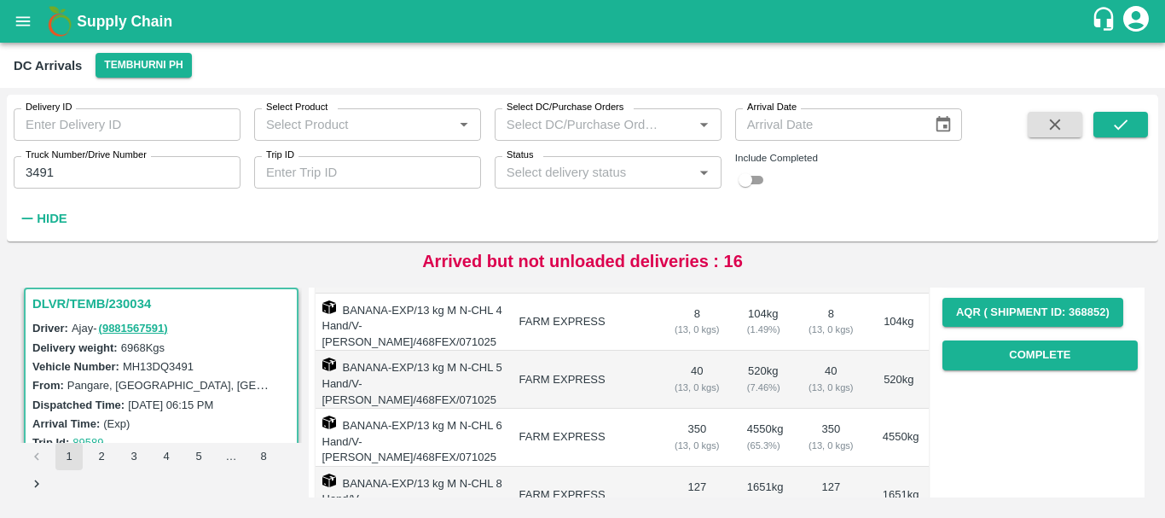
scroll to position [196, 0]
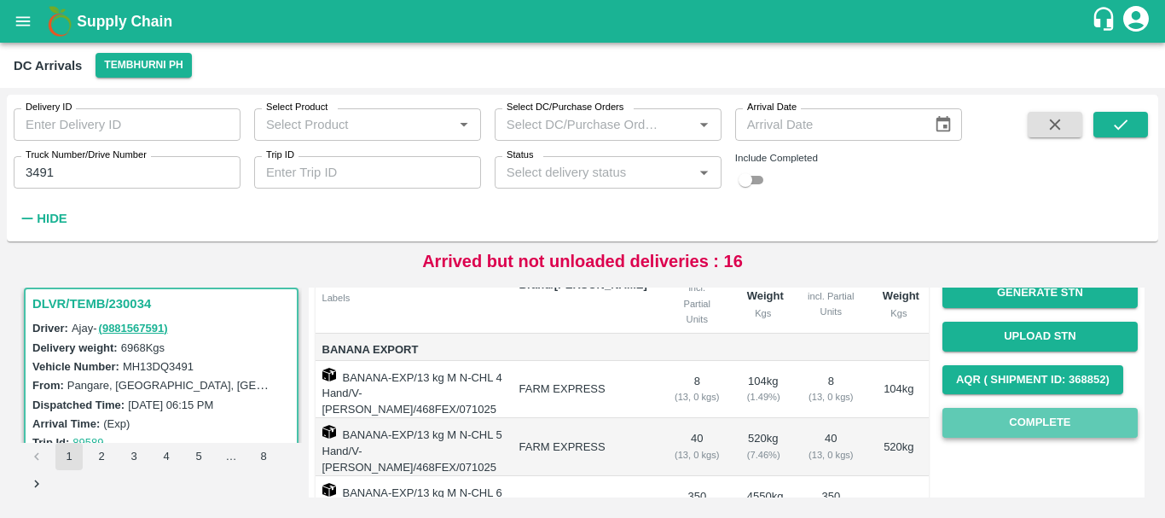
click at [1006, 415] on button "Complete" at bounding box center [1040, 423] width 195 height 30
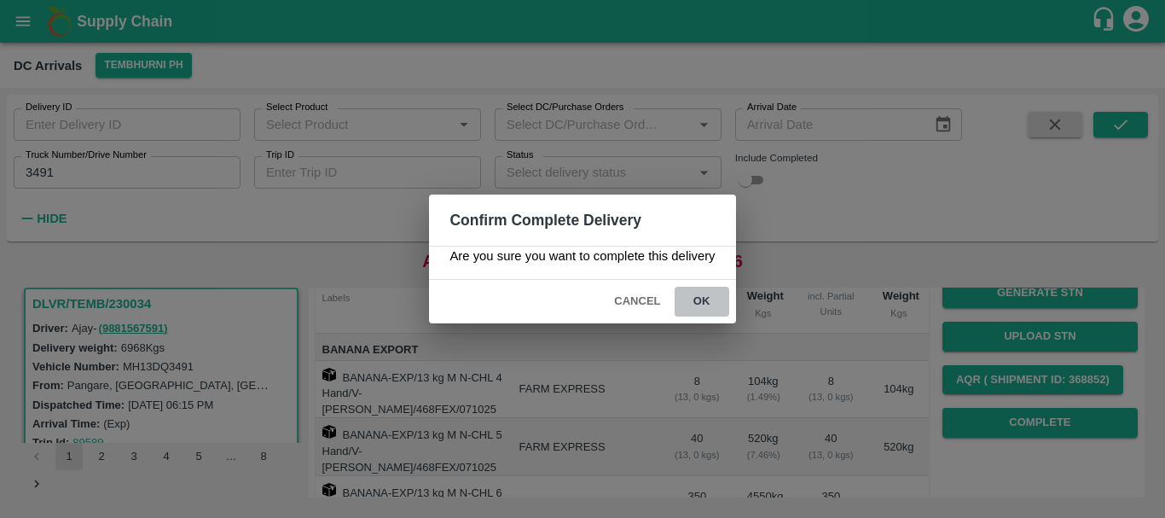
click at [697, 315] on button "ok" at bounding box center [702, 302] width 55 height 30
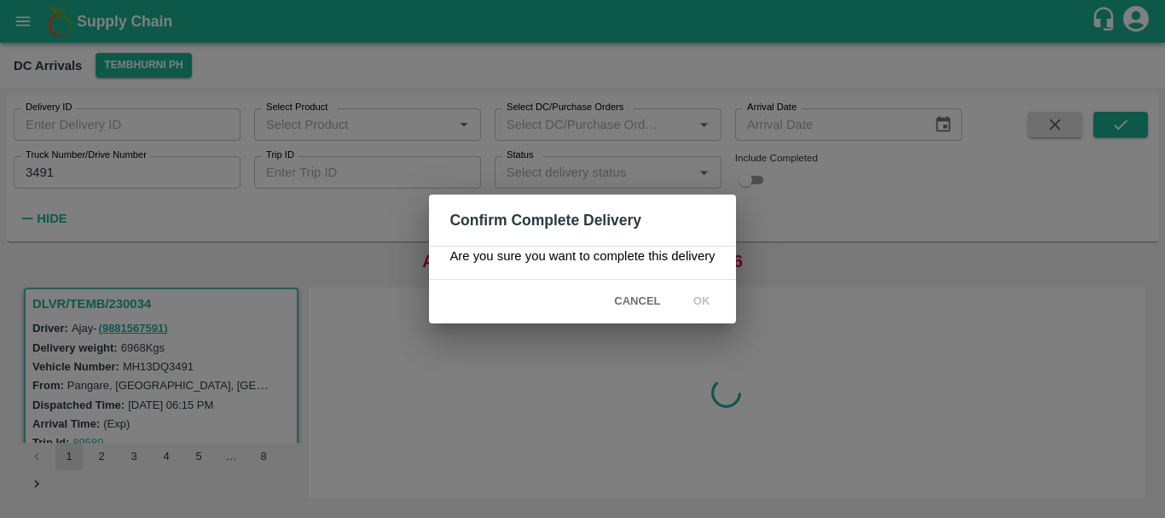
scroll to position [0, 0]
click at [697, 315] on span "ok" at bounding box center [702, 302] width 55 height 30
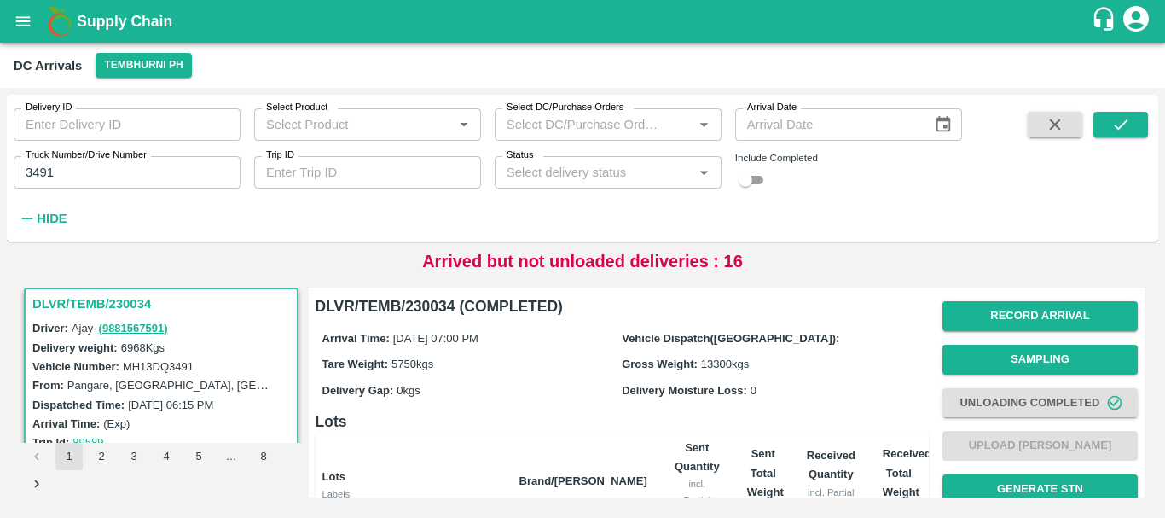
scroll to position [404, 0]
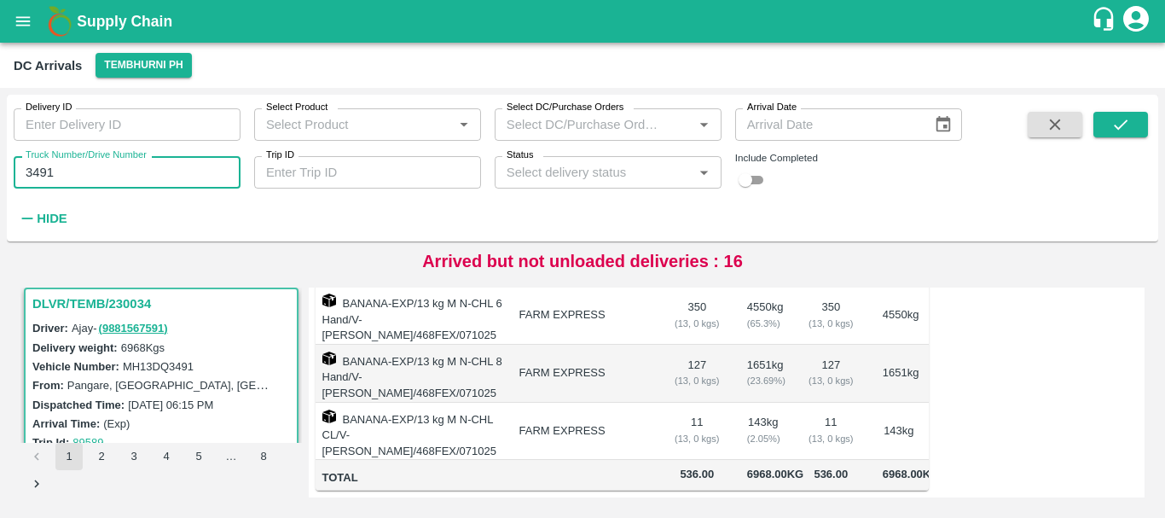
click at [102, 182] on input "3491" at bounding box center [127, 172] width 227 height 32
type input "3"
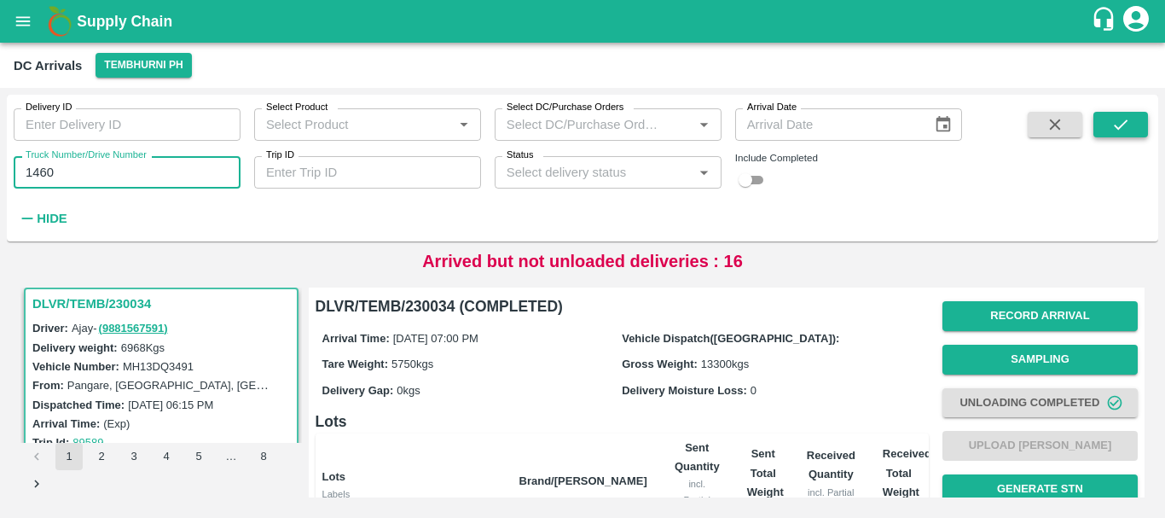
type input "1460"
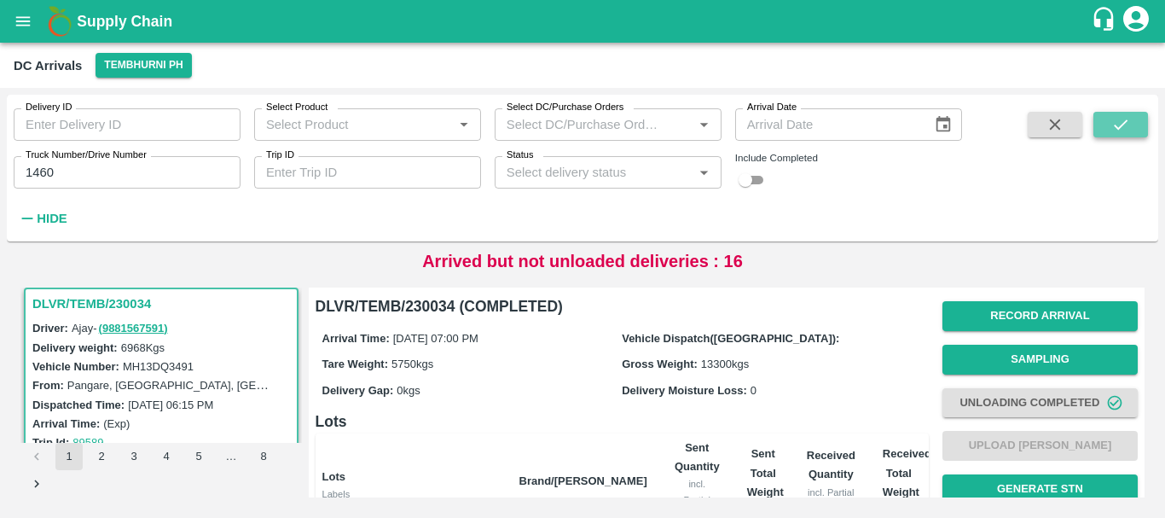
click at [1136, 120] on button "submit" at bounding box center [1121, 125] width 55 height 26
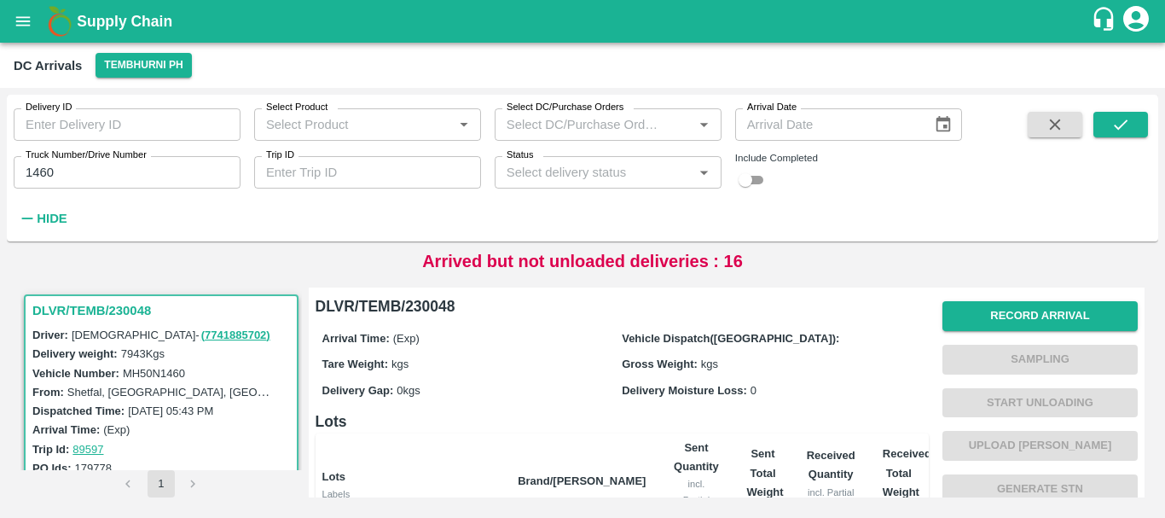
scroll to position [404, 0]
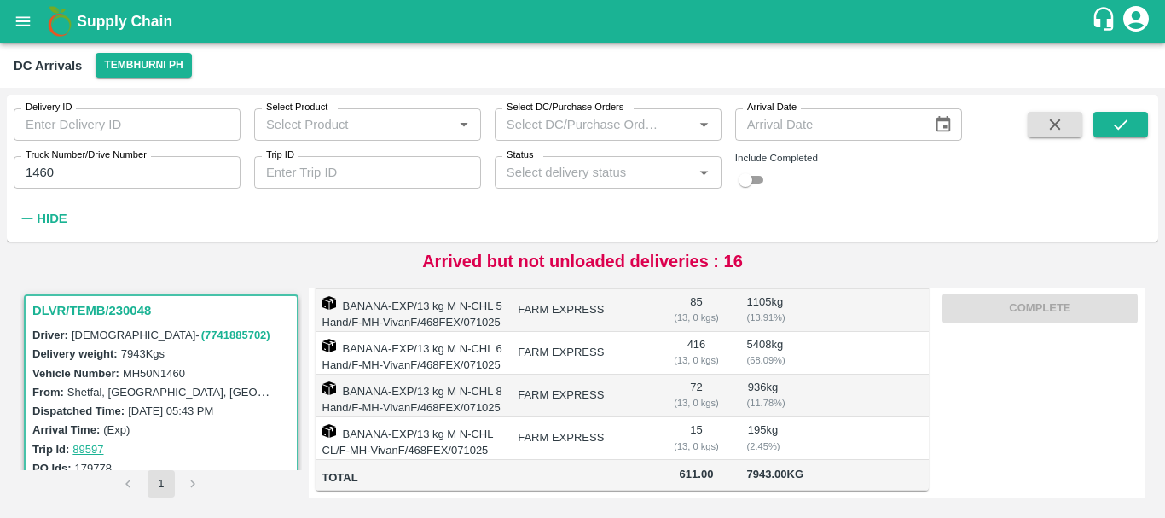
click at [638, 417] on td "FARM EXPRESS" at bounding box center [581, 438] width 155 height 43
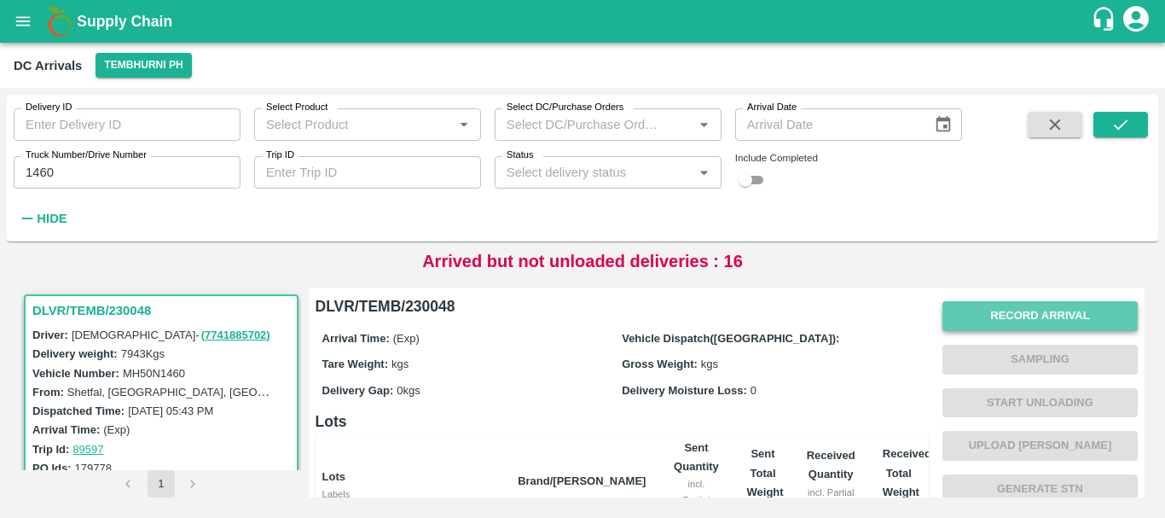
click at [997, 325] on button "Record Arrival" at bounding box center [1040, 316] width 195 height 30
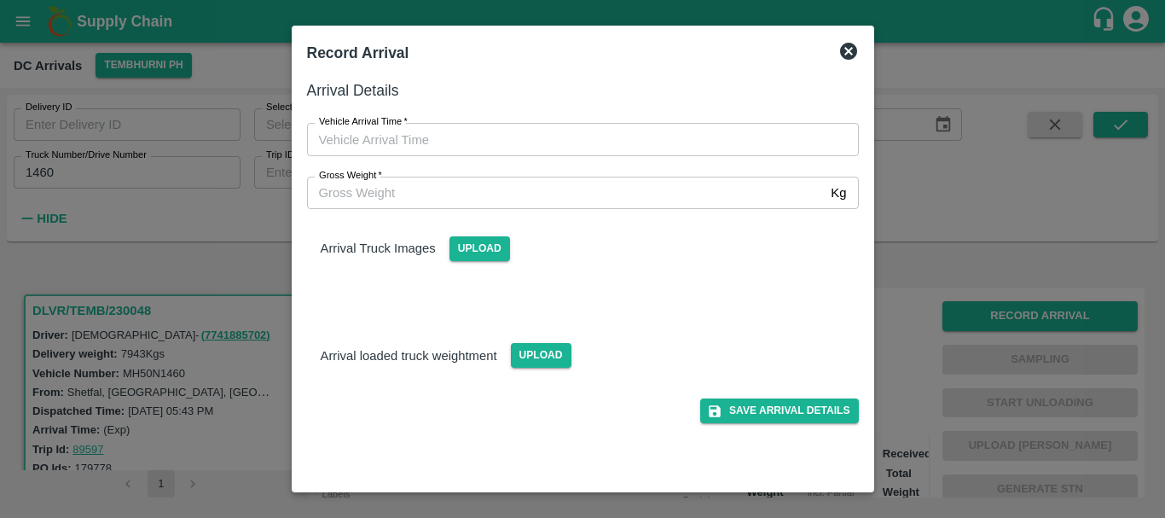
type input "DD/MM/YYYY hh:mm aa"
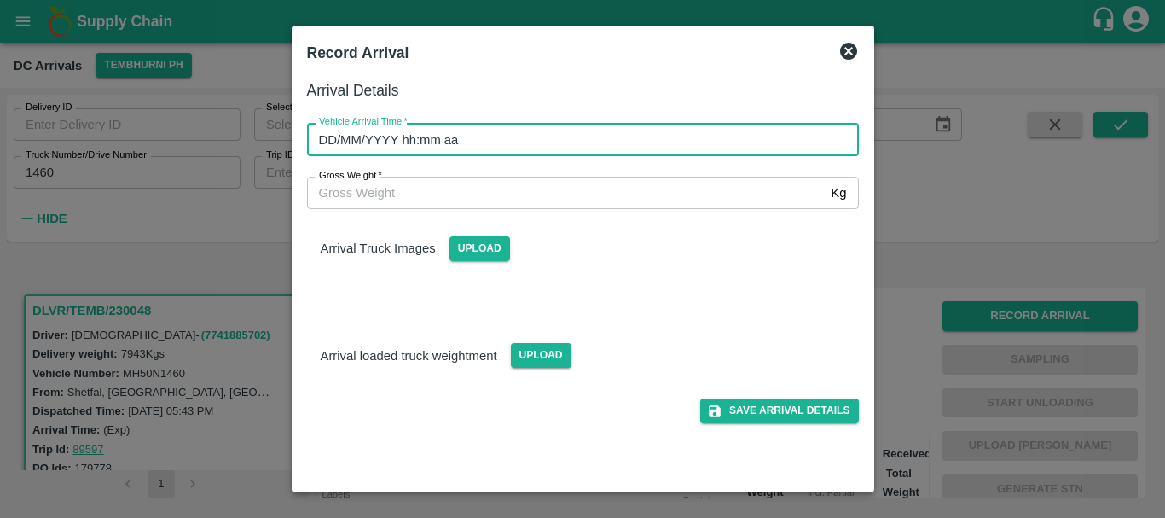
click at [709, 140] on input "DD/MM/YYYY hh:mm aa" at bounding box center [577, 139] width 540 height 32
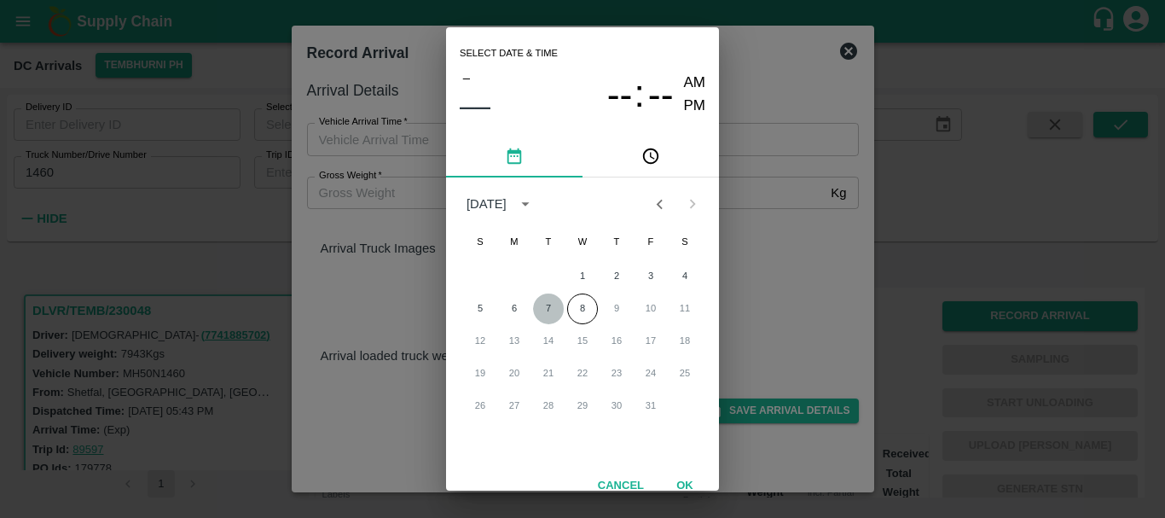
click at [552, 308] on button "7" at bounding box center [548, 308] width 31 height 31
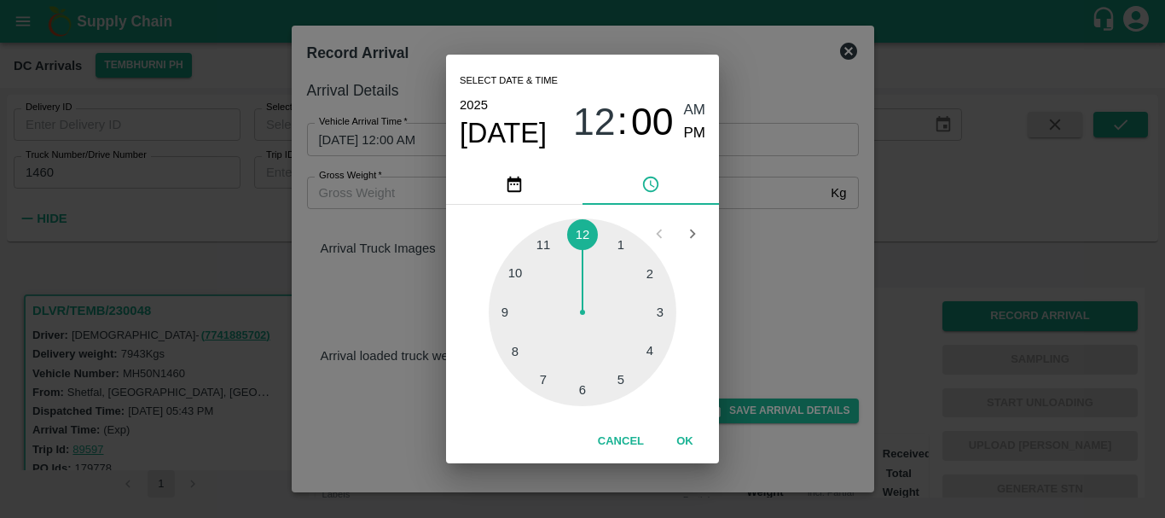
click at [555, 348] on div at bounding box center [583, 312] width 188 height 188
click at [537, 339] on div at bounding box center [583, 312] width 188 height 188
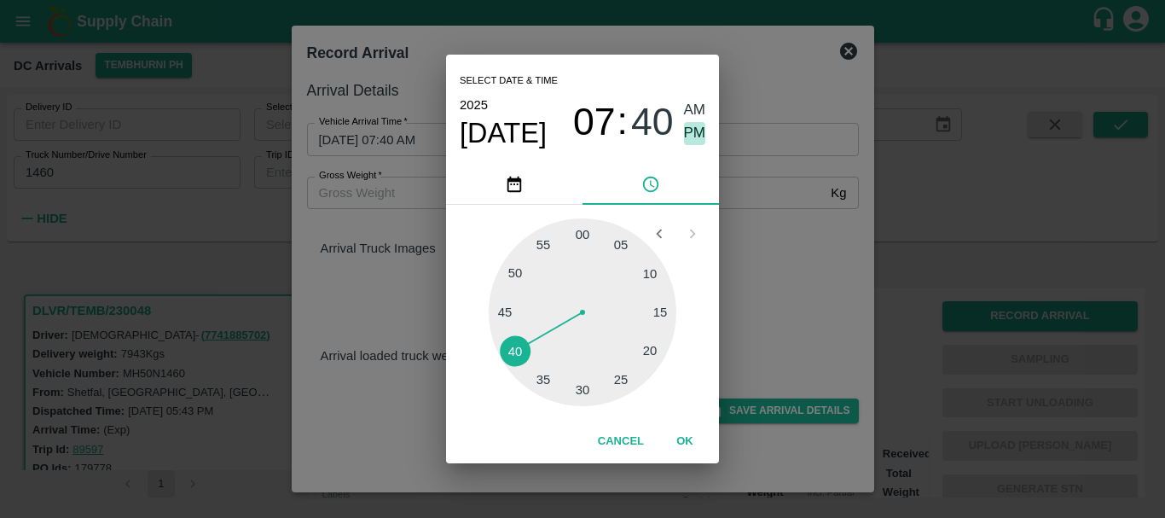
click at [705, 128] on span "PM" at bounding box center [695, 133] width 22 height 23
type input "[DATE] 07:40 PM"
click at [799, 256] on div "Select date & time [DATE] 07 : 40 AM PM 05 10 15 20 25 30 35 40 45 50 55 00 Can…" at bounding box center [582, 259] width 1165 height 518
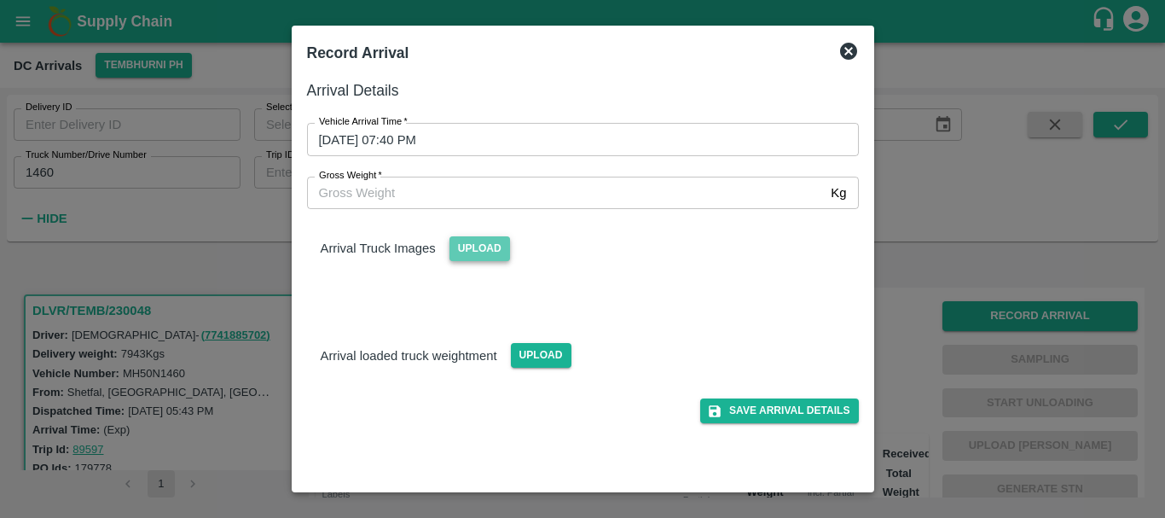
click at [462, 253] on span "Upload" at bounding box center [480, 248] width 61 height 25
click at [0, 0] on input "Upload" at bounding box center [0, 0] width 0 height 0
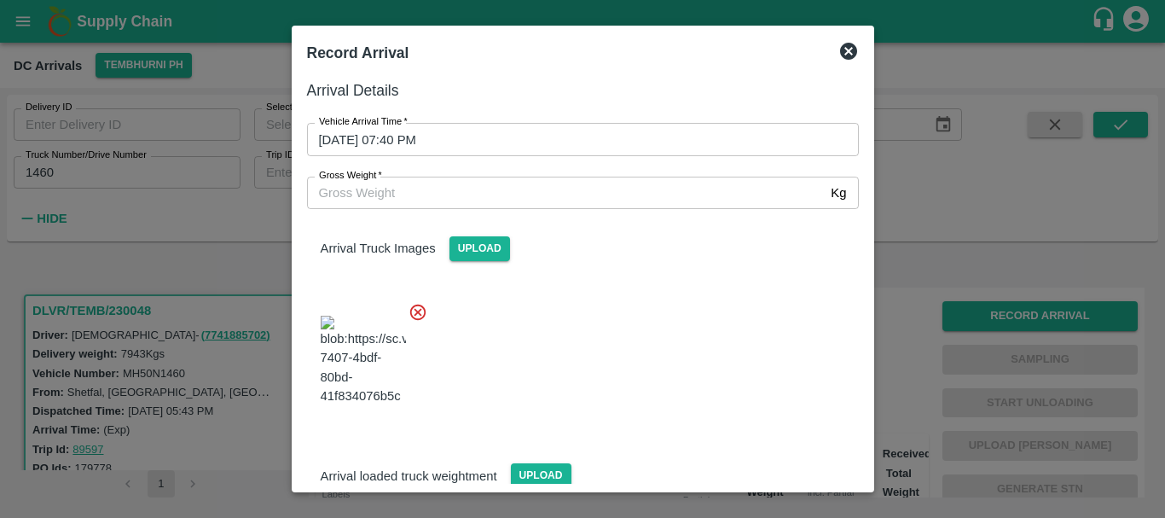
scroll to position [22, 0]
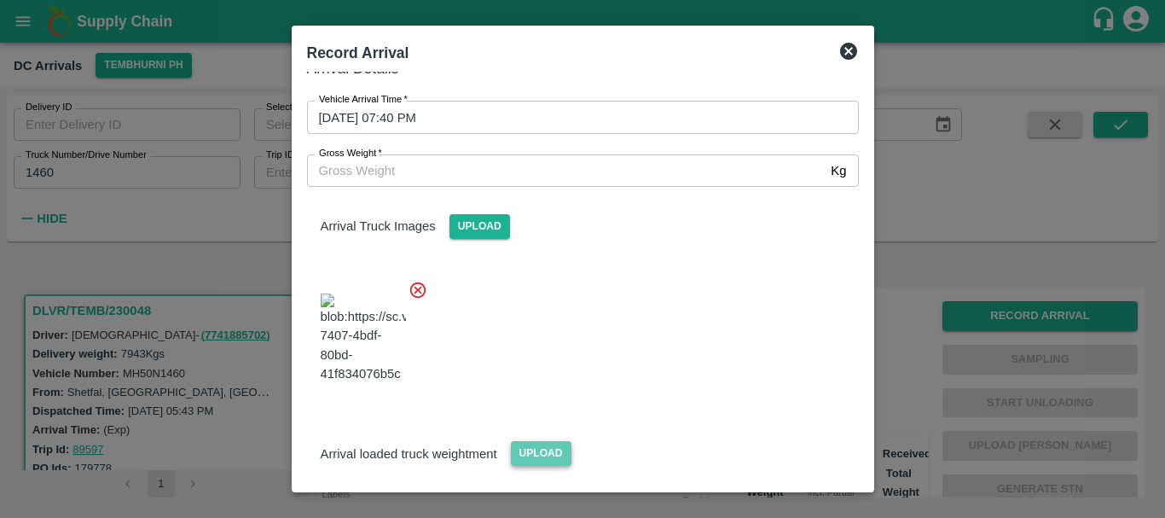
click at [547, 441] on span "Upload" at bounding box center [541, 453] width 61 height 25
click at [0, 0] on input "Upload" at bounding box center [0, 0] width 0 height 0
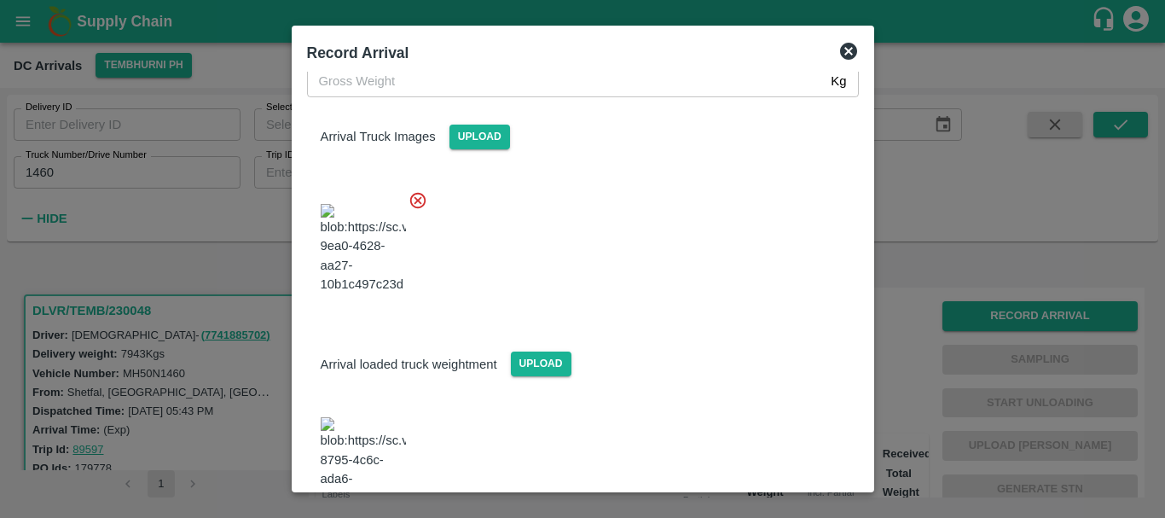
click at [386, 417] on img at bounding box center [363, 462] width 85 height 90
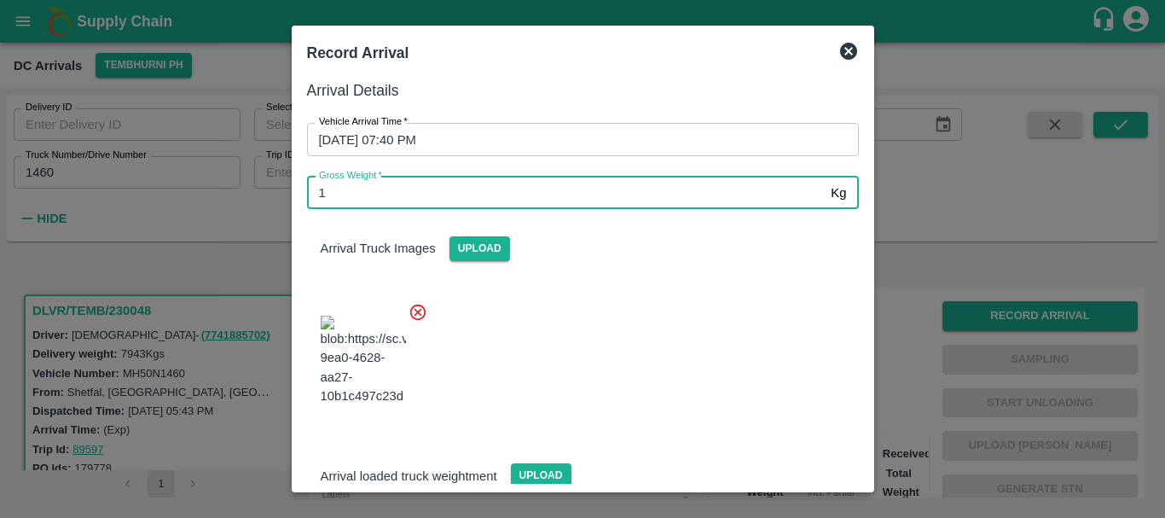
click at [385, 187] on input "1" at bounding box center [566, 193] width 518 height 32
type input "14090"
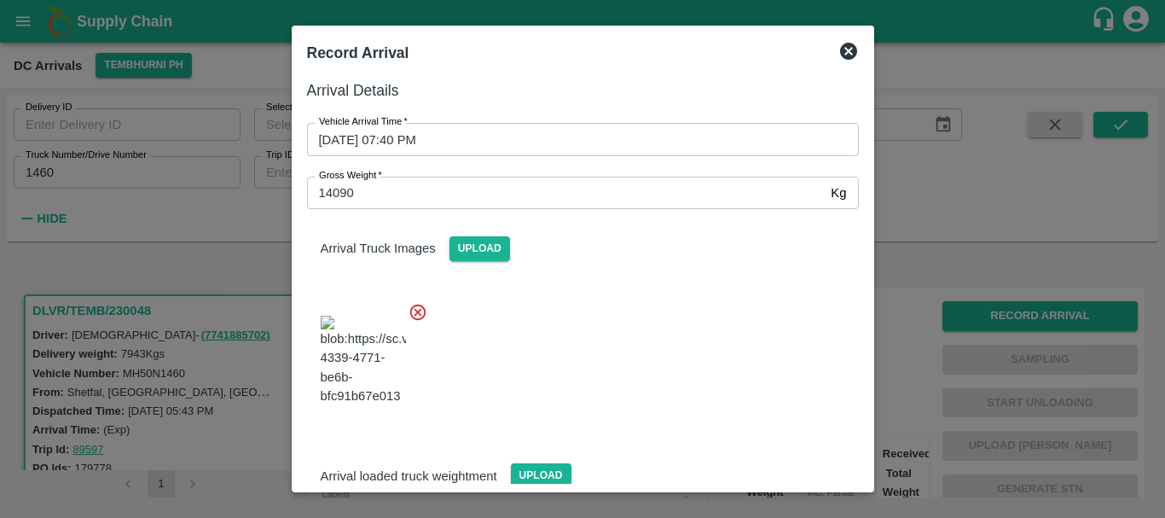
click at [670, 326] on div at bounding box center [576, 355] width 566 height 134
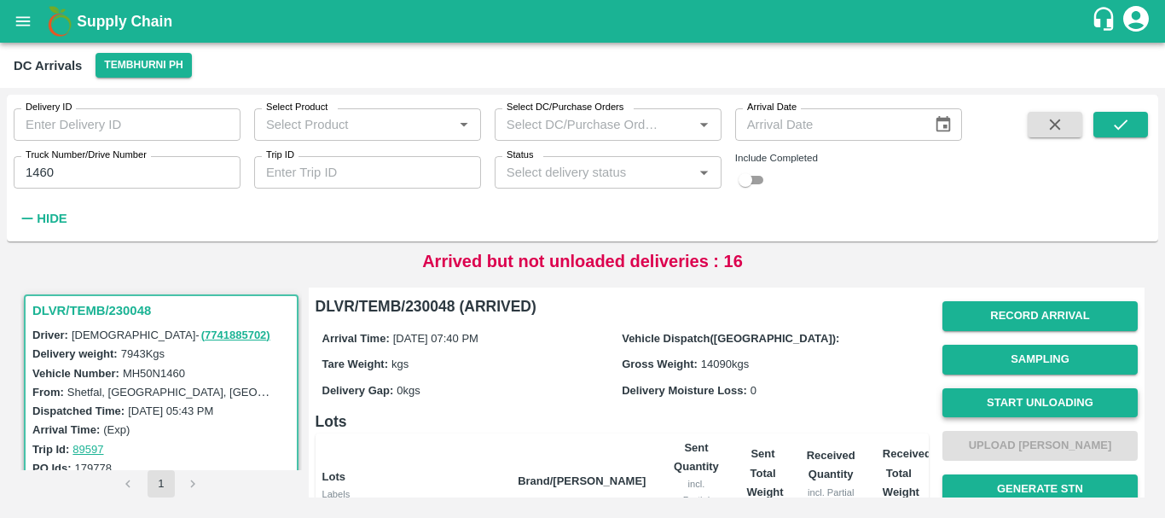
click at [971, 403] on button "Start Unloading" at bounding box center [1040, 403] width 195 height 30
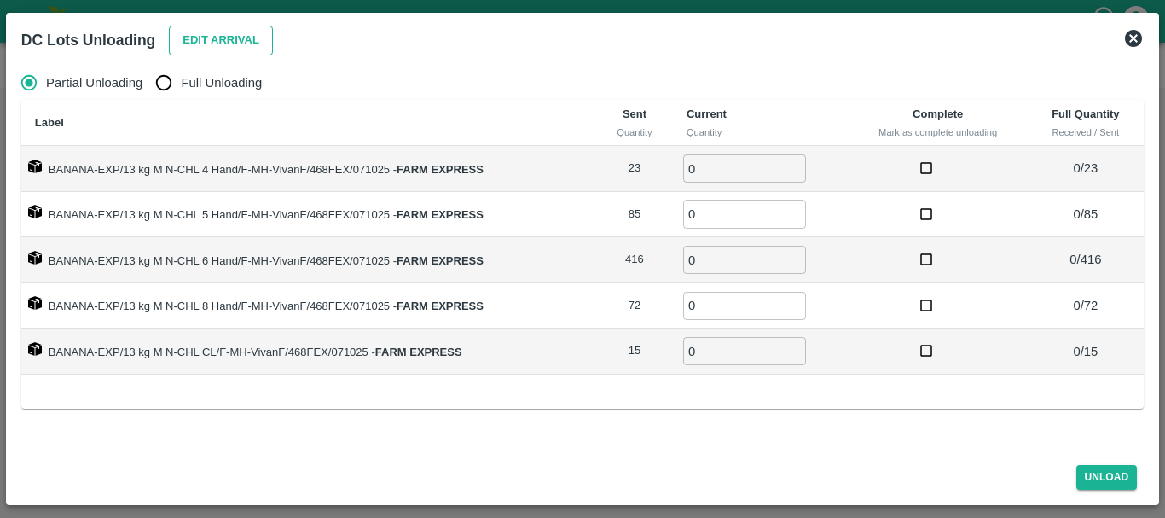
click at [187, 49] on button "Edit Arrival" at bounding box center [221, 41] width 104 height 30
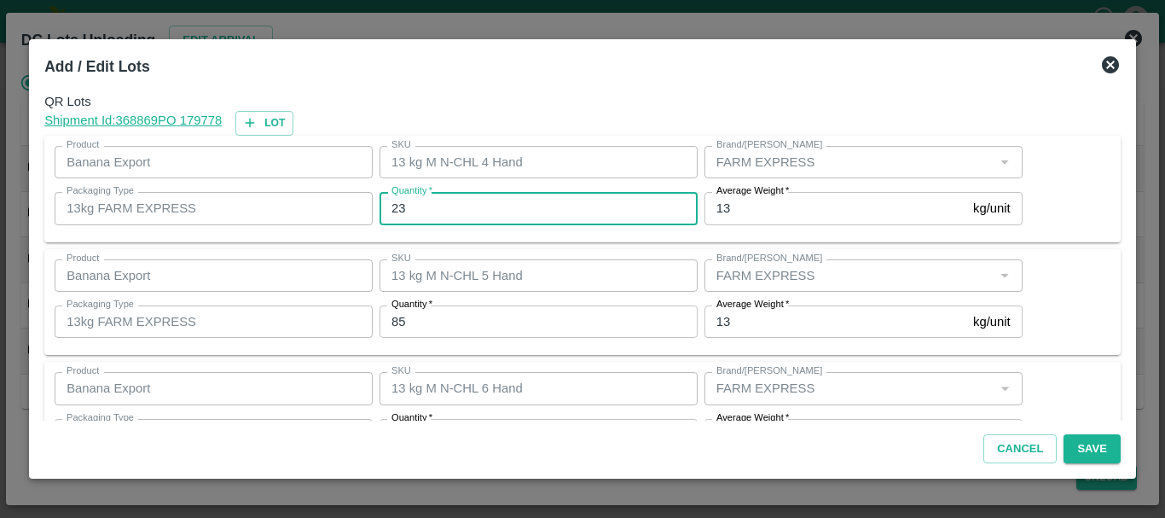
click at [427, 206] on input "23" at bounding box center [539, 208] width 318 height 32
type input "2"
type input "10"
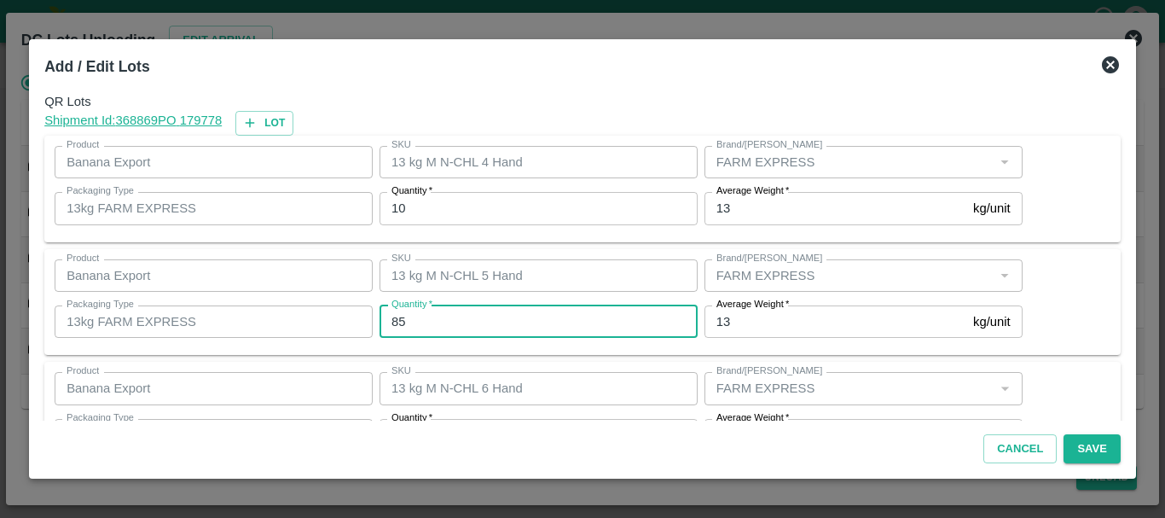
click at [603, 338] on input "85" at bounding box center [539, 321] width 318 height 32
type input "82"
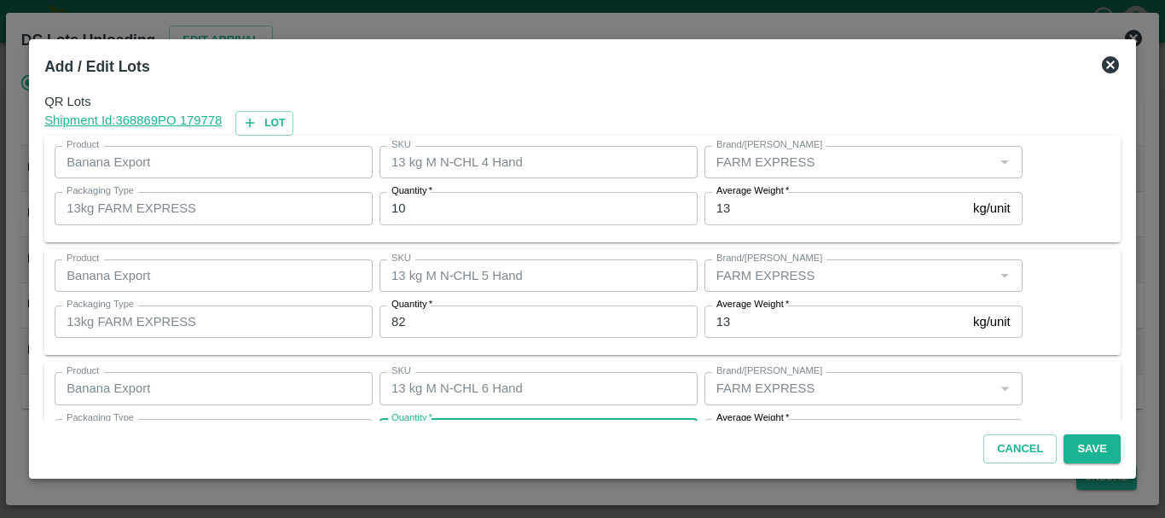
scroll to position [31, 0]
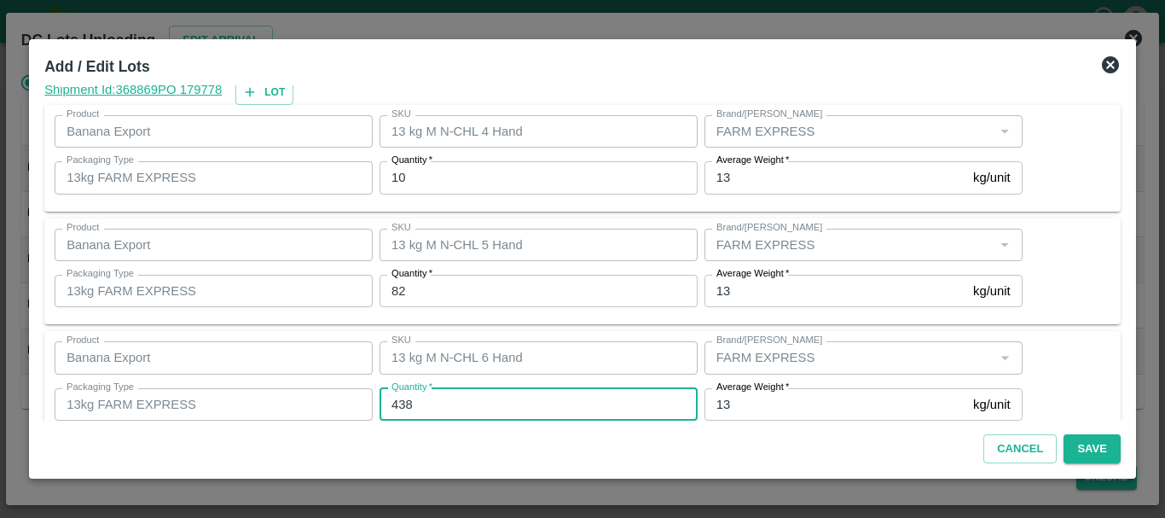
type input "438"
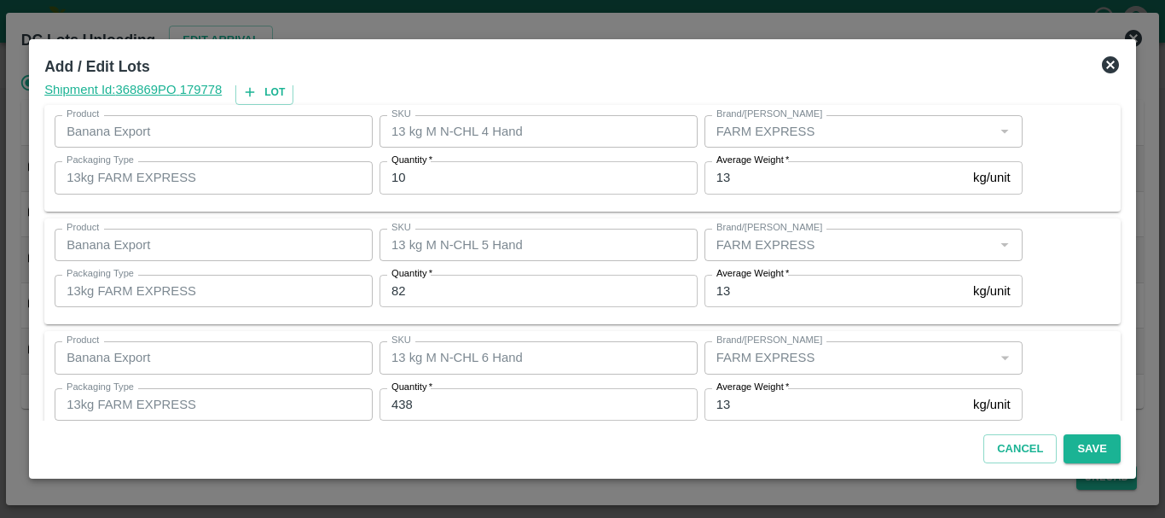
scroll to position [288, 0]
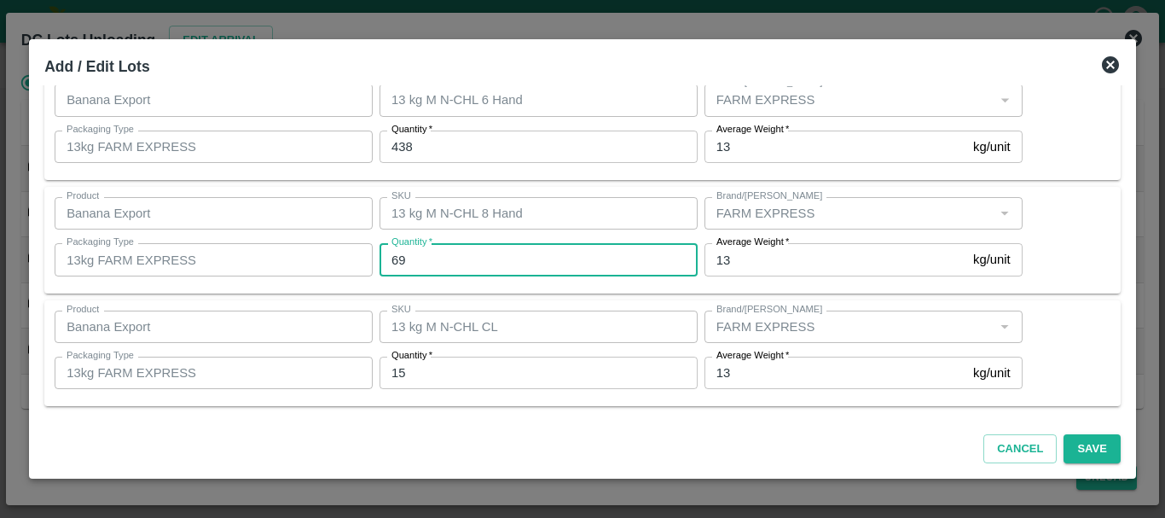
type input "69"
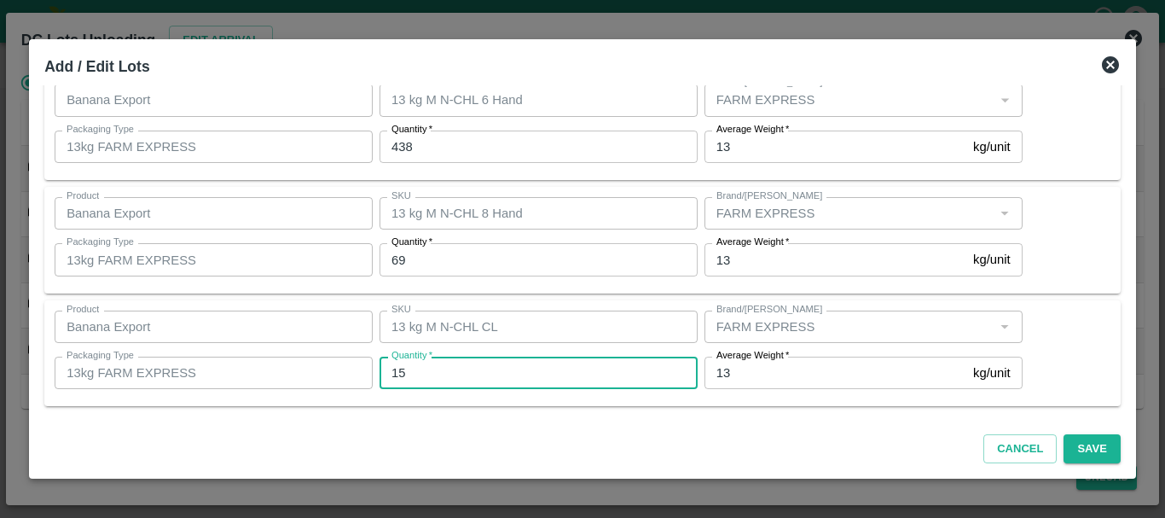
click at [438, 369] on input "15" at bounding box center [539, 373] width 318 height 32
type input "1"
type input "12"
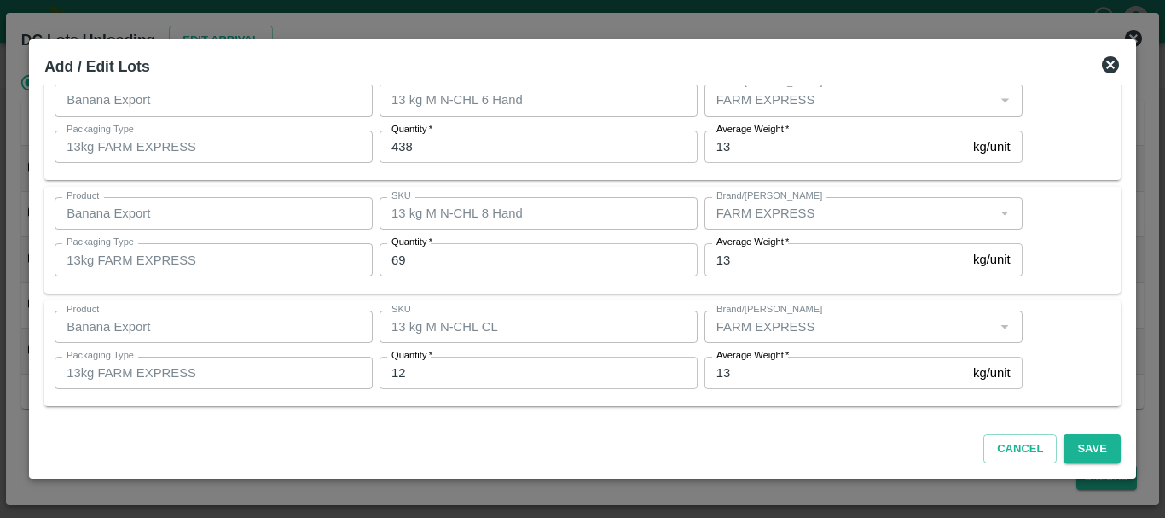
scroll to position [288, 0]
click at [1093, 455] on button "Save" at bounding box center [1092, 449] width 56 height 30
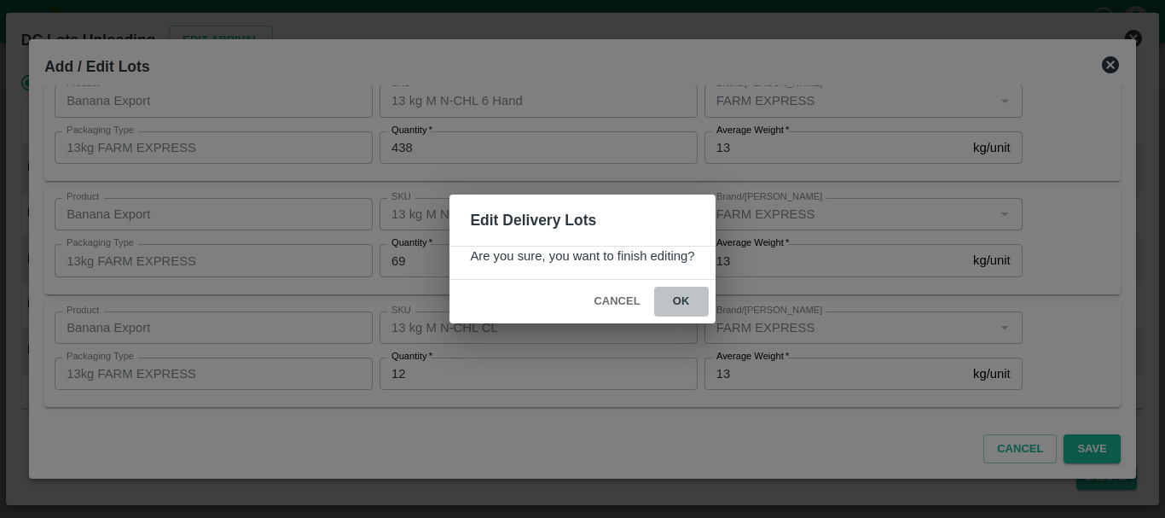
click at [688, 299] on button "ok" at bounding box center [681, 302] width 55 height 30
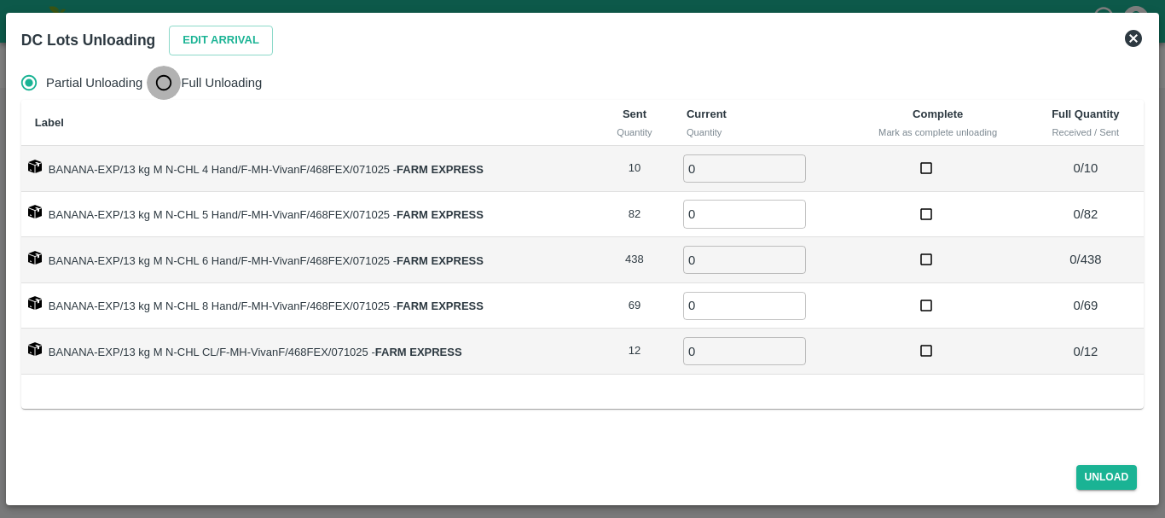
click at [170, 84] on input "Full Unloading" at bounding box center [164, 83] width 34 height 34
radio input "true"
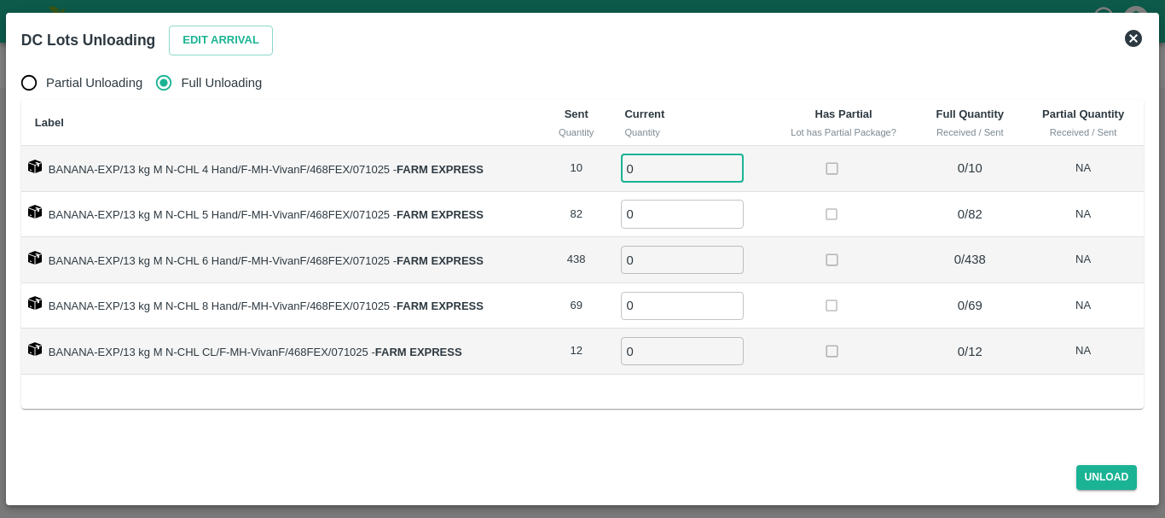
click at [654, 162] on input "0" at bounding box center [682, 168] width 123 height 28
type input "010"
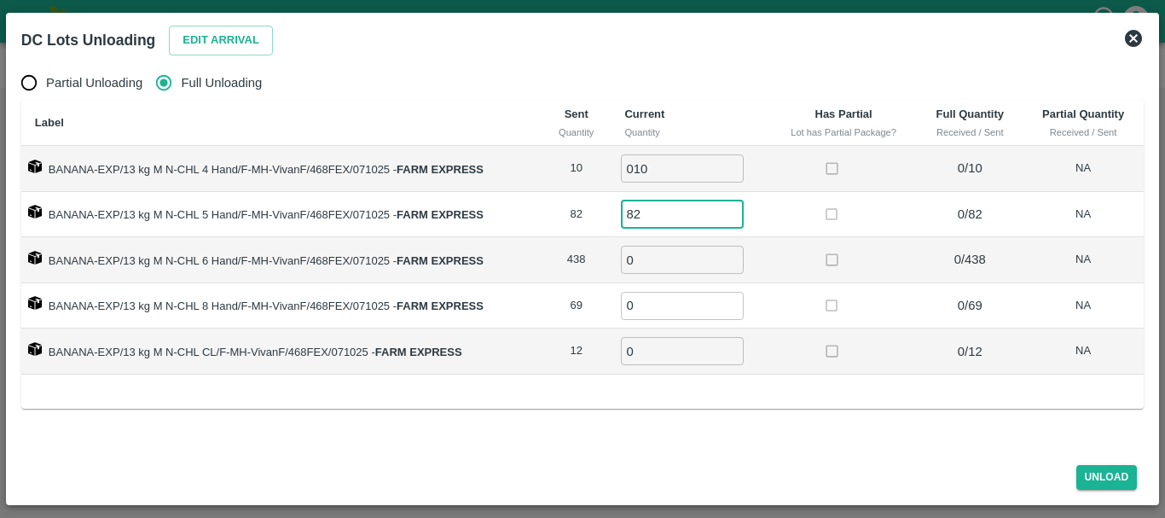
type input "82"
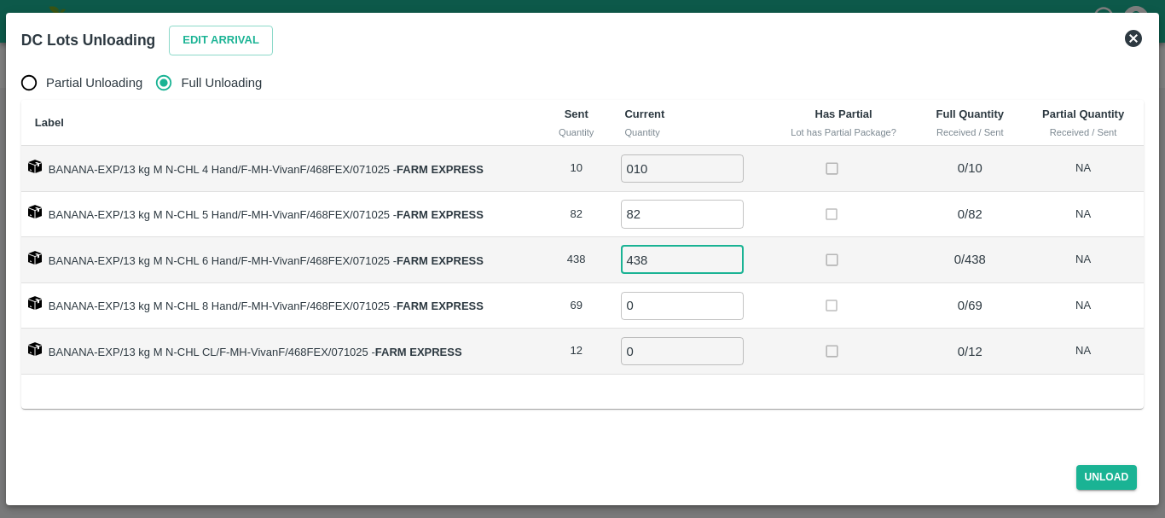
type input "438"
type input "69"
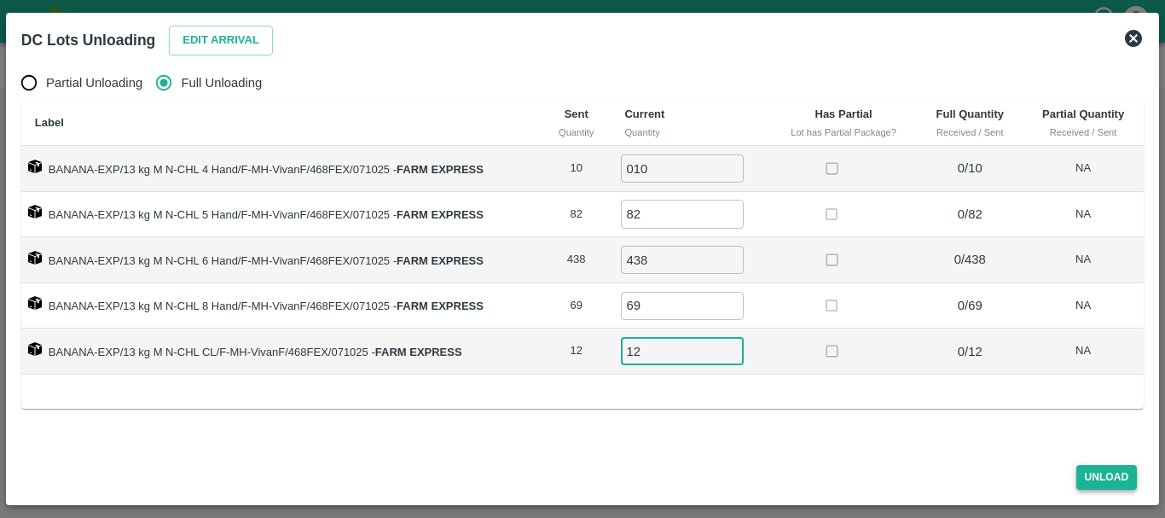
type input "12"
click at [1094, 474] on button "Unload" at bounding box center [1107, 477] width 61 height 25
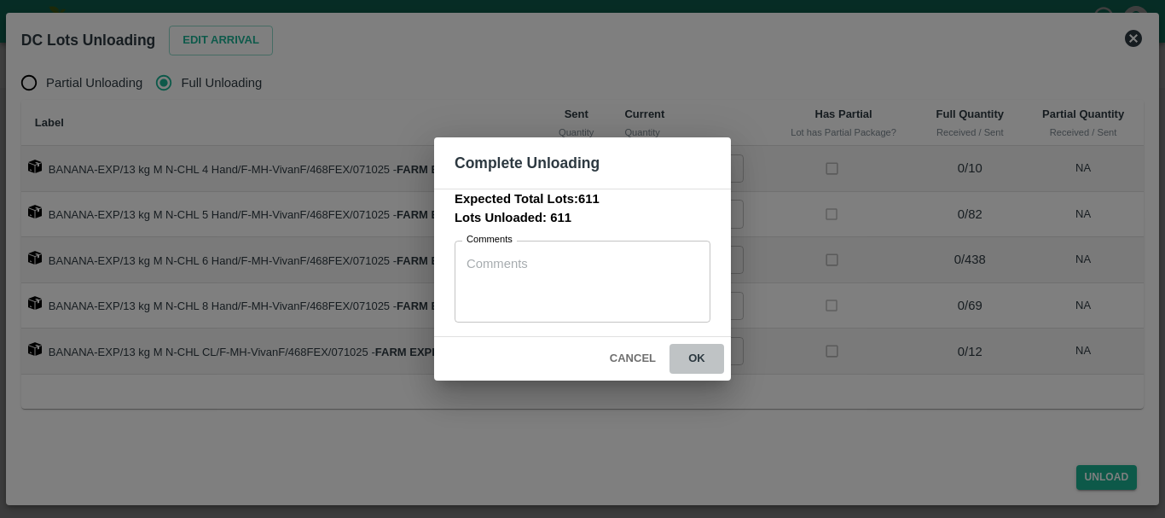
click at [693, 348] on button "ok" at bounding box center [697, 359] width 55 height 30
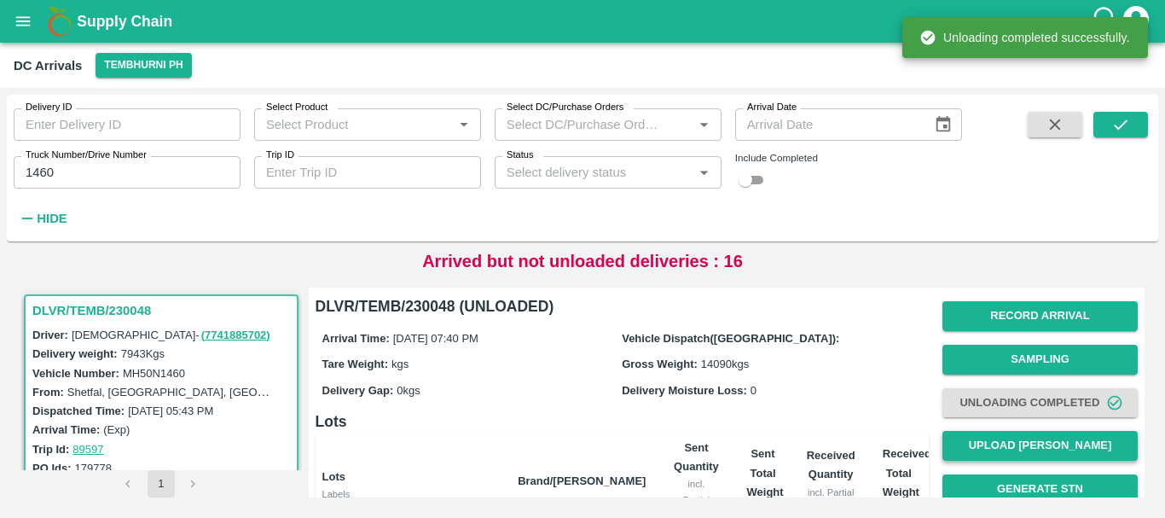
click at [971, 440] on button "Upload [PERSON_NAME]" at bounding box center [1040, 446] width 195 height 30
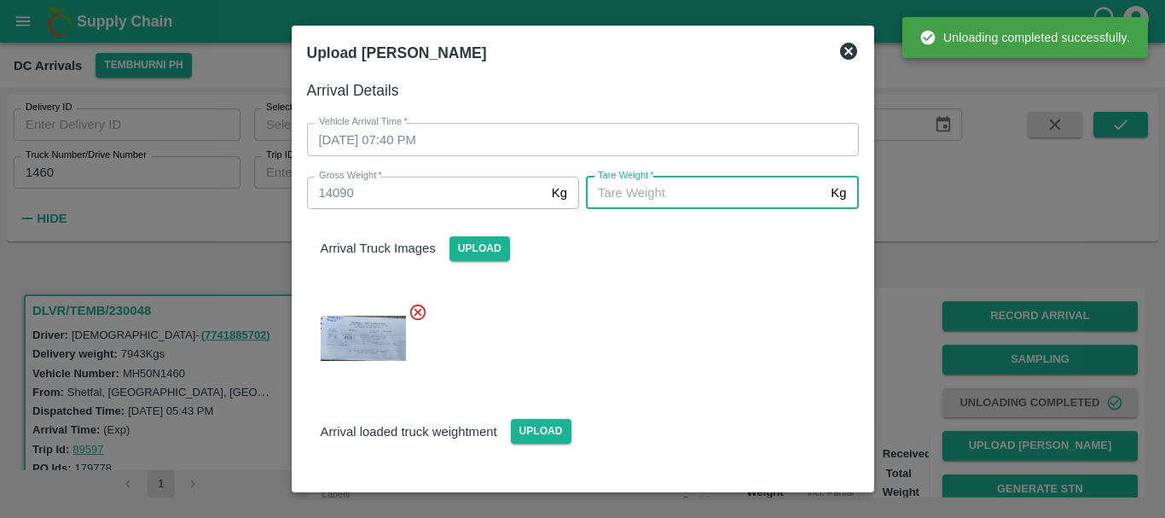
click at [673, 189] on input "[PERSON_NAME]   *" at bounding box center [705, 193] width 238 height 32
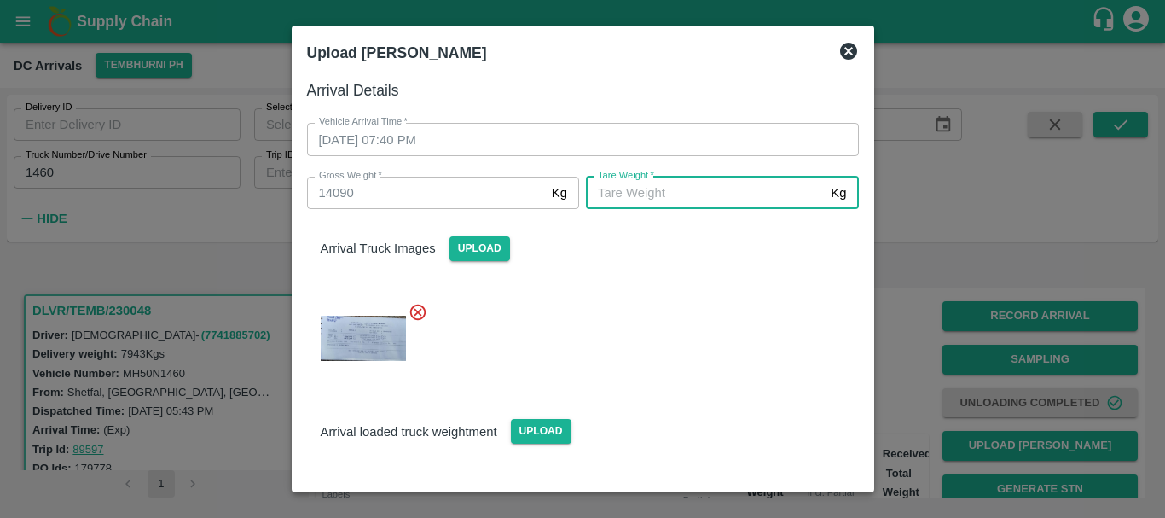
scroll to position [112, 0]
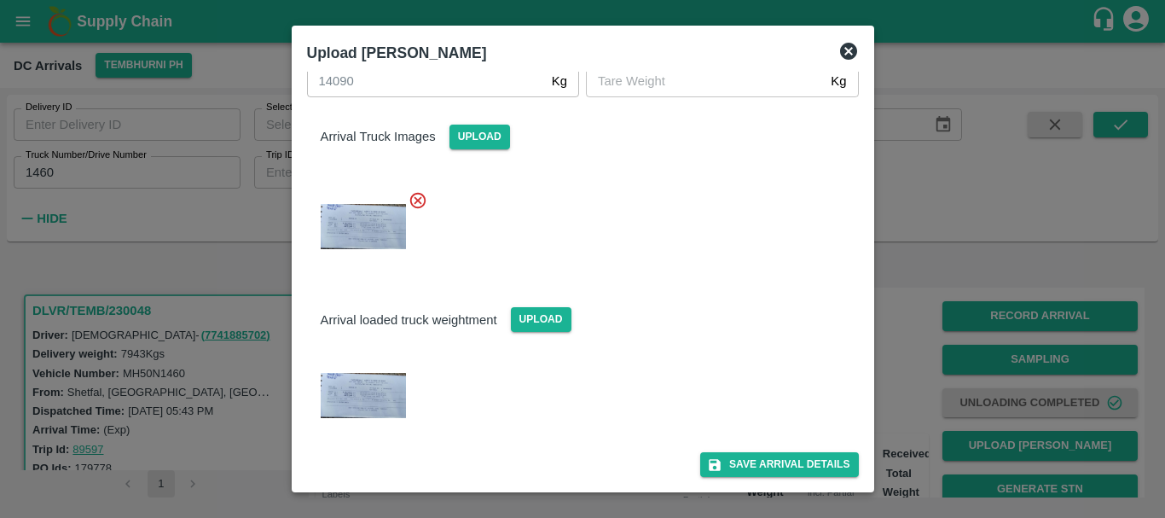
click at [355, 398] on img at bounding box center [363, 395] width 85 height 45
click at [636, 86] on input "[PERSON_NAME]   *" at bounding box center [705, 81] width 238 height 32
type input "5570"
click at [717, 264] on div at bounding box center [576, 222] width 566 height 90
click at [731, 453] on button "Save Arrival Details" at bounding box center [779, 464] width 158 height 25
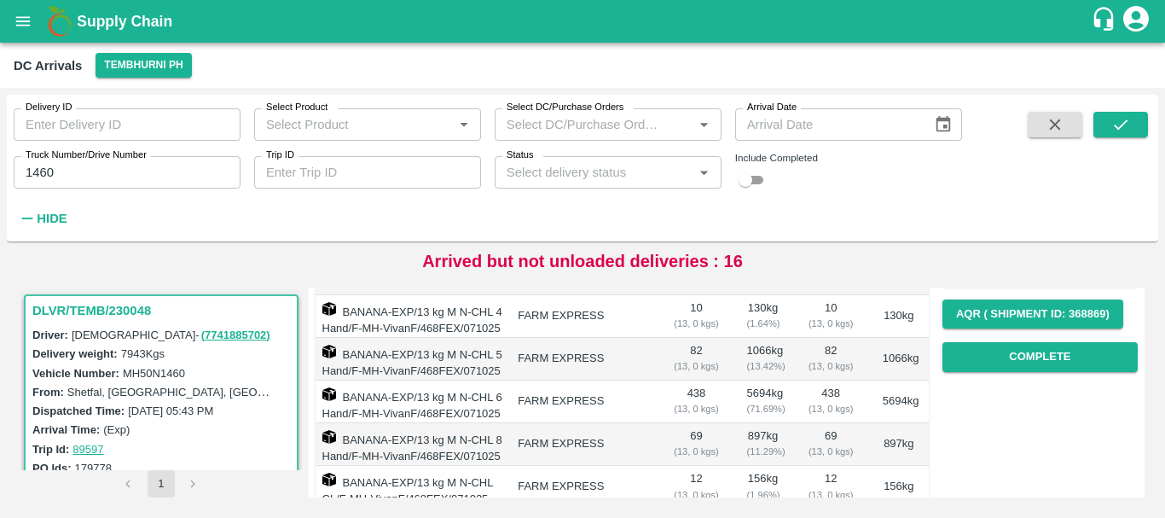
scroll to position [260, 0]
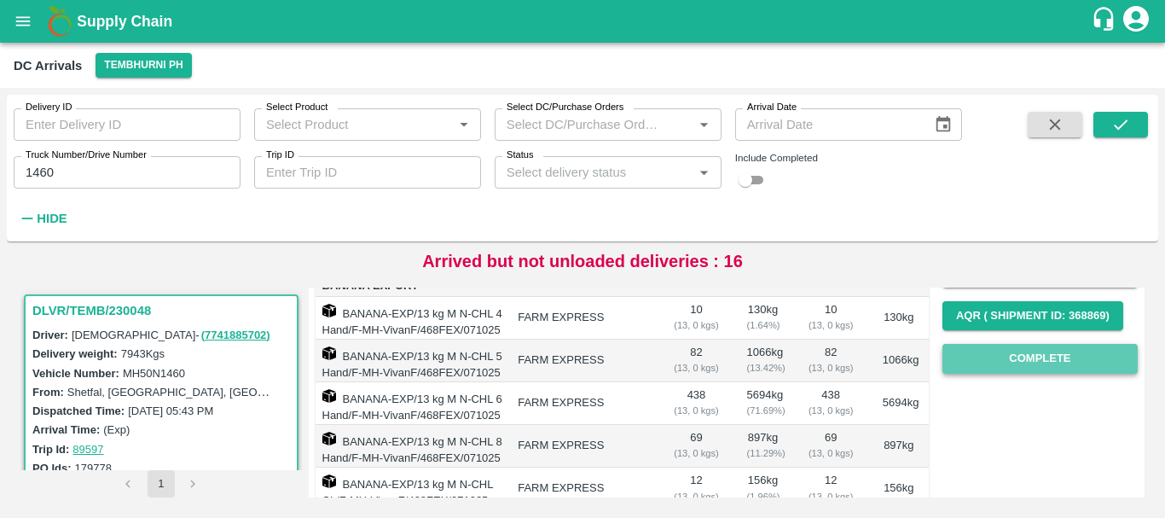
click at [1020, 365] on button "Complete" at bounding box center [1040, 359] width 195 height 30
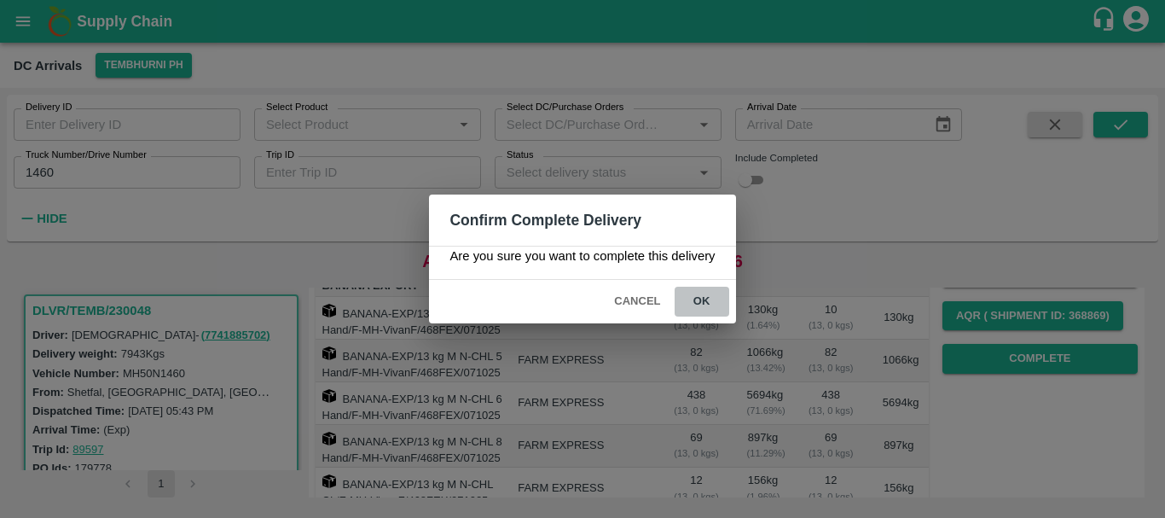
click at [710, 306] on button "ok" at bounding box center [702, 302] width 55 height 30
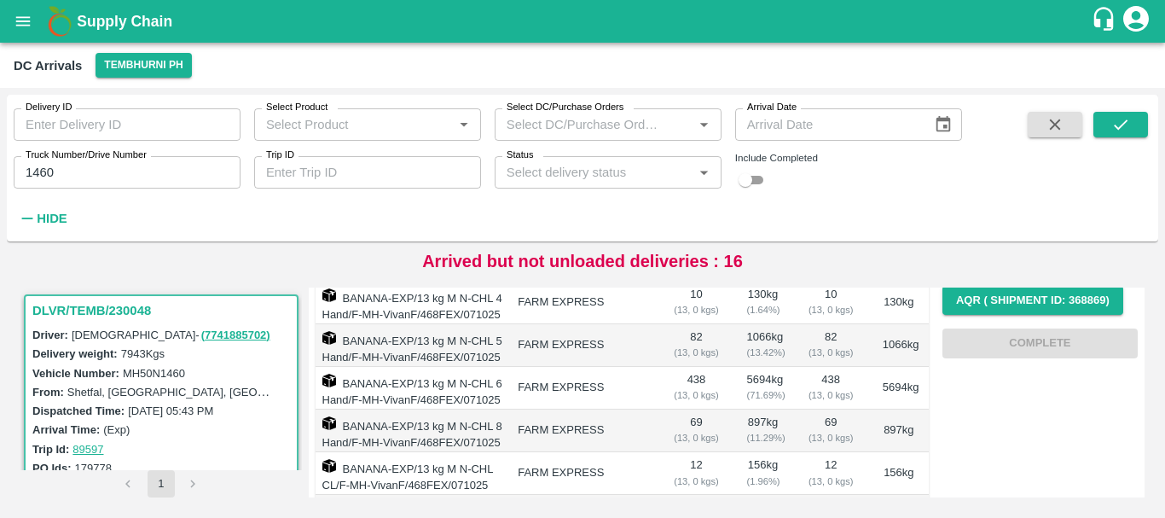
scroll to position [0, 0]
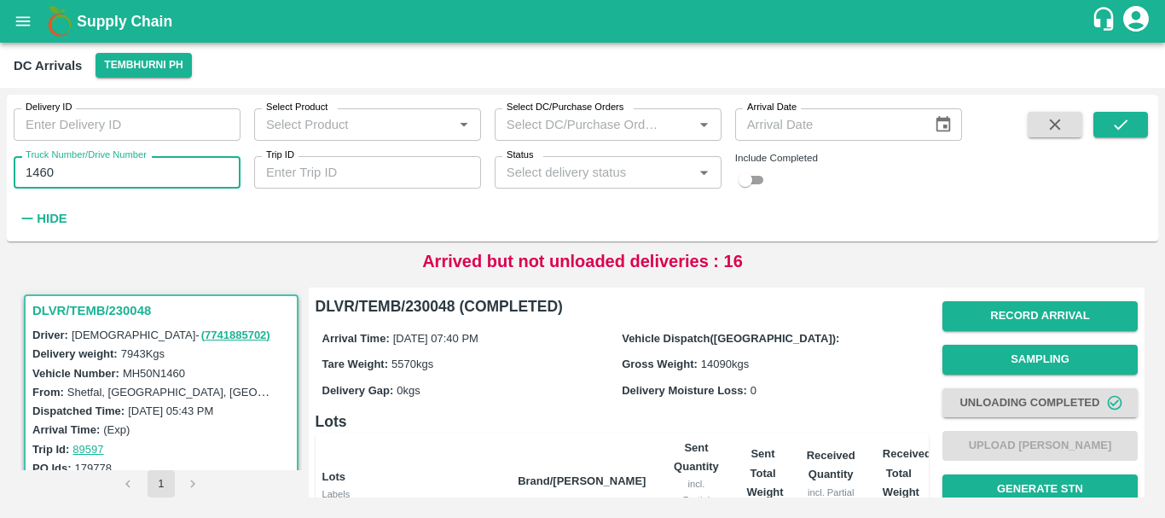
click at [118, 180] on input "1460" at bounding box center [127, 172] width 227 height 32
type input "1"
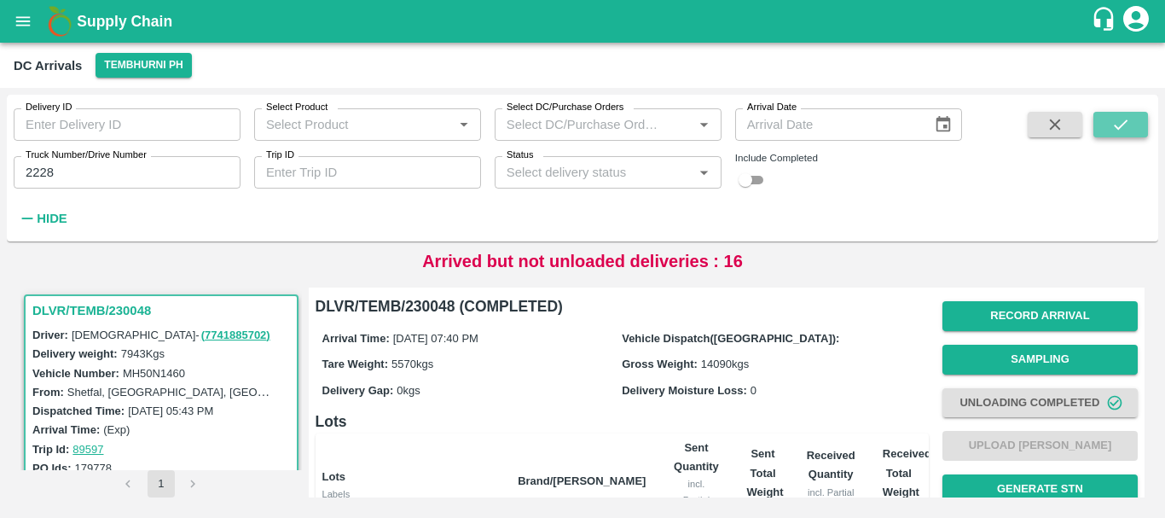
click at [1112, 127] on icon "submit" at bounding box center [1121, 124] width 19 height 19
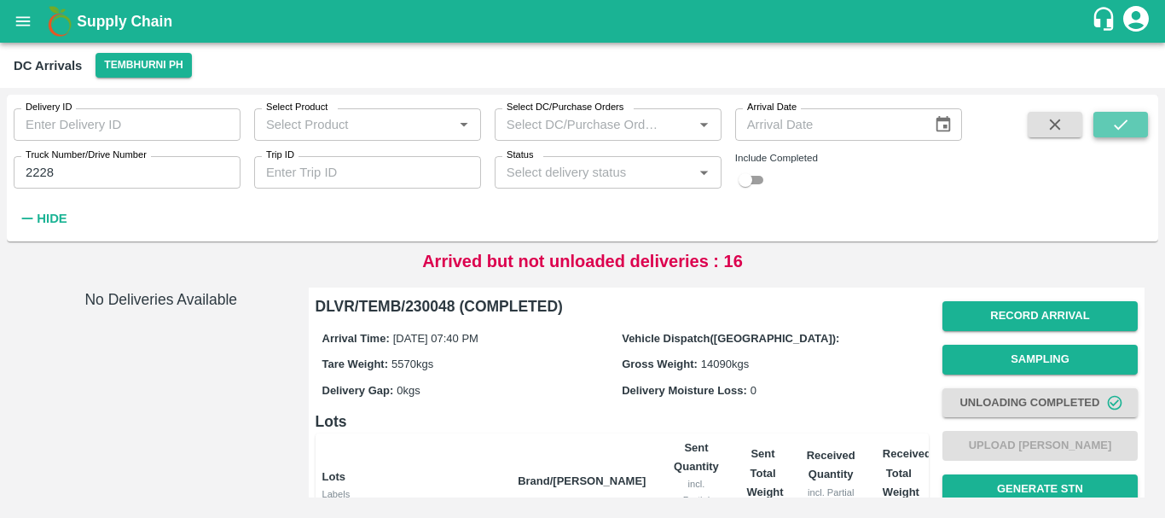
click at [1105, 129] on button "submit" at bounding box center [1121, 125] width 55 height 26
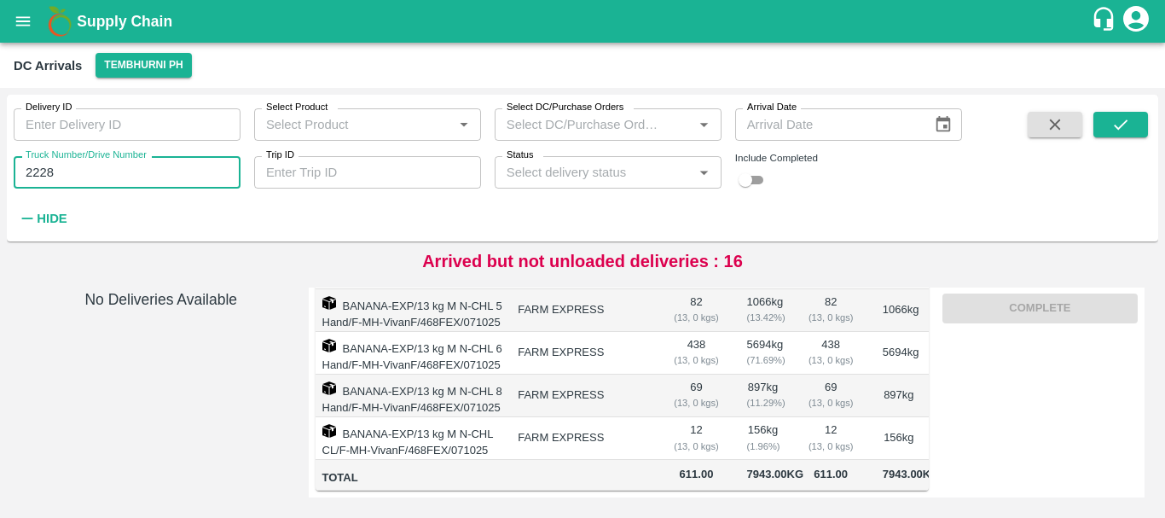
click at [107, 189] on input "2228" at bounding box center [127, 172] width 227 height 32
type input "2"
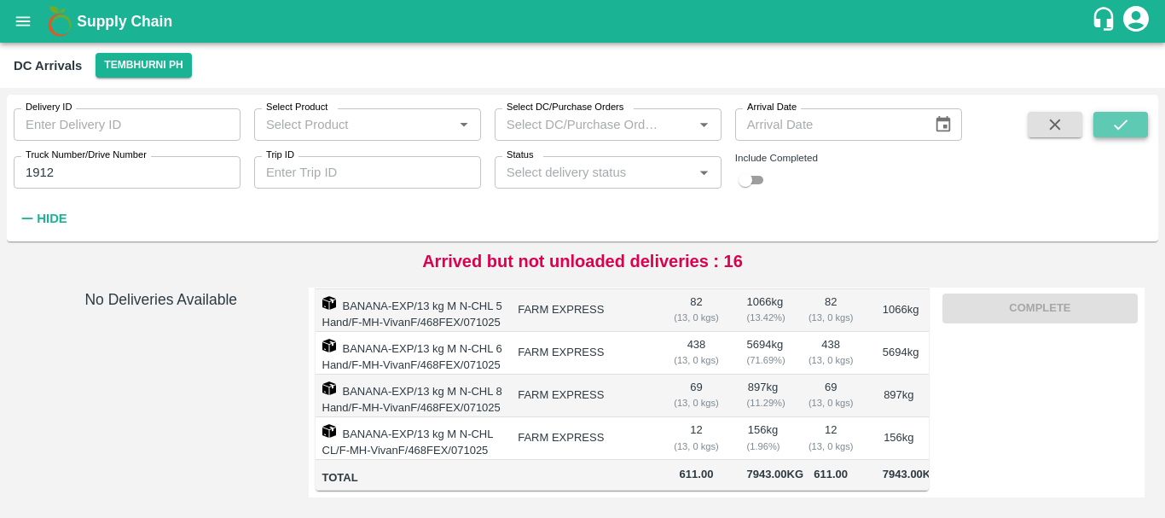
click at [1128, 130] on icon "submit" at bounding box center [1121, 124] width 19 height 19
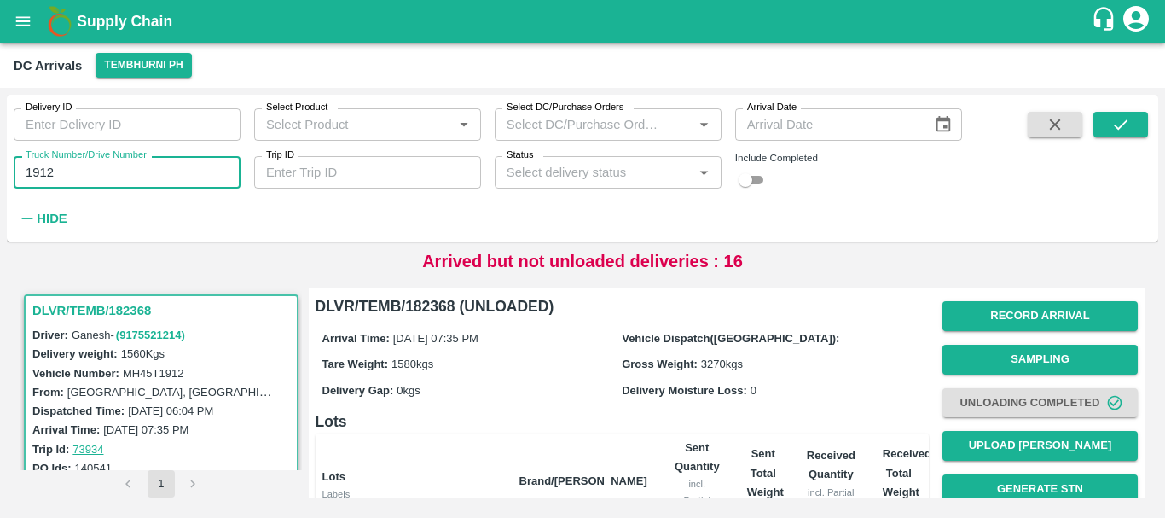
click at [79, 180] on input "1912" at bounding box center [127, 172] width 227 height 32
type input "1"
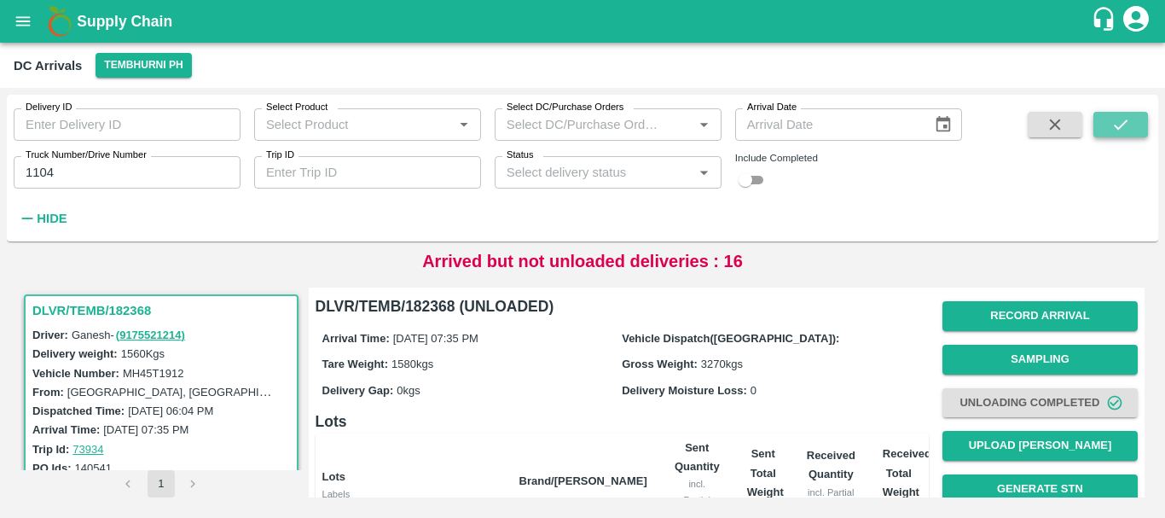
click at [1118, 126] on icon "submit" at bounding box center [1121, 124] width 19 height 19
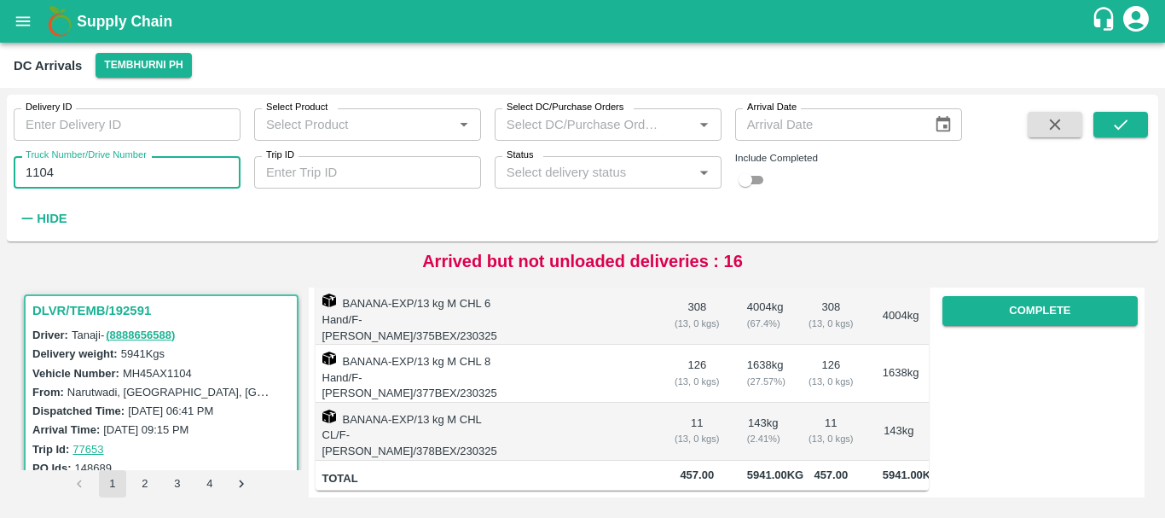
click at [113, 174] on input "1104" at bounding box center [127, 172] width 227 height 32
type input "1"
type input "3780"
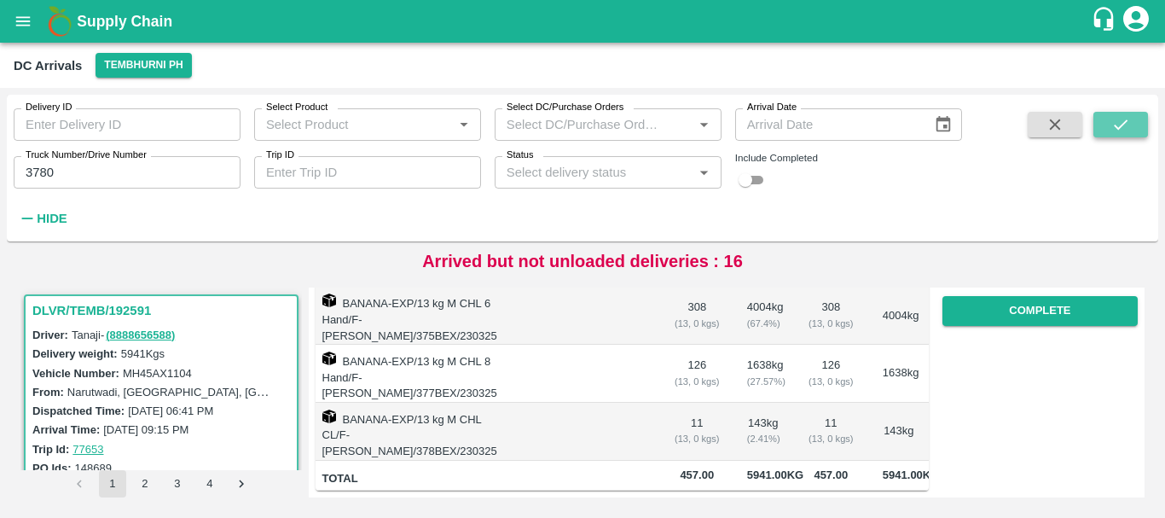
click at [1113, 126] on icon "submit" at bounding box center [1121, 124] width 19 height 19
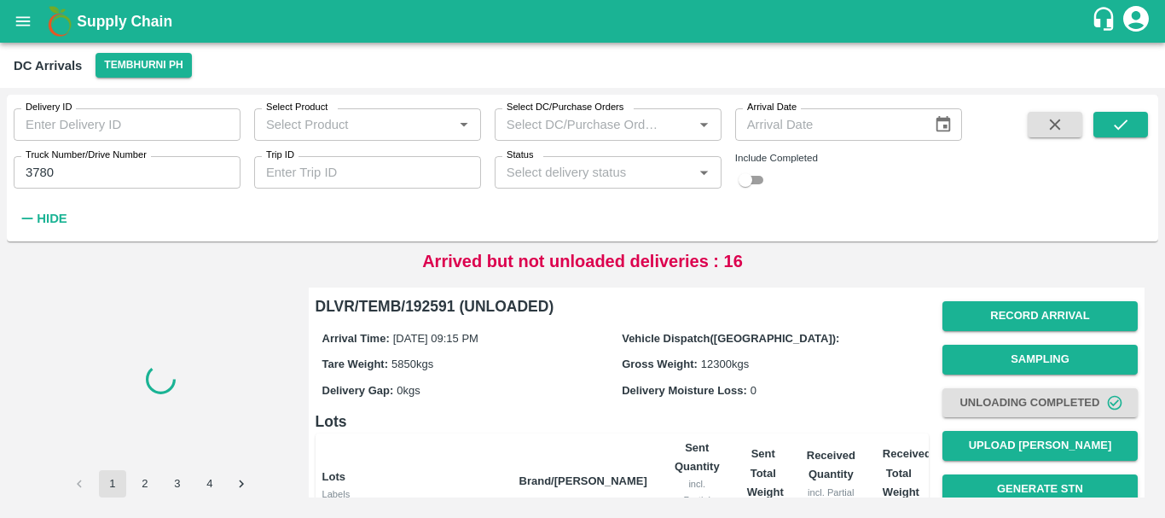
scroll to position [345, 0]
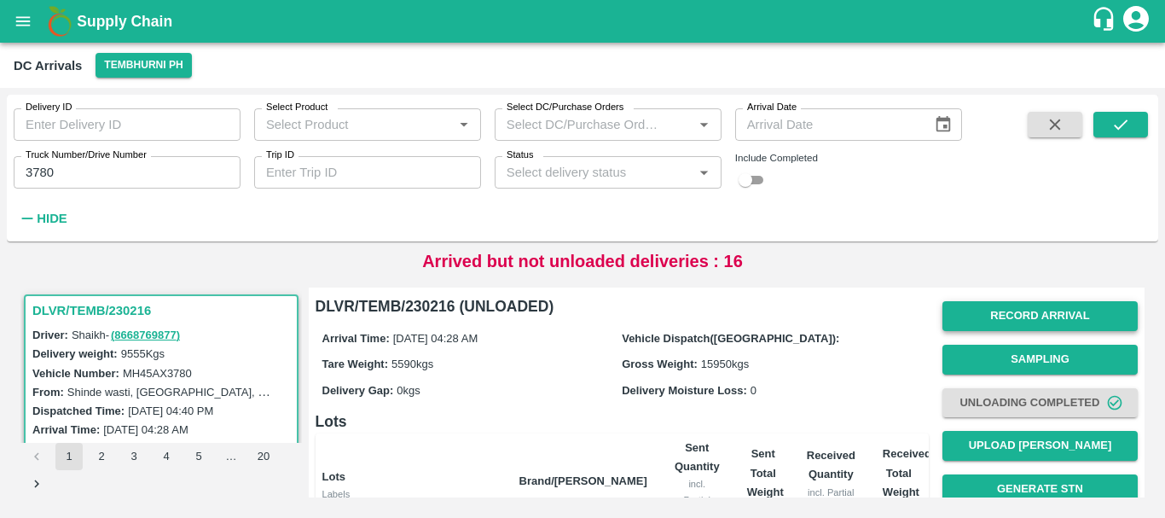
click at [1002, 314] on button "Record Arrival" at bounding box center [1040, 316] width 195 height 30
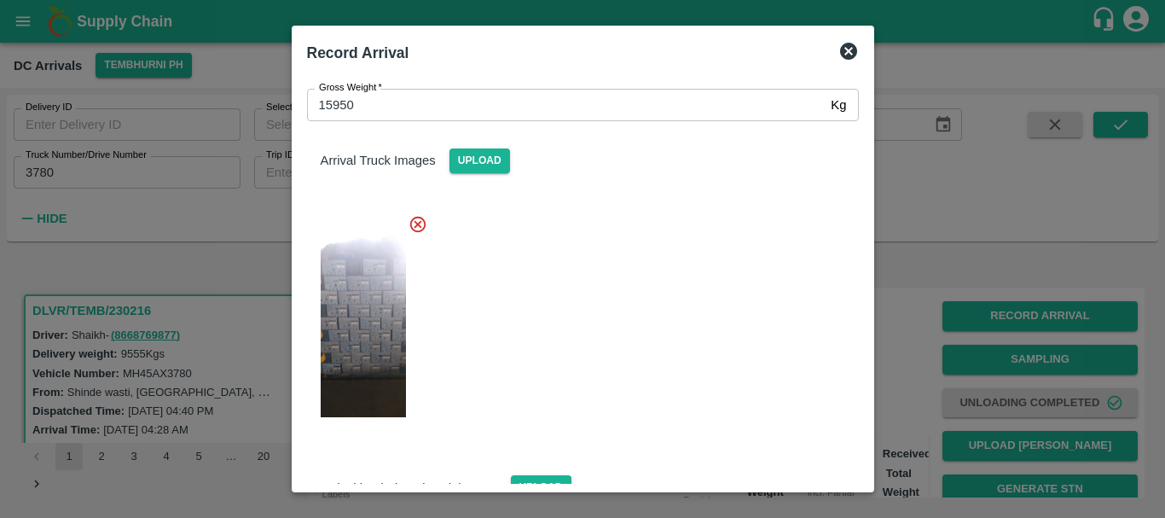
scroll to position [84, 0]
click at [372, 324] on img at bounding box center [363, 325] width 85 height 189
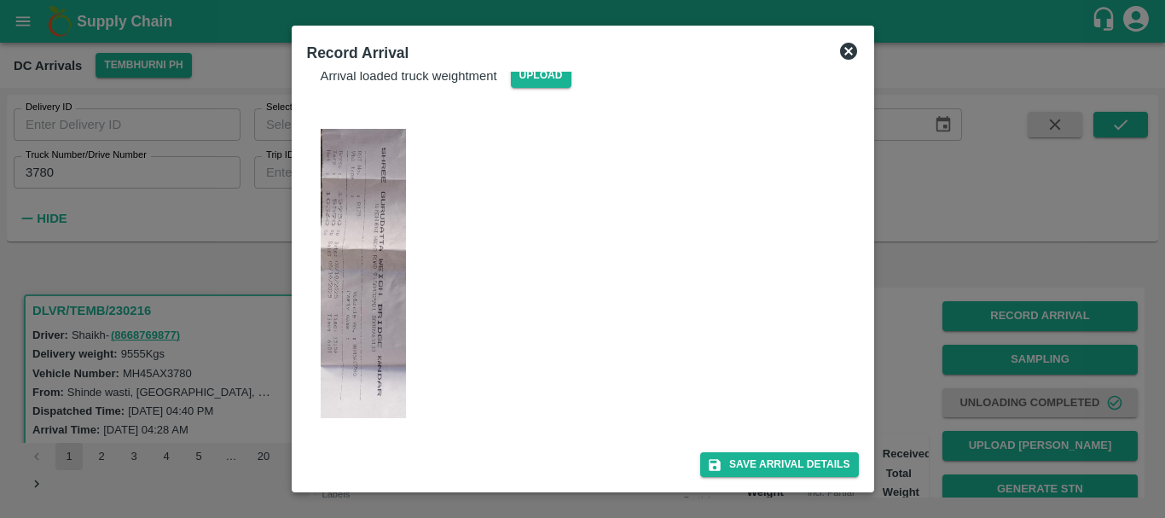
click at [398, 274] on img at bounding box center [363, 273] width 85 height 289
click at [901, 293] on div at bounding box center [582, 259] width 1165 height 518
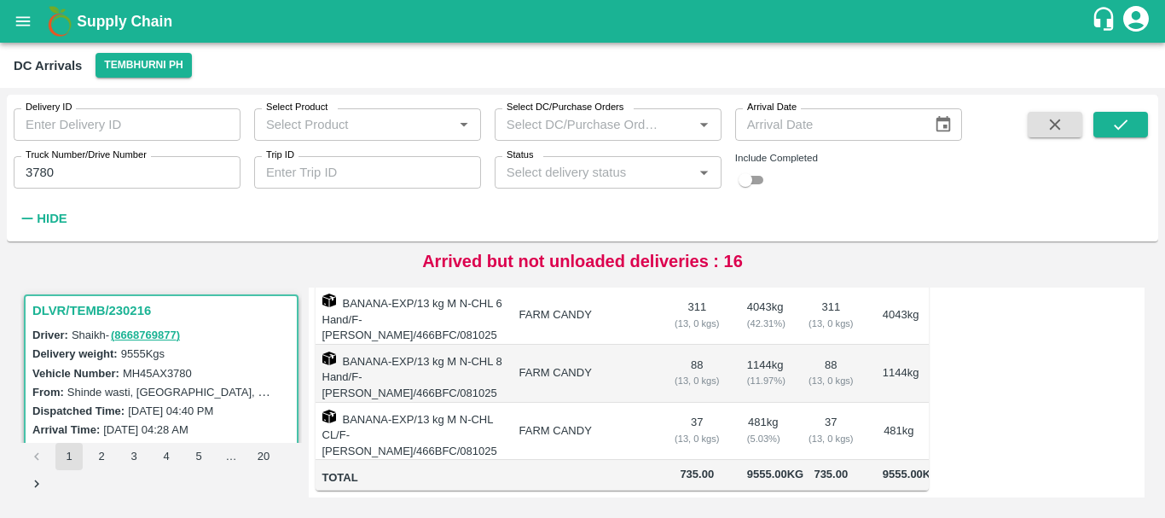
scroll to position [0, 0]
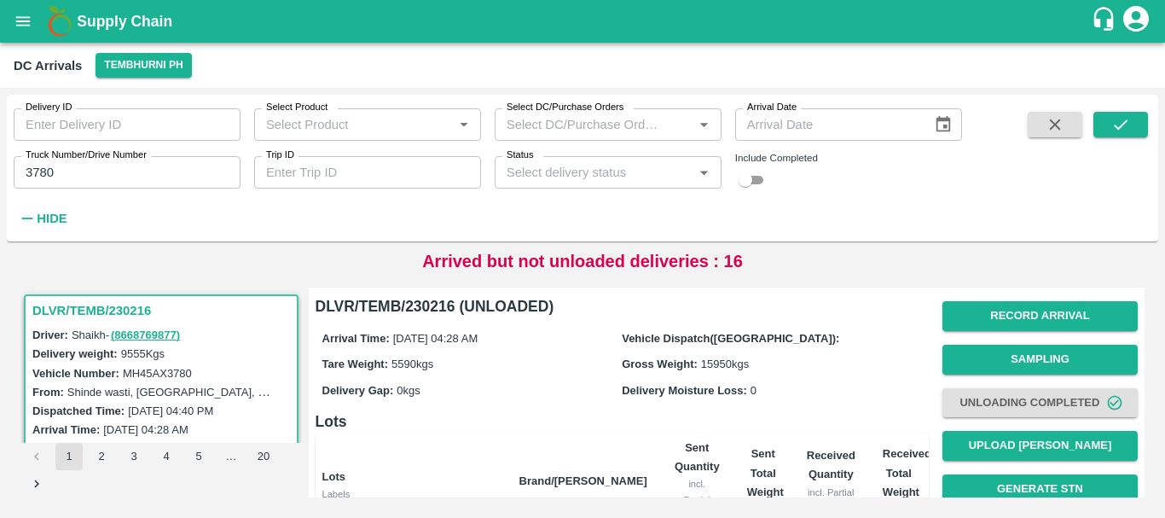
click at [651, 319] on div "Arrival Time: [DATE] 04:28 AM Vehicle Dispatch([GEOGRAPHIC_DATA]): Tare Weight:…" at bounding box center [622, 363] width 613 height 91
click at [590, 332] on div "Arrival Time: [DATE] 04:28 AM" at bounding box center [472, 337] width 300 height 19
click at [851, 68] on div "DC Arrivals Tembhurni PH" at bounding box center [581, 65] width 1135 height 25
type input "DD/MM/YYYY"
click at [96, 184] on input "3780" at bounding box center [127, 172] width 227 height 32
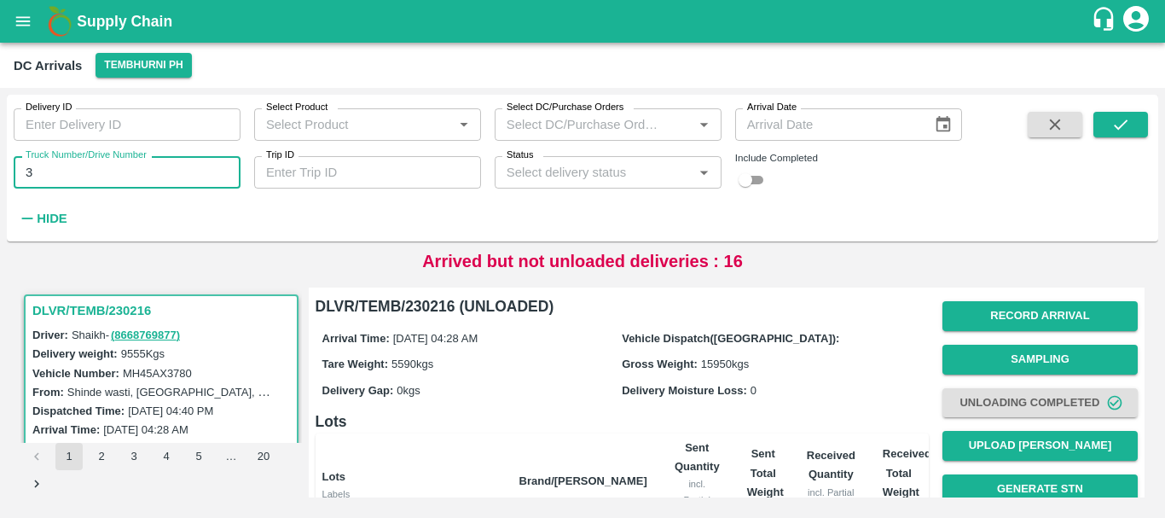
type input "3"
type input "2784"
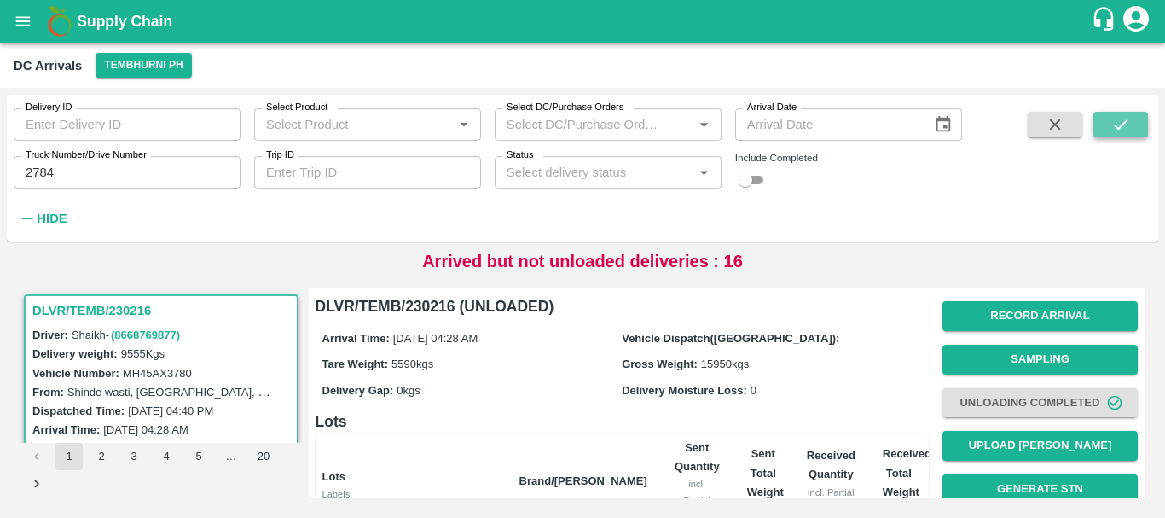
click at [1137, 125] on button "submit" at bounding box center [1121, 125] width 55 height 26
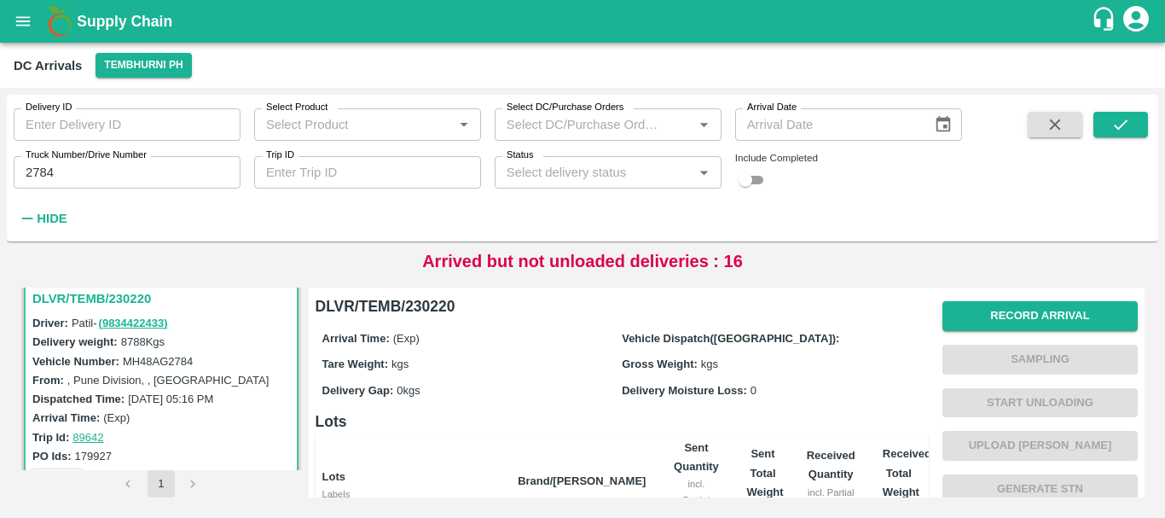
scroll to position [387, 0]
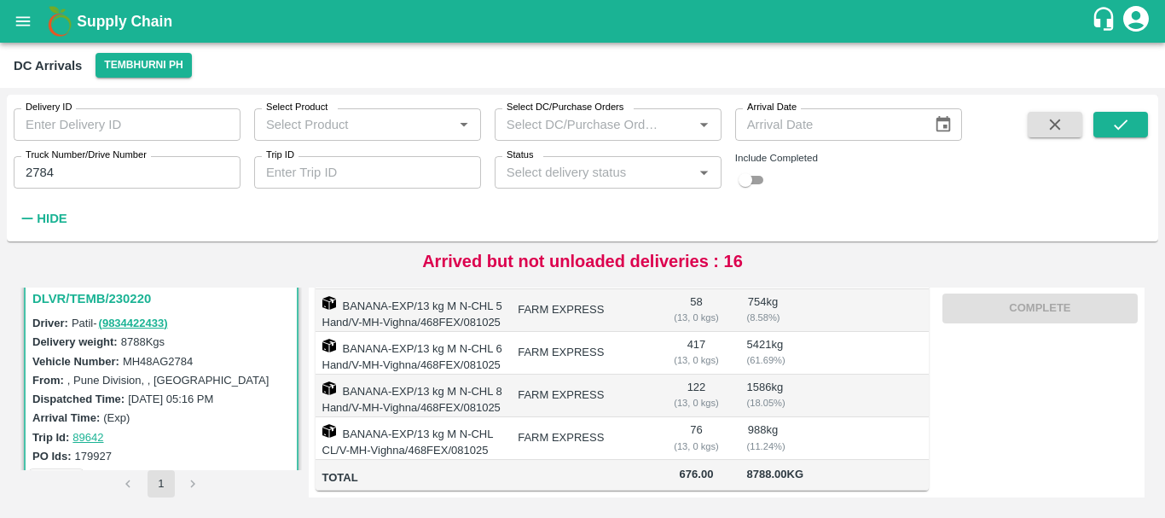
click at [676, 439] on div "( 13, 0 kgs)" at bounding box center [696, 446] width 46 height 15
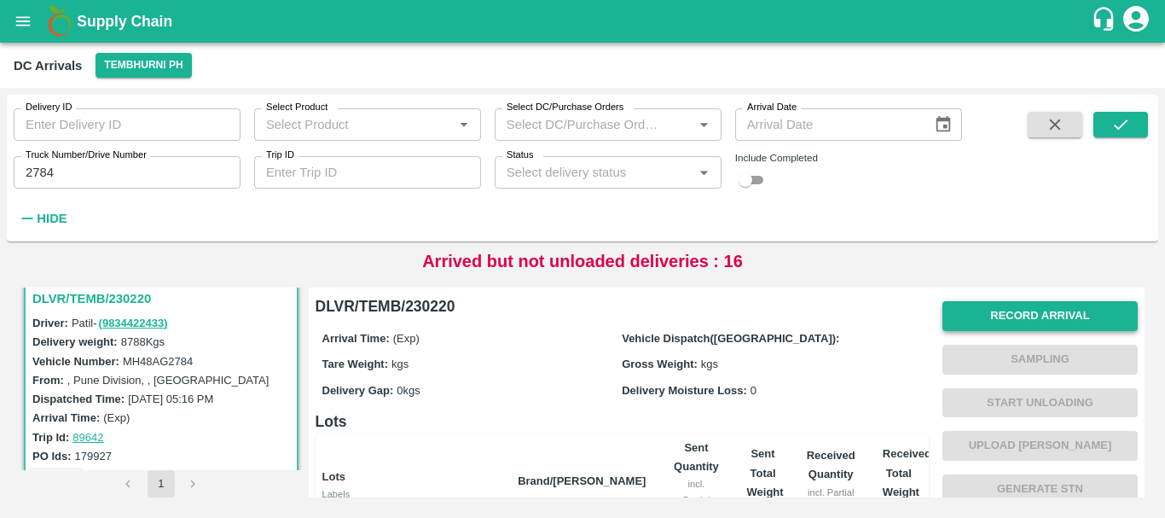
click at [982, 317] on button "Record Arrival" at bounding box center [1040, 316] width 195 height 30
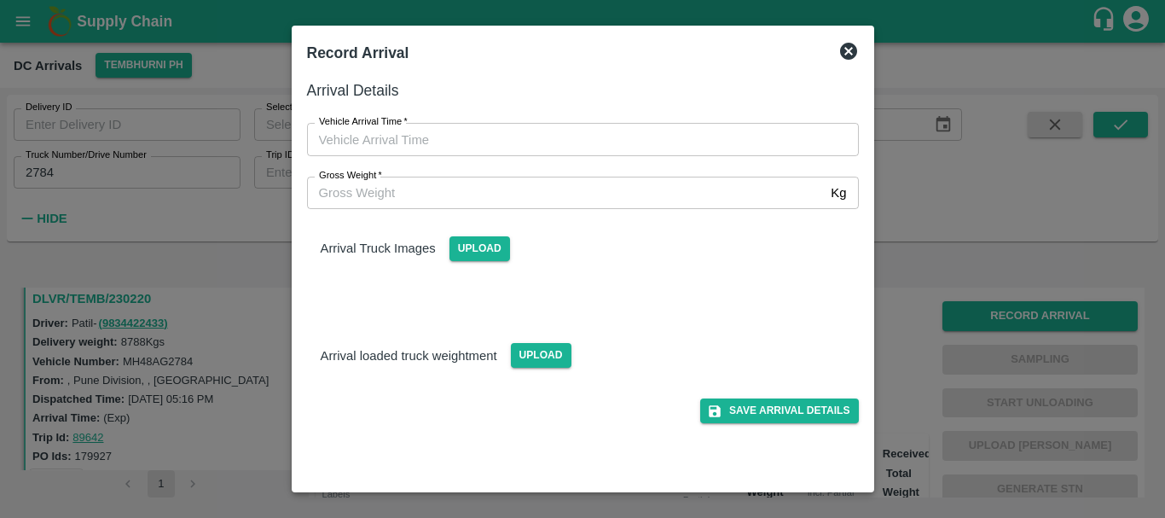
type input "DD/MM/YYYY hh:mm aa"
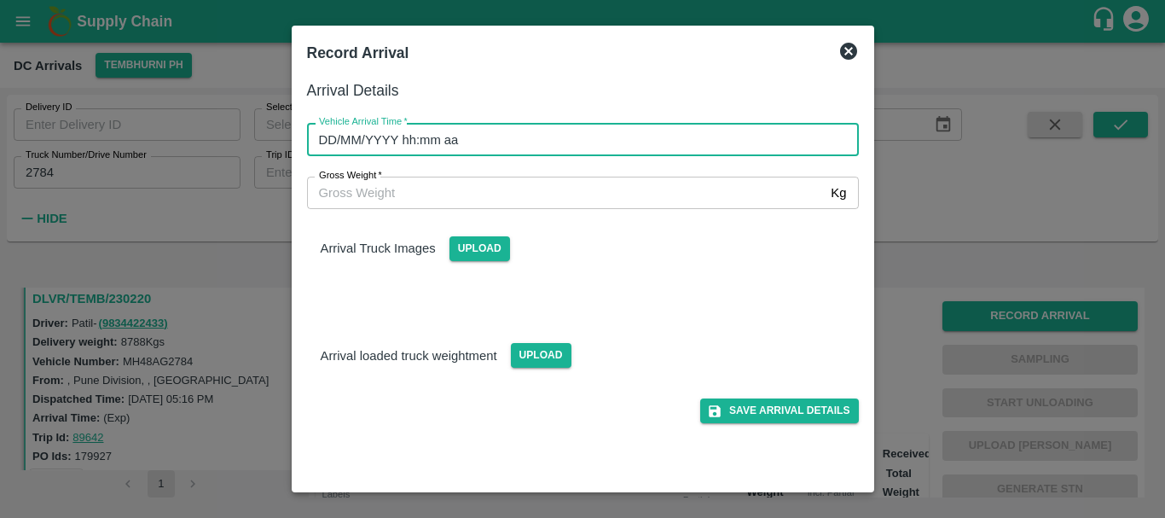
click at [595, 141] on input "DD/MM/YYYY hh:mm aa" at bounding box center [577, 139] width 540 height 32
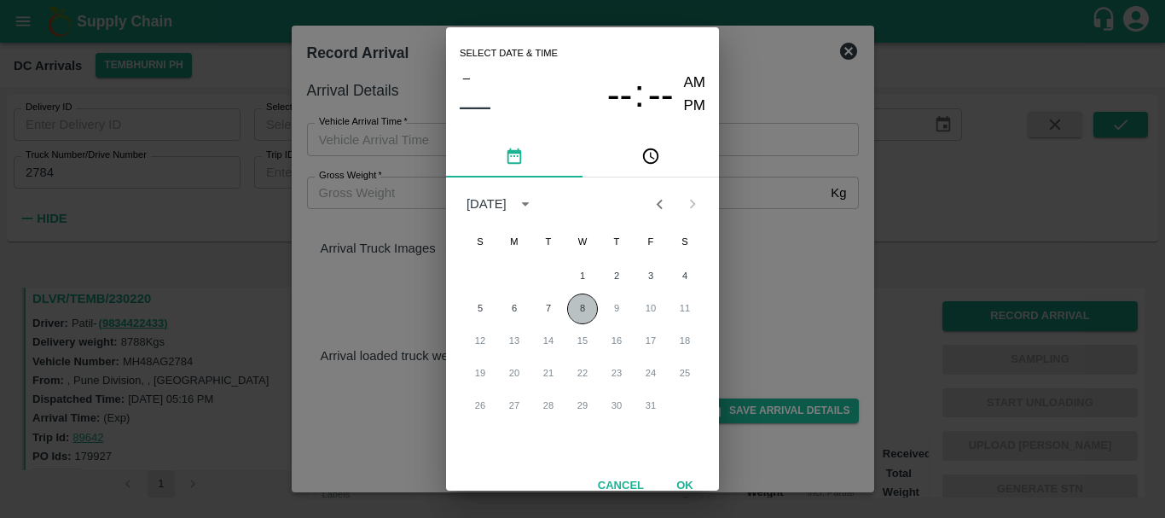
click at [575, 303] on button "8" at bounding box center [582, 308] width 31 height 31
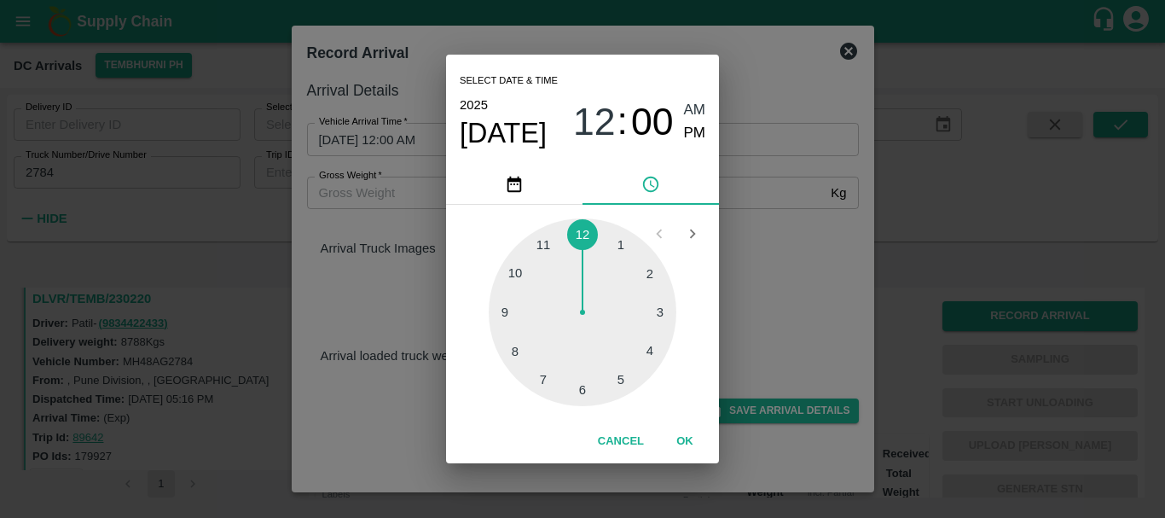
click at [619, 368] on div at bounding box center [583, 312] width 188 height 188
click at [688, 140] on span "PM" at bounding box center [695, 133] width 22 height 23
type input "[DATE] 05:00 PM"
click at [748, 212] on div "Select date & time [DATE] 05 : 00 AM PM 05 10 15 20 25 30 35 40 45 50 55 00 Can…" at bounding box center [582, 259] width 1165 height 518
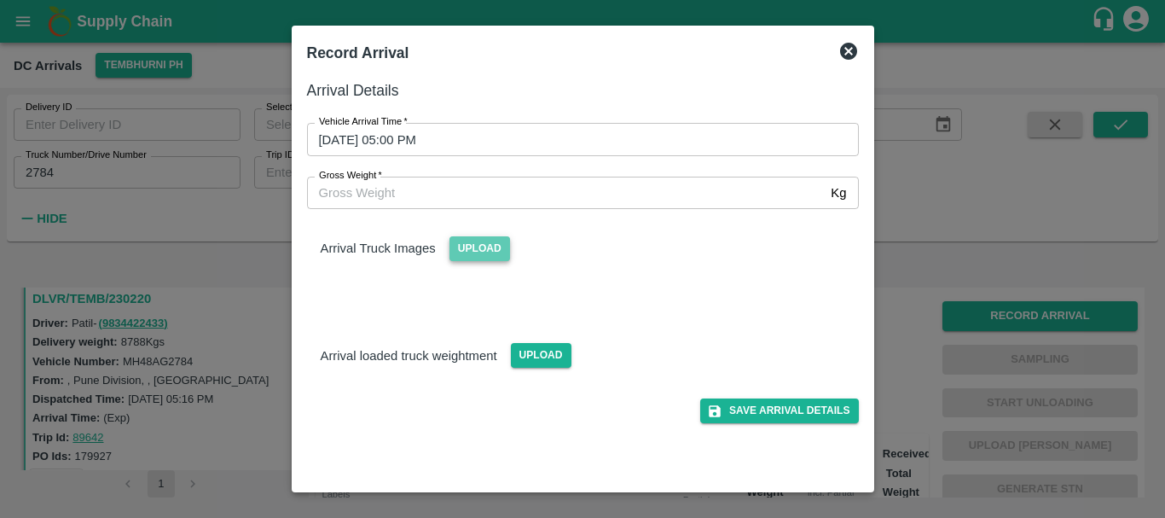
click at [484, 253] on span "Upload" at bounding box center [480, 248] width 61 height 25
click at [0, 0] on input "Upload" at bounding box center [0, 0] width 0 height 0
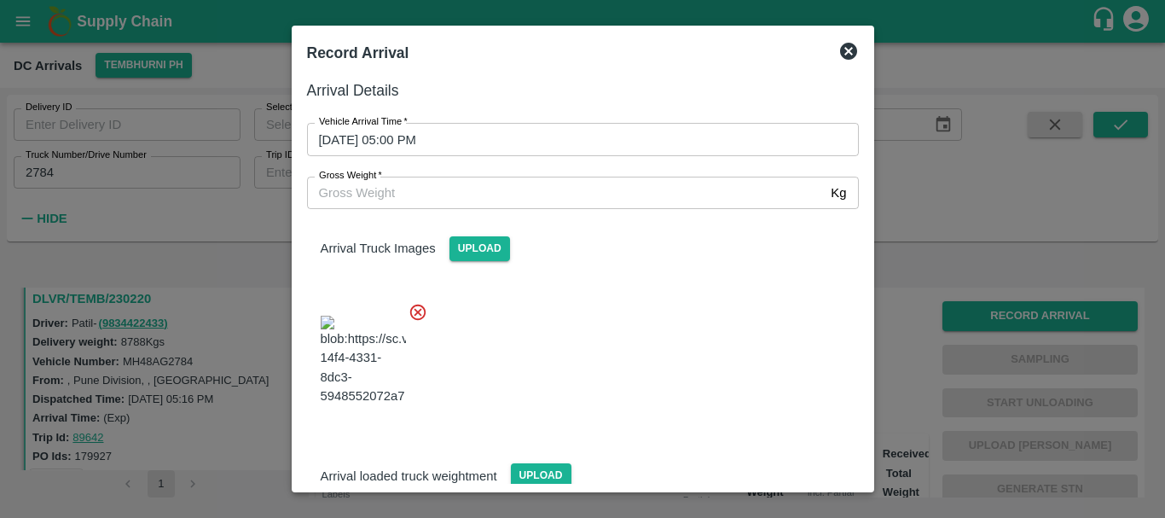
scroll to position [91, 0]
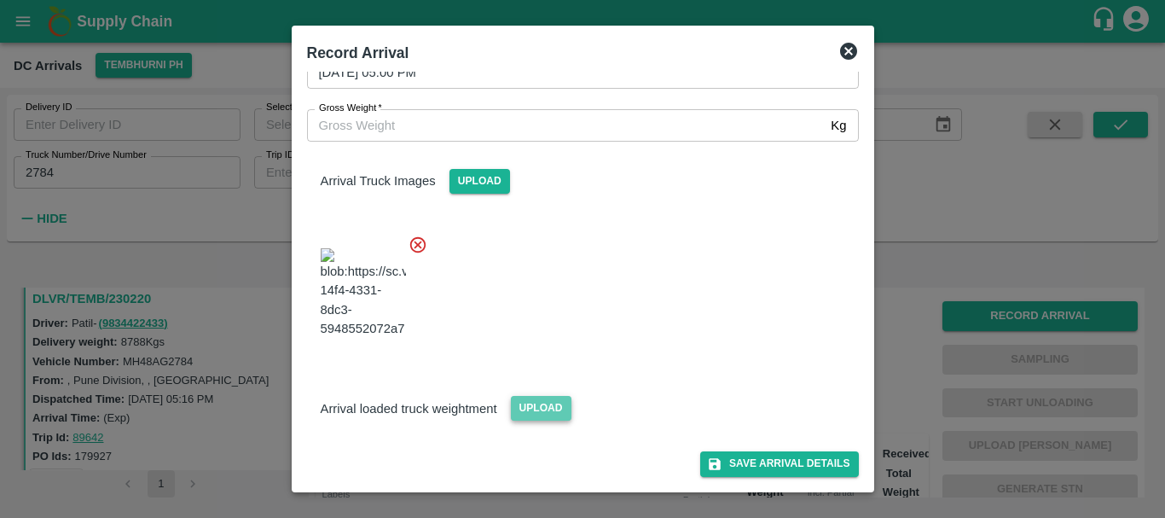
click at [527, 403] on span "Upload" at bounding box center [541, 408] width 61 height 25
click at [0, 0] on input "Upload" at bounding box center [0, 0] width 0 height 0
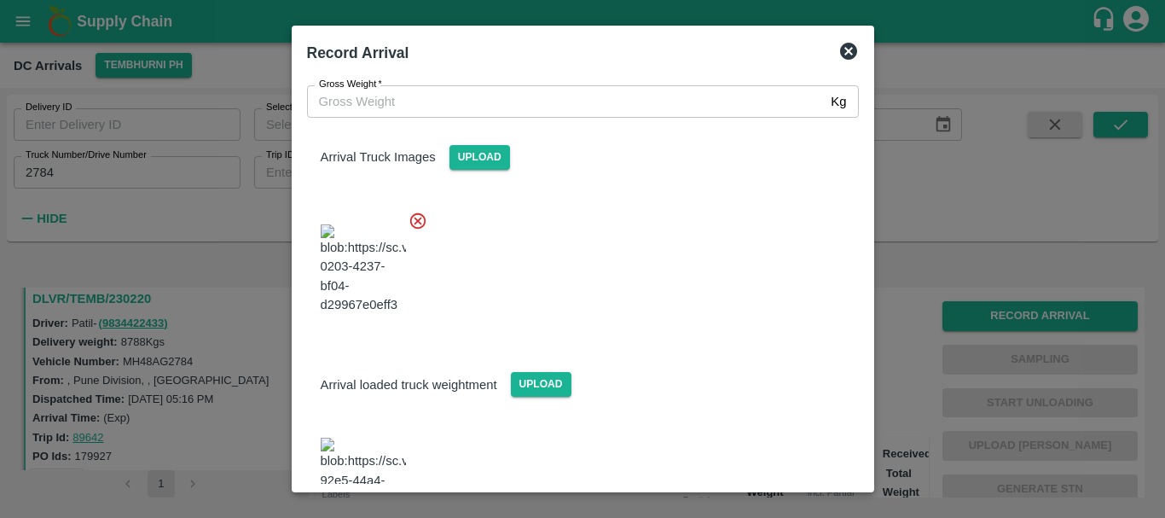
scroll to position [249, 0]
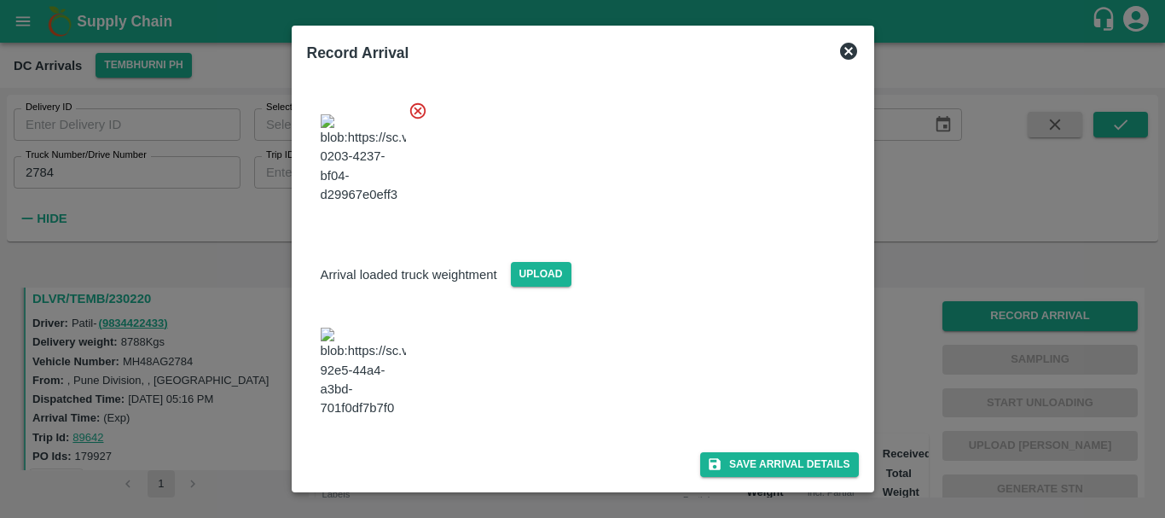
click at [371, 347] on img at bounding box center [363, 373] width 85 height 90
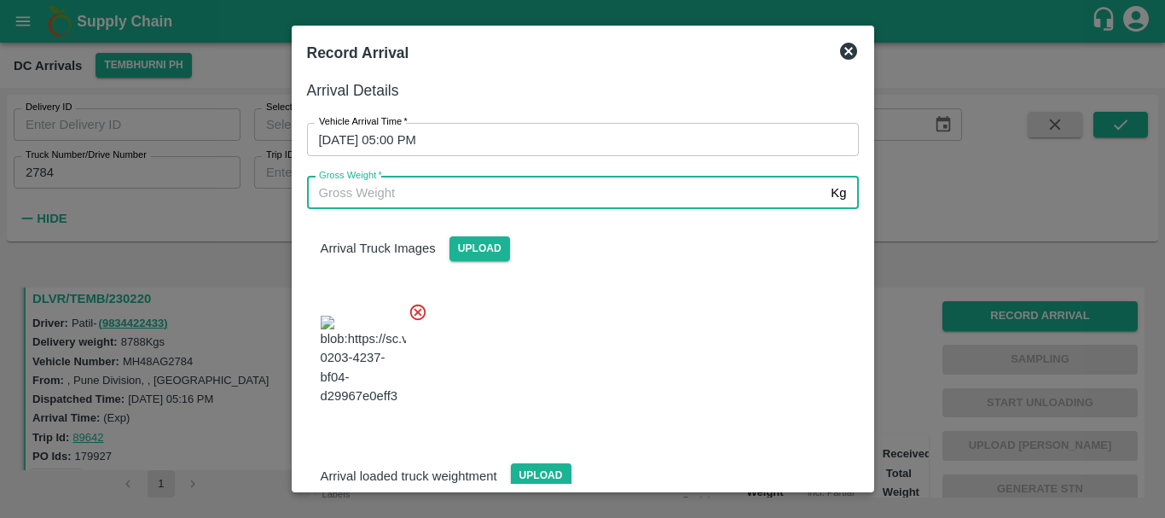
click at [437, 197] on input "Gross Weight   *" at bounding box center [566, 193] width 518 height 32
type input "14925"
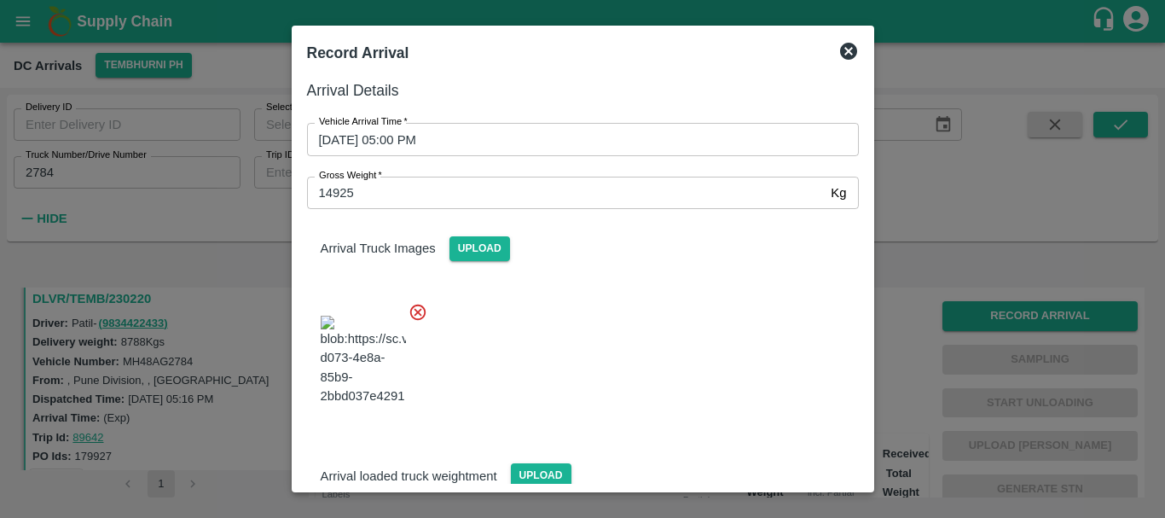
click at [594, 363] on div at bounding box center [576, 355] width 566 height 134
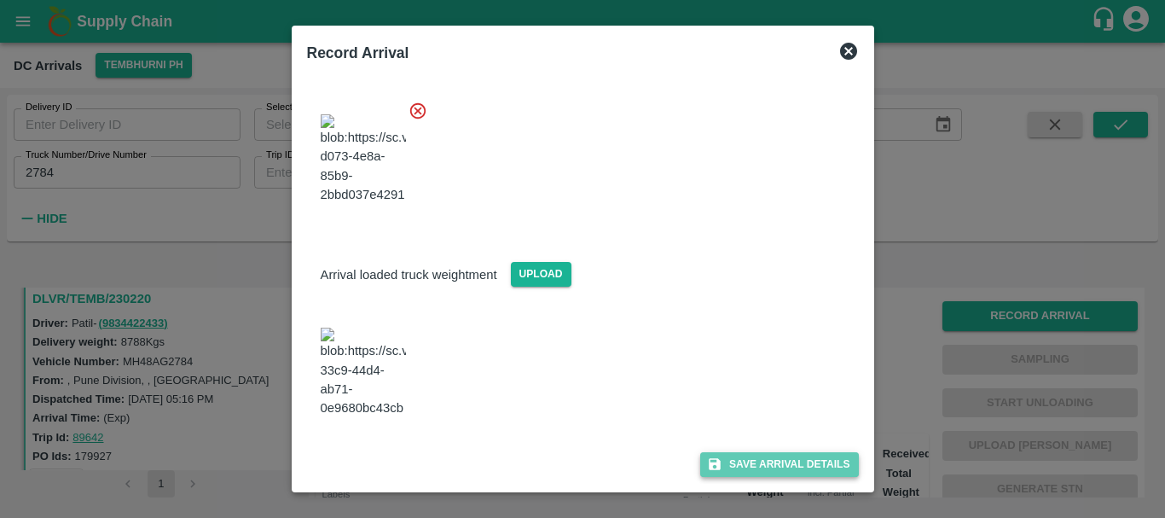
click at [719, 462] on button "Save Arrival Details" at bounding box center [779, 464] width 158 height 25
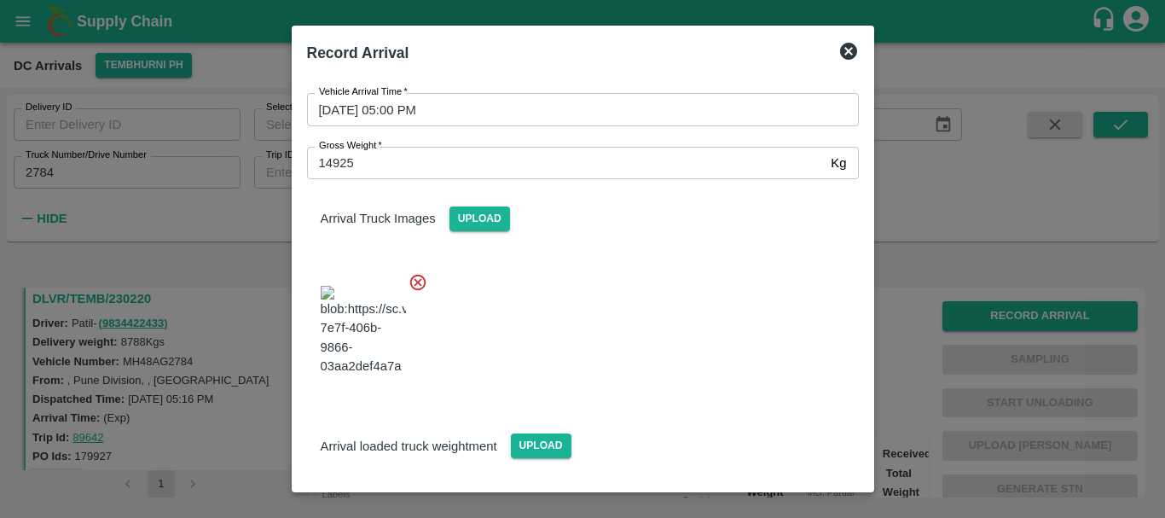
scroll to position [0, 0]
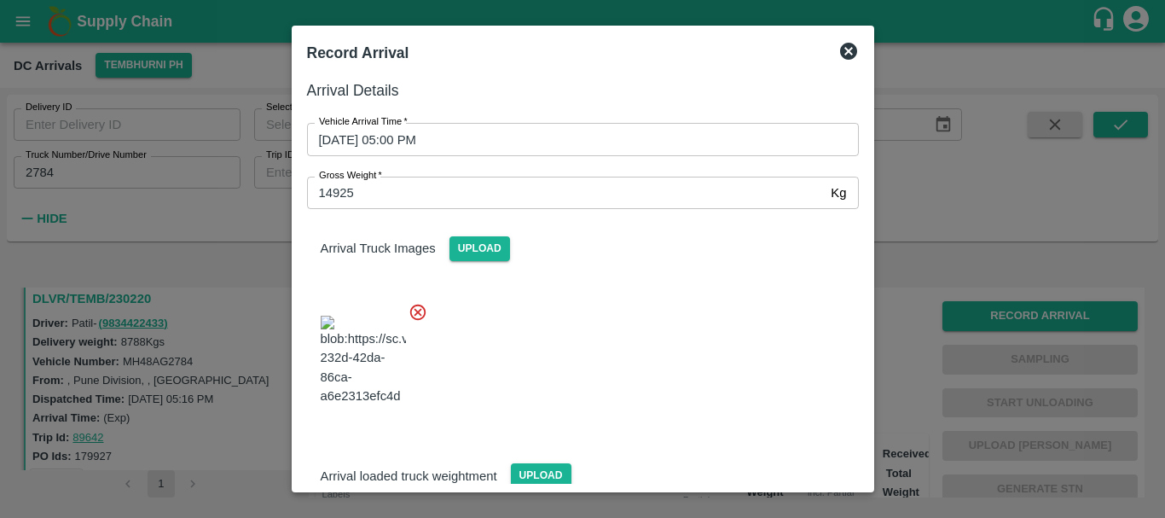
click at [673, 375] on div at bounding box center [576, 355] width 566 height 134
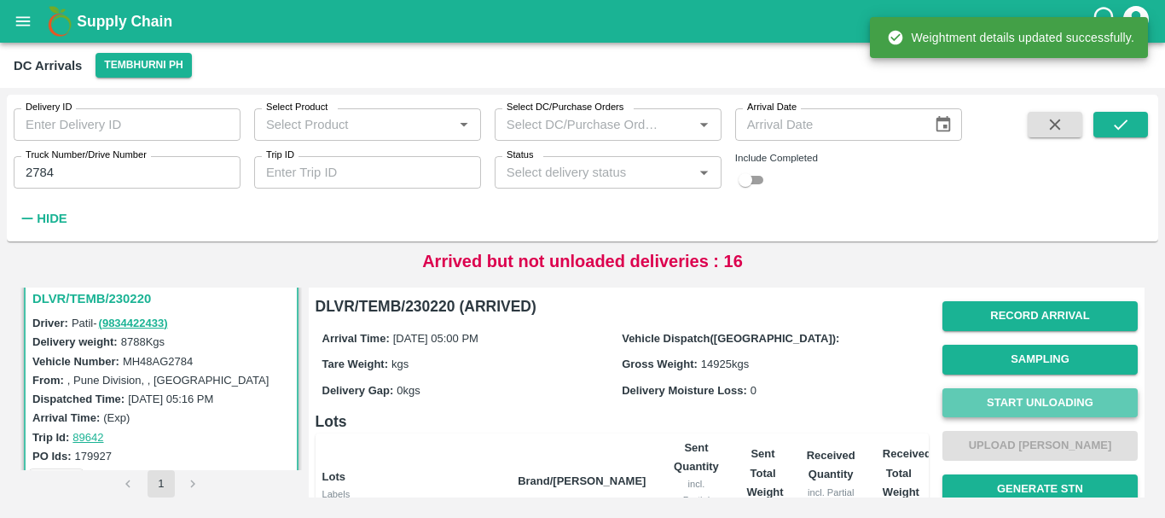
click at [959, 404] on button "Start Unloading" at bounding box center [1040, 403] width 195 height 30
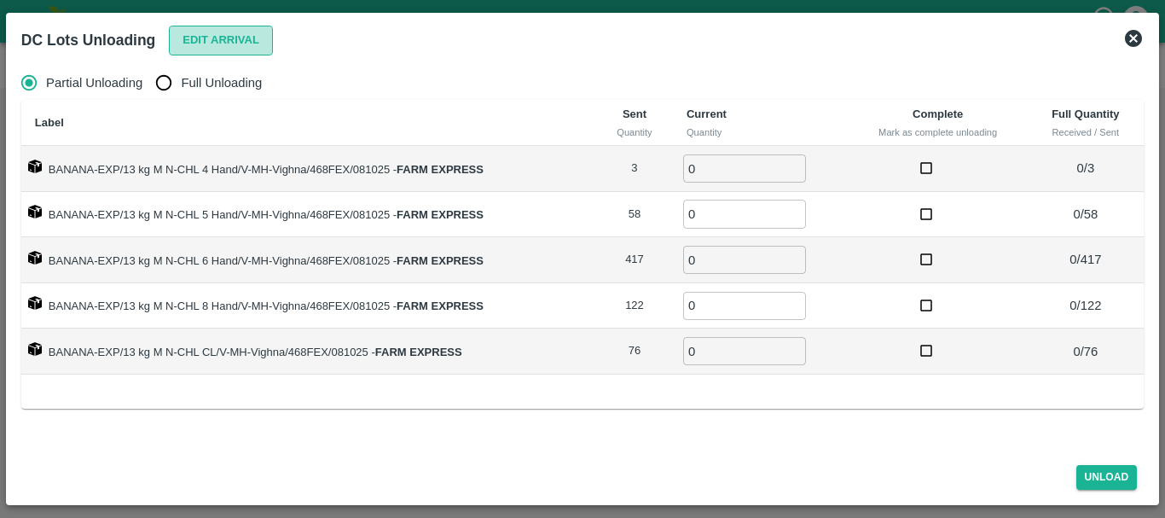
click at [235, 51] on button "Edit Arrival" at bounding box center [221, 41] width 104 height 30
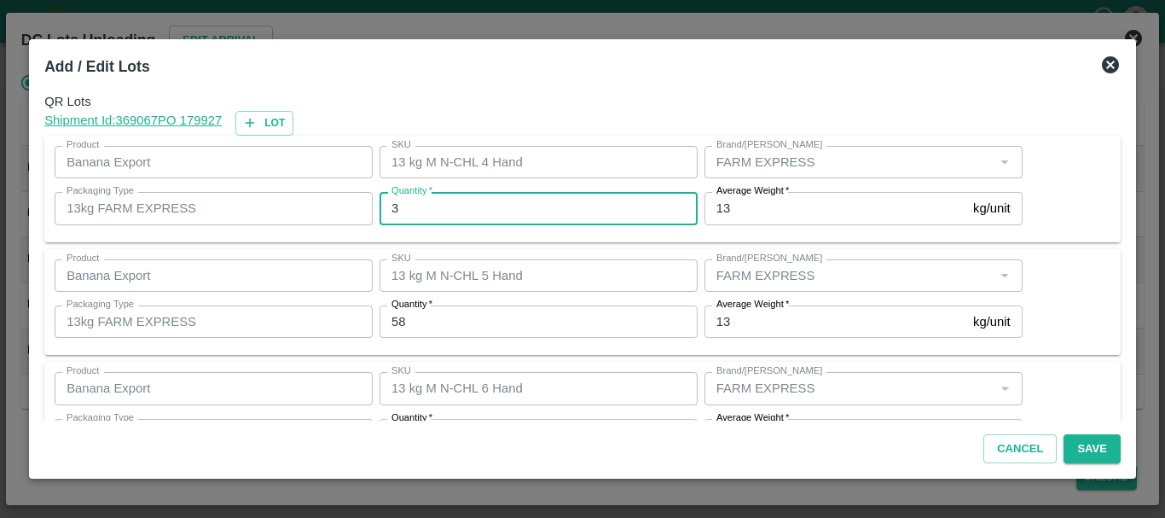
click at [424, 202] on input "3" at bounding box center [539, 208] width 318 height 32
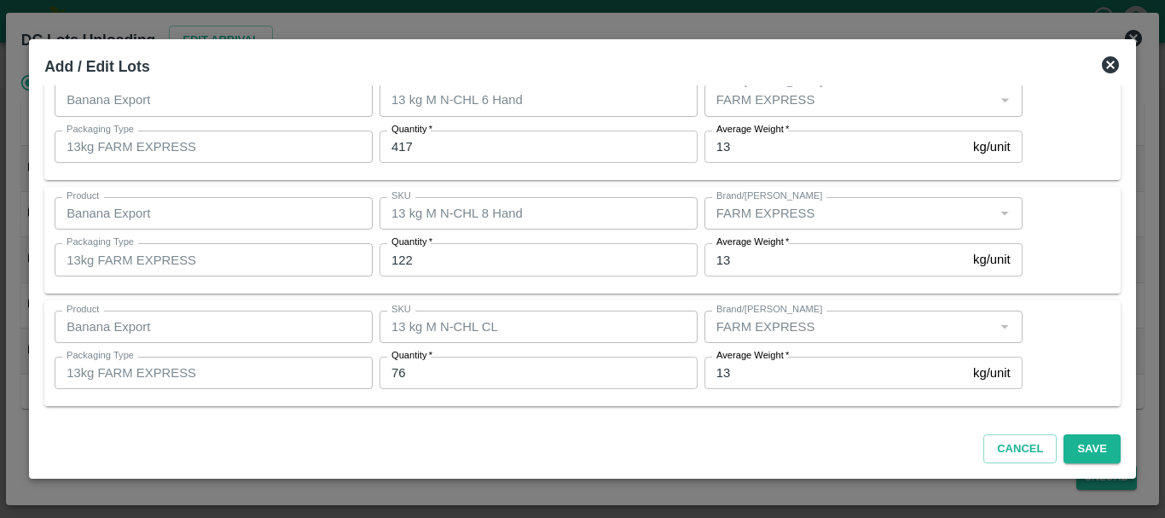
scroll to position [0, 0]
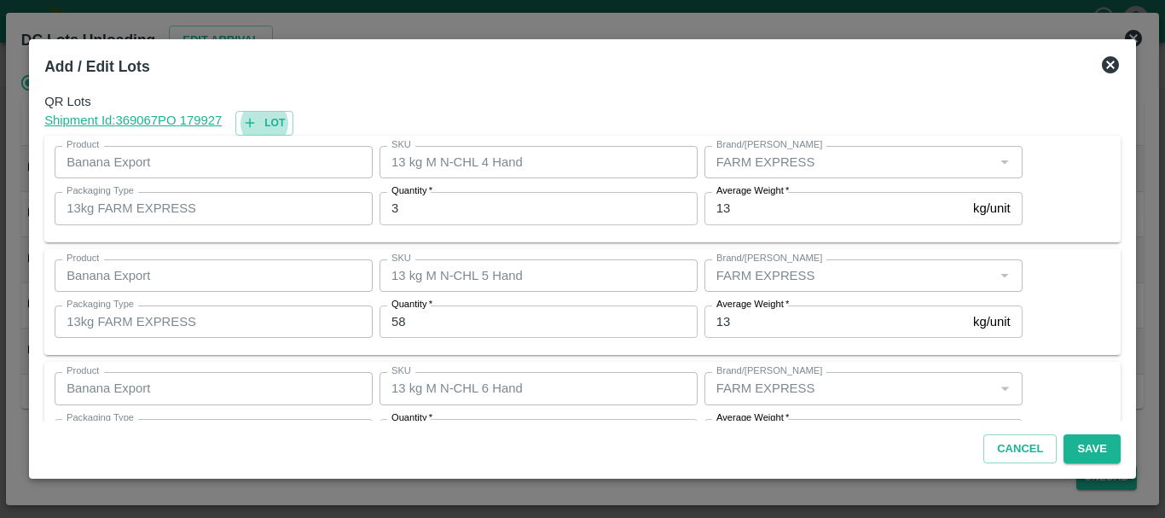
click at [485, 56] on div "Add / Edit Lots" at bounding box center [562, 63] width 1063 height 44
click at [761, 92] on span "QR Lots" at bounding box center [582, 101] width 1077 height 19
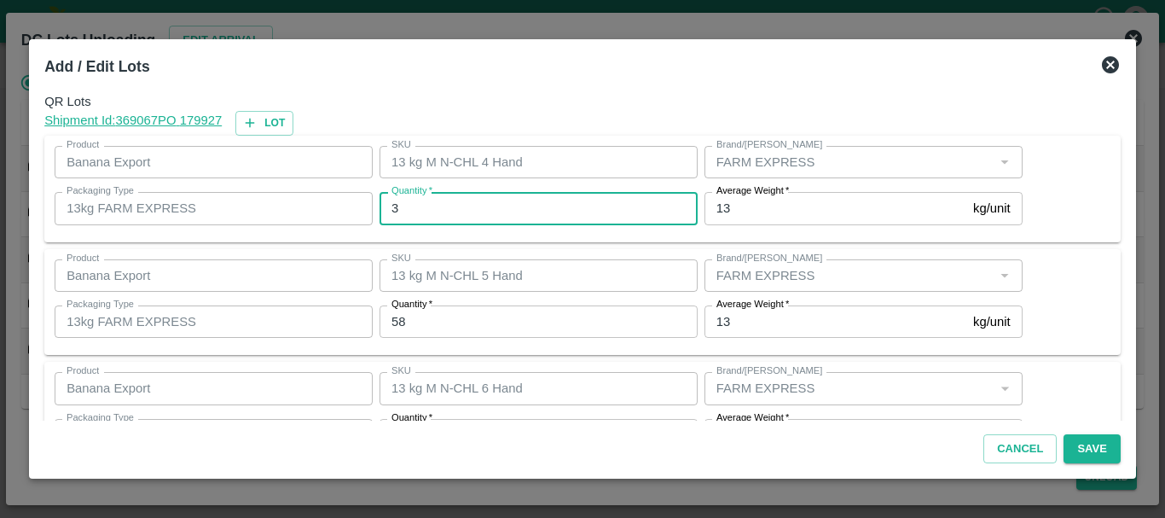
click at [498, 213] on input "3" at bounding box center [539, 208] width 318 height 32
type input "0"
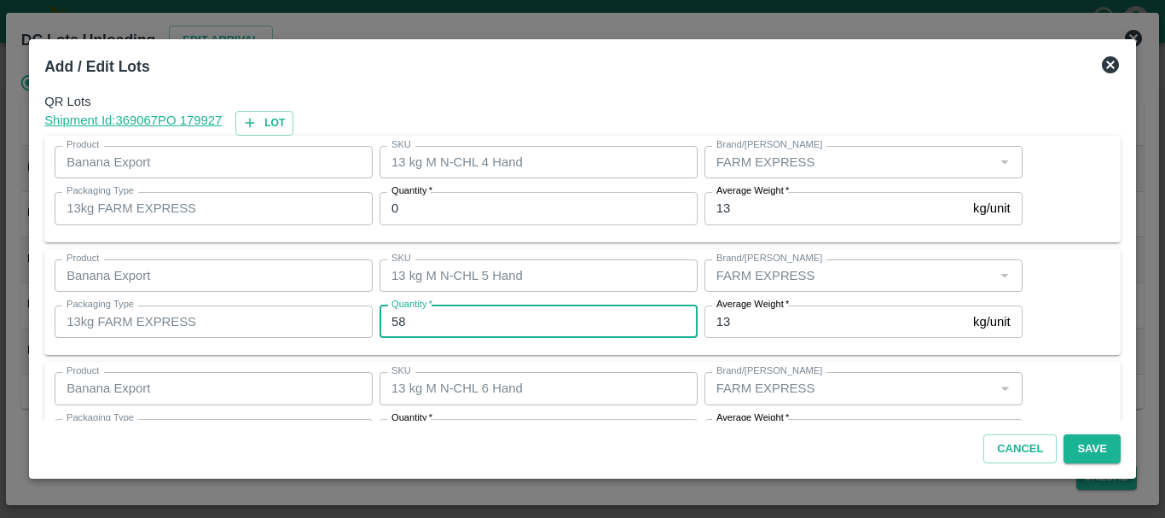
click at [472, 308] on input "58" at bounding box center [539, 321] width 318 height 32
type input "54"
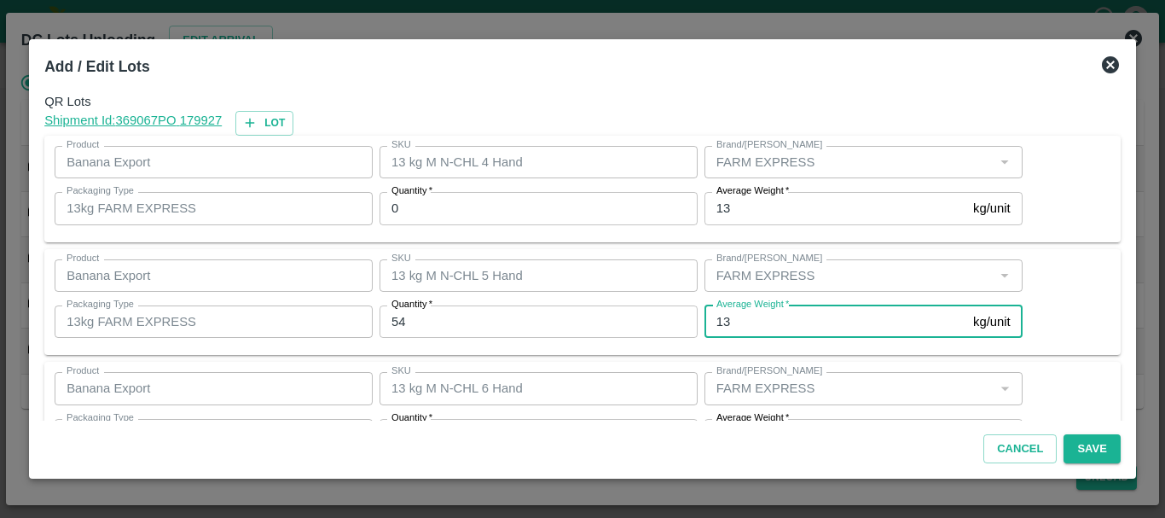
scroll to position [31, 0]
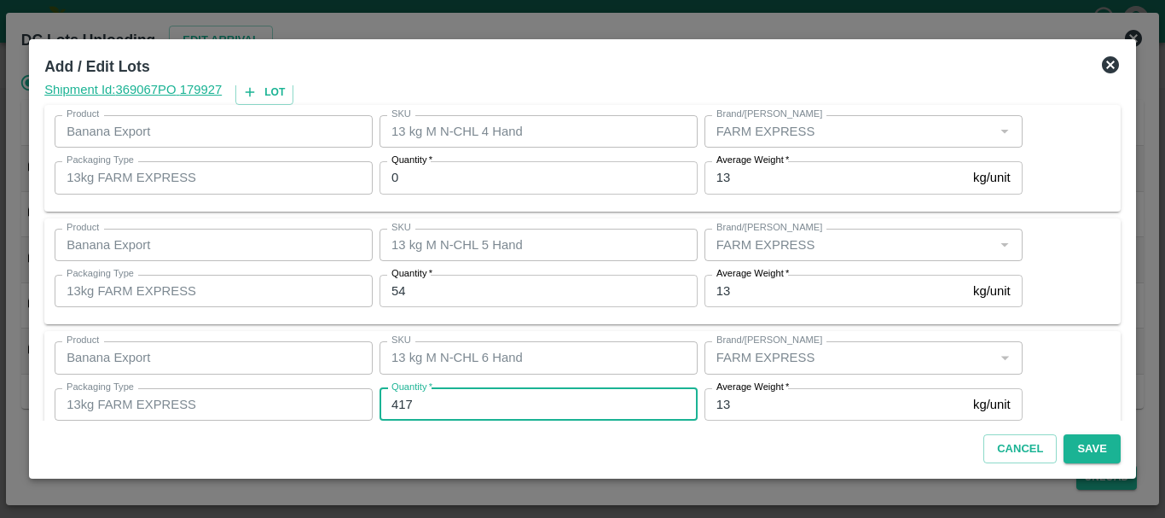
click at [457, 391] on input "417" at bounding box center [539, 404] width 318 height 32
type input "411"
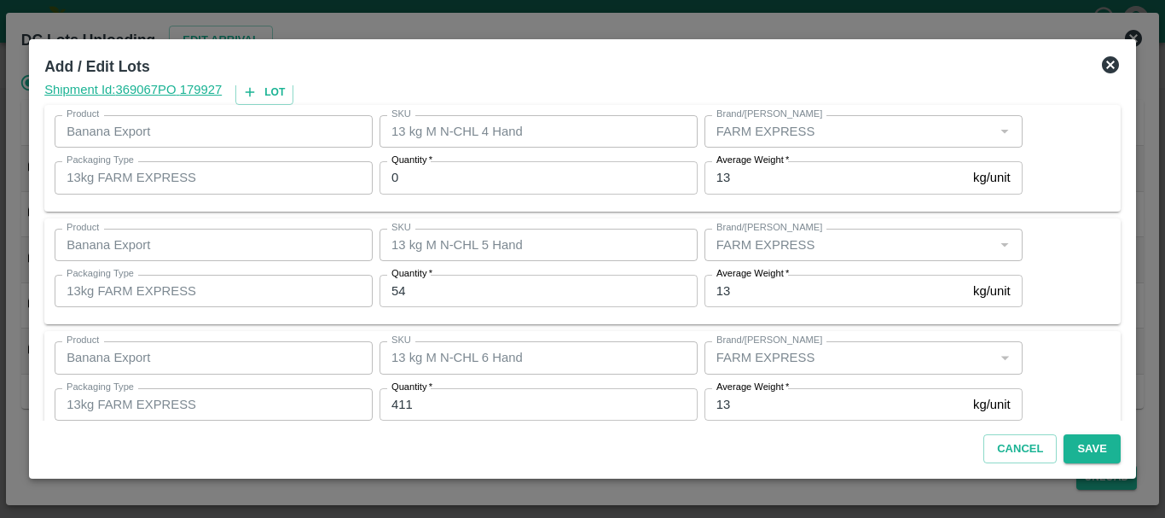
scroll to position [288, 0]
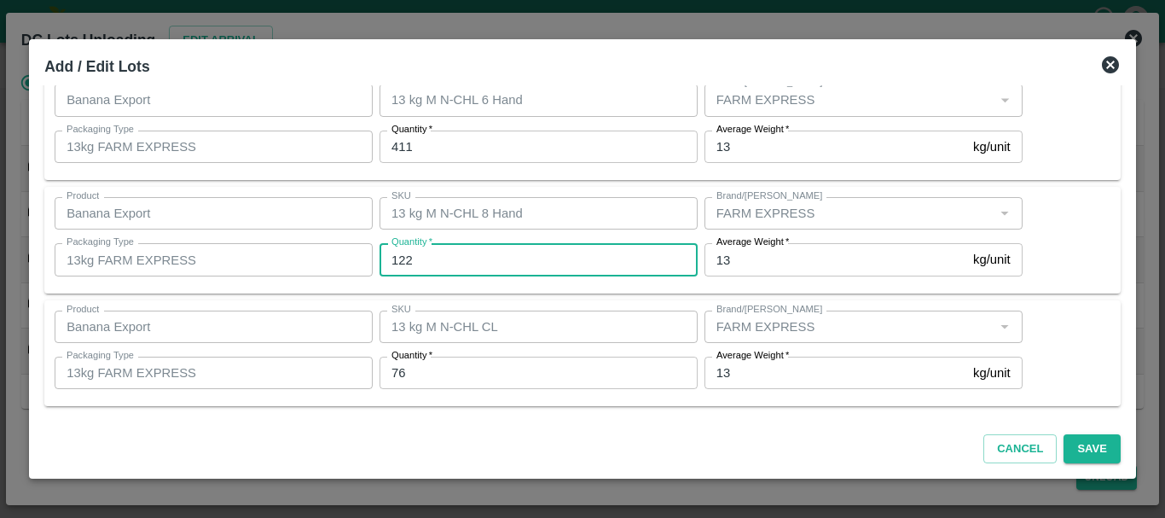
click at [445, 249] on input "122" at bounding box center [539, 259] width 318 height 32
type input "123"
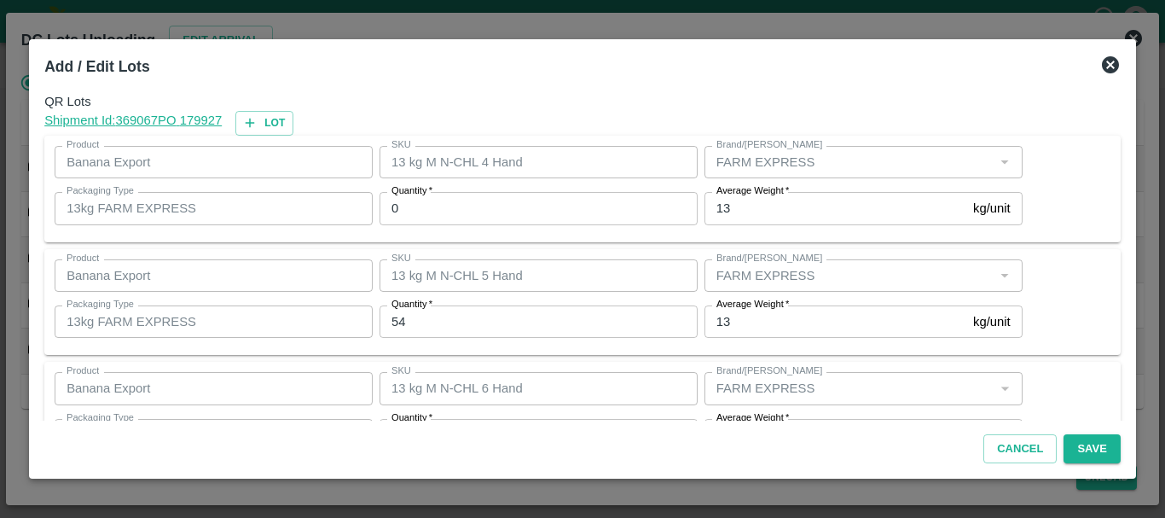
scroll to position [288, 0]
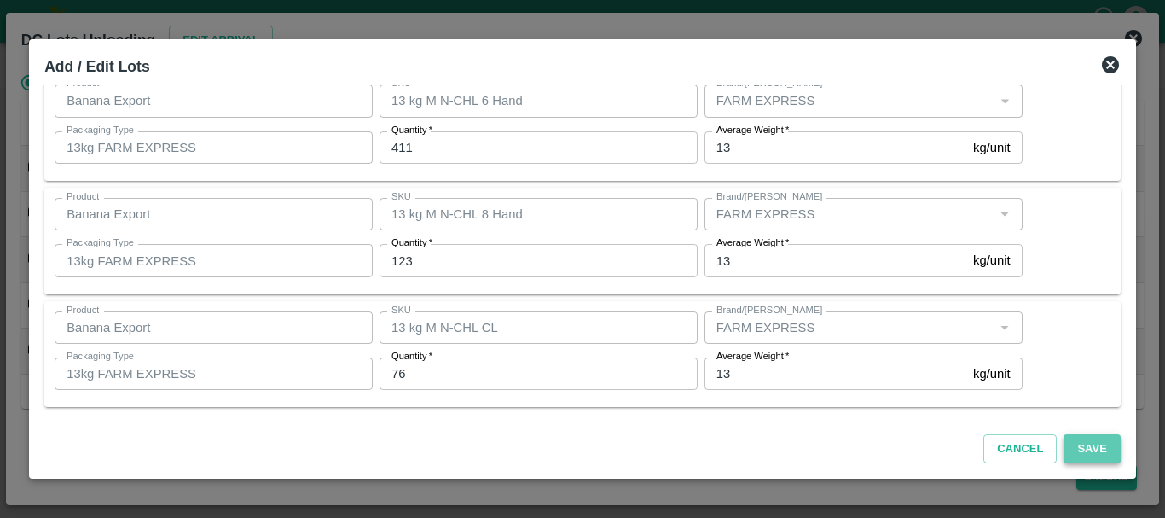
click at [1095, 448] on button "Save" at bounding box center [1092, 449] width 56 height 30
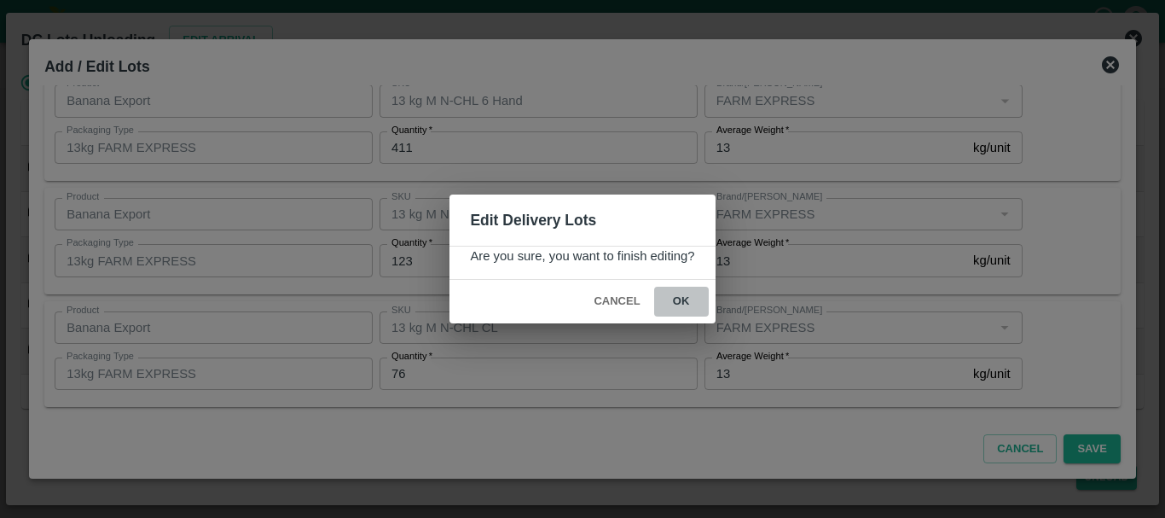
click at [688, 307] on button "ok" at bounding box center [681, 302] width 55 height 30
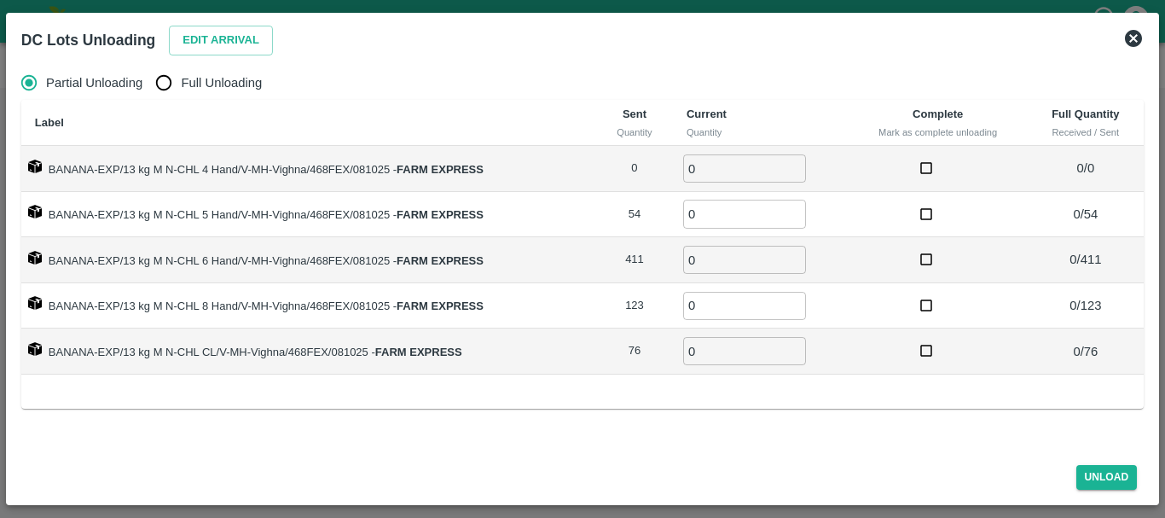
click at [191, 93] on label "Full Unloading" at bounding box center [204, 83] width 115 height 34
click at [181, 93] on input "Full Unloading" at bounding box center [164, 83] width 34 height 34
radio input "true"
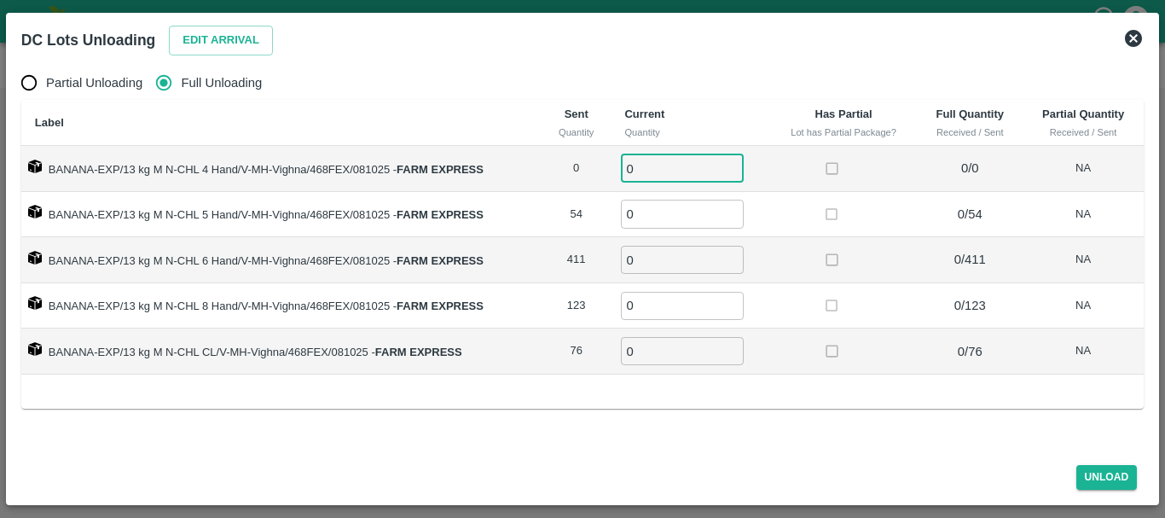
click at [656, 165] on input "0" at bounding box center [682, 168] width 123 height 28
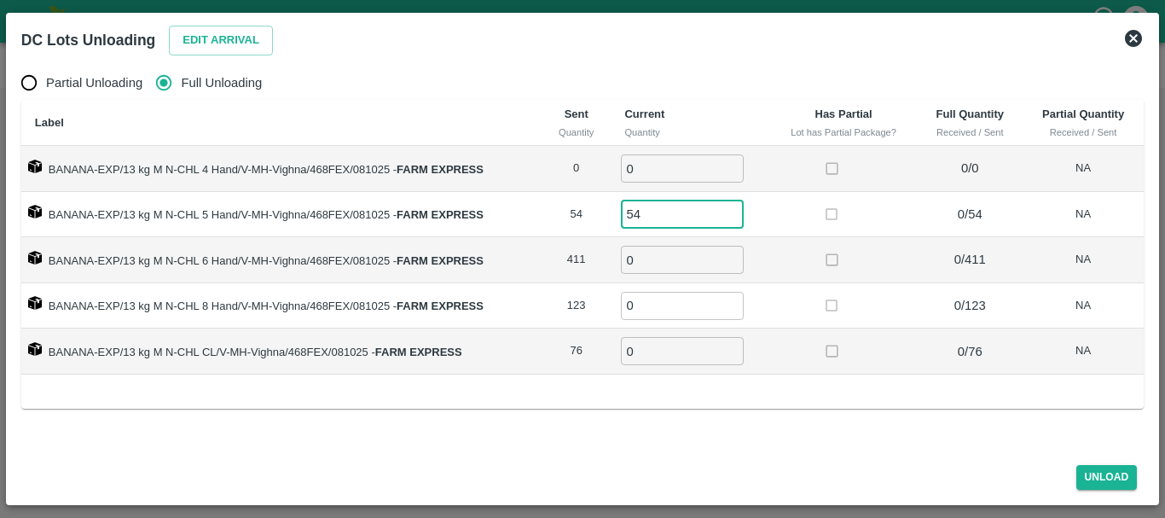
type input "54"
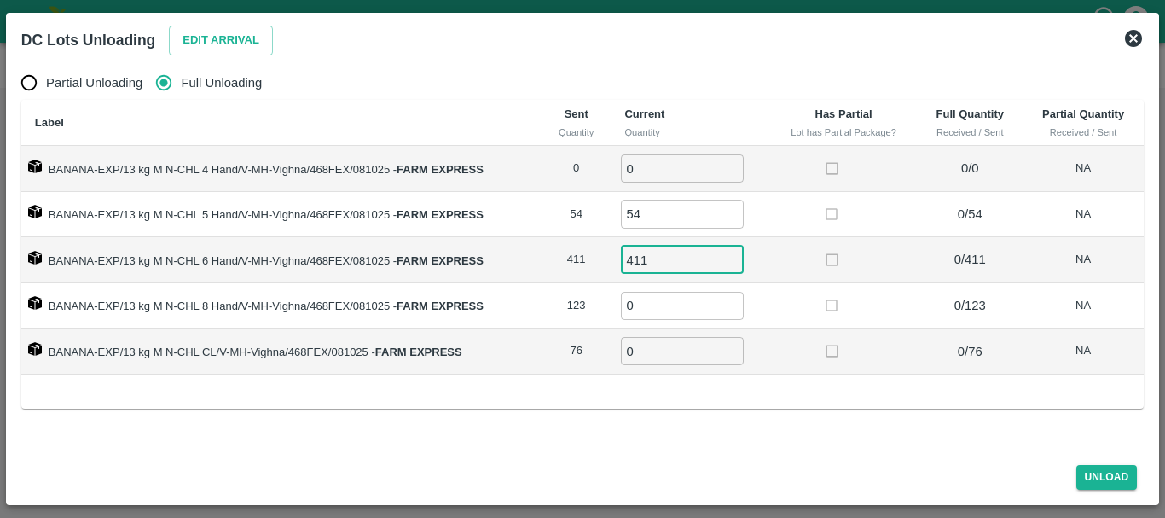
type input "411"
type input "123"
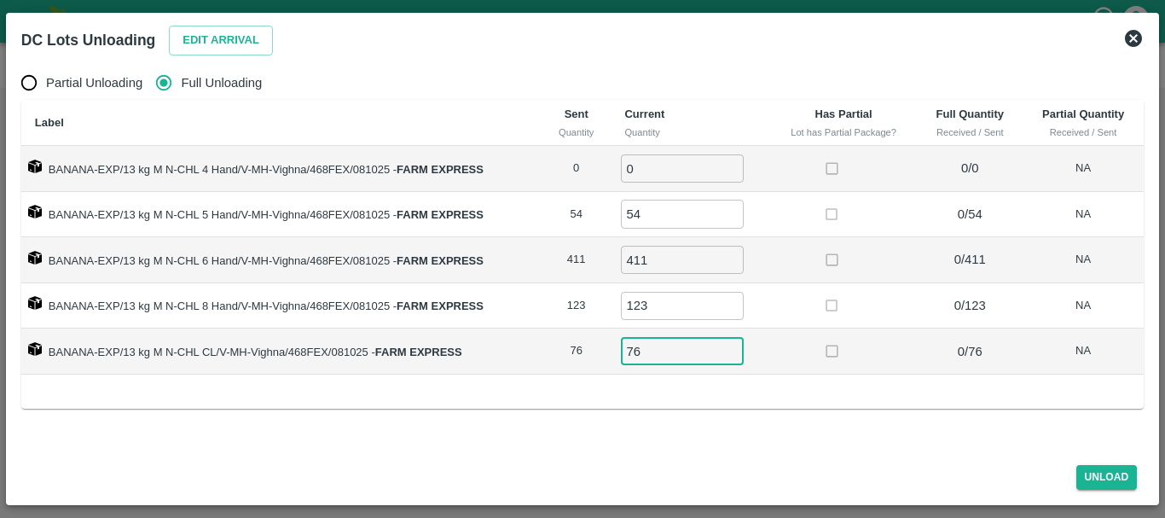
type input "76"
click at [818, 324] on td at bounding box center [844, 306] width 148 height 46
click at [1095, 477] on button "Unload" at bounding box center [1107, 477] width 61 height 25
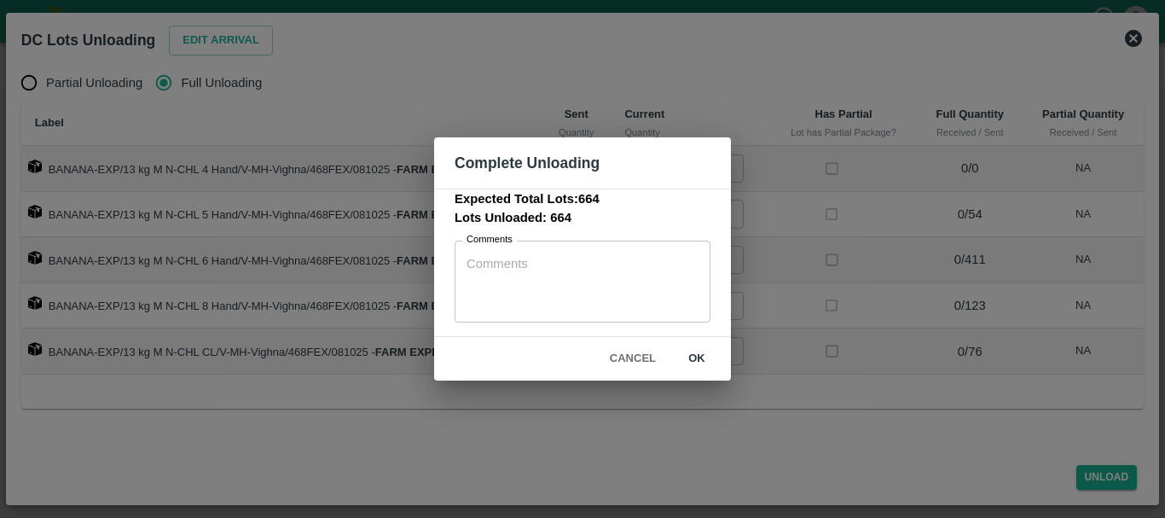
click at [701, 343] on div "Cancel ok" at bounding box center [582, 359] width 297 height 44
click at [699, 352] on button "ok" at bounding box center [697, 359] width 55 height 30
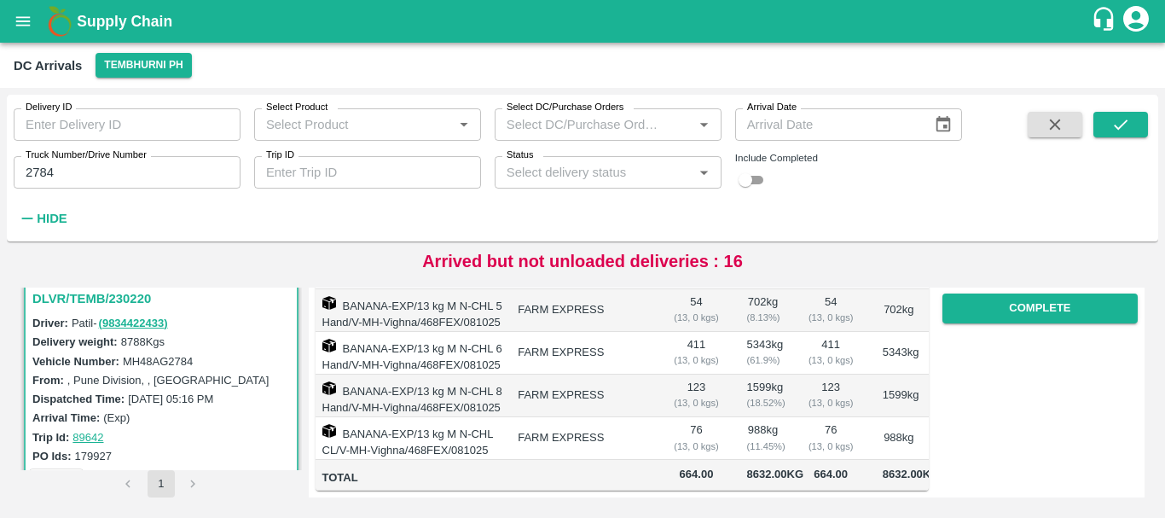
scroll to position [0, 0]
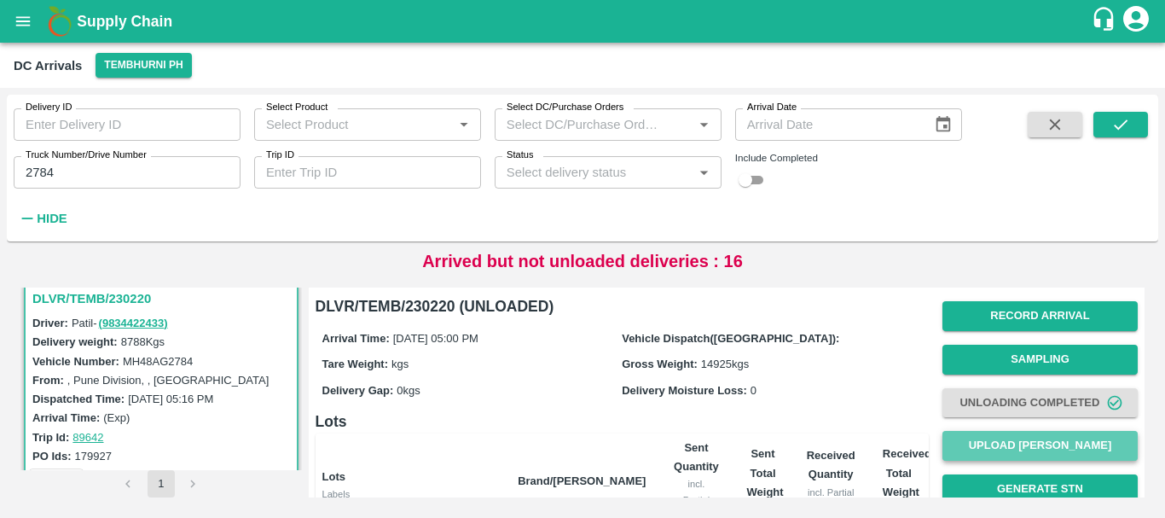
click at [999, 444] on button "Upload [PERSON_NAME]" at bounding box center [1040, 446] width 195 height 30
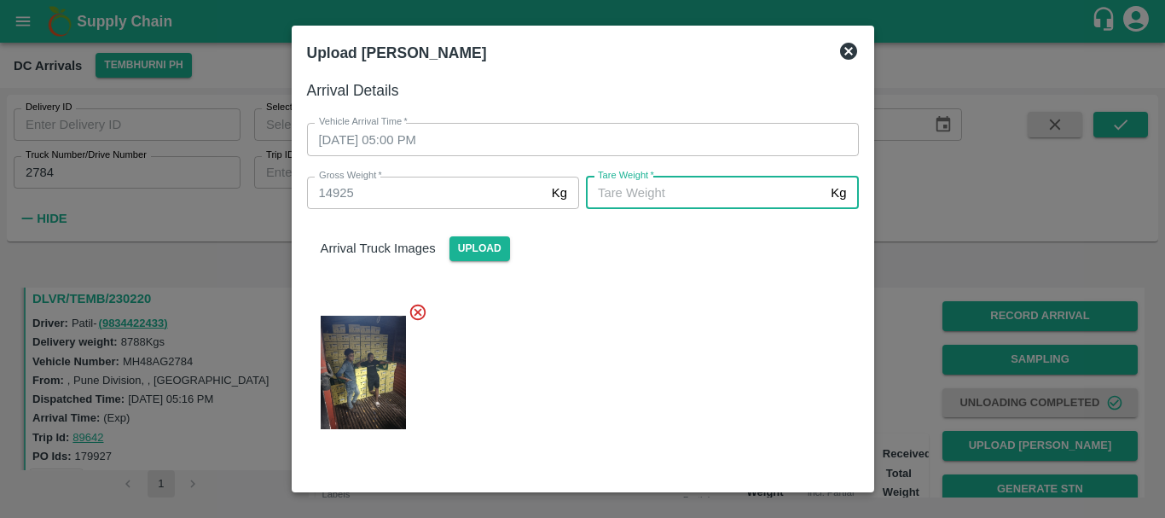
click at [686, 199] on input "[PERSON_NAME]   *" at bounding box center [705, 193] width 238 height 32
click at [600, 183] on input "[PERSON_NAME]   *" at bounding box center [705, 193] width 238 height 32
type input "5550"
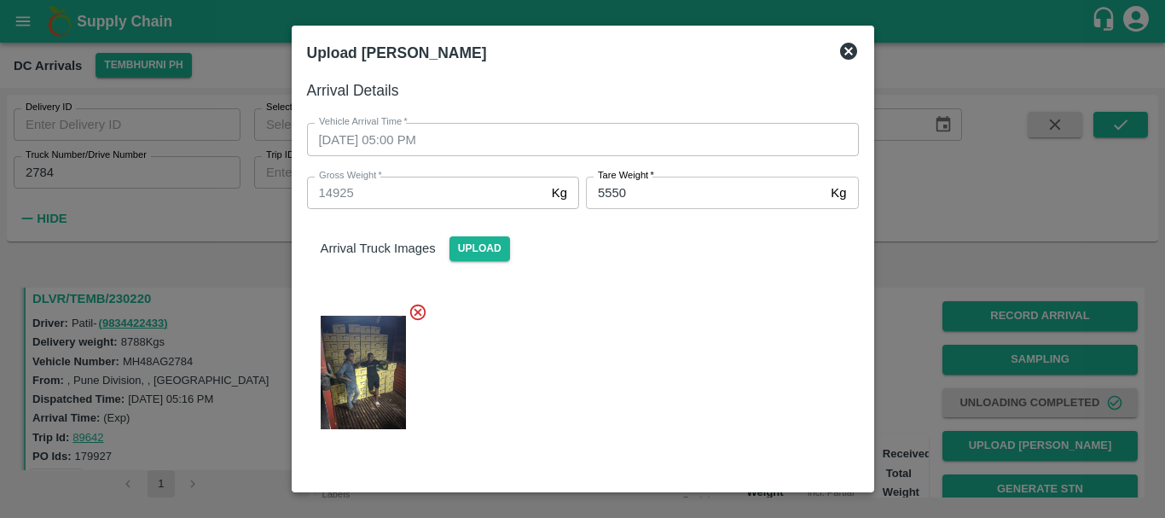
click at [625, 355] on div at bounding box center [576, 367] width 566 height 158
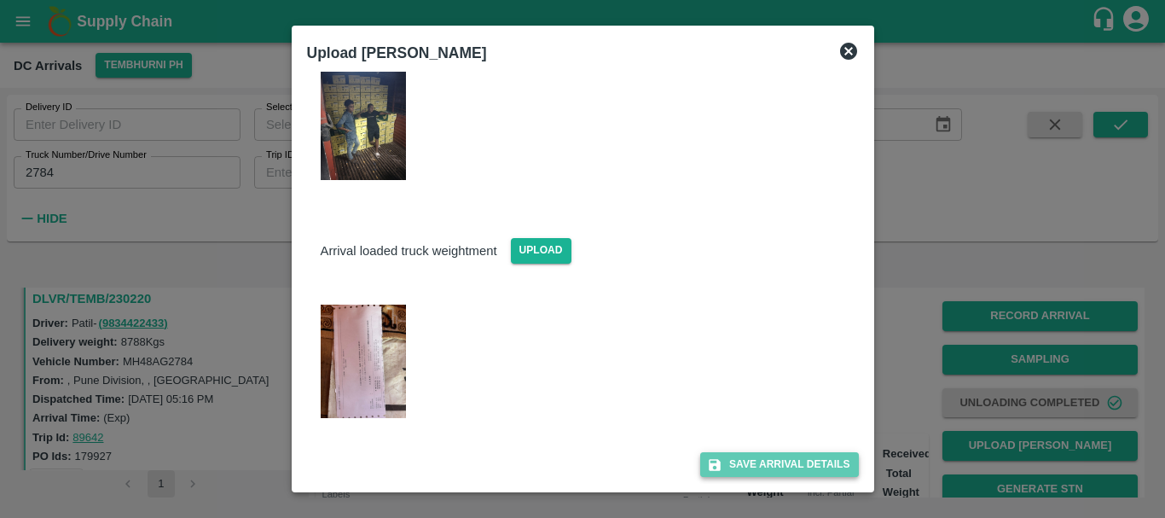
click at [730, 460] on button "Save Arrival Details" at bounding box center [779, 464] width 158 height 25
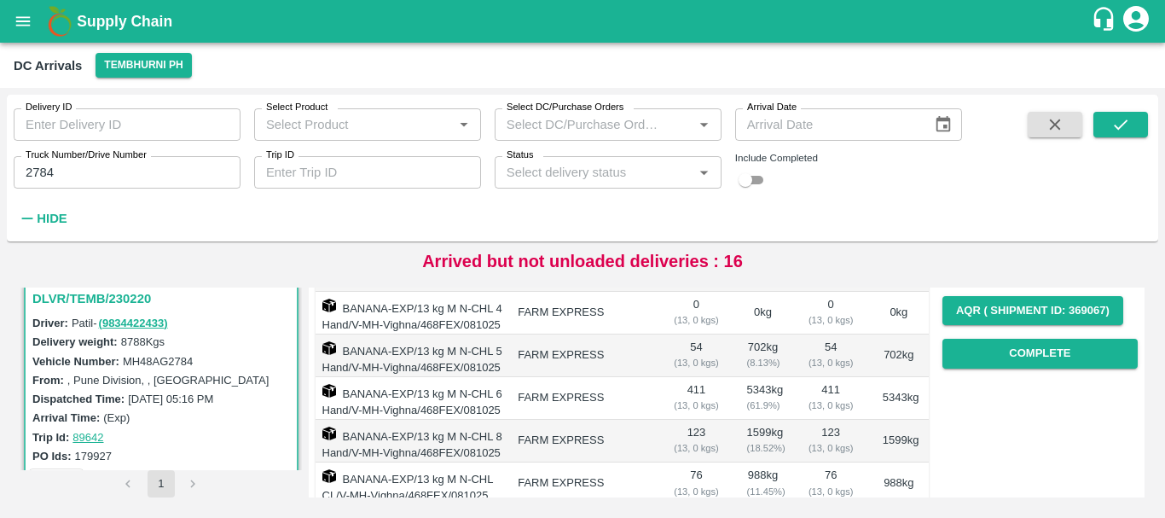
scroll to position [265, 0]
click at [983, 358] on button "Complete" at bounding box center [1040, 354] width 195 height 30
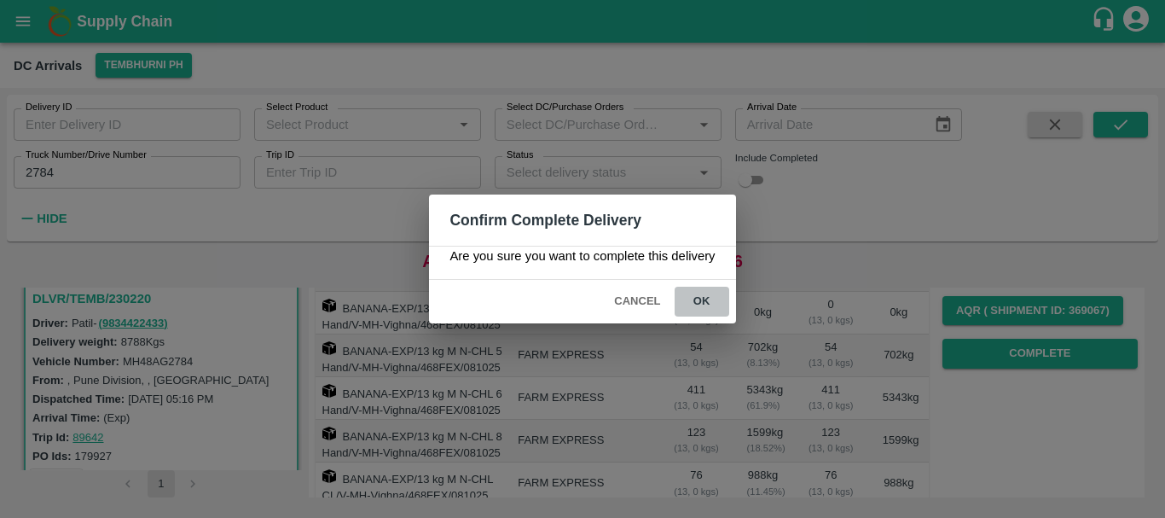
click at [697, 293] on button "ok" at bounding box center [702, 302] width 55 height 30
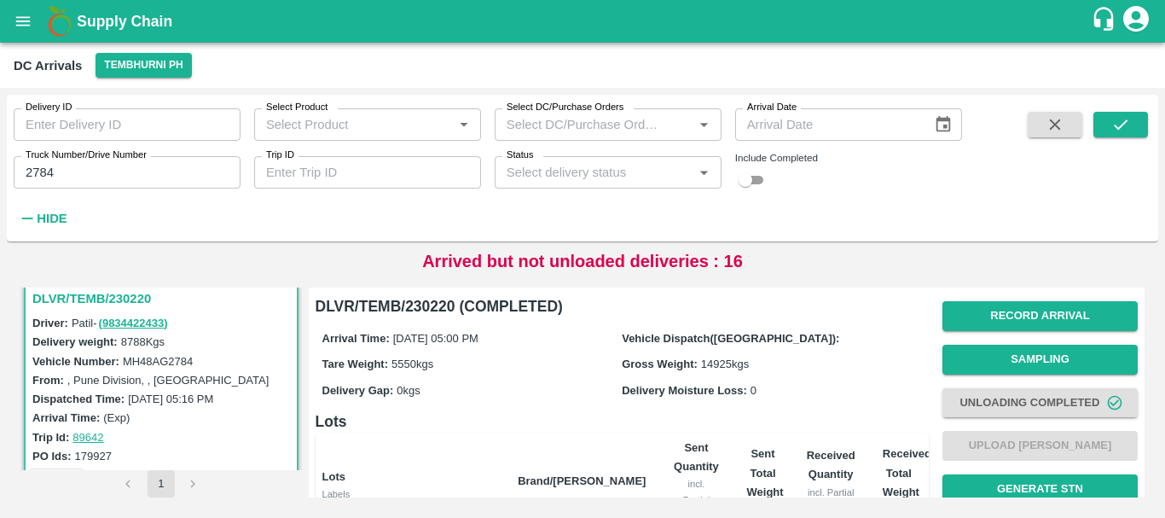
scroll to position [387, 0]
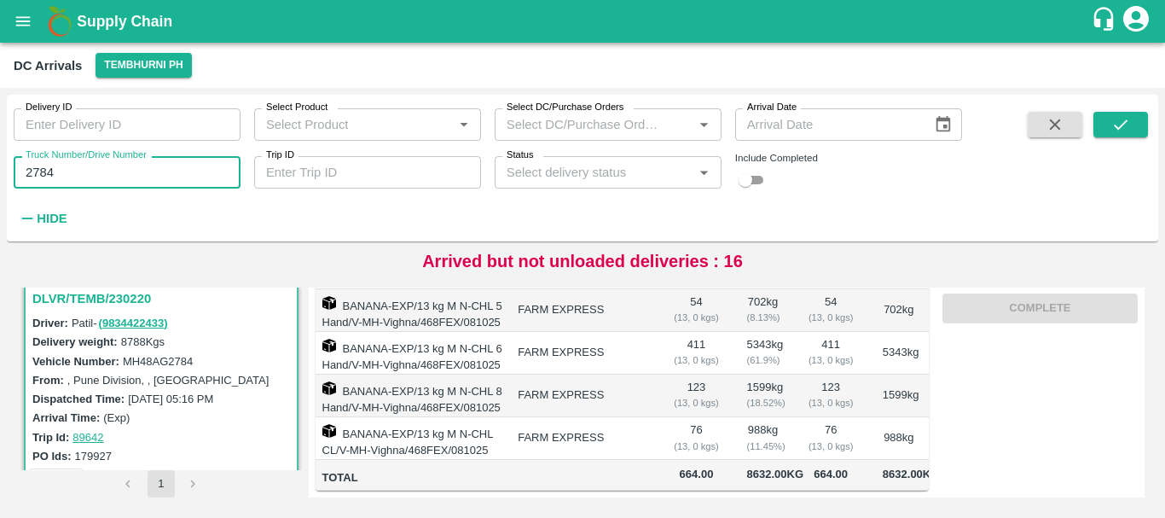
click at [116, 179] on input "2784" at bounding box center [127, 172] width 227 height 32
type input "2"
type input "9144"
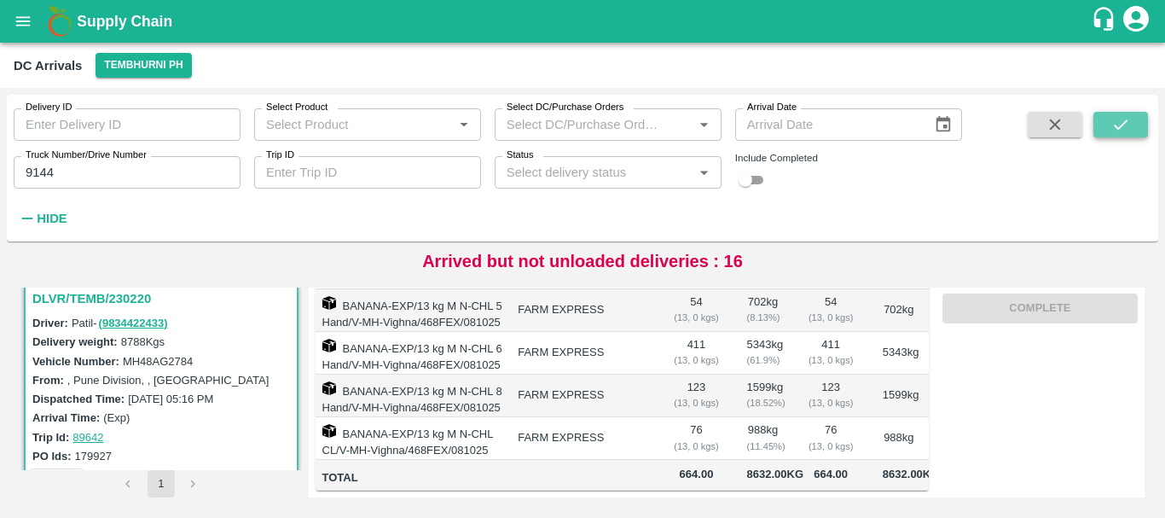
click at [1118, 125] on icon "submit" at bounding box center [1121, 124] width 19 height 19
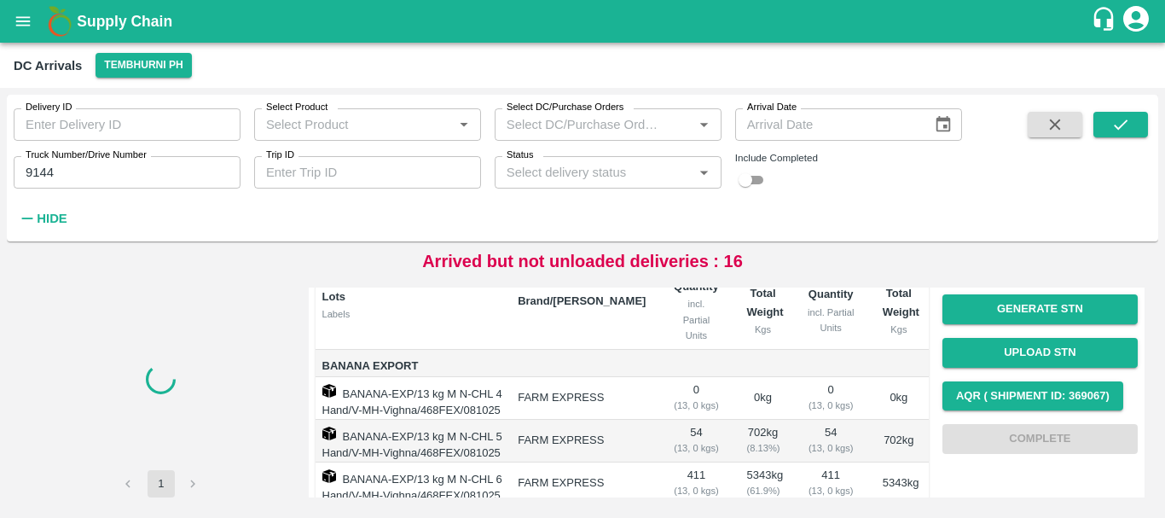
scroll to position [387, 0]
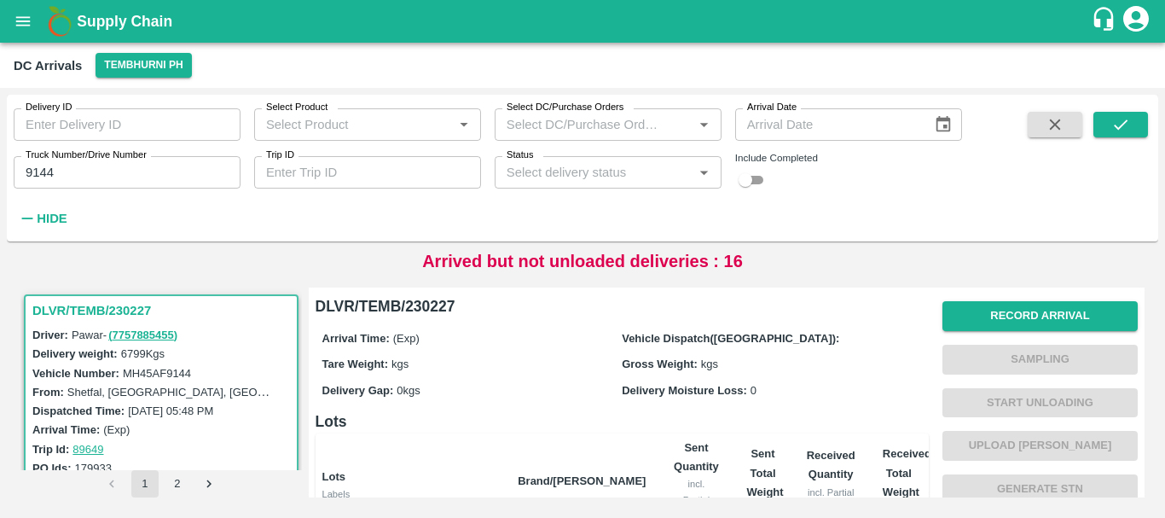
scroll to position [345, 0]
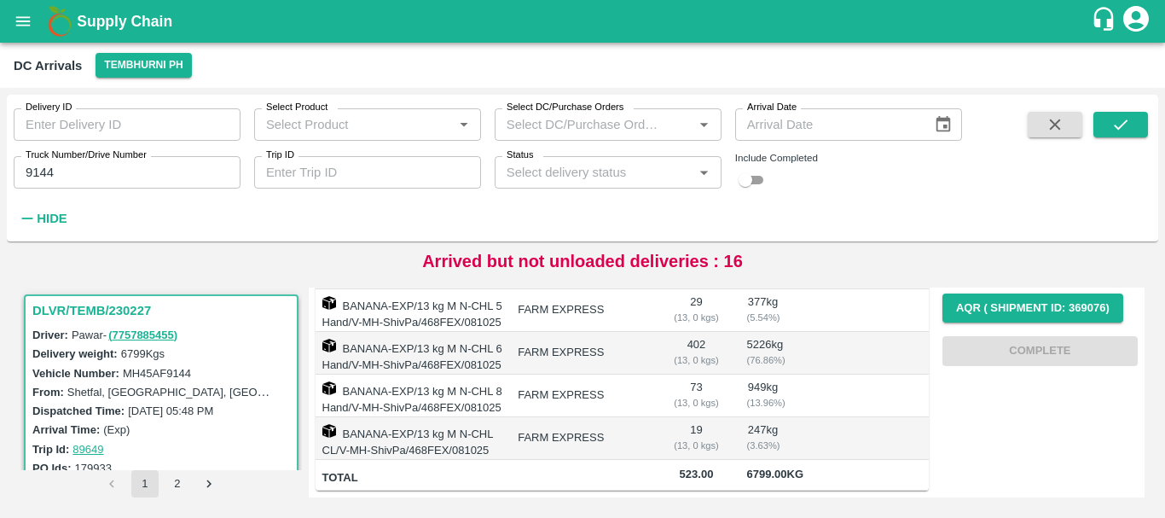
click at [663, 419] on td "19 ( 13, 0 kgs)" at bounding box center [695, 438] width 73 height 43
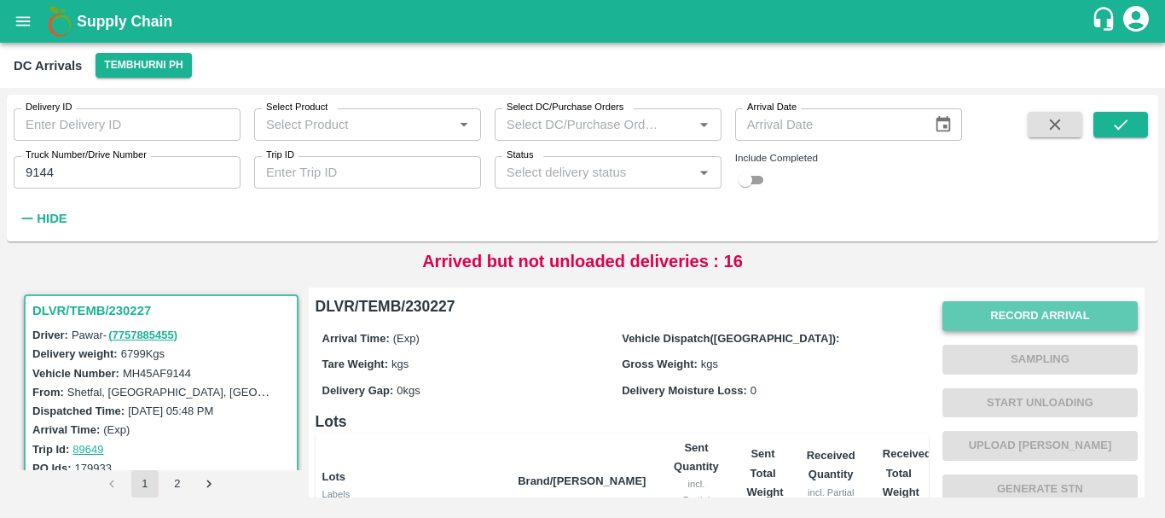
click at [963, 310] on button "Record Arrival" at bounding box center [1040, 316] width 195 height 30
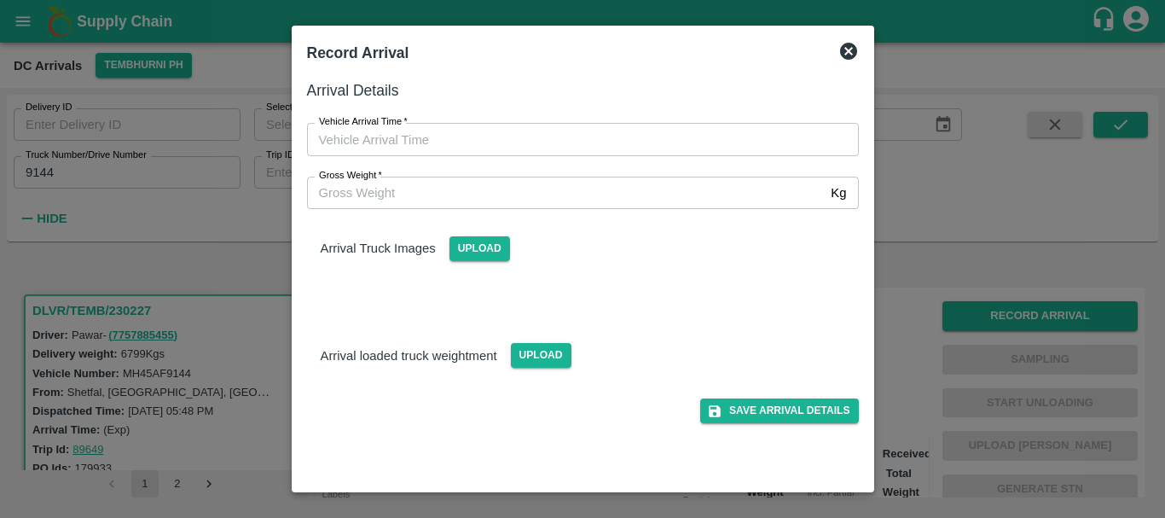
type input "DD/MM/YYYY hh:mm aa"
click at [580, 135] on input "DD/MM/YYYY hh:mm aa" at bounding box center [577, 139] width 540 height 32
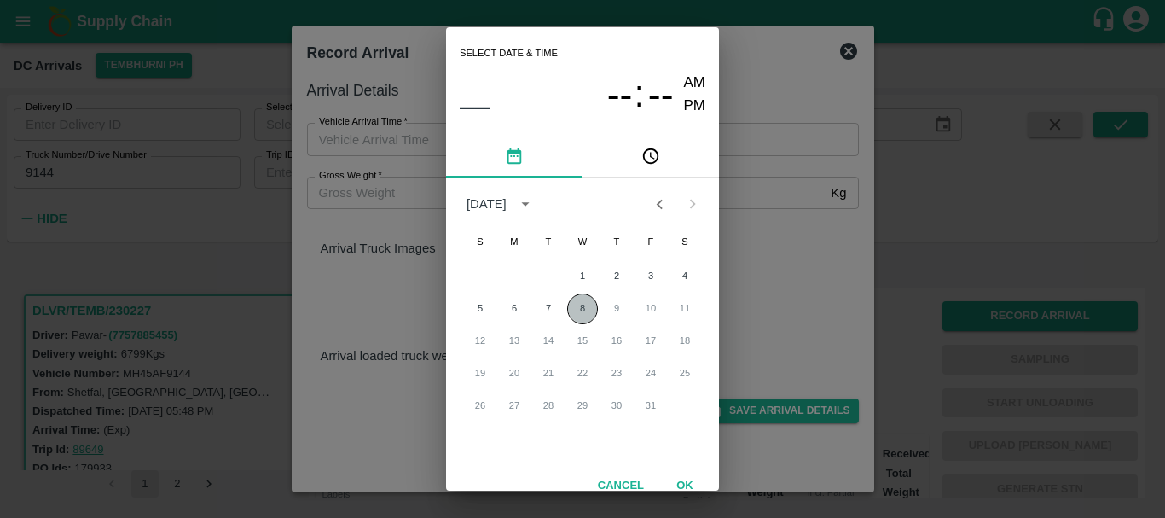
click at [578, 304] on button "8" at bounding box center [582, 308] width 31 height 31
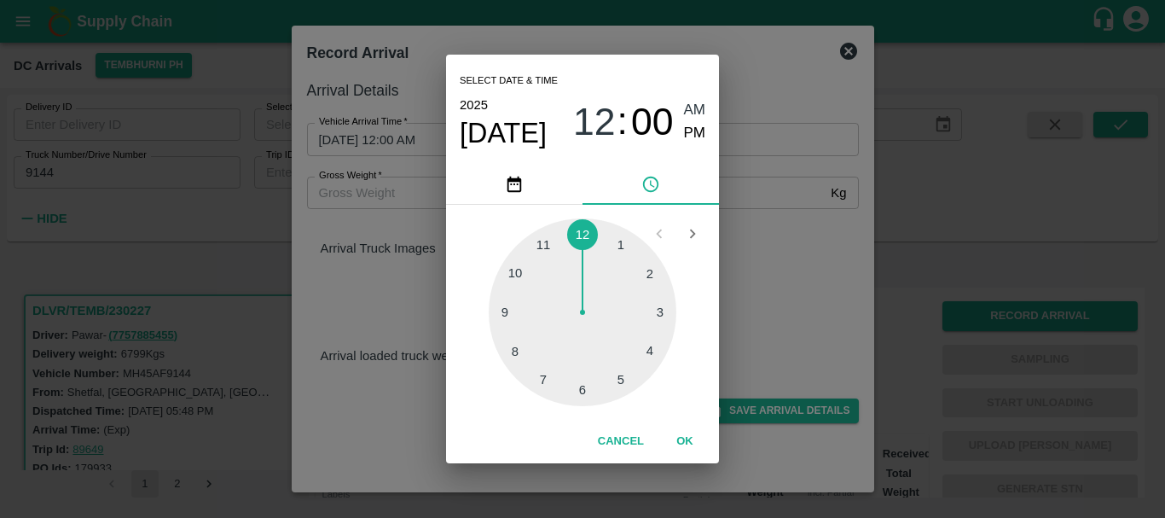
click at [544, 368] on div at bounding box center [583, 312] width 188 height 188
click at [692, 137] on span "PM" at bounding box center [695, 133] width 22 height 23
type input "[DATE] 07:00 PM"
click at [825, 282] on div "Select date & time [DATE] 07 : 00 AM PM 05 10 15 20 25 30 35 40 45 50 55 00 Can…" at bounding box center [582, 259] width 1165 height 518
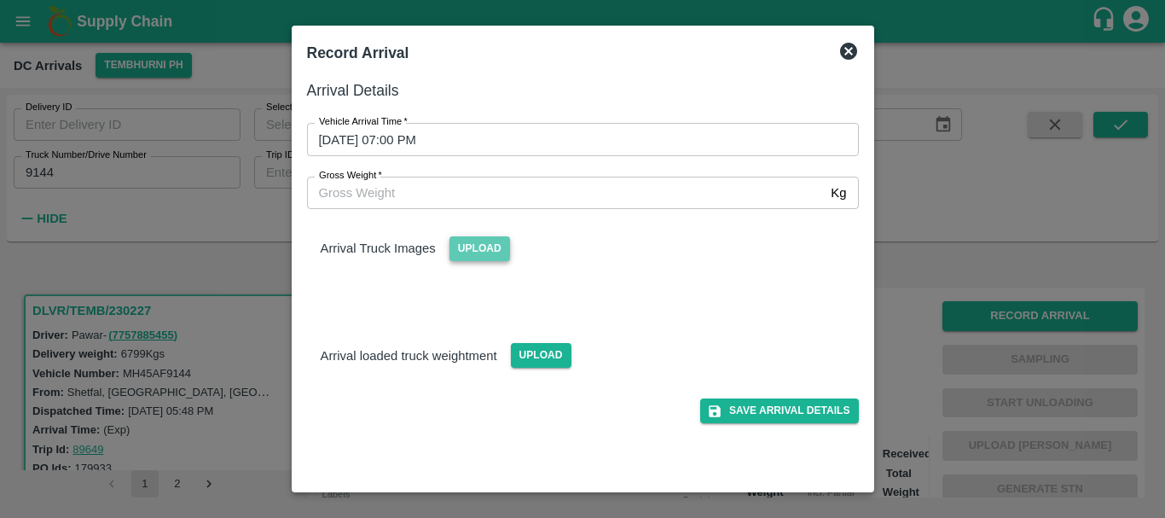
click at [498, 243] on span "Upload" at bounding box center [480, 248] width 61 height 25
click at [0, 0] on input "Upload" at bounding box center [0, 0] width 0 height 0
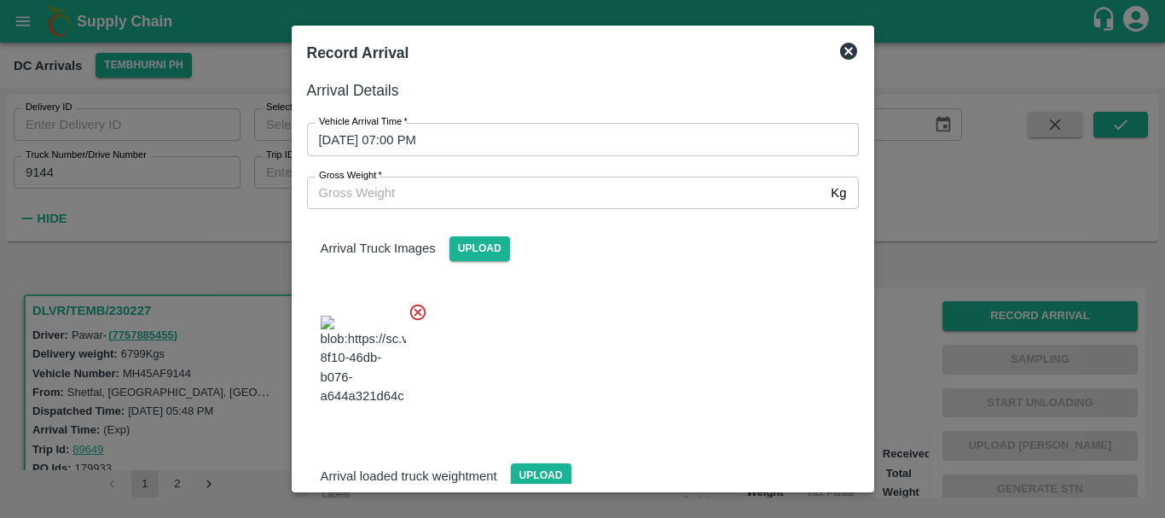
scroll to position [129, 0]
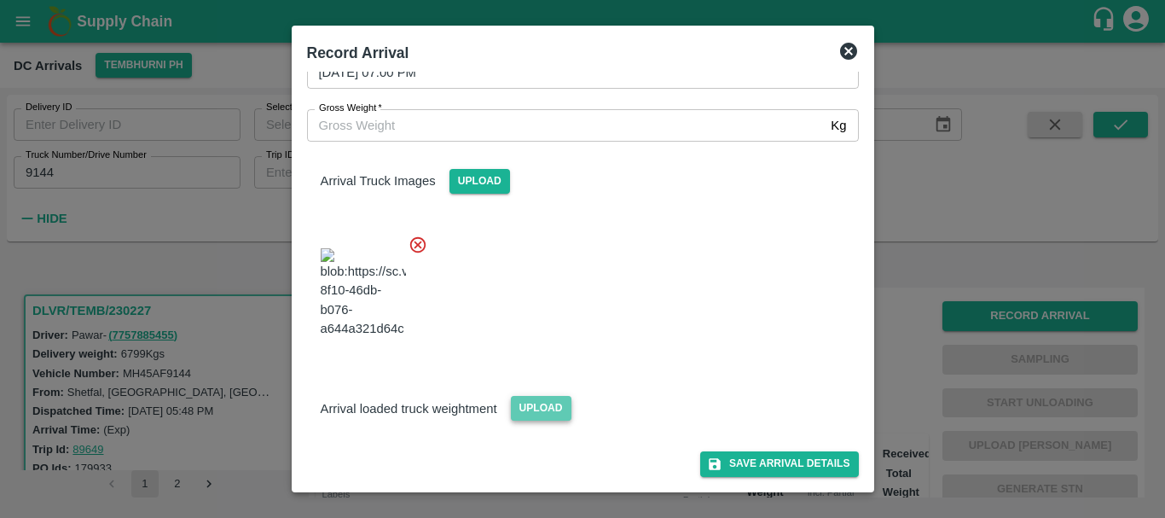
click at [527, 411] on span "Upload" at bounding box center [541, 408] width 61 height 25
click at [0, 0] on input "Upload" at bounding box center [0, 0] width 0 height 0
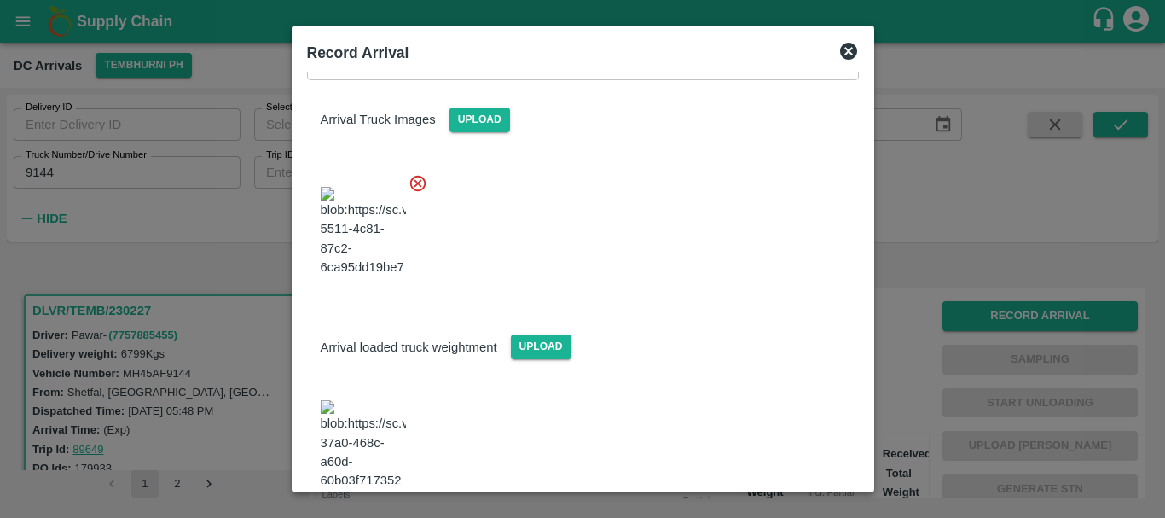
scroll to position [325, 0]
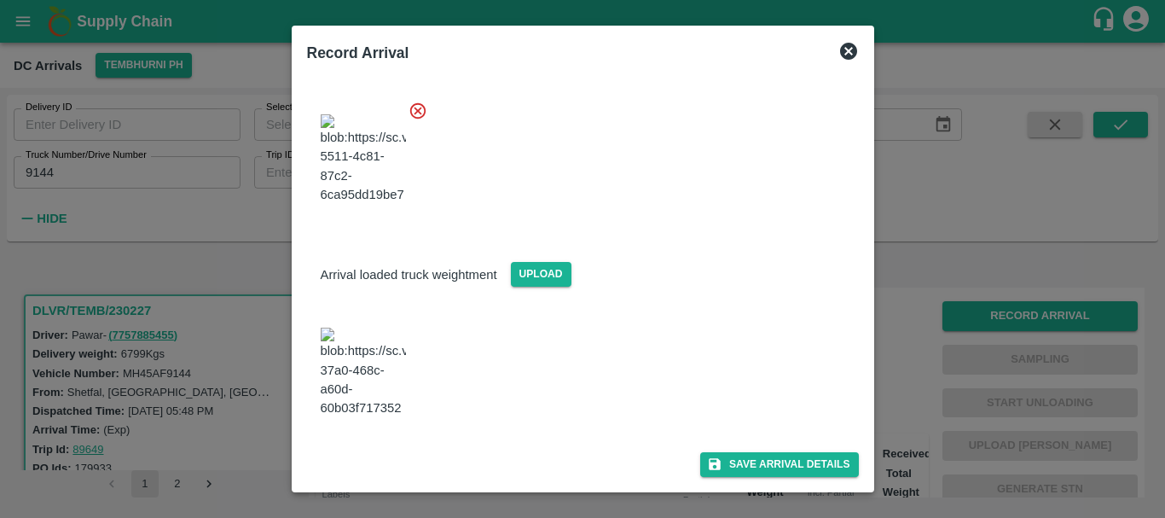
click at [374, 328] on img at bounding box center [363, 373] width 85 height 90
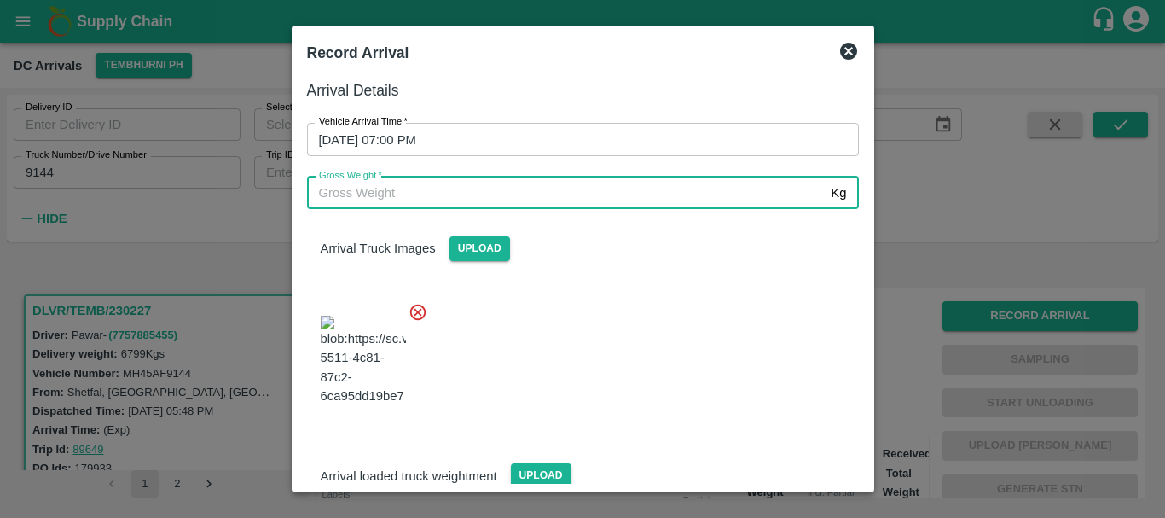
click at [491, 188] on input "Gross Weight   *" at bounding box center [566, 193] width 518 height 32
type input "12920"
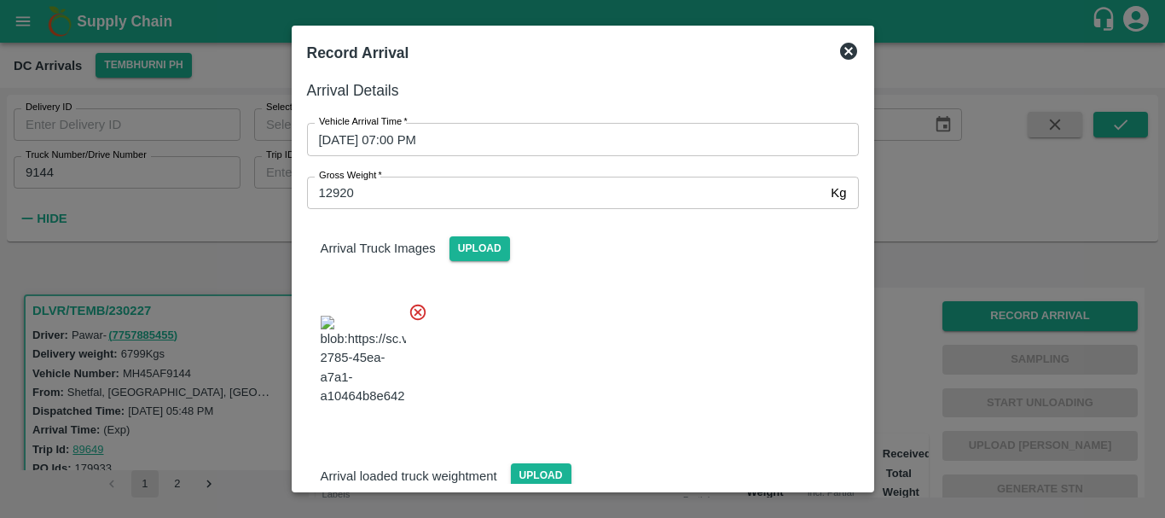
click at [653, 381] on div at bounding box center [576, 355] width 566 height 134
click at [483, 259] on span "Upload" at bounding box center [480, 248] width 61 height 25
click at [0, 0] on input "Upload" at bounding box center [0, 0] width 0 height 0
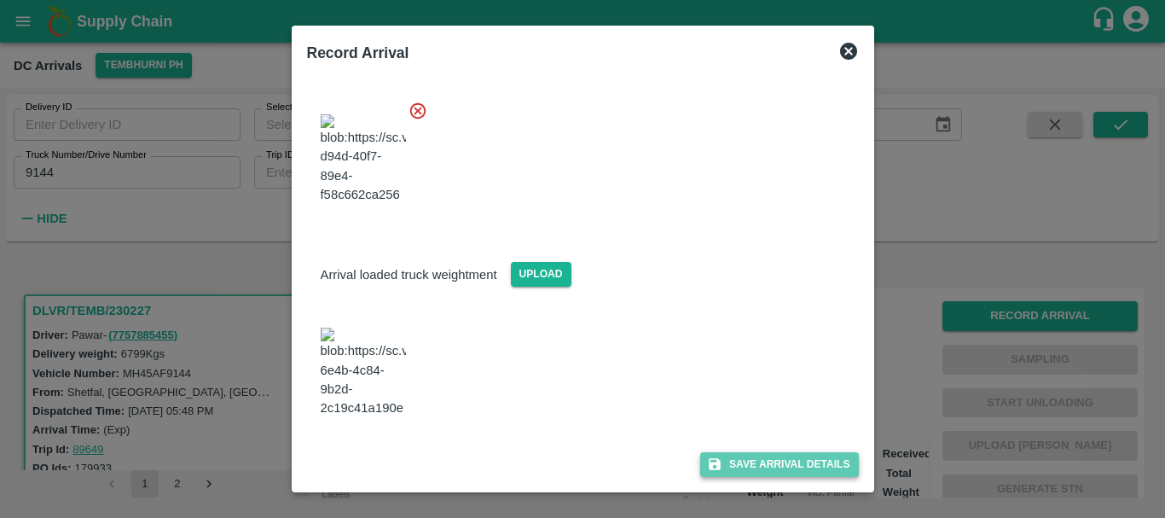
click at [730, 457] on button "Save Arrival Details" at bounding box center [779, 464] width 158 height 25
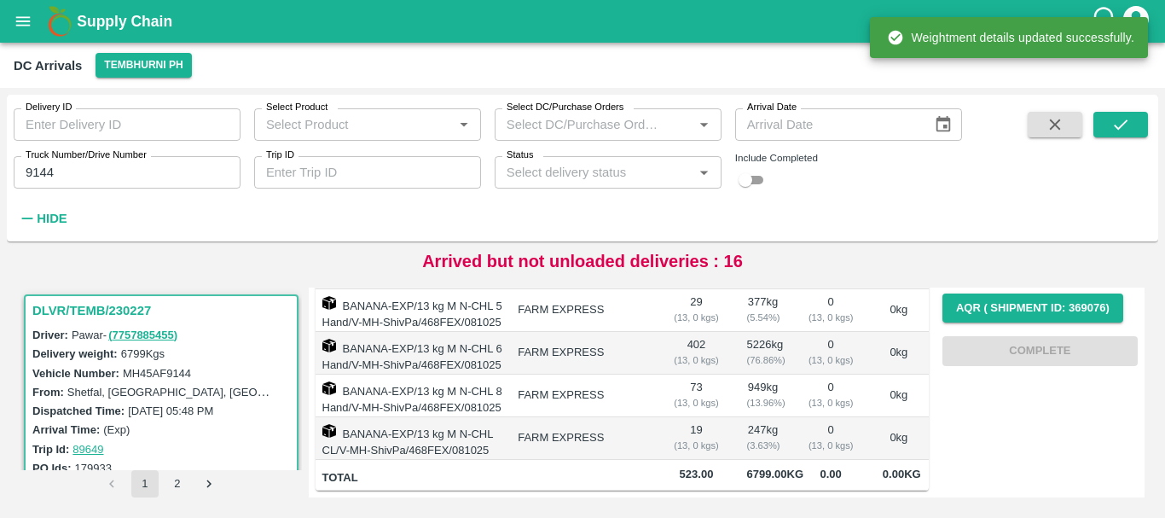
scroll to position [0, 0]
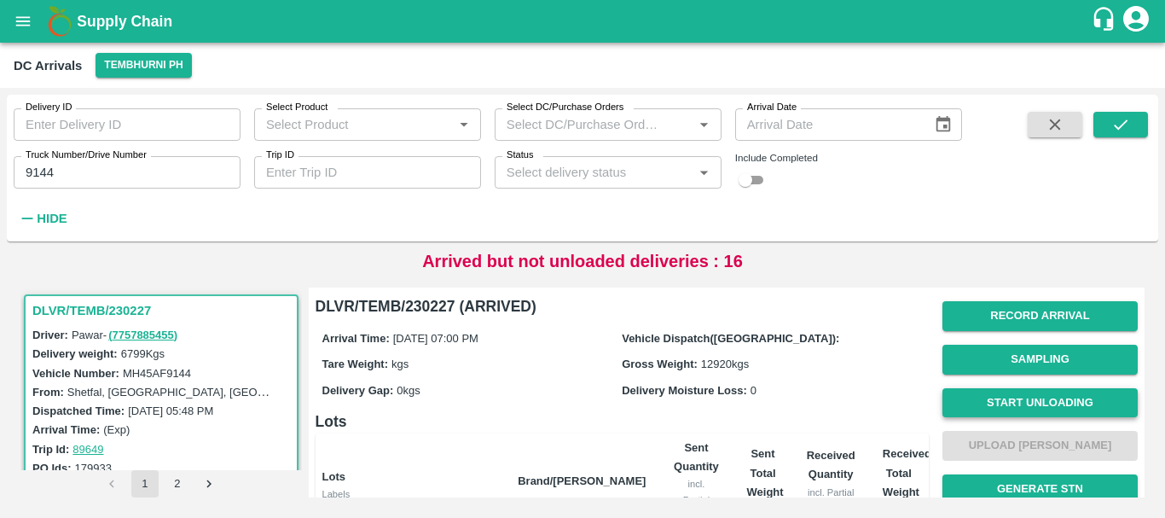
click at [979, 404] on button "Start Unloading" at bounding box center [1040, 403] width 195 height 30
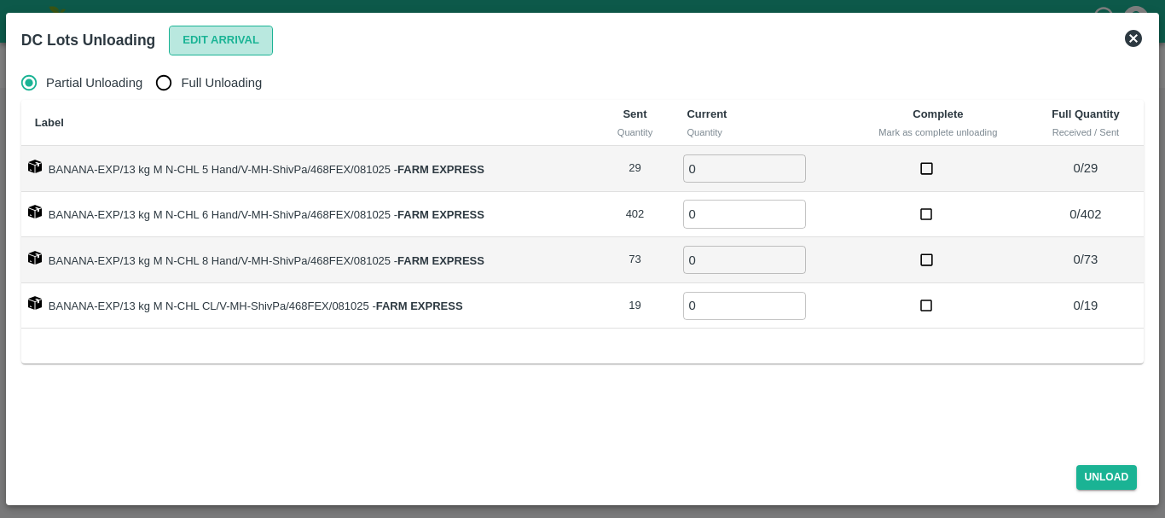
click at [204, 53] on button "Edit Arrival" at bounding box center [221, 41] width 104 height 30
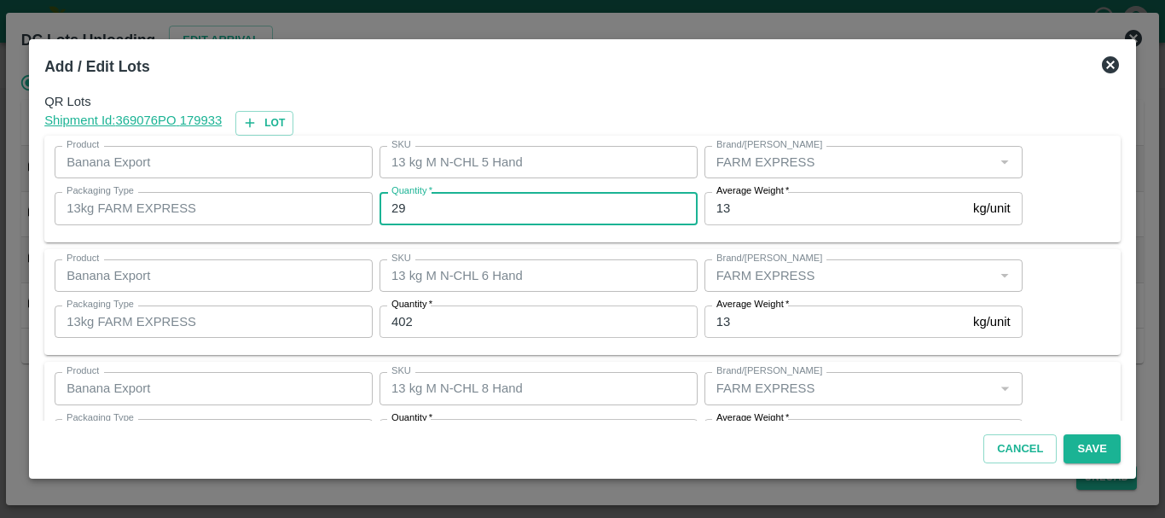
click at [445, 203] on input "29" at bounding box center [539, 208] width 318 height 32
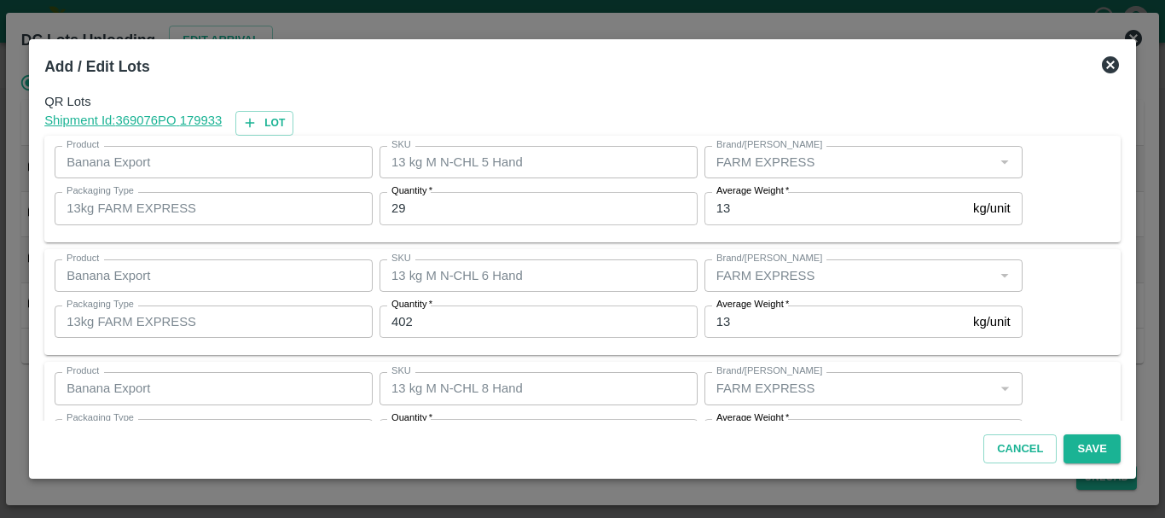
click at [487, 304] on div "Quantity   * 402 Quantity" at bounding box center [535, 322] width 325 height 46
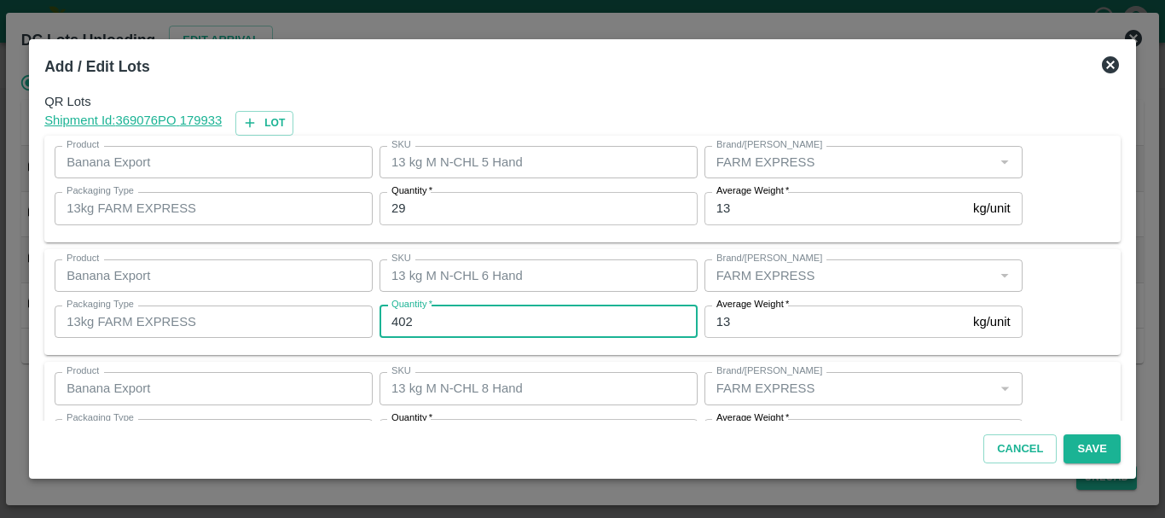
click at [490, 311] on input "402" at bounding box center [539, 321] width 318 height 32
type input "404"
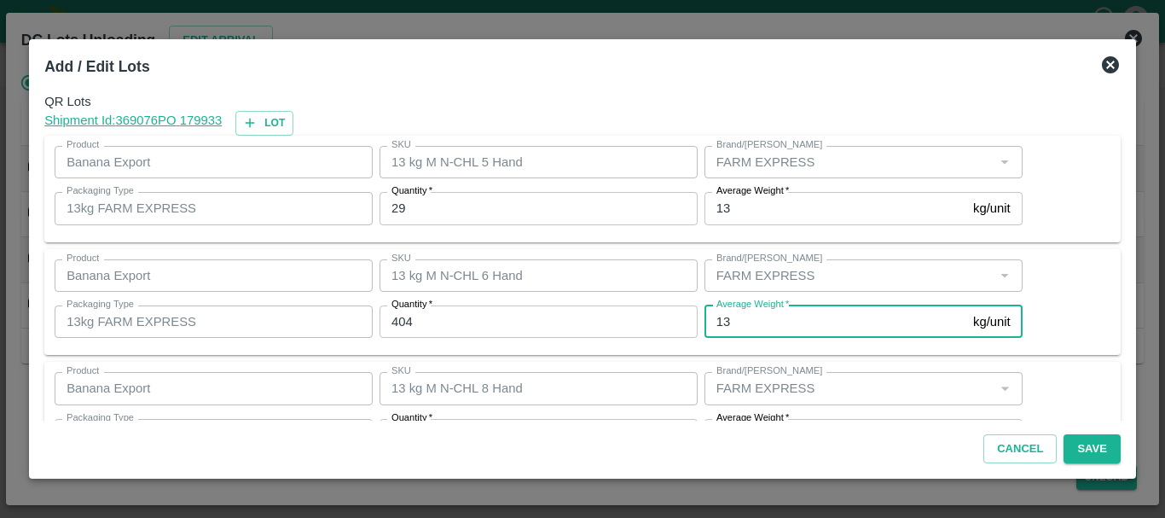
scroll to position [31, 0]
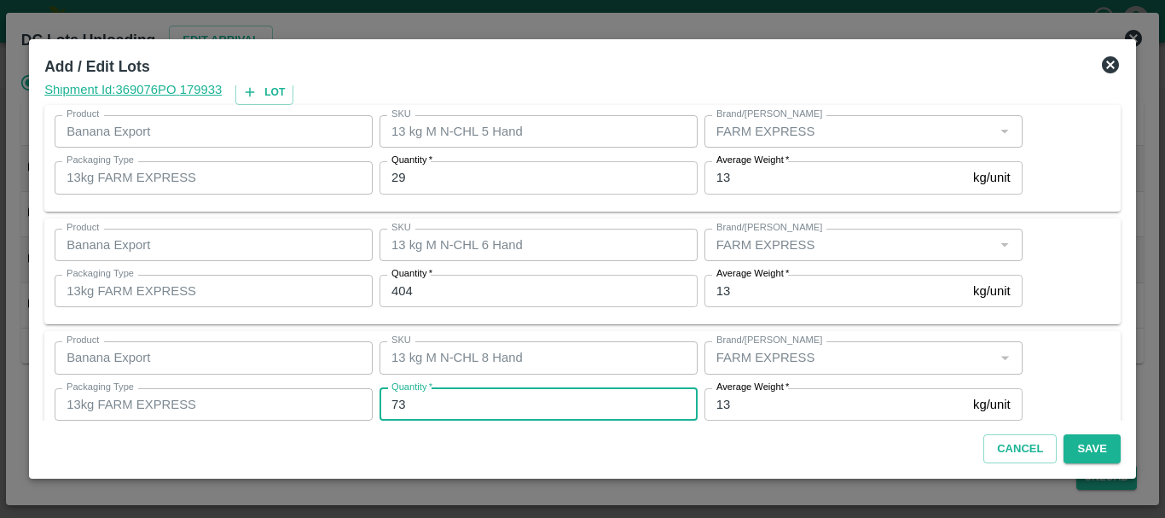
click at [427, 397] on input "73" at bounding box center [539, 404] width 318 height 32
type input "72"
click at [440, 400] on input "72" at bounding box center [539, 404] width 318 height 32
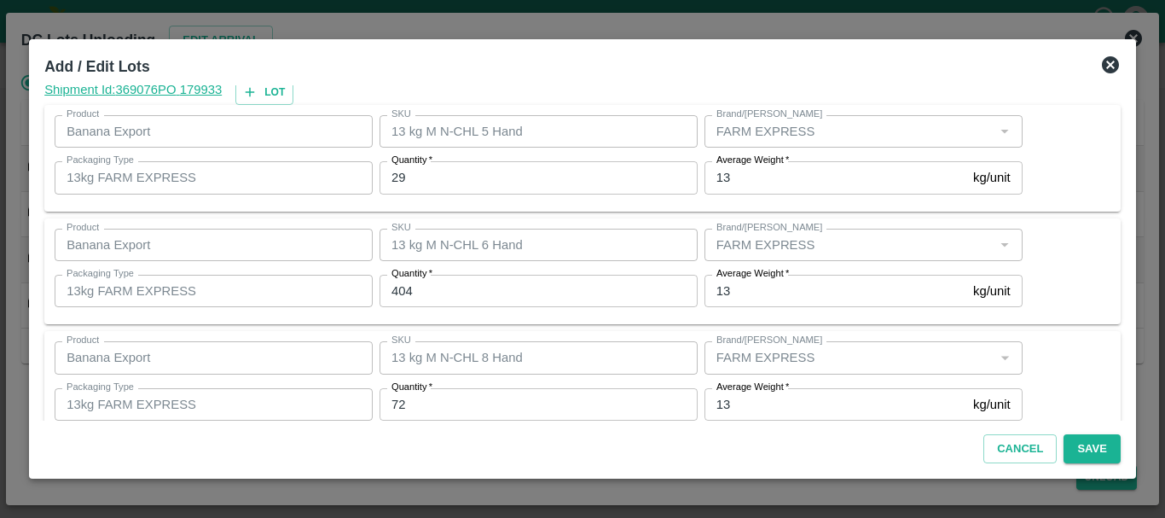
scroll to position [175, 0]
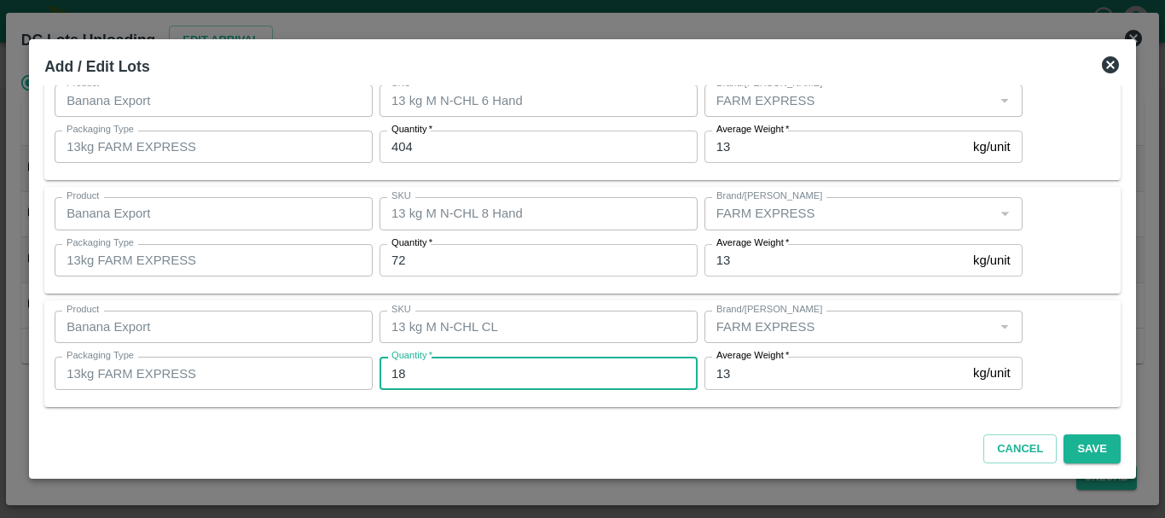
type input "18"
click at [577, 396] on div "Quantity   * 18 Quantity" at bounding box center [535, 373] width 325 height 46
click at [1092, 444] on button "Save" at bounding box center [1092, 449] width 56 height 30
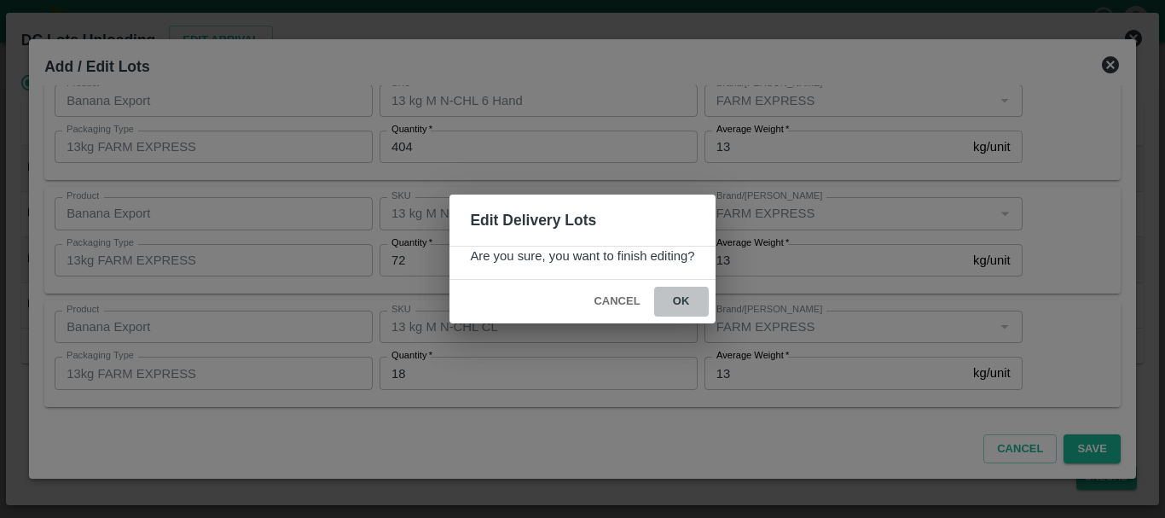
click at [685, 311] on button "ok" at bounding box center [681, 302] width 55 height 30
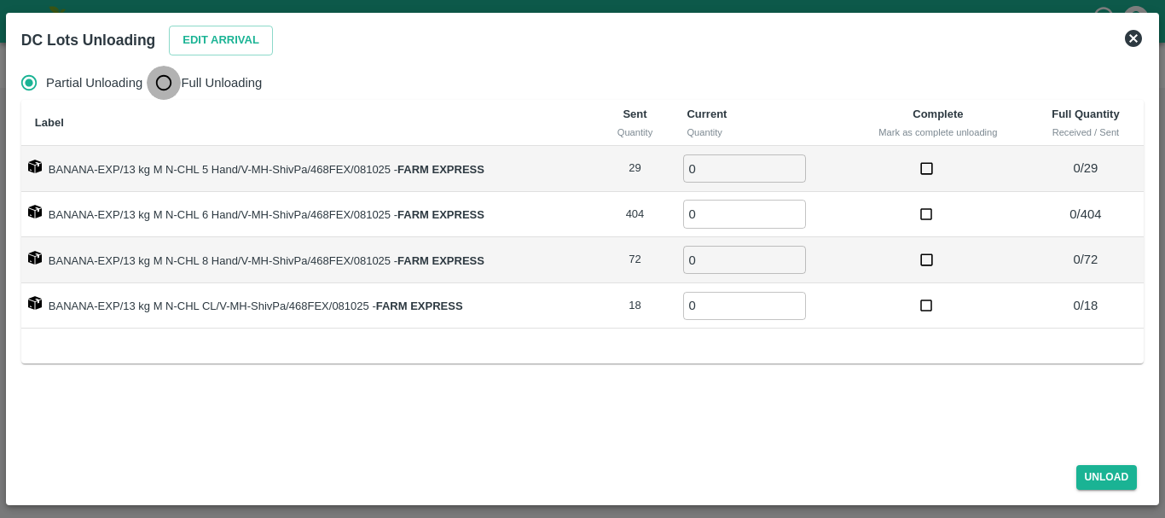
click at [166, 93] on input "Full Unloading" at bounding box center [164, 83] width 34 height 34
radio input "true"
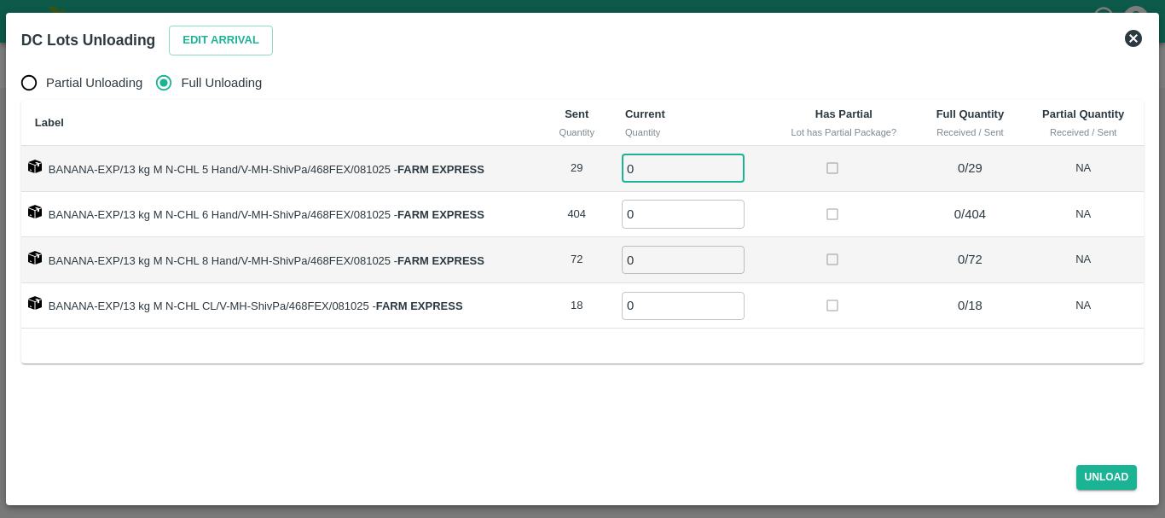
click at [693, 173] on input "0" at bounding box center [683, 168] width 123 height 28
type input "029"
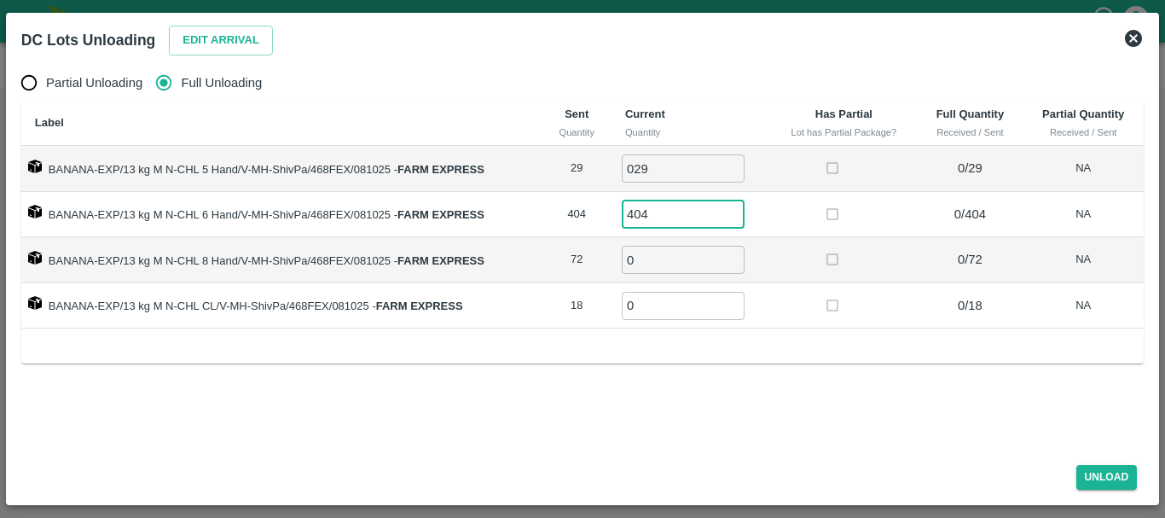
type input "404"
type input "72"
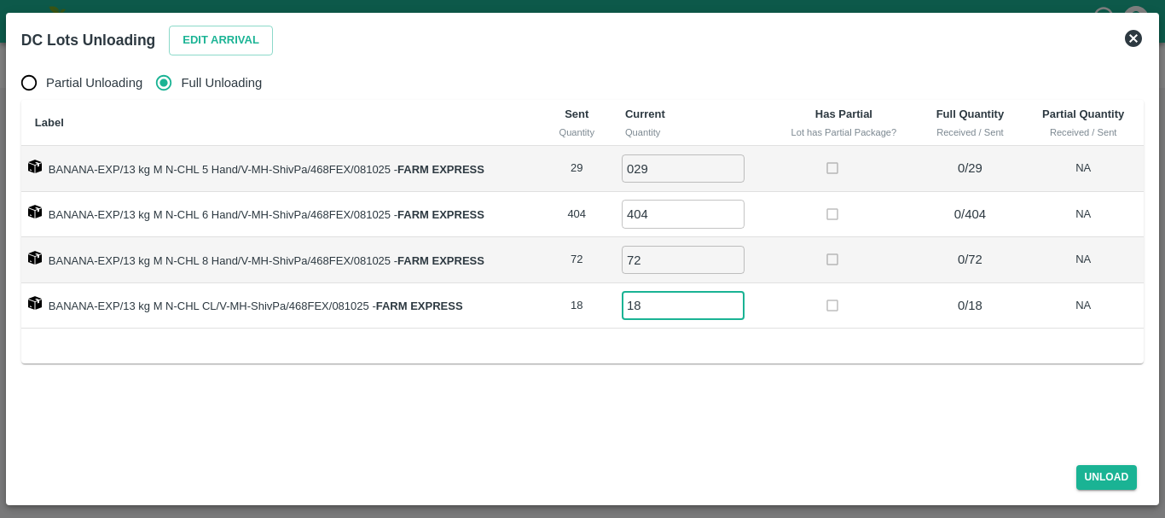
type input "18"
click at [868, 283] on td at bounding box center [844, 306] width 148 height 46
click at [1094, 473] on button "Unload" at bounding box center [1107, 477] width 61 height 25
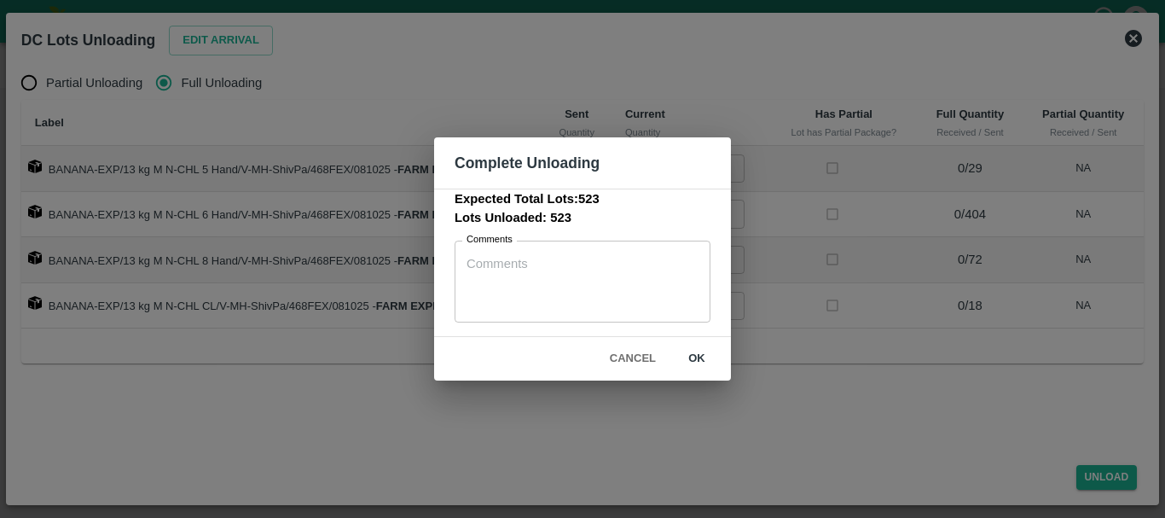
click at [700, 363] on button "ok" at bounding box center [697, 359] width 55 height 30
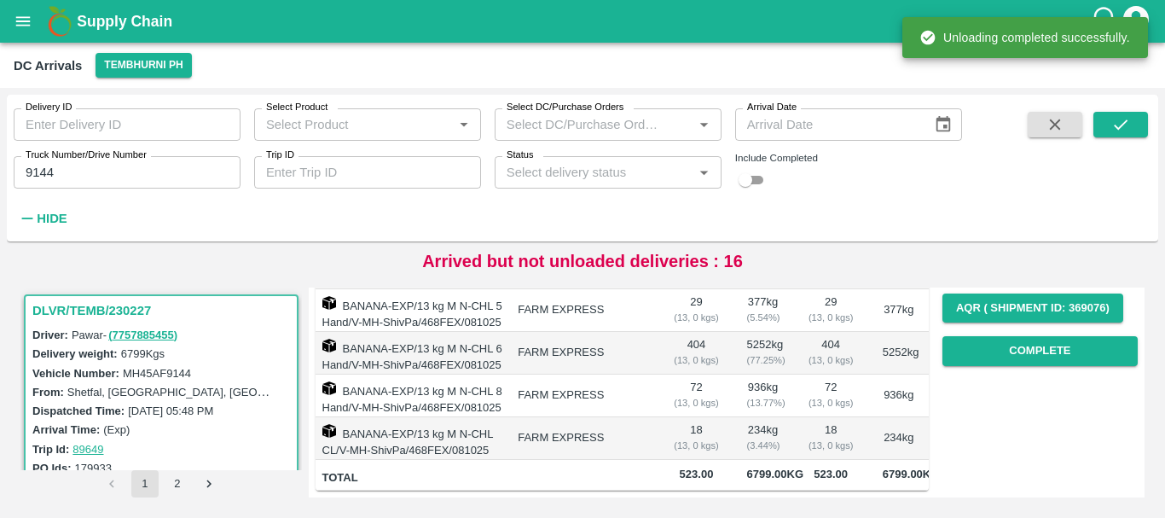
scroll to position [0, 0]
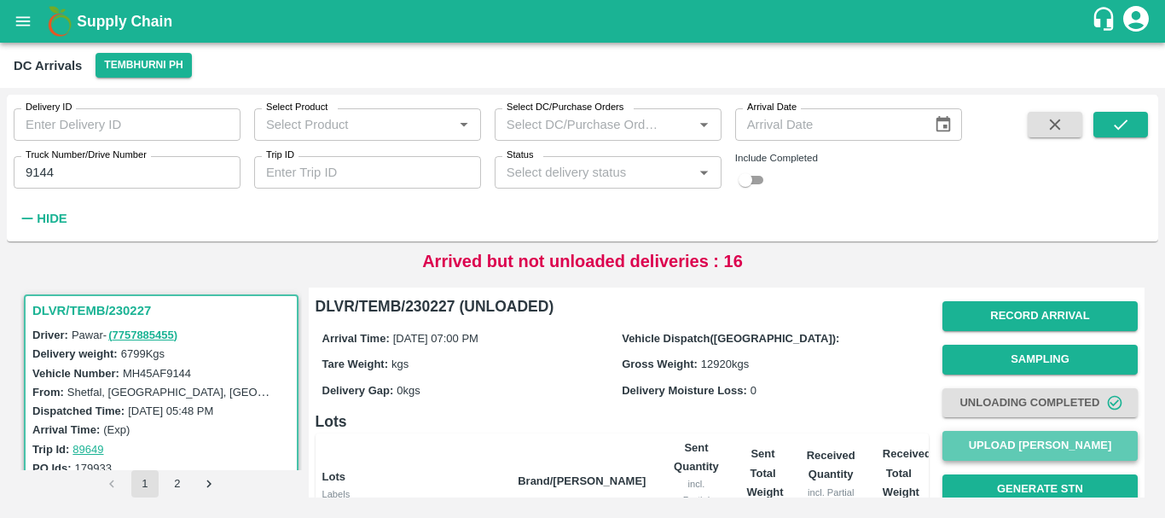
click at [970, 444] on button "Upload [PERSON_NAME]" at bounding box center [1040, 446] width 195 height 30
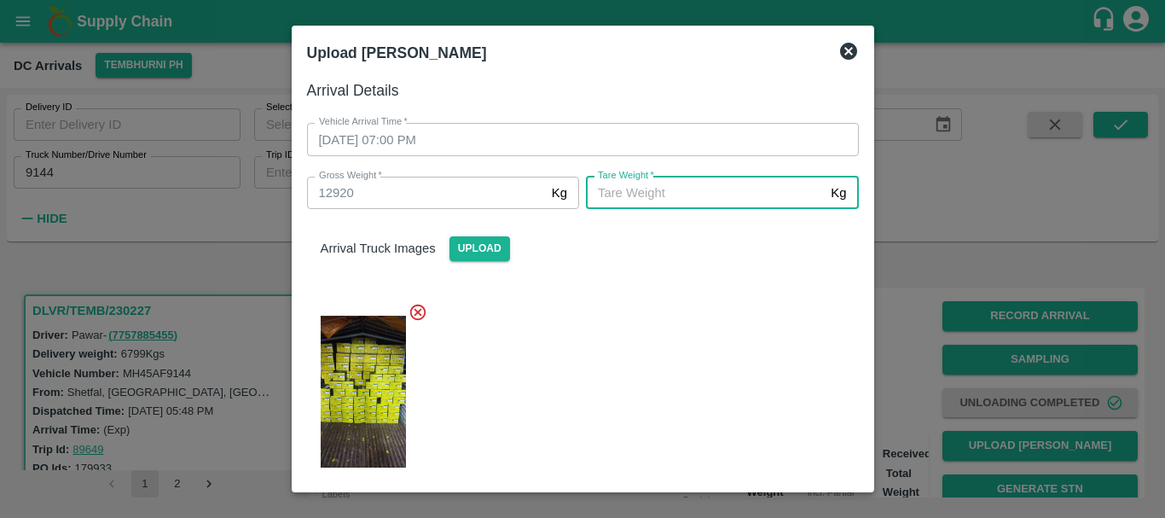
click at [706, 197] on input "[PERSON_NAME]   *" at bounding box center [705, 193] width 238 height 32
type input "5550"
click at [678, 403] on div at bounding box center [576, 386] width 566 height 196
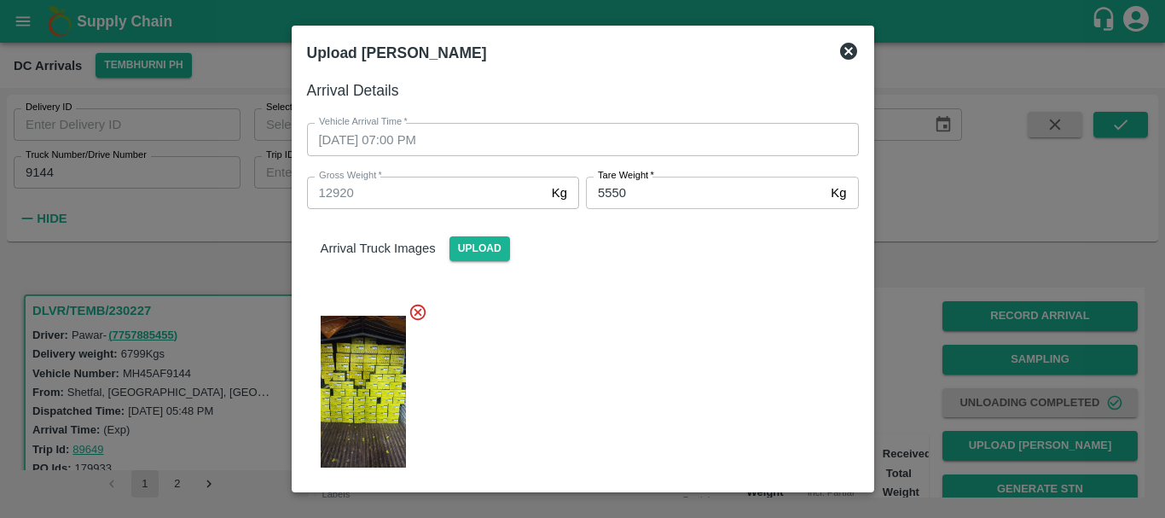
scroll to position [325, 0]
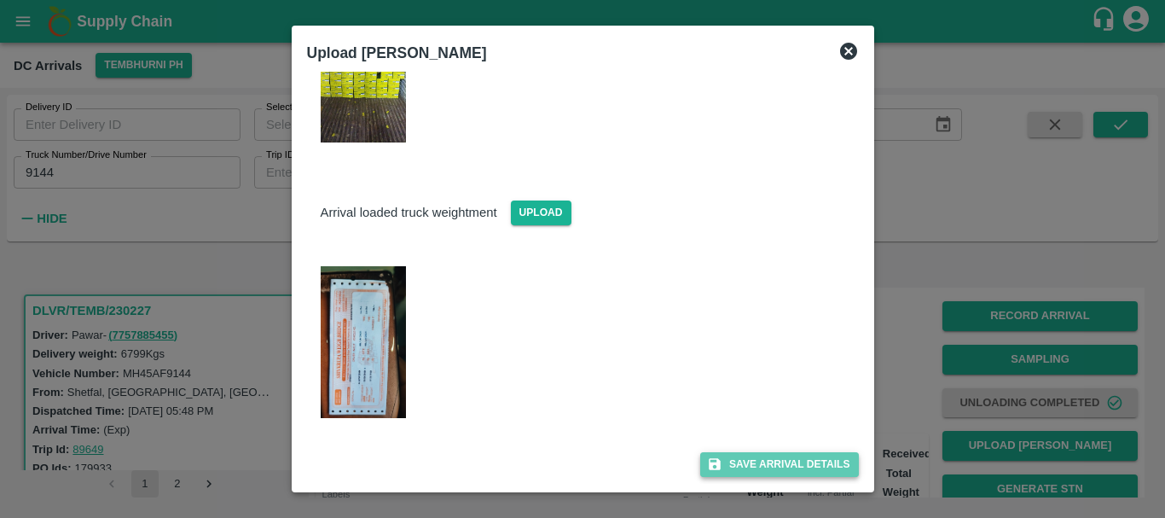
click at [748, 465] on button "Save Arrival Details" at bounding box center [779, 464] width 158 height 25
click at [679, 299] on div at bounding box center [576, 337] width 566 height 196
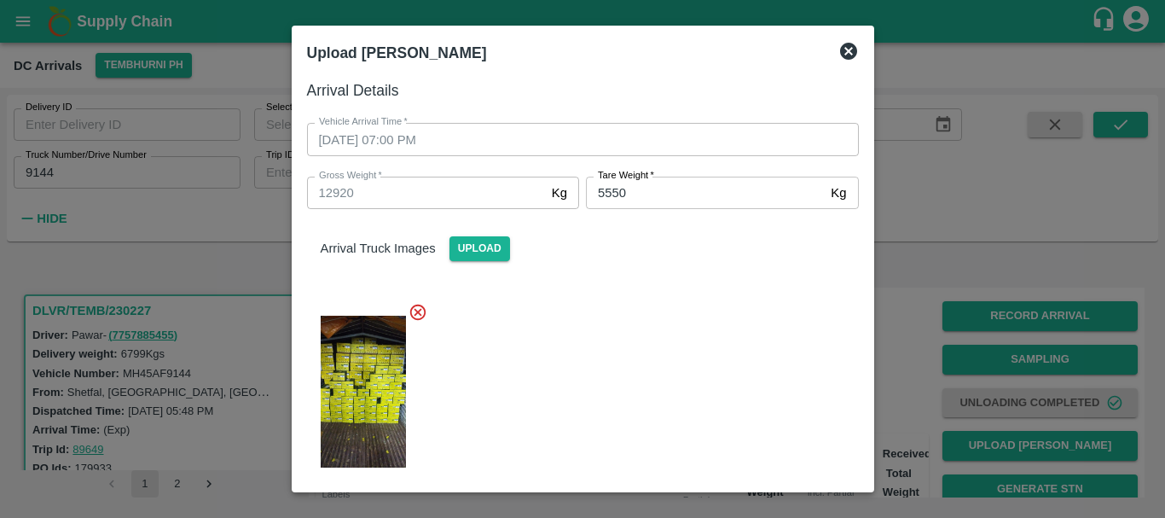
click at [692, 347] on div at bounding box center [576, 386] width 566 height 196
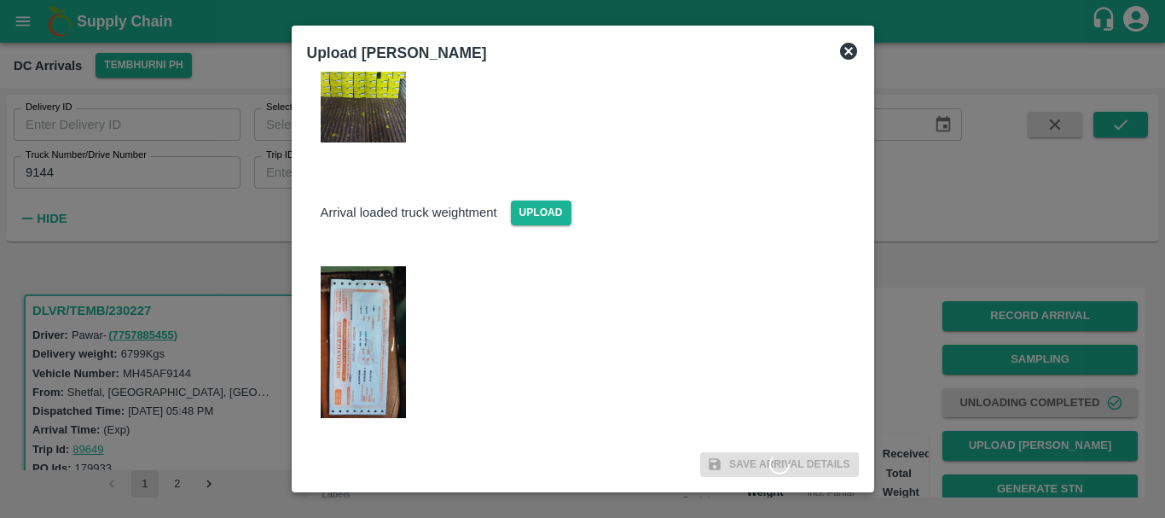
click at [692, 347] on div at bounding box center [576, 337] width 566 height 196
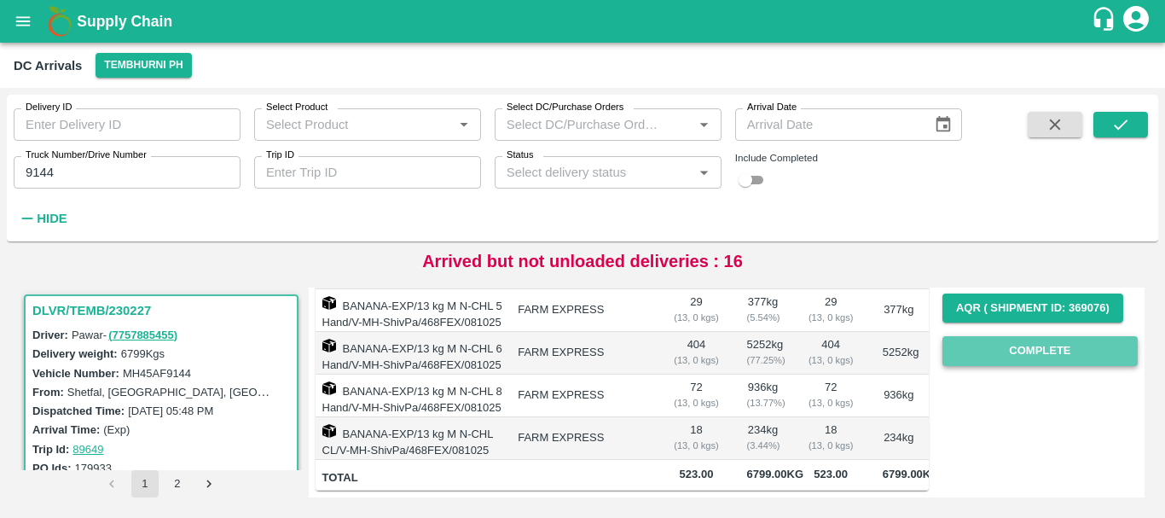
click at [999, 336] on button "Complete" at bounding box center [1040, 351] width 195 height 30
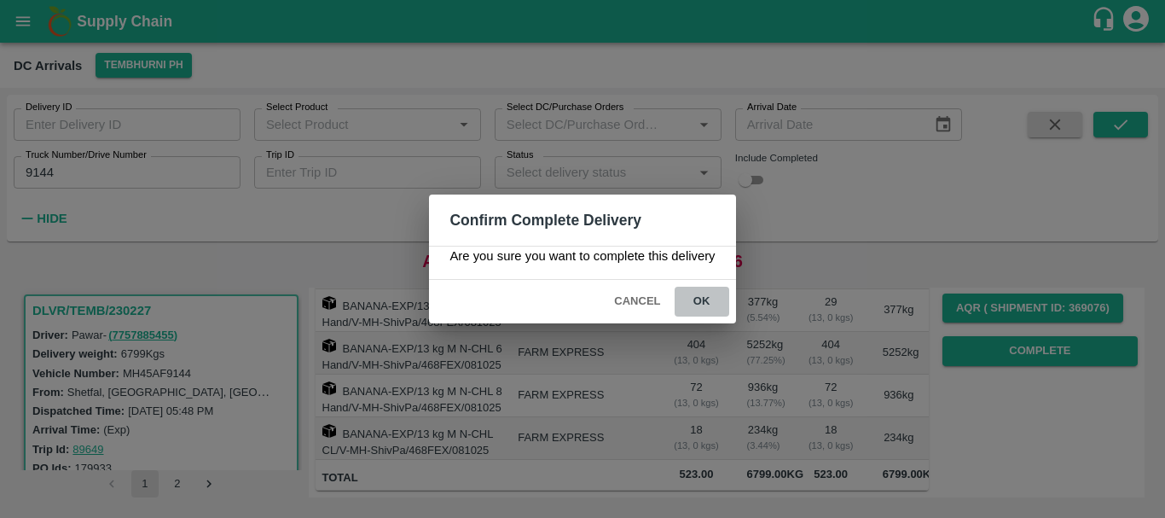
click at [695, 299] on button "ok" at bounding box center [702, 302] width 55 height 30
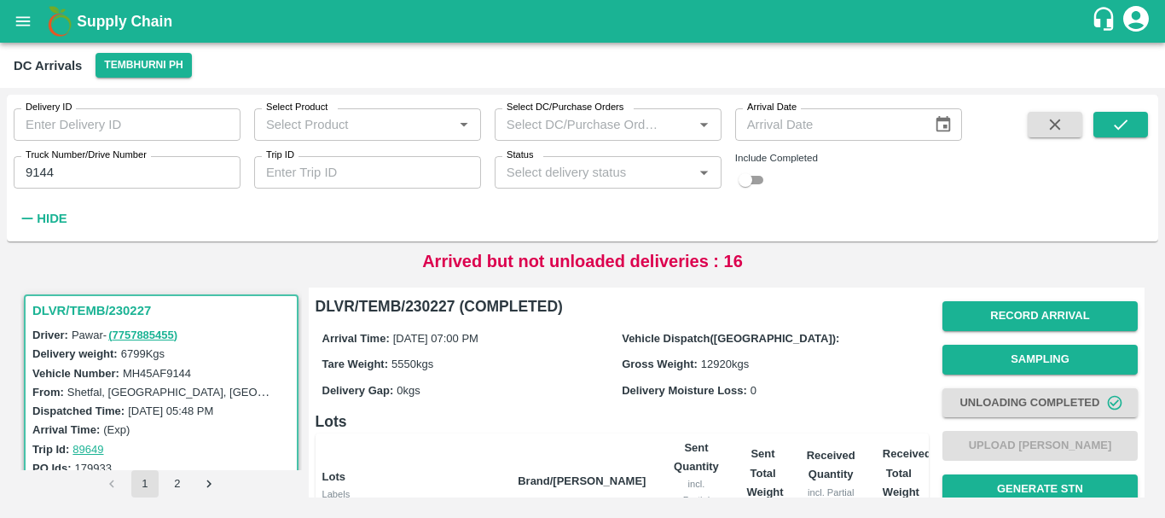
click at [124, 180] on input "9144" at bounding box center [127, 172] width 227 height 32
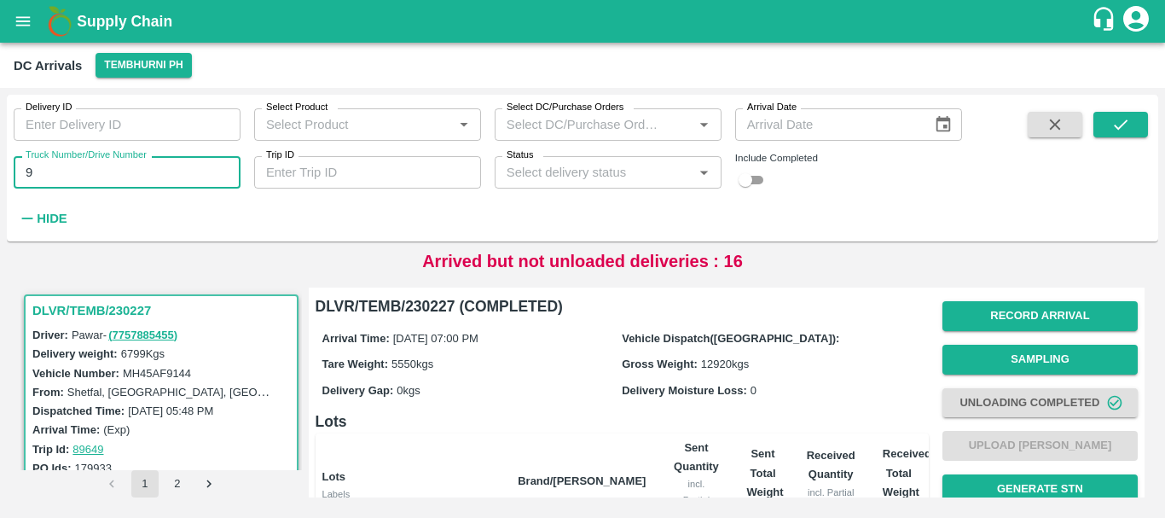
type input "9"
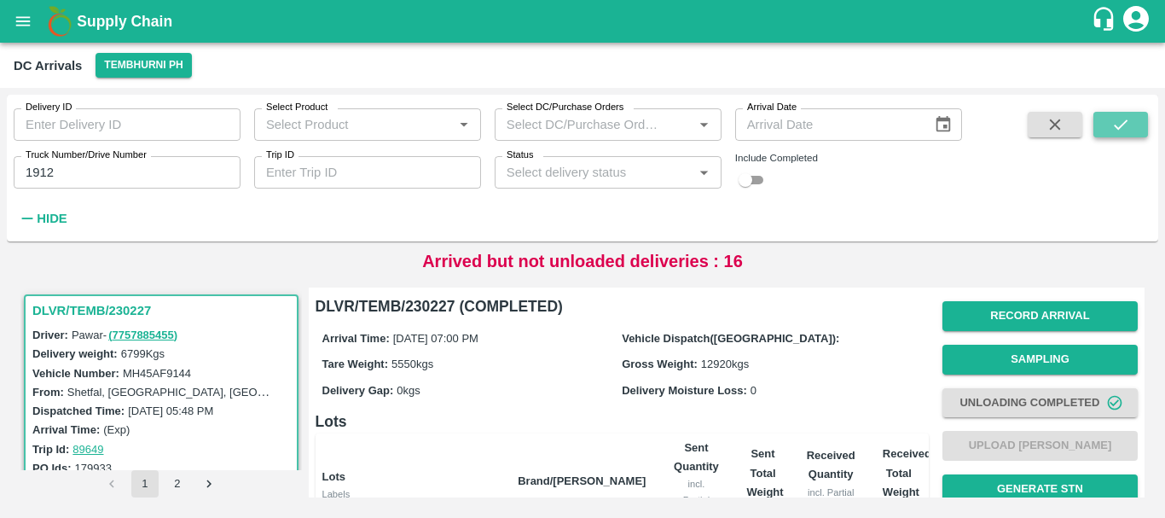
click at [1124, 123] on icon "submit" at bounding box center [1121, 124] width 19 height 19
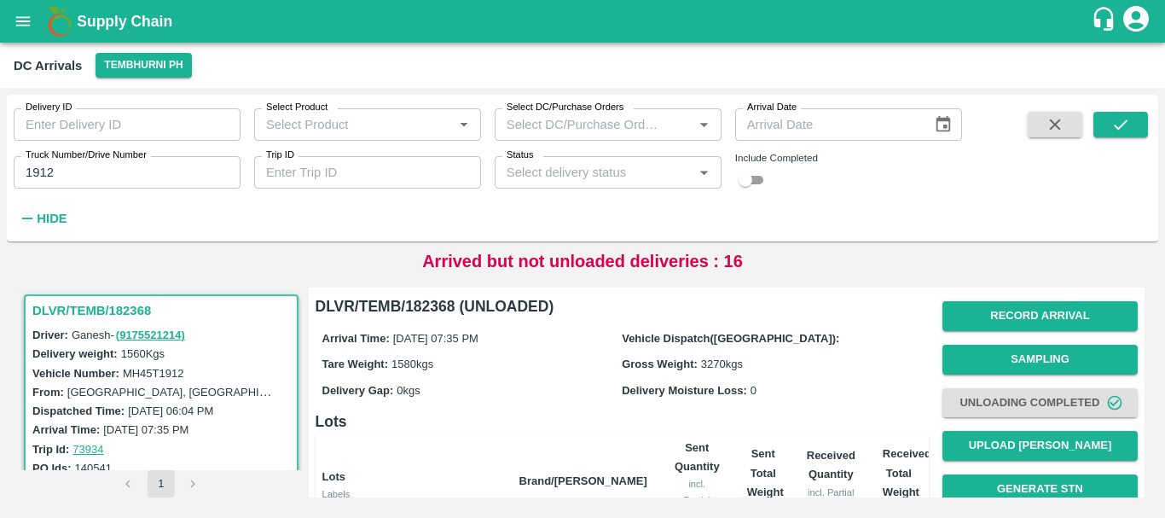
scroll to position [387, 0]
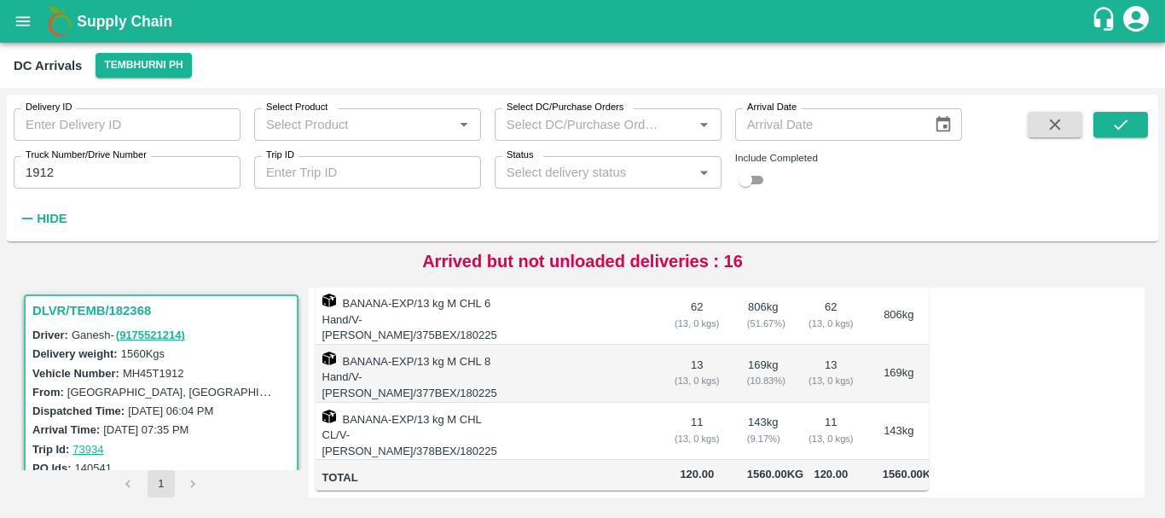
click at [627, 417] on td at bounding box center [583, 432] width 155 height 58
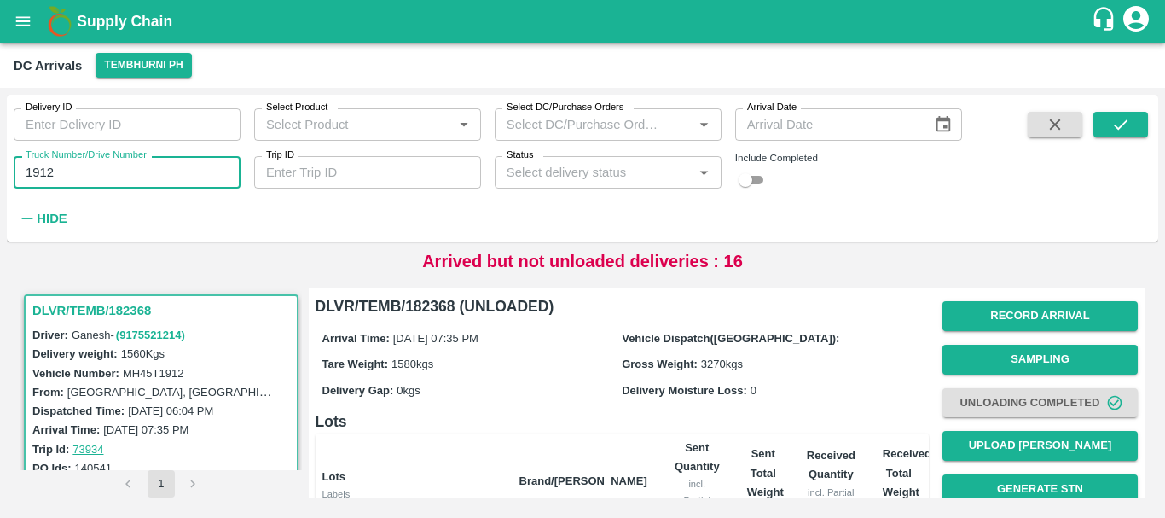
click at [94, 167] on input "1912" at bounding box center [127, 172] width 227 height 32
type input "1"
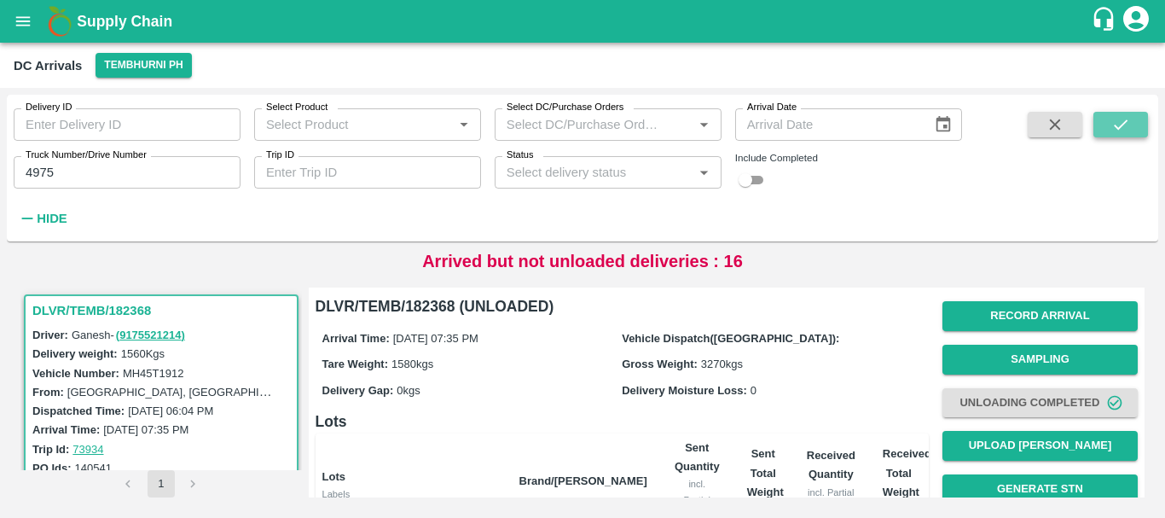
click at [1133, 119] on button "submit" at bounding box center [1121, 125] width 55 height 26
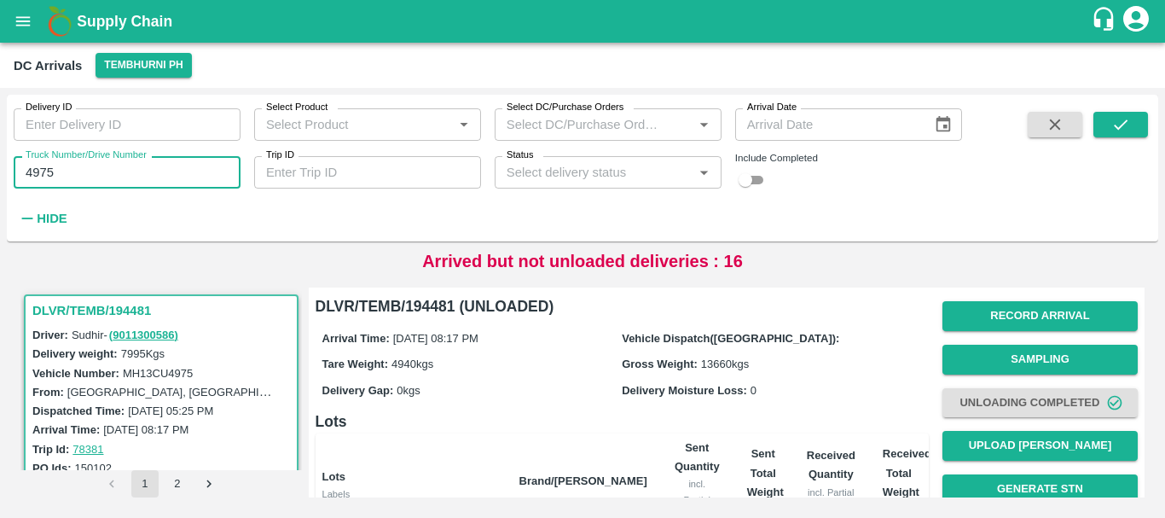
click at [100, 177] on input "4975" at bounding box center [127, 172] width 227 height 32
type input "4"
type input "3780"
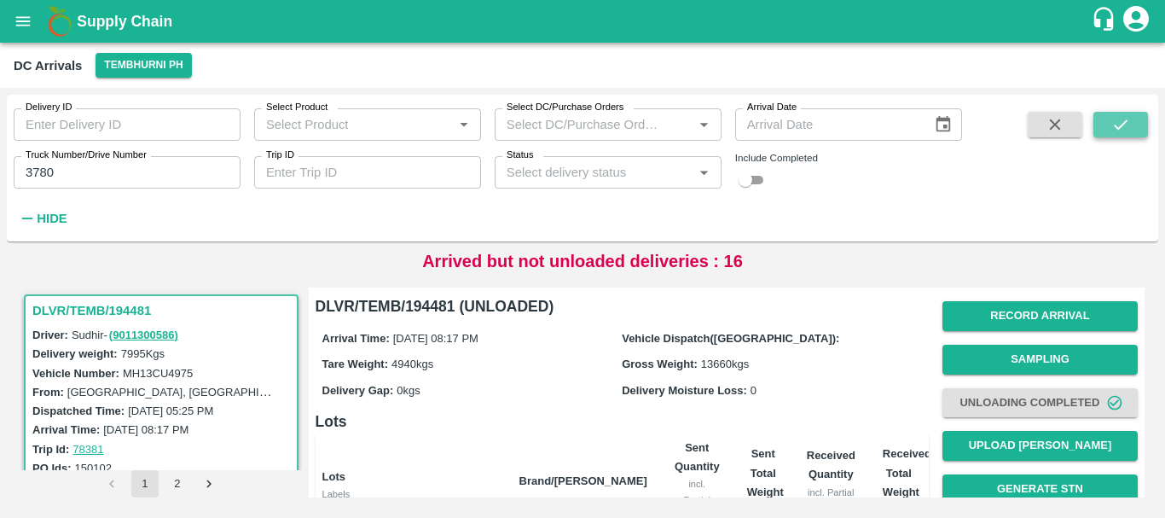
click at [1105, 130] on button "submit" at bounding box center [1121, 125] width 55 height 26
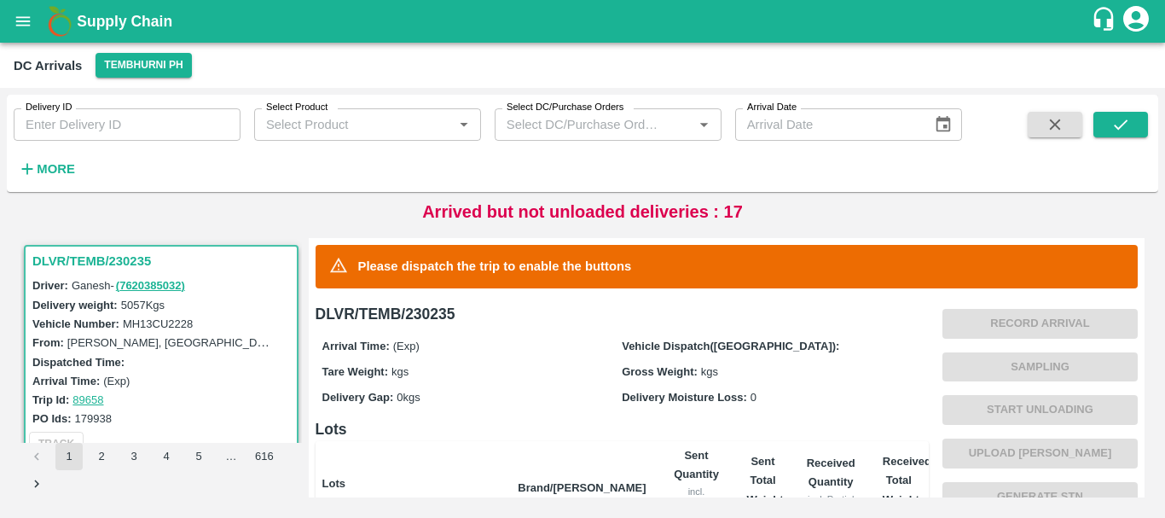
scroll to position [336, 0]
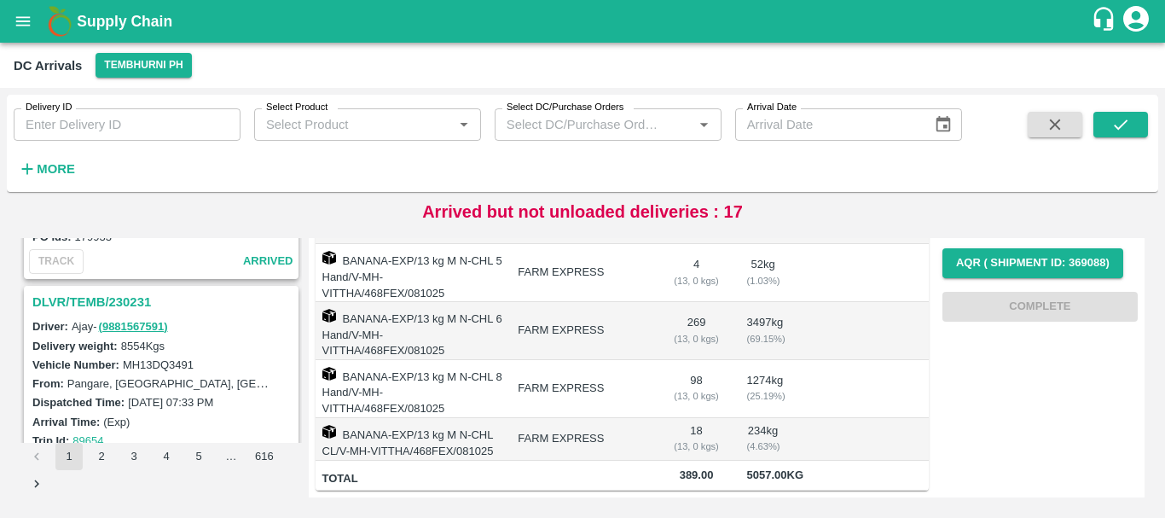
click at [180, 377] on label "Pangare, [GEOGRAPHIC_DATA], [GEOGRAPHIC_DATA], [GEOGRAPHIC_DATA], [GEOGRAPHIC_D…" at bounding box center [331, 383] width 528 height 14
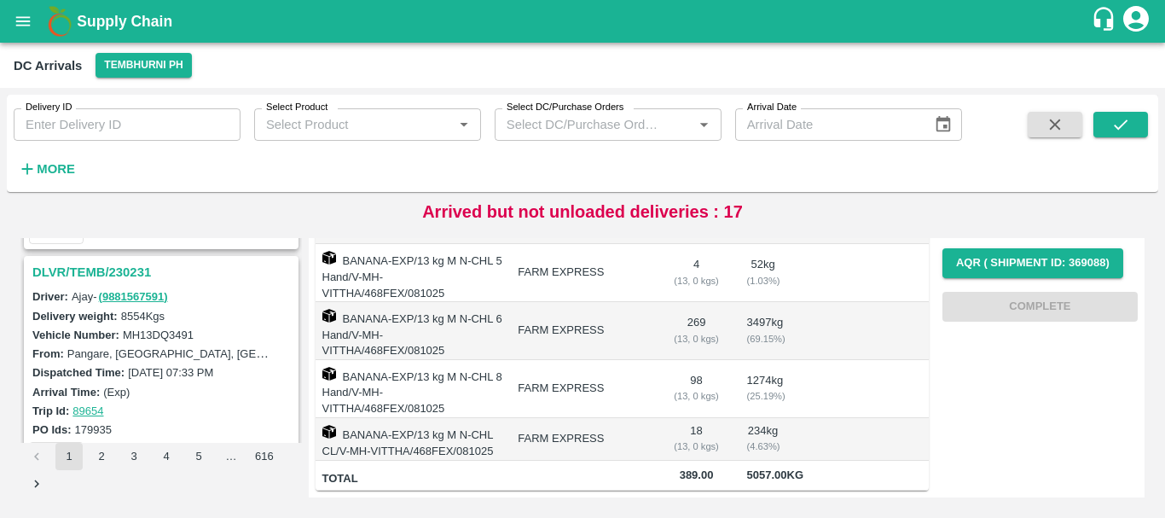
scroll to position [404, 0]
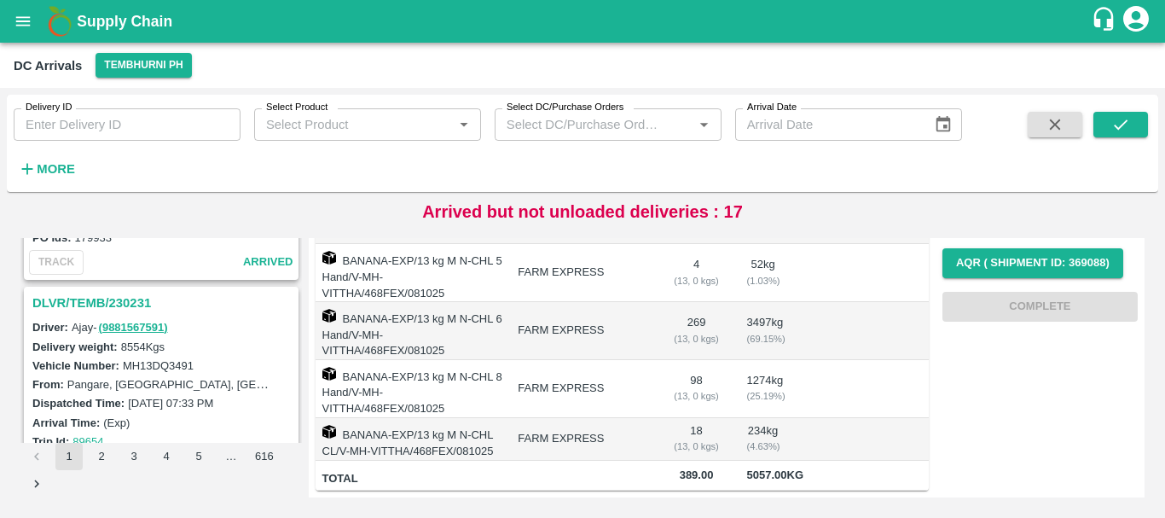
click at [120, 305] on h3 "DLVR/TEMB/230231" at bounding box center [163, 303] width 263 height 22
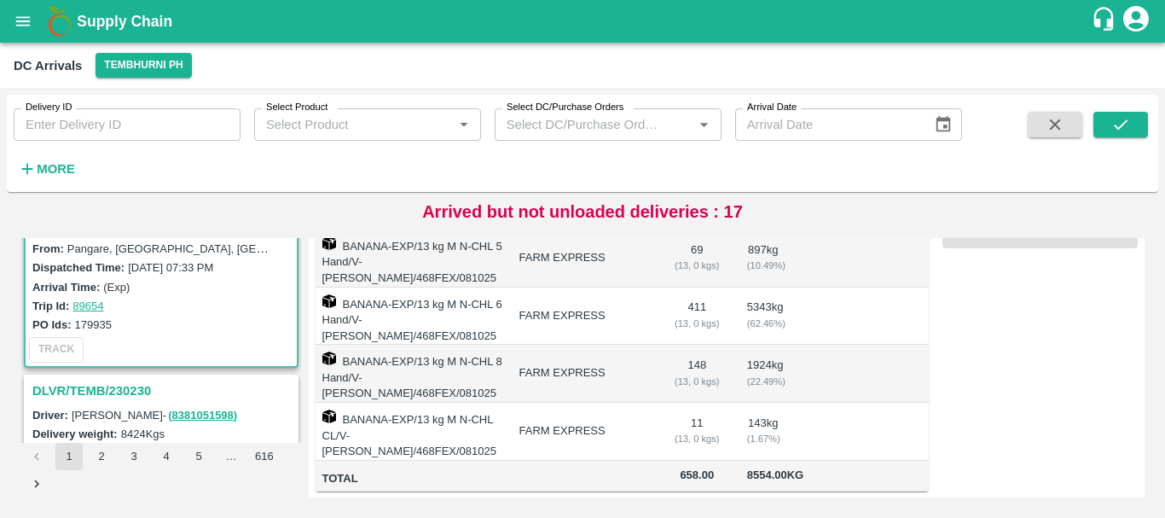
scroll to position [541, 0]
click at [144, 386] on h3 "DLVR/TEMB/230230" at bounding box center [163, 390] width 263 height 22
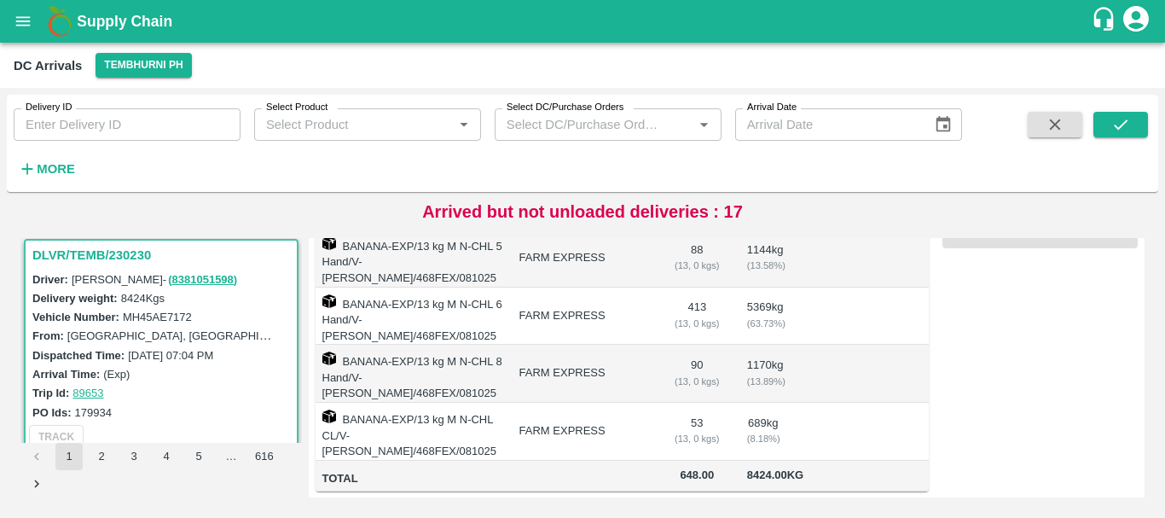
scroll to position [802, 0]
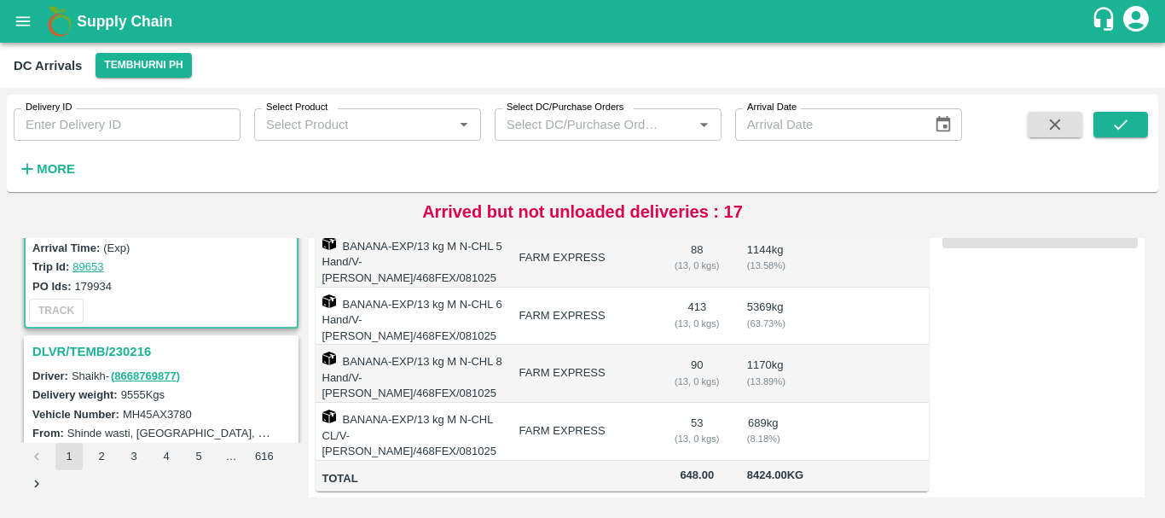
click at [119, 352] on h3 "DLVR/TEMB/230216" at bounding box center [163, 351] width 263 height 22
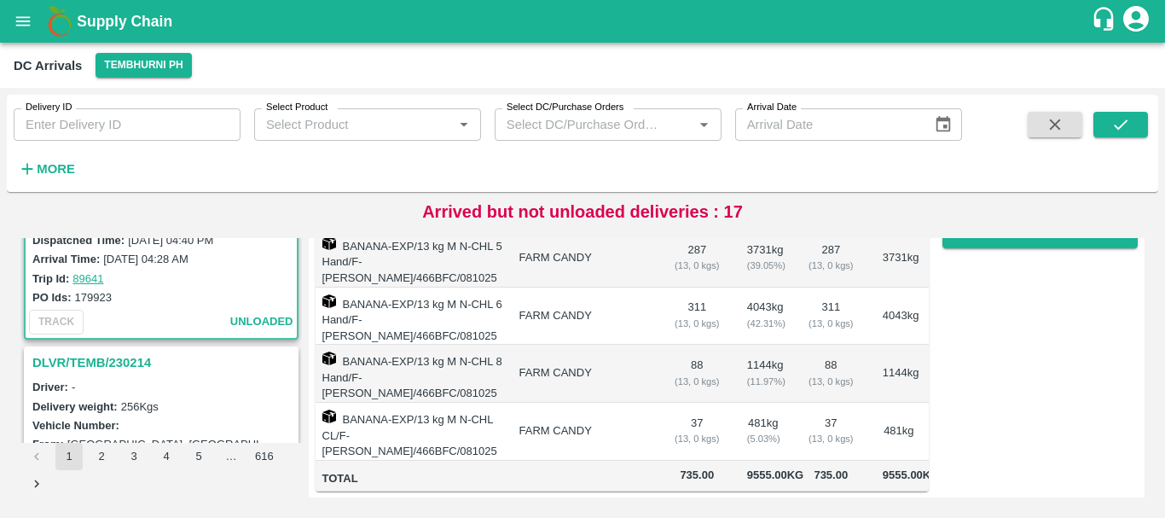
scroll to position [1080, 0]
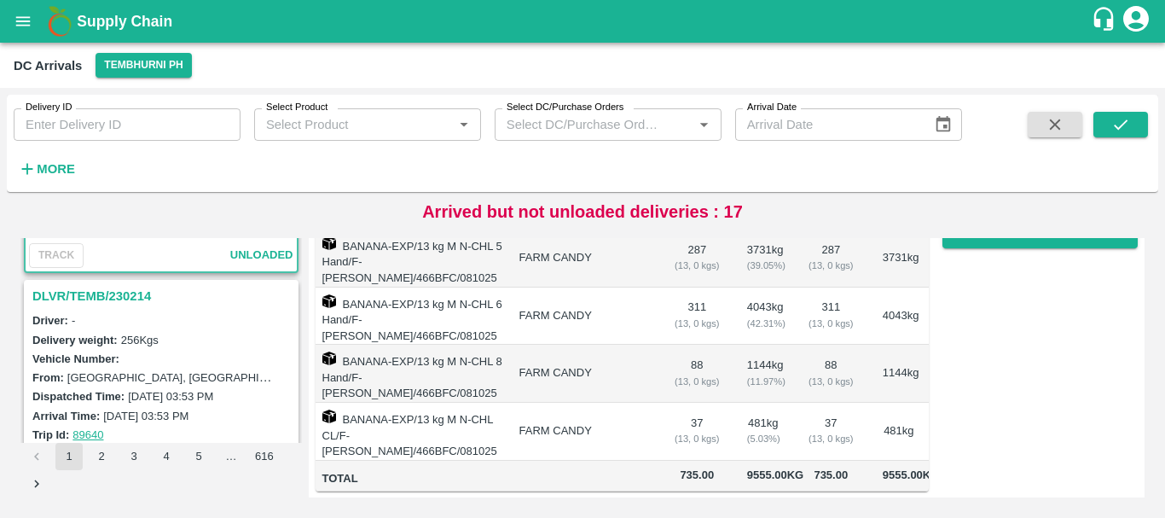
click at [132, 293] on h3 "DLVR/TEMB/230214" at bounding box center [163, 296] width 263 height 22
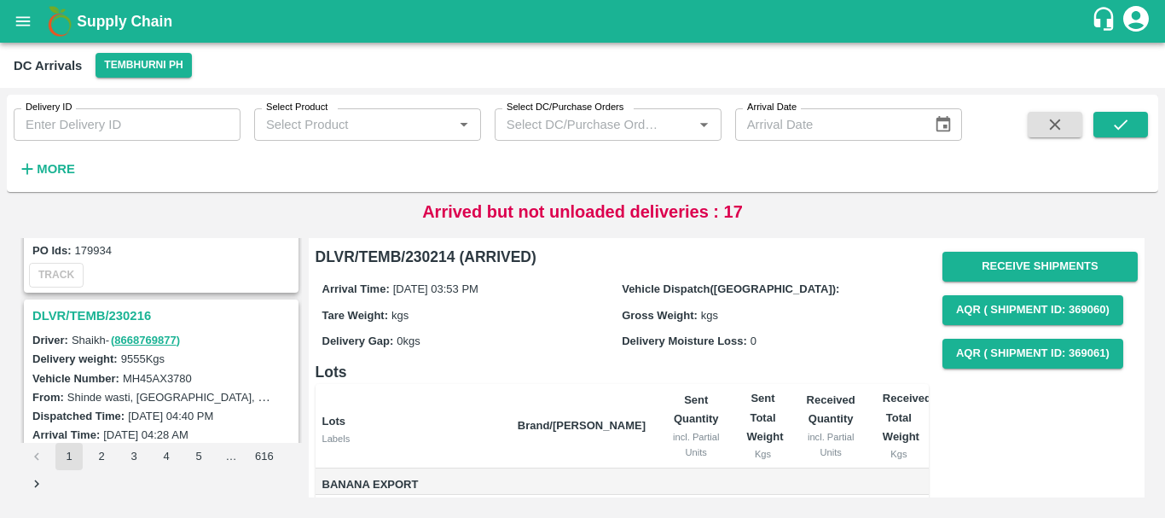
click at [130, 315] on h3 "DLVR/TEMB/230216" at bounding box center [163, 316] width 263 height 22
